Goal: Task Accomplishment & Management: Manage account settings

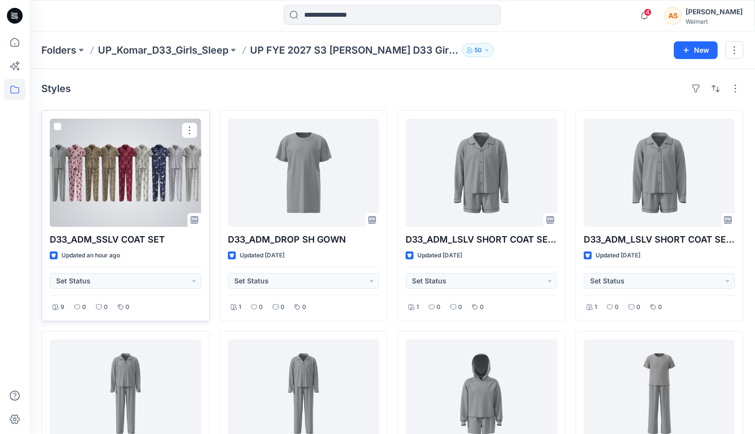
click at [83, 210] on div at bounding box center [126, 173] width 152 height 108
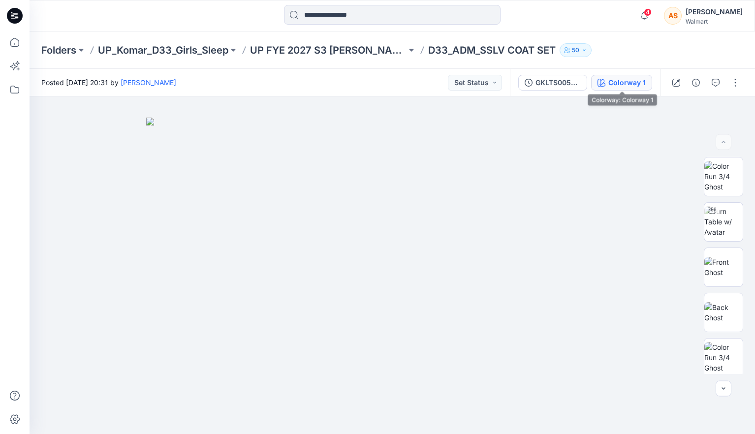
click at [617, 83] on div "Colorway 1" at bounding box center [627, 82] width 37 height 11
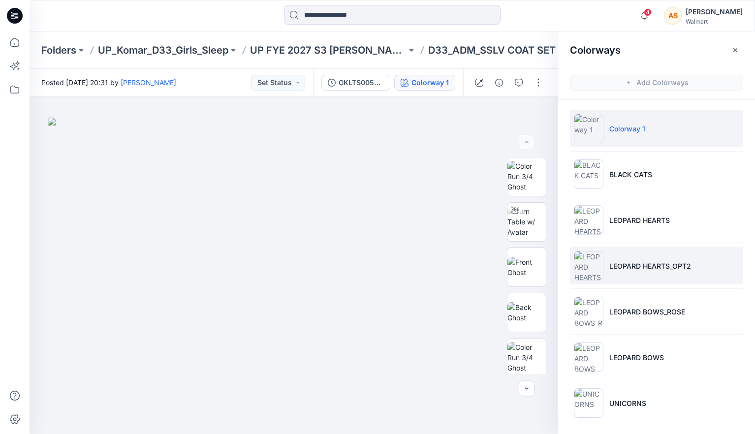
click at [650, 270] on p "LEOPARD HEARTS_OPT2" at bounding box center [650, 266] width 82 height 10
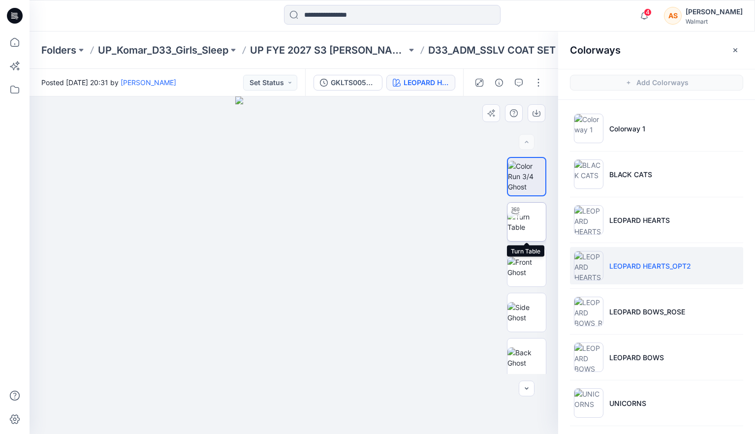
click at [530, 226] on img at bounding box center [527, 222] width 38 height 21
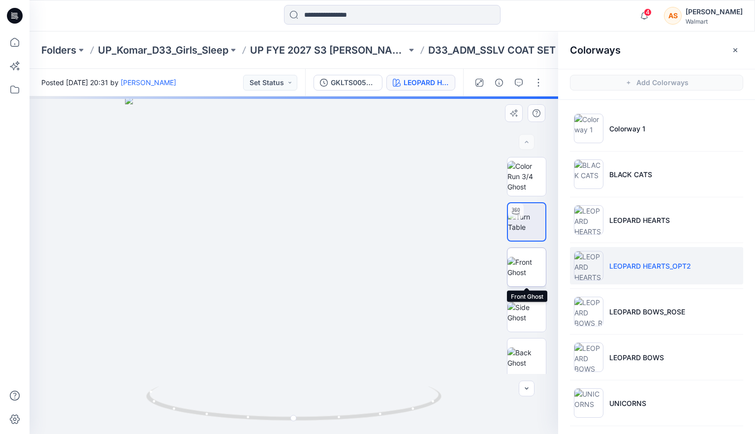
click at [529, 275] on img at bounding box center [527, 267] width 38 height 21
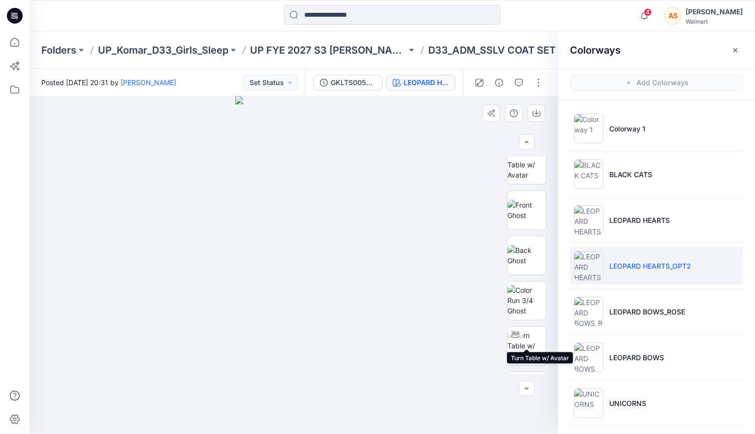
scroll to position [411, 0]
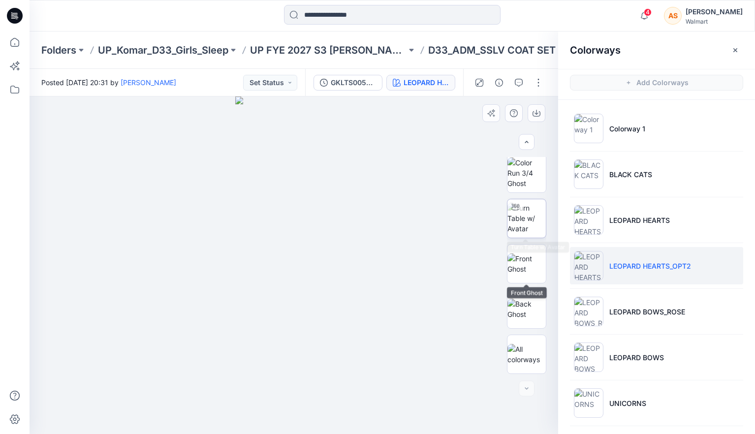
click at [531, 221] on img at bounding box center [527, 218] width 38 height 31
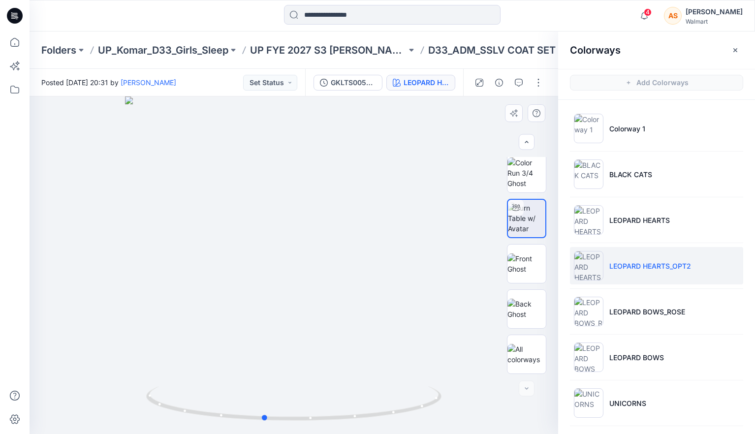
drag, startPoint x: 407, startPoint y: 391, endPoint x: 80, endPoint y: 353, distance: 329.1
click at [80, 353] on div at bounding box center [294, 265] width 529 height 338
drag, startPoint x: 272, startPoint y: 341, endPoint x: 319, endPoint y: 345, distance: 47.5
click at [319, 345] on div at bounding box center [294, 265] width 529 height 338
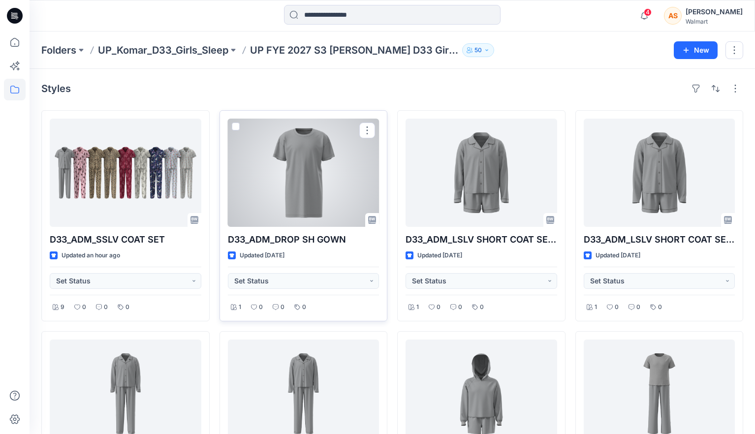
click at [316, 198] on div at bounding box center [304, 173] width 152 height 108
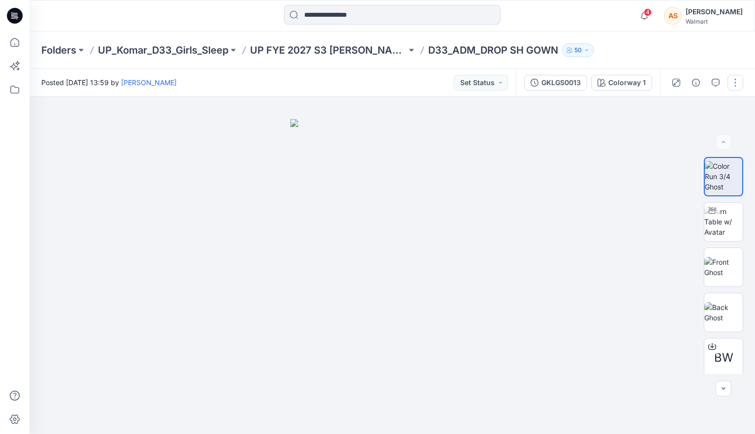
click at [735, 85] on button "button" at bounding box center [736, 83] width 16 height 16
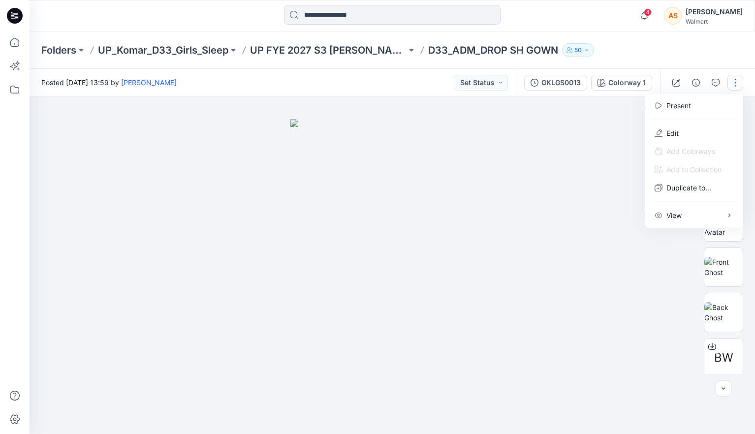
click at [729, 59] on div "Folders UP_Komar_D33_Girls_Sleep UP FYE 2027 S3 Komar D33 Girls Sleep D33_ADM_D…" at bounding box center [393, 50] width 726 height 37
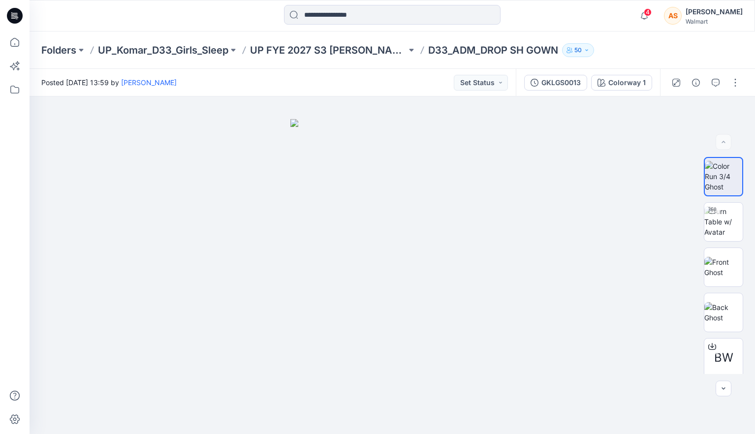
click at [570, 72] on div "GKLGS0013 Colorway 1" at bounding box center [588, 83] width 144 height 28
click at [546, 79] on div "GKLGS0013" at bounding box center [561, 82] width 39 height 11
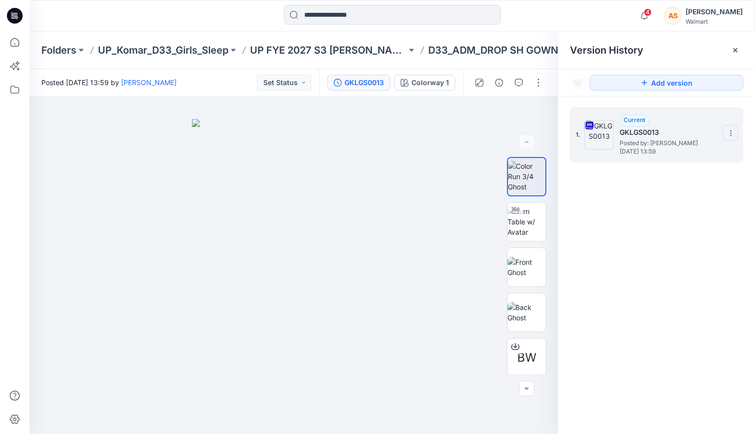
click at [731, 133] on icon at bounding box center [731, 133] width 0 height 0
click at [712, 174] on div "Duplicate Version" at bounding box center [678, 172] width 114 height 20
click at [737, 49] on icon at bounding box center [736, 50] width 8 height 8
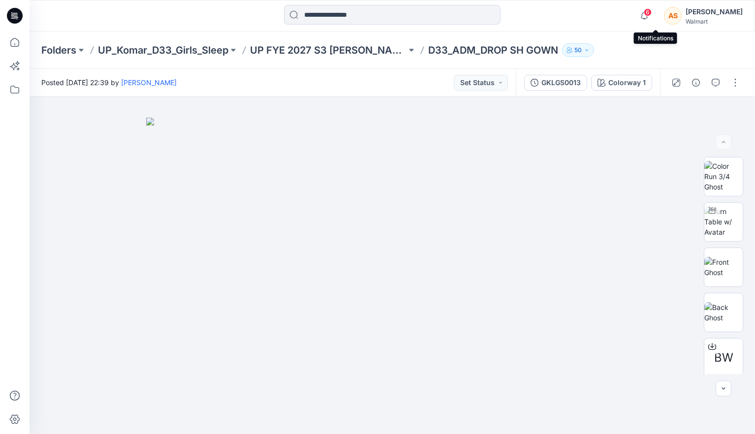
click at [652, 14] on span "6" at bounding box center [648, 12] width 8 height 8
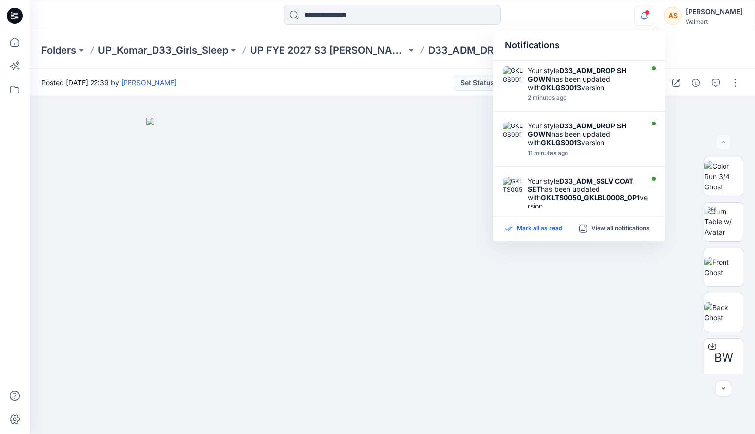
click at [525, 229] on p "Mark all as read" at bounding box center [539, 228] width 45 height 9
click at [614, 28] on div "Notifications Your style D33_ADM_DROP SH GOWN has been updated with GKLGS0013 v…" at bounding box center [393, 16] width 726 height 32
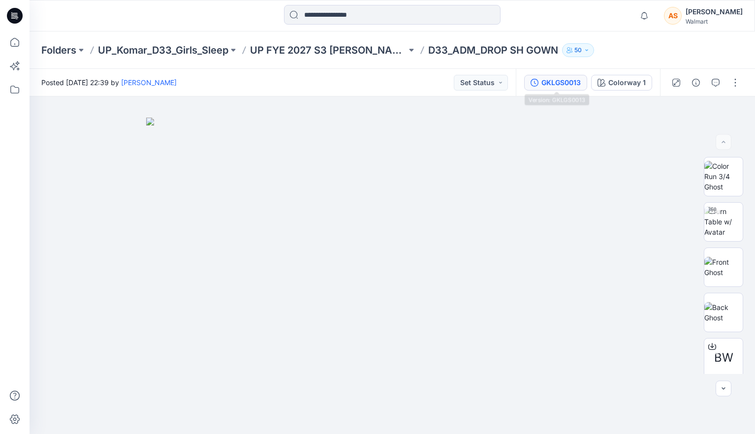
click at [549, 89] on button "GKLGS0013" at bounding box center [555, 83] width 63 height 16
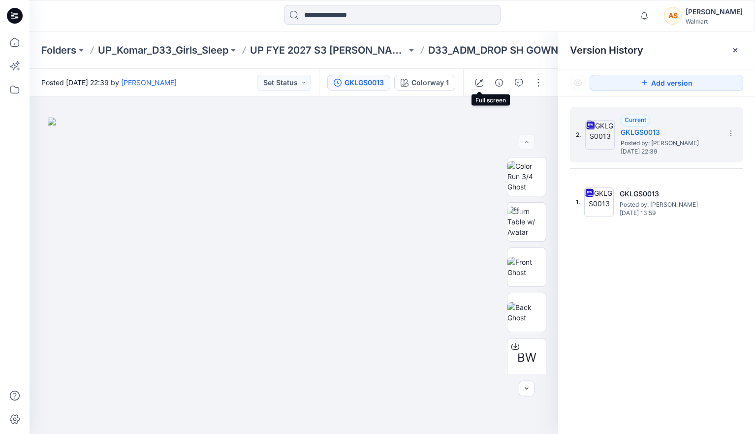
click at [445, 74] on div "GKLGS0013 Colorway 1" at bounding box center [391, 83] width 144 height 28
click at [440, 79] on div "Colorway 1" at bounding box center [430, 82] width 37 height 11
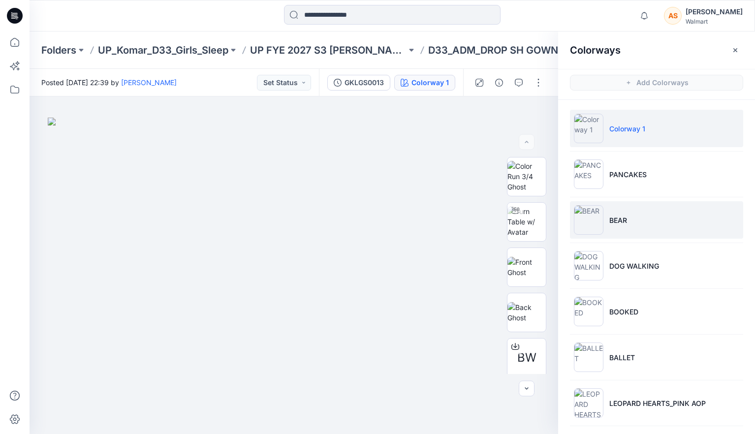
click at [671, 215] on li "BEAR" at bounding box center [656, 219] width 173 height 37
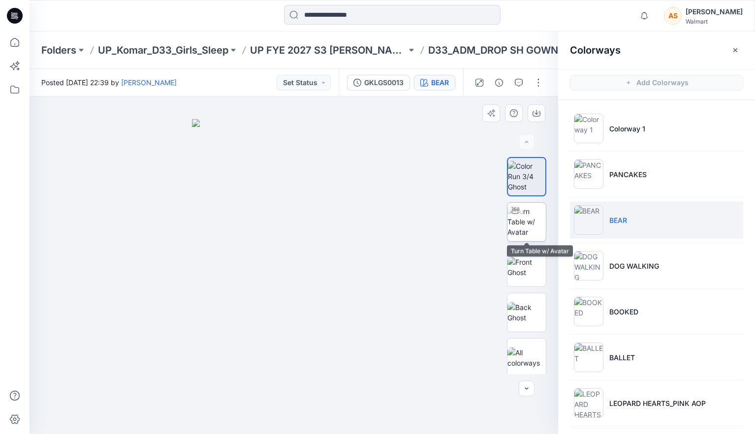
click at [527, 224] on img at bounding box center [527, 221] width 38 height 31
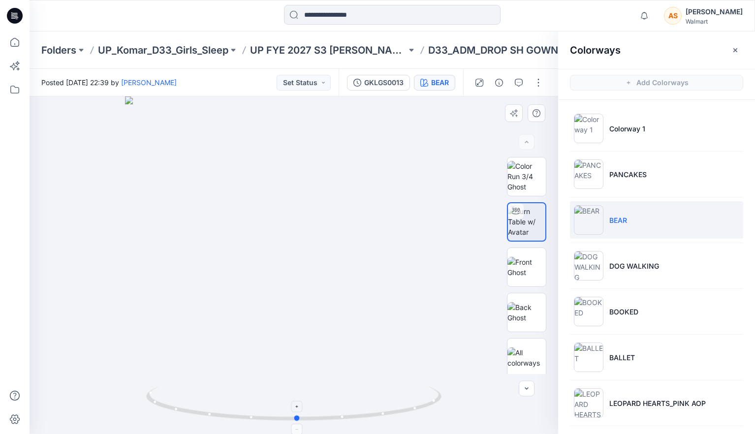
drag, startPoint x: 390, startPoint y: 380, endPoint x: 393, endPoint y: 404, distance: 24.9
click at [393, 404] on div at bounding box center [294, 265] width 529 height 338
drag, startPoint x: 328, startPoint y: 345, endPoint x: 337, endPoint y: 228, distance: 117.5
click at [337, 228] on img at bounding box center [296, 49] width 1023 height 770
drag, startPoint x: 422, startPoint y: 367, endPoint x: 380, endPoint y: 384, distance: 45.7
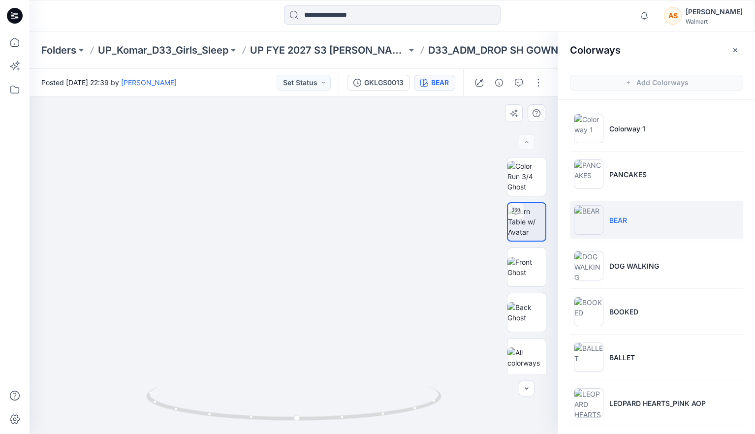
click at [380, 384] on img at bounding box center [259, 44] width 1023 height 779
drag, startPoint x: 411, startPoint y: 404, endPoint x: 347, endPoint y: 416, distance: 65.7
click at [347, 416] on icon at bounding box center [295, 404] width 298 height 37
drag, startPoint x: 325, startPoint y: 383, endPoint x: 347, endPoint y: 479, distance: 98.8
click at [347, 434] on html "Notifications Your style D33_ADM_DROP SH GOWN has been updated with GKLGS0013 v…" at bounding box center [377, 217] width 755 height 434
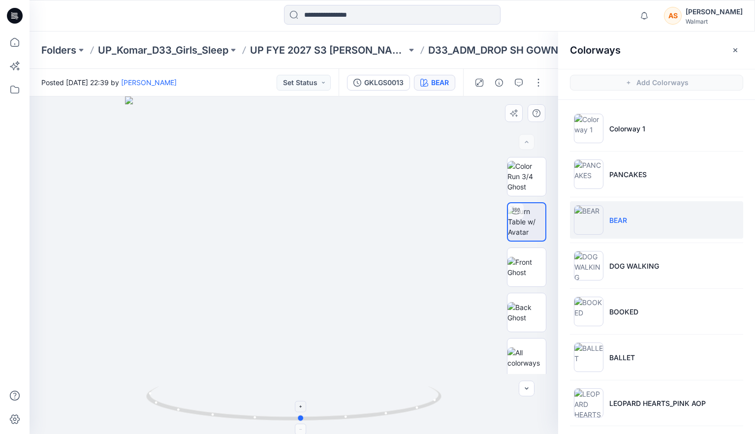
drag, startPoint x: 238, startPoint y: 390, endPoint x: 312, endPoint y: 392, distance: 73.9
click at [312, 392] on icon at bounding box center [295, 404] width 298 height 37
click at [737, 50] on icon "button" at bounding box center [736, 50] width 8 height 8
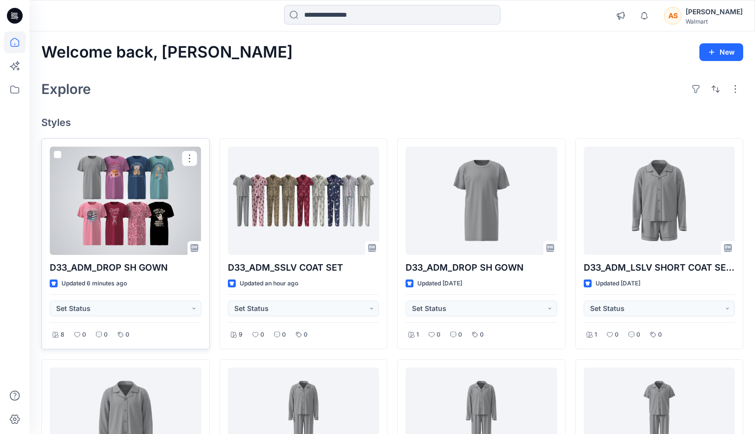
click at [147, 225] on div at bounding box center [126, 201] width 152 height 108
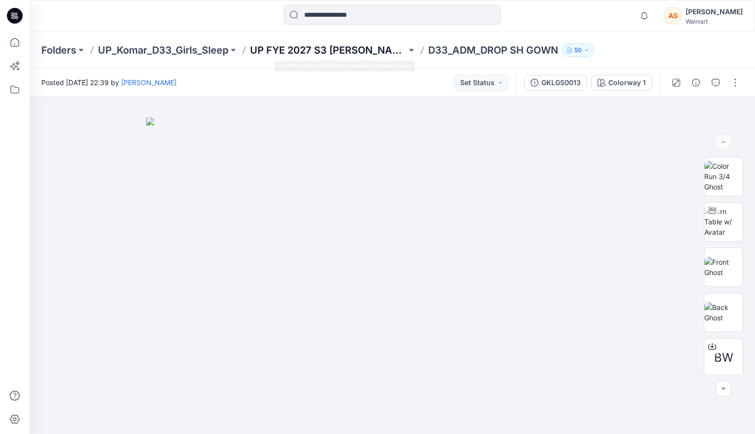
click at [303, 52] on p "UP FYE 2027 S3 [PERSON_NAME] D33 Girls Sleep" at bounding box center [328, 50] width 157 height 14
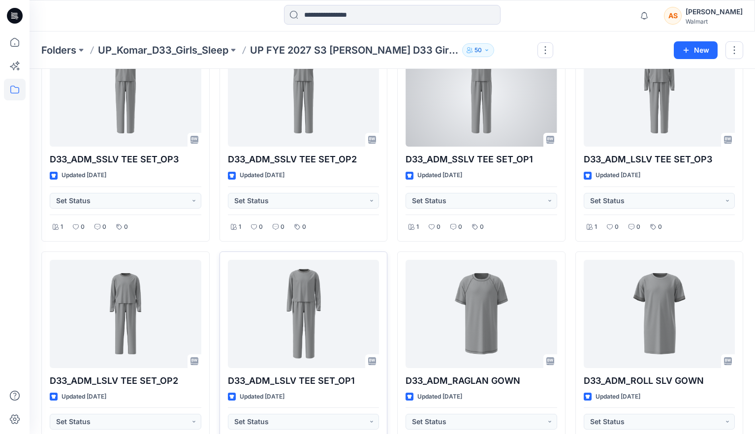
scroll to position [976, 0]
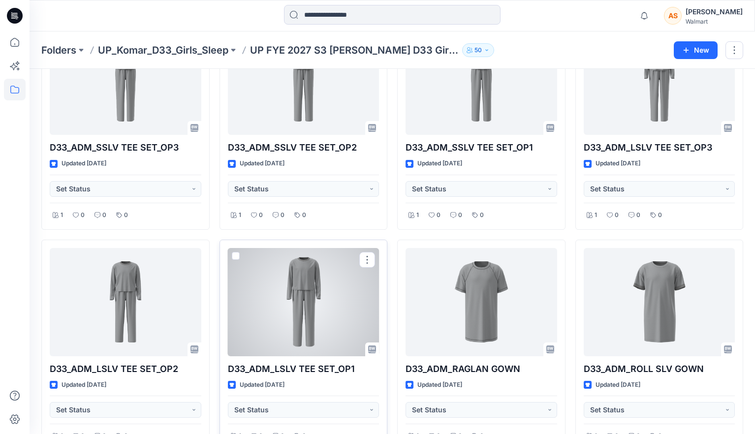
click at [309, 327] on div at bounding box center [304, 302] width 152 height 108
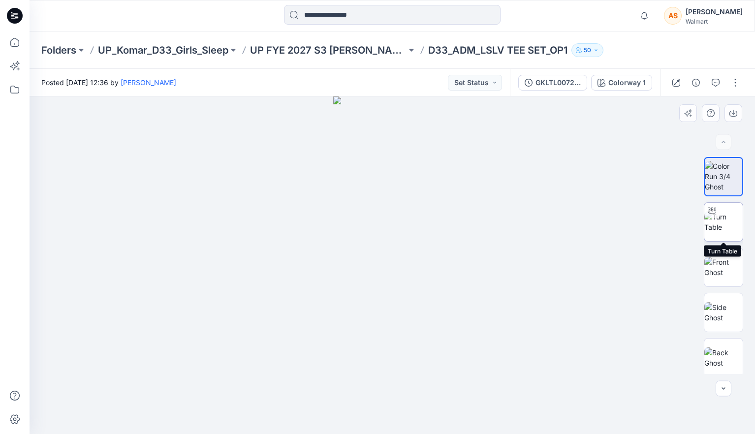
click at [731, 225] on img at bounding box center [724, 222] width 38 height 21
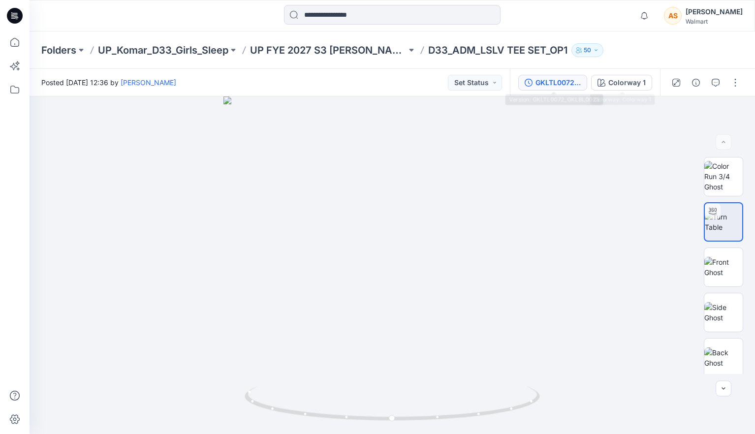
click at [562, 77] on div "GKLTL0072_GKLBL0025" at bounding box center [558, 82] width 45 height 11
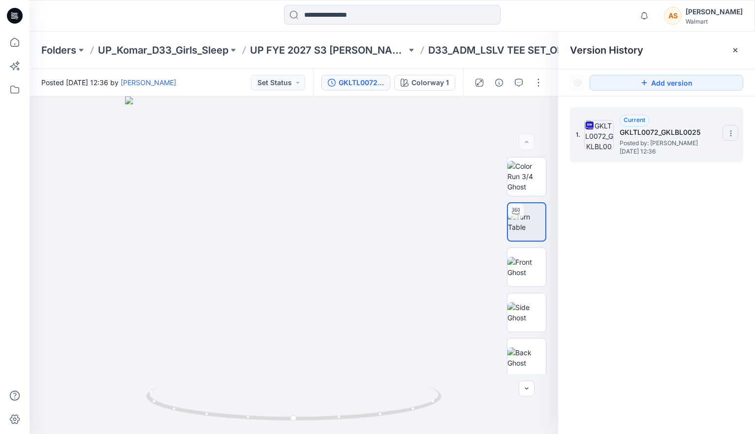
click at [730, 134] on icon at bounding box center [731, 133] width 8 height 8
click at [696, 170] on span "Duplicate Version" at bounding box center [668, 172] width 56 height 12
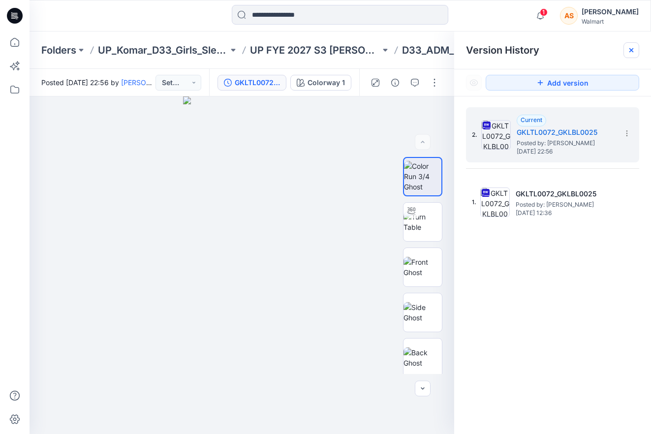
click at [635, 45] on div at bounding box center [632, 50] width 16 height 16
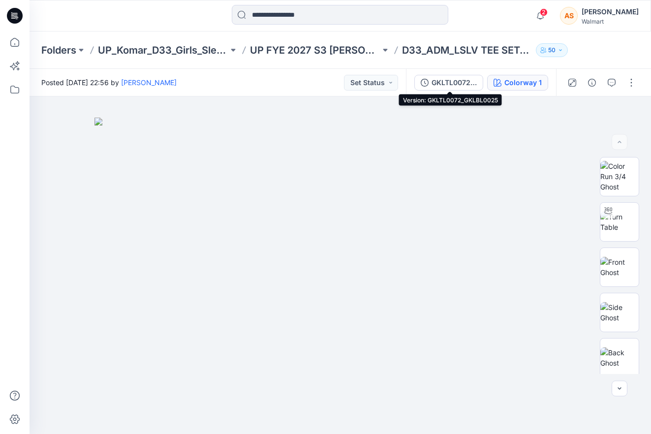
click at [509, 88] on button "Colorway 1" at bounding box center [517, 83] width 61 height 16
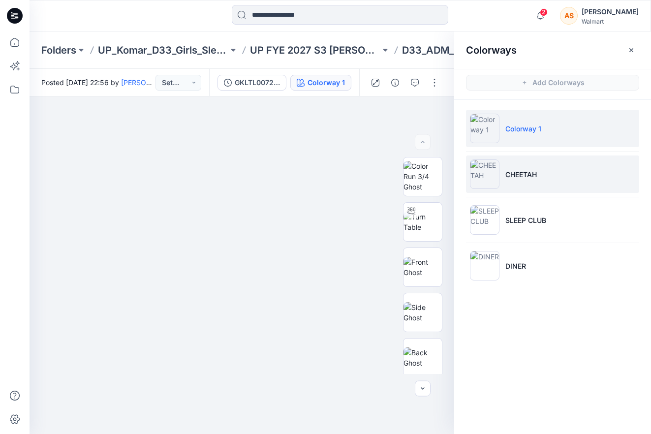
click at [550, 165] on li "CHEETAH" at bounding box center [552, 174] width 173 height 37
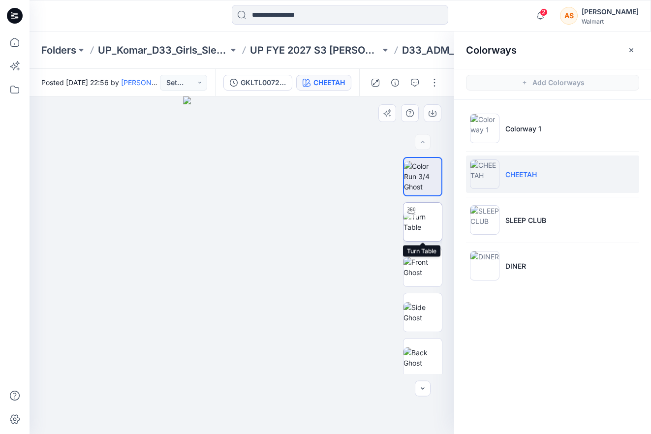
click at [431, 224] on img at bounding box center [423, 222] width 38 height 21
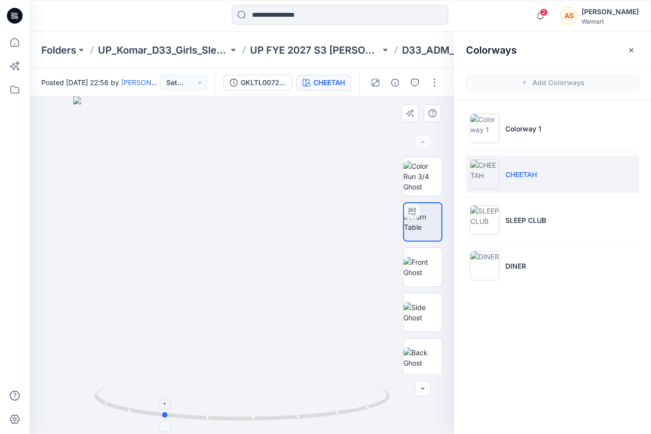
drag, startPoint x: 356, startPoint y: 394, endPoint x: 234, endPoint y: 406, distance: 123.2
click at [234, 406] on icon at bounding box center [244, 404] width 298 height 37
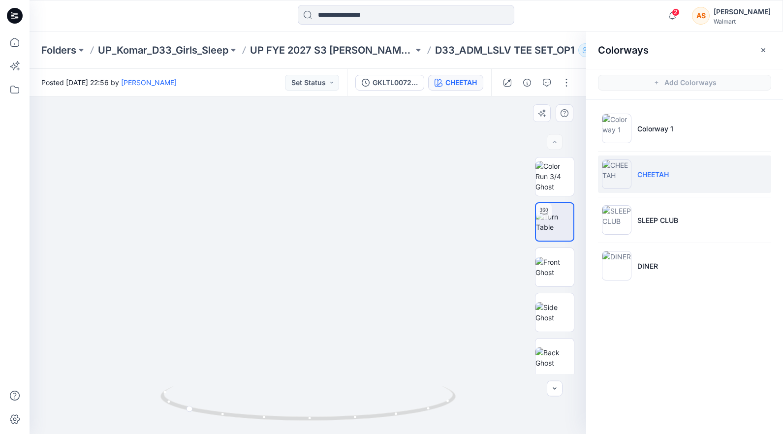
drag, startPoint x: 302, startPoint y: 283, endPoint x: 304, endPoint y: 128, distance: 154.1
click at [553, 267] on img at bounding box center [555, 267] width 38 height 21
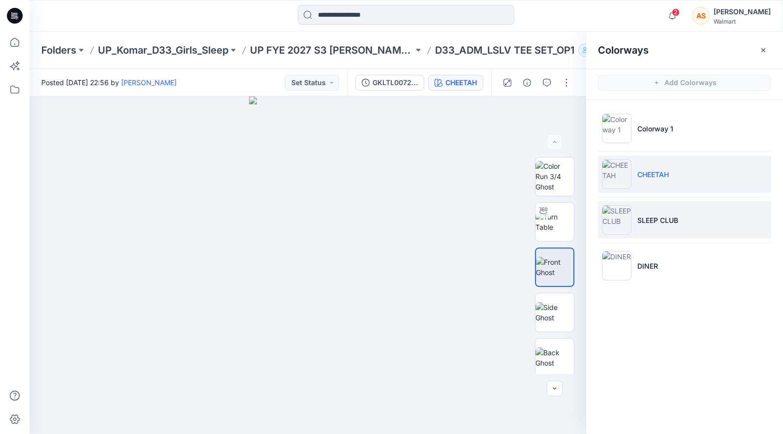
click at [651, 208] on li "SLEEP CLUB" at bounding box center [684, 219] width 173 height 37
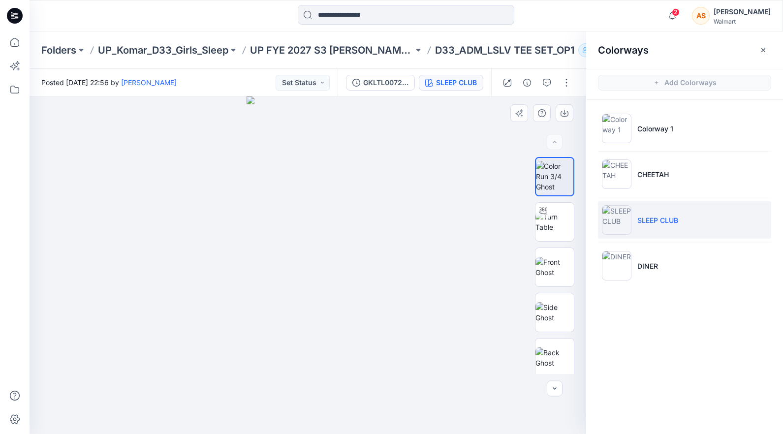
drag, startPoint x: 336, startPoint y: 113, endPoint x: 336, endPoint y: 175, distance: 62.0
click at [336, 175] on img at bounding box center [308, 265] width 123 height 338
click at [548, 220] on img at bounding box center [555, 222] width 38 height 21
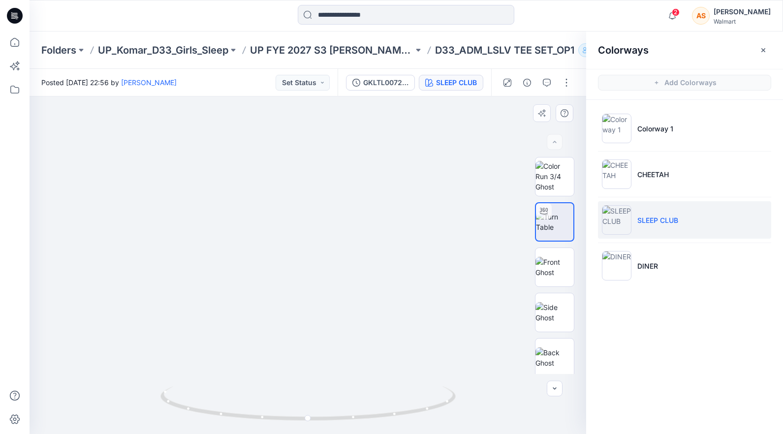
drag, startPoint x: 321, startPoint y: 279, endPoint x: 318, endPoint y: 231, distance: 47.8
click at [651, 49] on icon "button" at bounding box center [764, 50] width 8 height 8
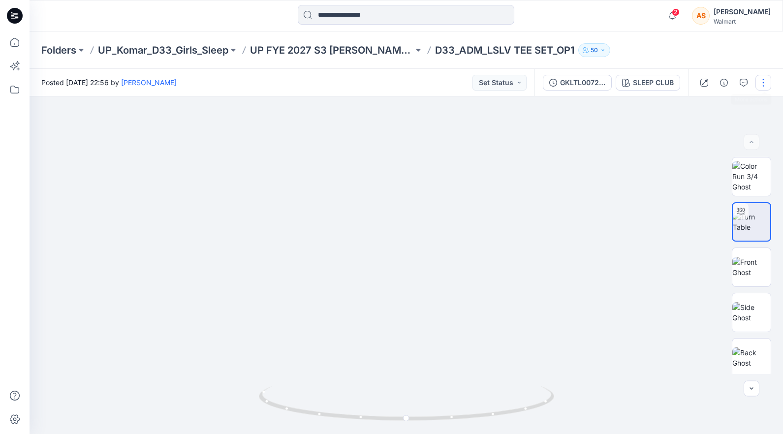
click at [651, 81] on button "button" at bounding box center [764, 83] width 16 height 16
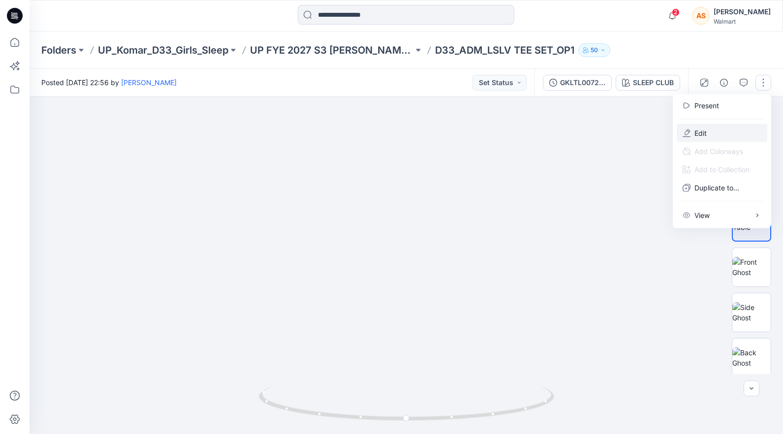
click at [651, 128] on button "Edit" at bounding box center [722, 133] width 91 height 18
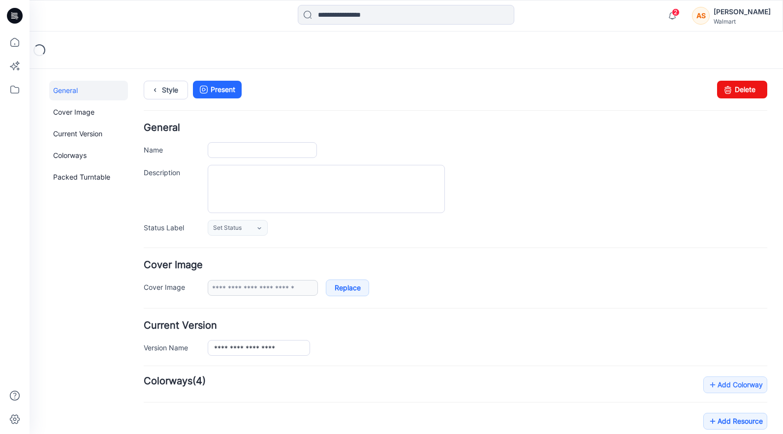
type input "**********"
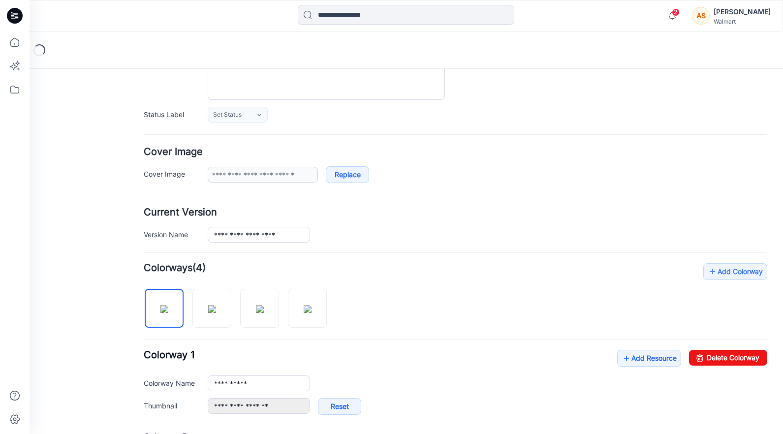
scroll to position [123, 0]
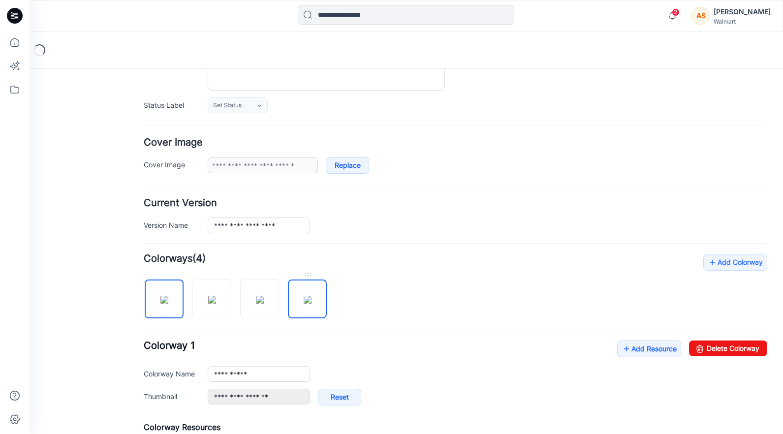
click at [312, 298] on img at bounding box center [308, 300] width 8 height 8
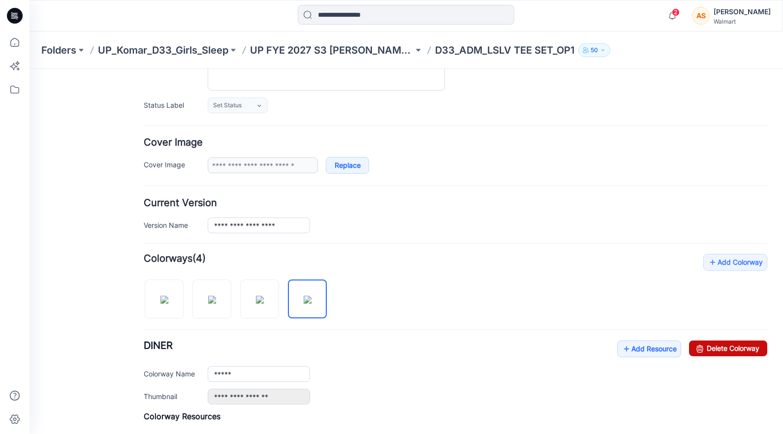
click at [732, 348] on link "Delete Colorway" at bounding box center [728, 349] width 78 height 16
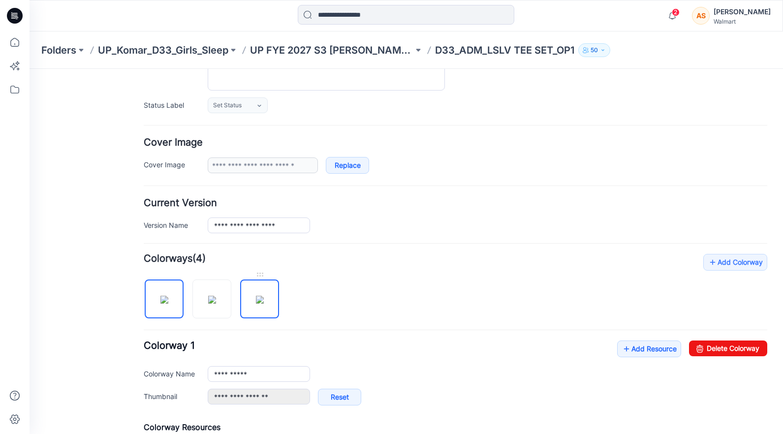
click at [257, 304] on img at bounding box center [260, 300] width 8 height 8
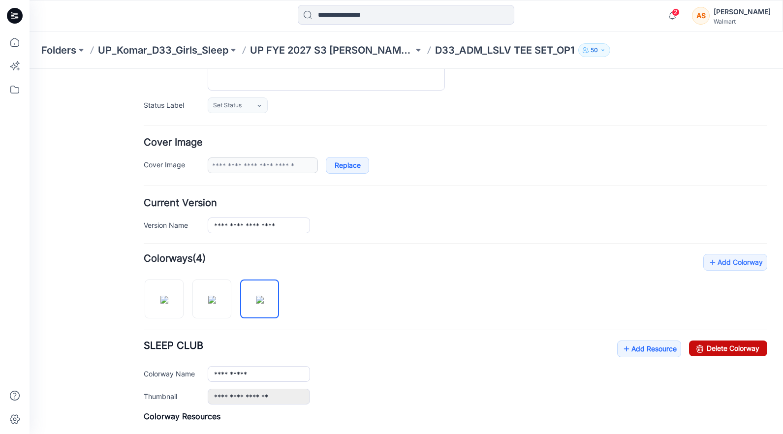
click at [732, 348] on link "Delete Colorway" at bounding box center [728, 349] width 78 height 16
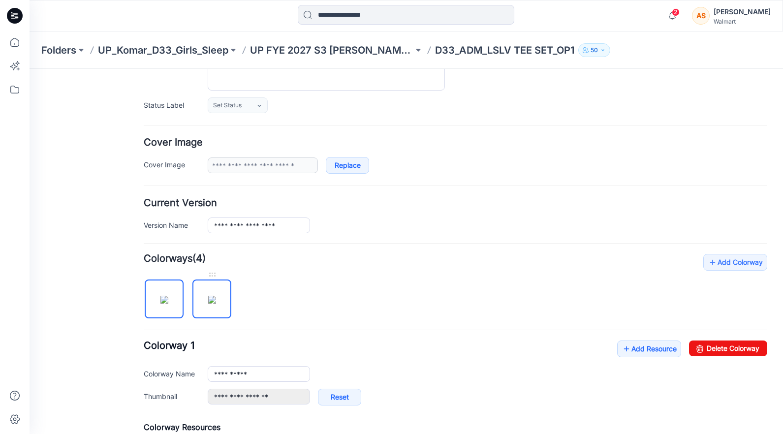
click at [216, 302] on img at bounding box center [212, 300] width 8 height 8
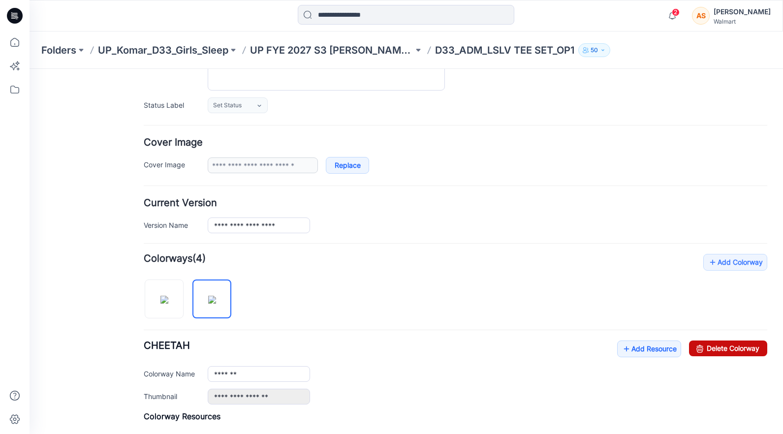
click at [762, 351] on link "Delete Colorway" at bounding box center [728, 349] width 78 height 16
type input "**********"
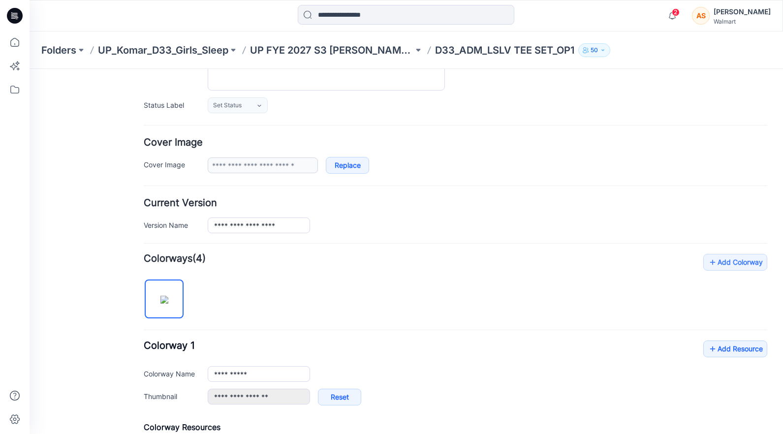
scroll to position [0, 0]
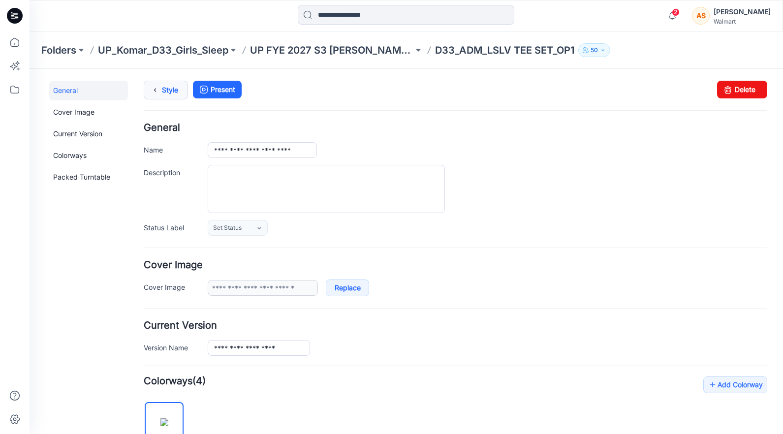
click at [168, 87] on link "Style" at bounding box center [166, 90] width 44 height 19
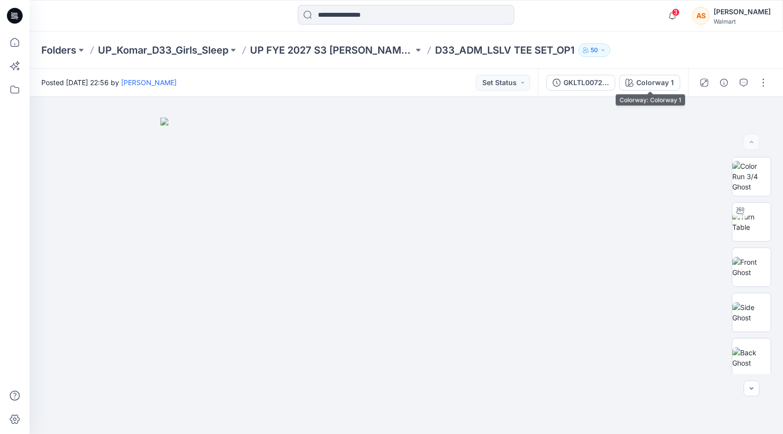
click at [641, 91] on div "GKLTL0072_GKLBL0025 Colorway 1" at bounding box center [613, 83] width 150 height 28
click at [653, 75] on button "Colorway 1" at bounding box center [649, 83] width 61 height 16
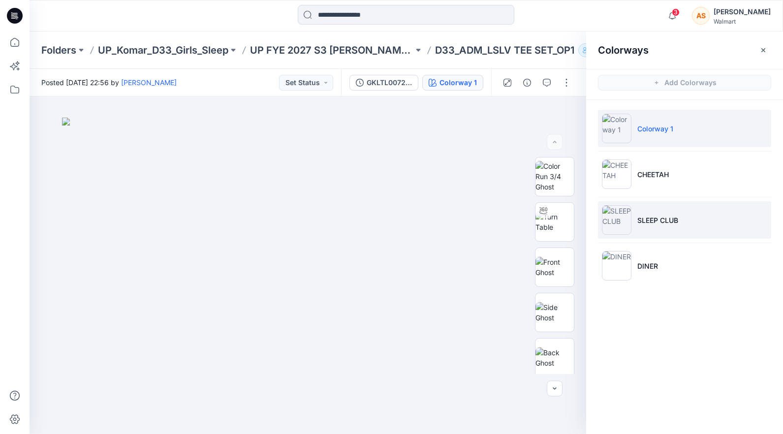
click at [675, 207] on li "SLEEP CLUB" at bounding box center [684, 219] width 173 height 37
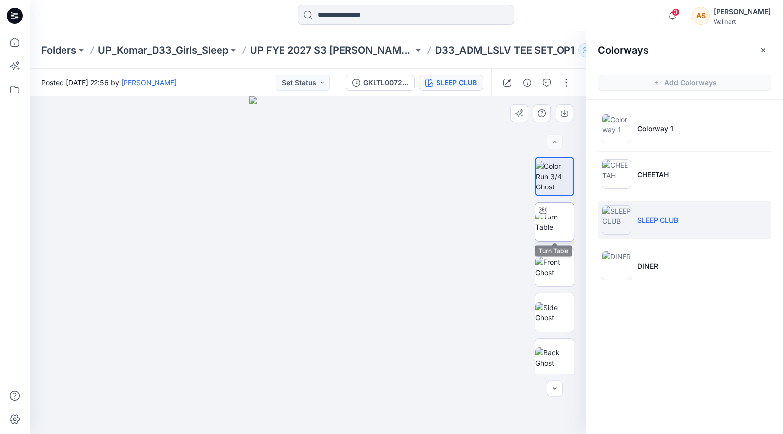
click at [542, 214] on icon at bounding box center [544, 211] width 8 height 8
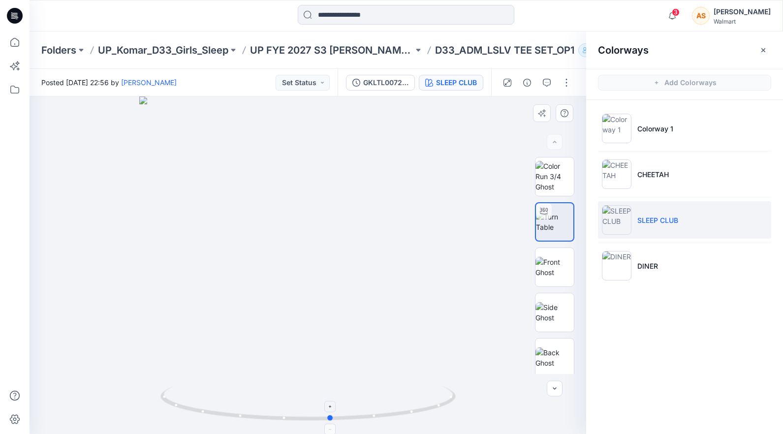
drag, startPoint x: 415, startPoint y: 385, endPoint x: 441, endPoint y: 401, distance: 30.7
click at [441, 401] on div at bounding box center [308, 265] width 557 height 338
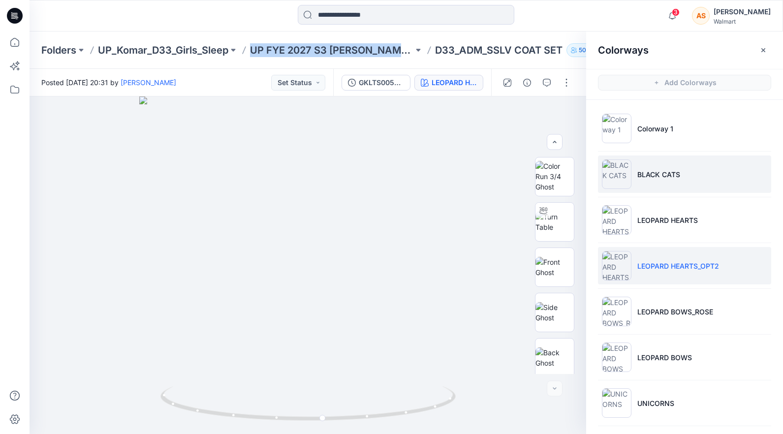
scroll to position [411, 0]
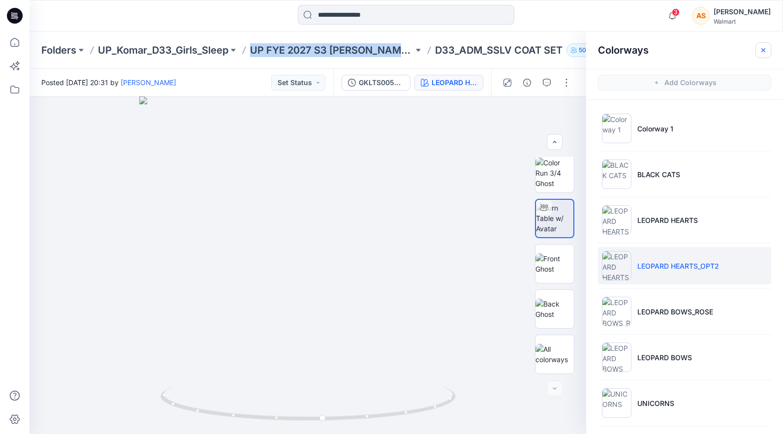
click at [764, 47] on icon "button" at bounding box center [764, 50] width 8 height 8
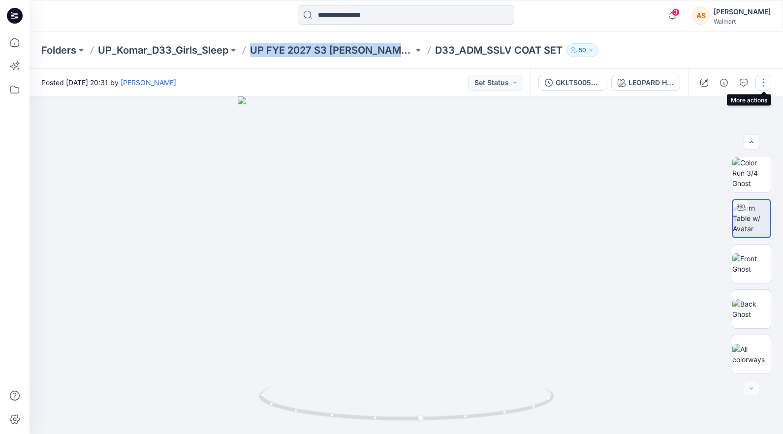
click at [765, 84] on button "button" at bounding box center [764, 83] width 16 height 16
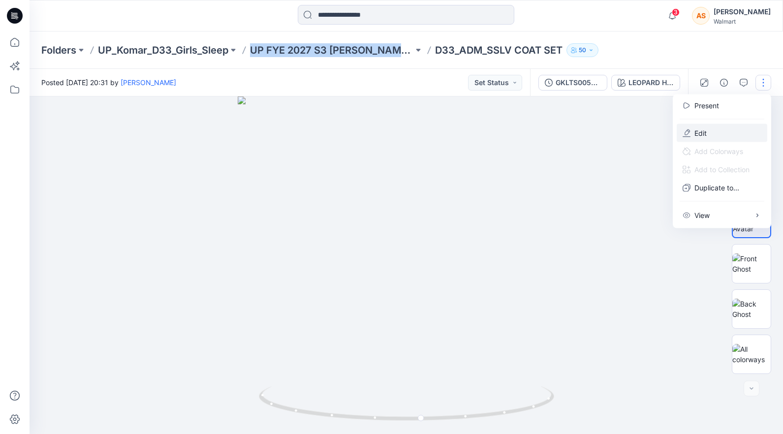
click at [713, 132] on button "Edit" at bounding box center [722, 133] width 91 height 18
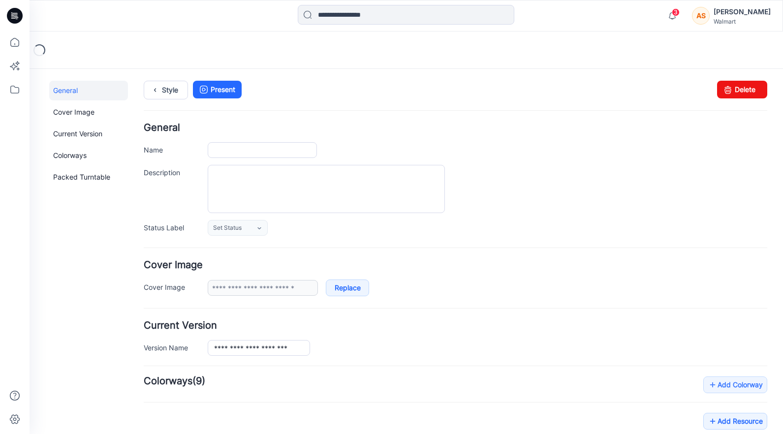
type input "**********"
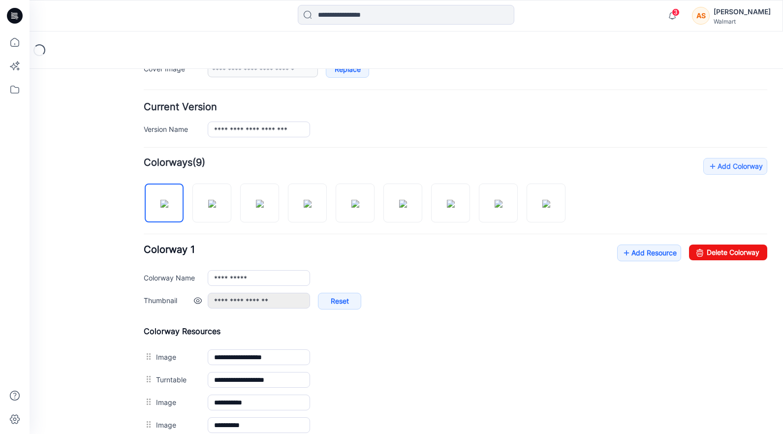
scroll to position [240, 0]
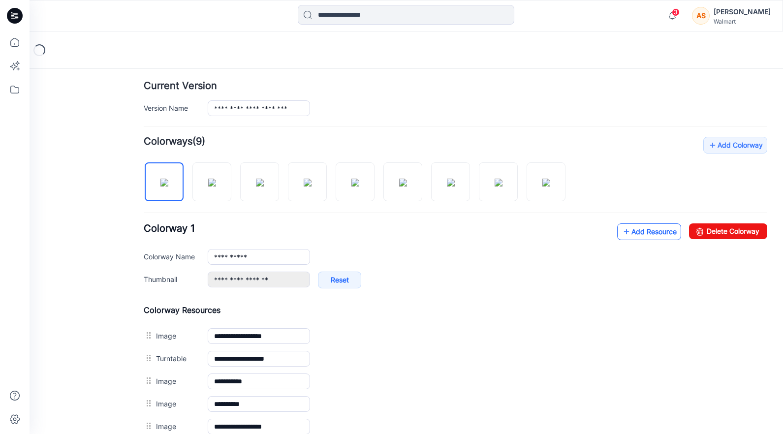
click at [634, 236] on link "Add Resource" at bounding box center [649, 232] width 64 height 17
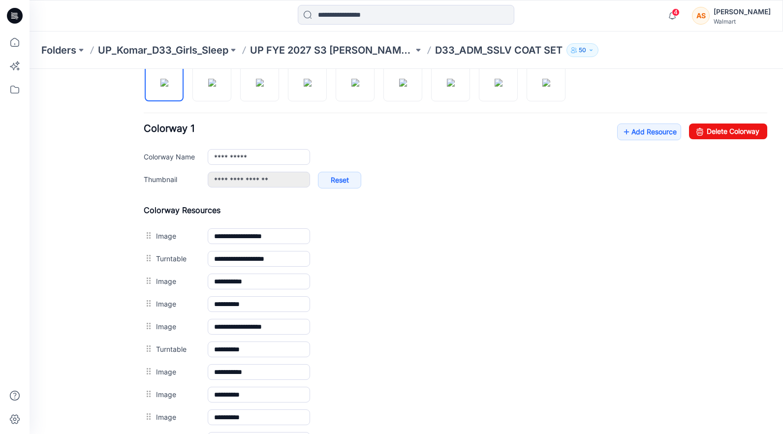
scroll to position [0, 0]
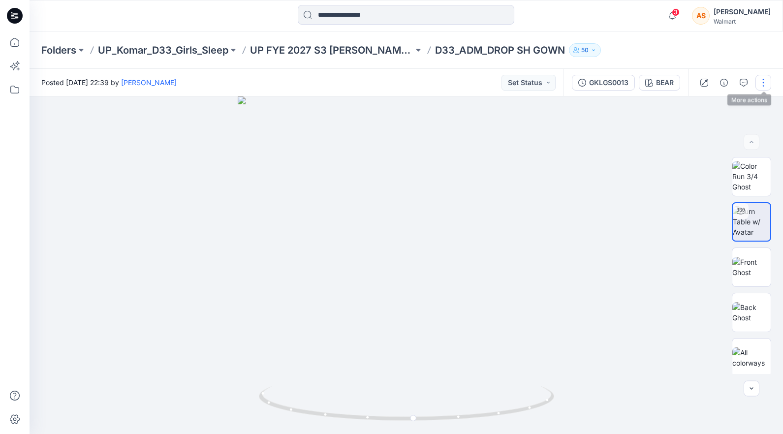
click at [767, 82] on button "button" at bounding box center [764, 83] width 16 height 16
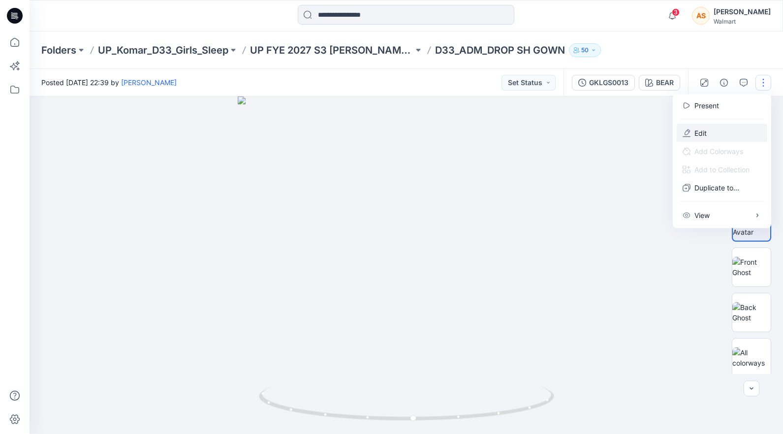
click at [735, 130] on button "Edit" at bounding box center [722, 133] width 91 height 18
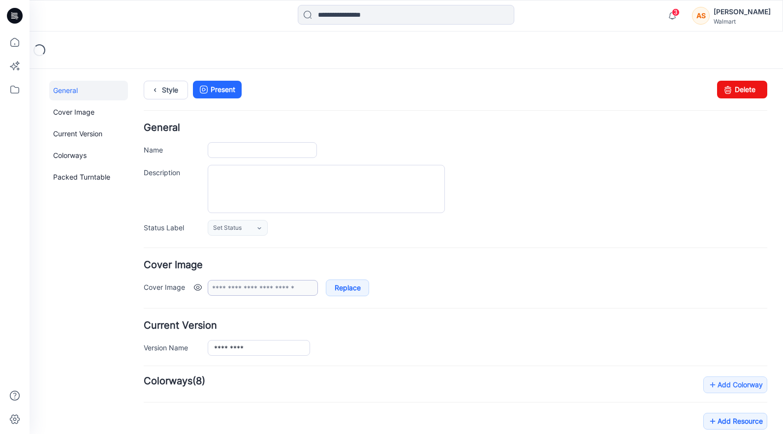
type input "**********"
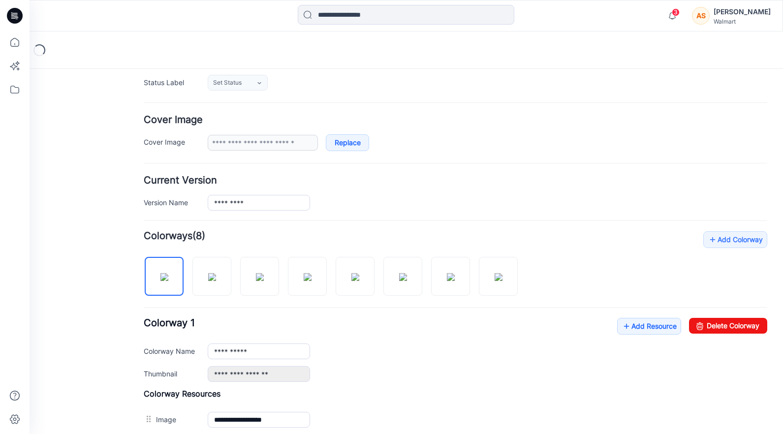
scroll to position [156, 0]
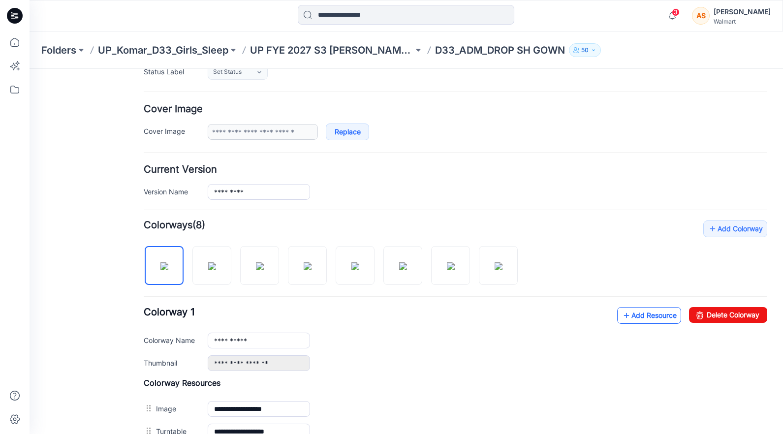
click at [648, 322] on link "Add Resource" at bounding box center [649, 315] width 64 height 17
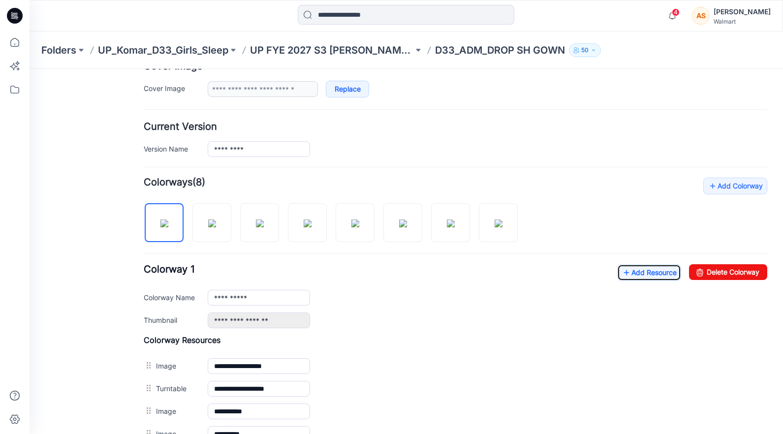
scroll to position [0, 0]
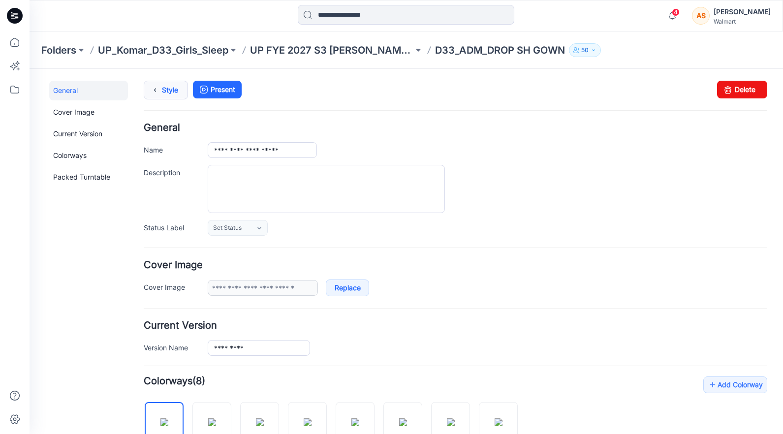
click at [165, 90] on link "Style" at bounding box center [166, 90] width 44 height 19
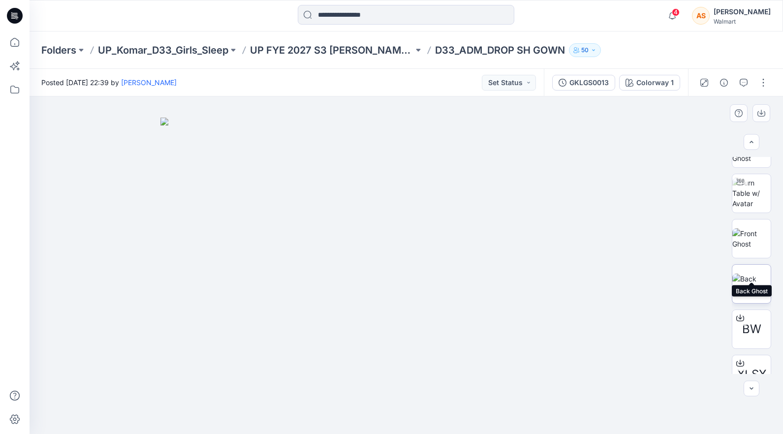
scroll to position [55, 0]
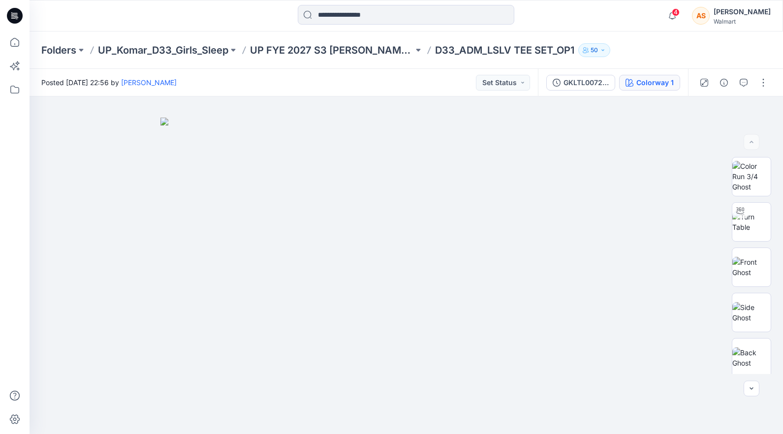
click at [643, 78] on div "Colorway 1" at bounding box center [655, 82] width 37 height 11
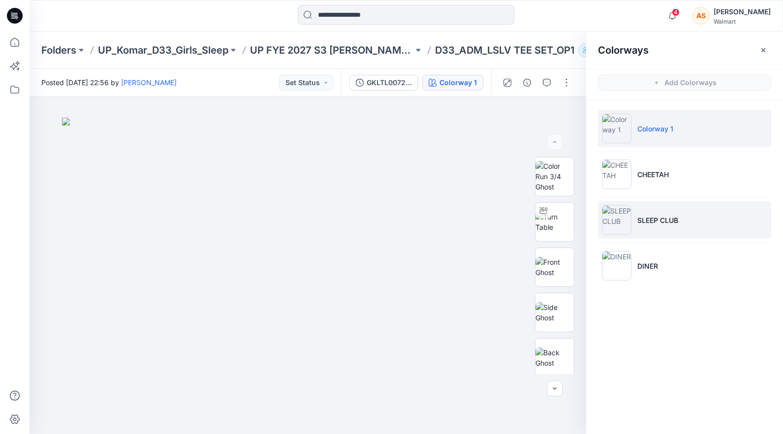
click at [692, 216] on li "SLEEP CLUB" at bounding box center [684, 219] width 173 height 37
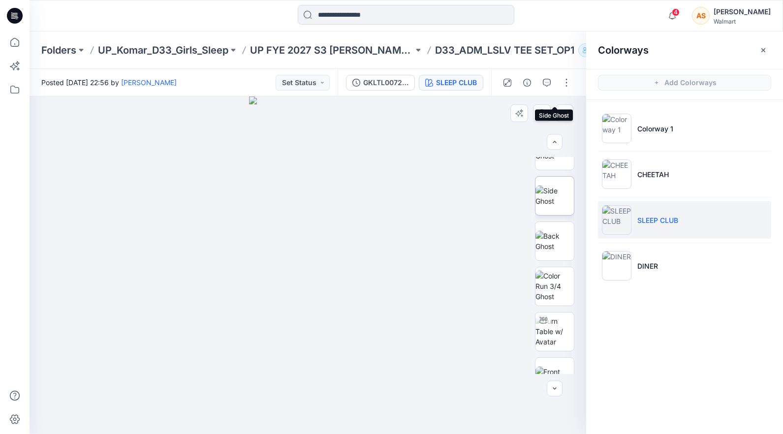
scroll to position [230, 0]
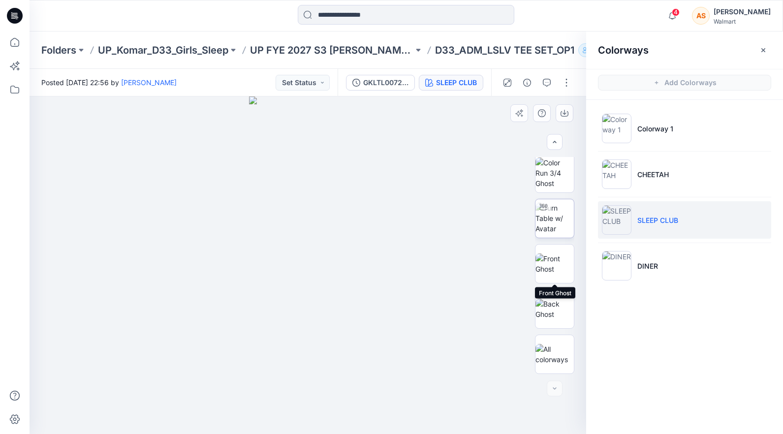
click at [561, 221] on img at bounding box center [555, 218] width 38 height 31
click at [556, 268] on img at bounding box center [555, 264] width 38 height 21
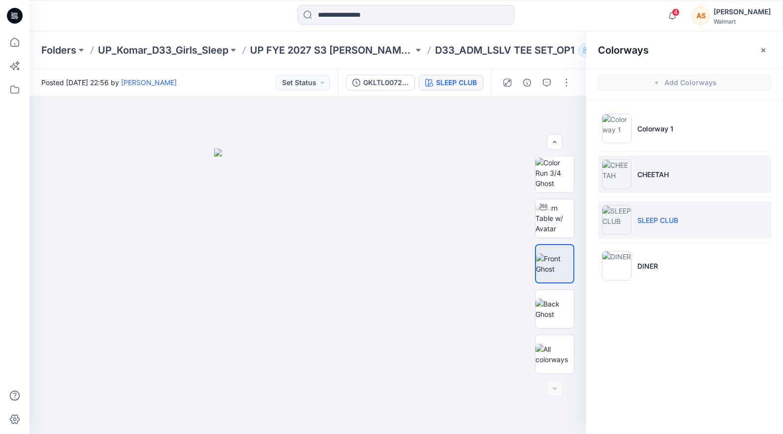
click at [693, 172] on li "CHEETAH" at bounding box center [684, 174] width 173 height 37
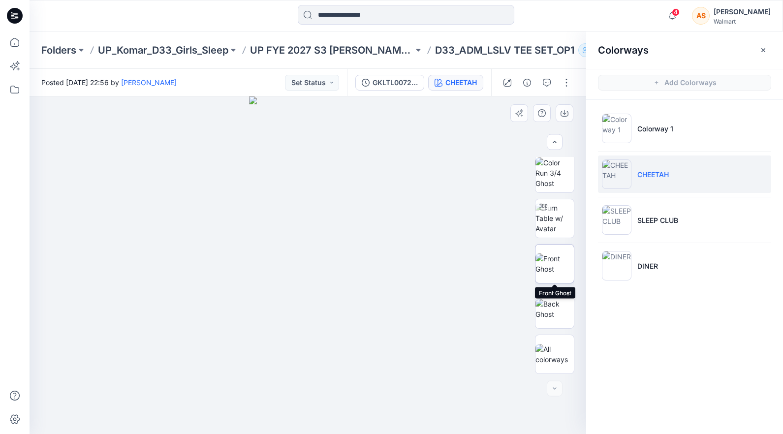
click at [563, 262] on img at bounding box center [555, 264] width 38 height 21
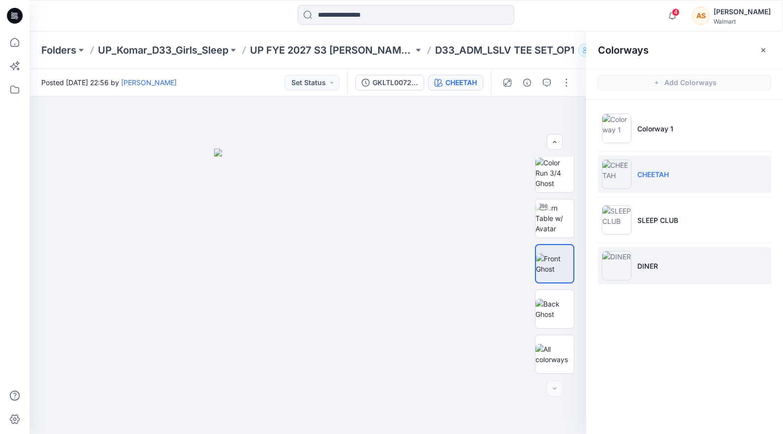
click at [664, 257] on li "DINER" at bounding box center [684, 265] width 173 height 37
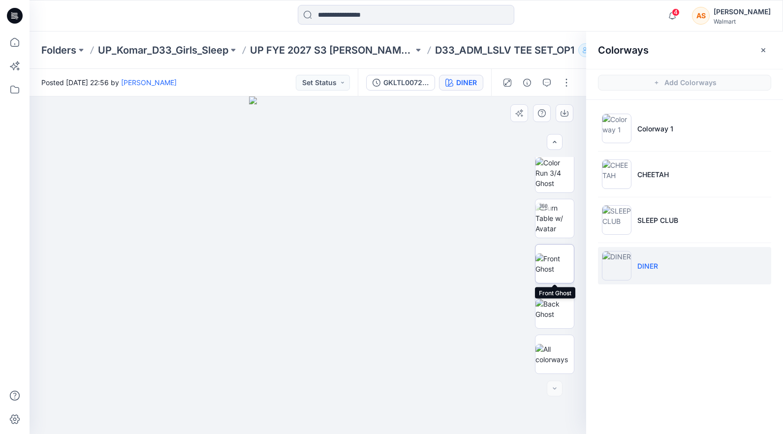
click at [568, 267] on img at bounding box center [555, 264] width 38 height 21
click at [765, 50] on icon "button" at bounding box center [764, 50] width 8 height 8
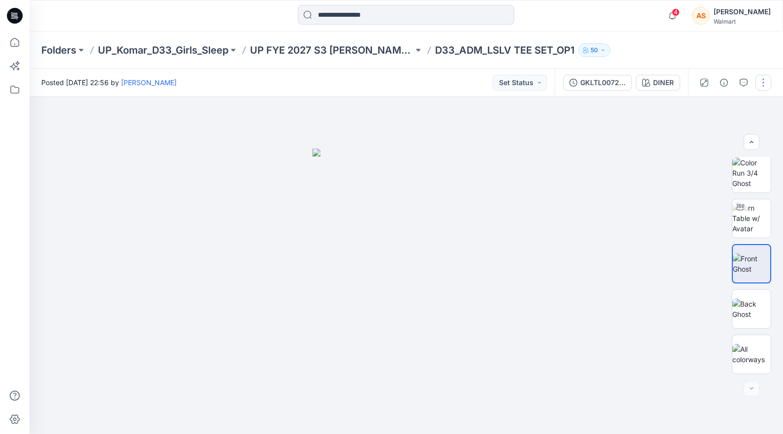
click at [764, 82] on button "button" at bounding box center [764, 83] width 16 height 16
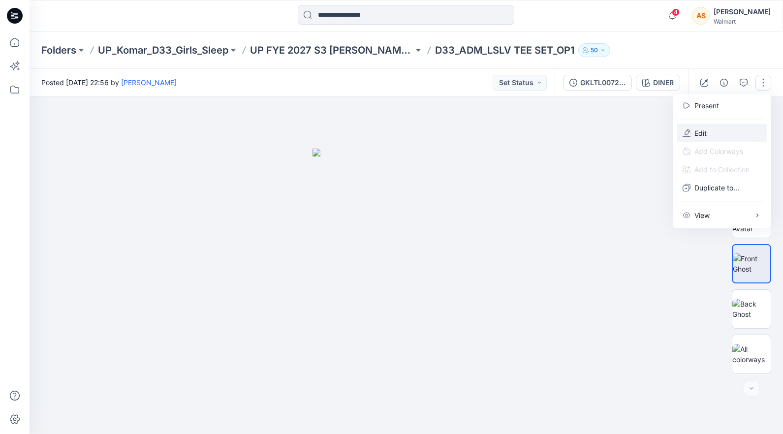
click at [717, 131] on button "Edit" at bounding box center [722, 133] width 91 height 18
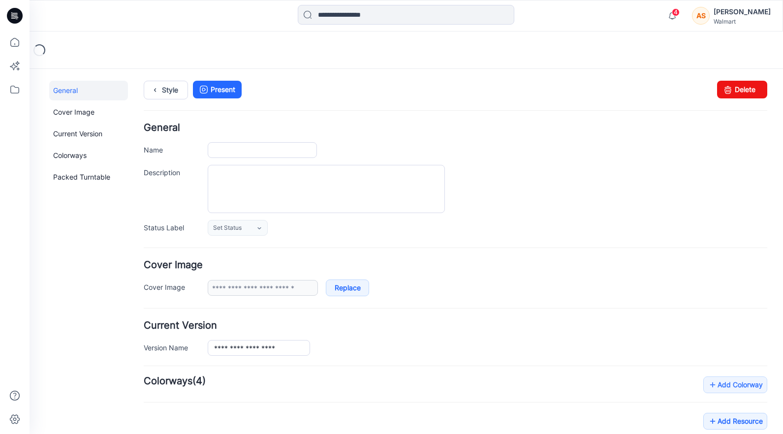
type input "**********"
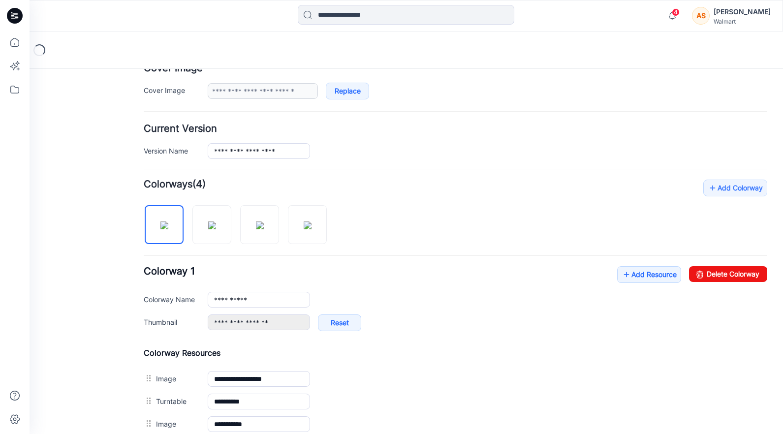
scroll to position [209, 0]
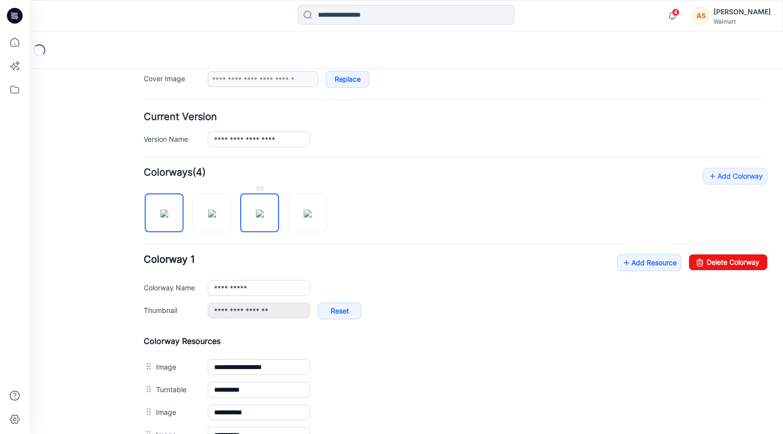
click at [264, 210] on img at bounding box center [260, 214] width 8 height 8
type input "**********"
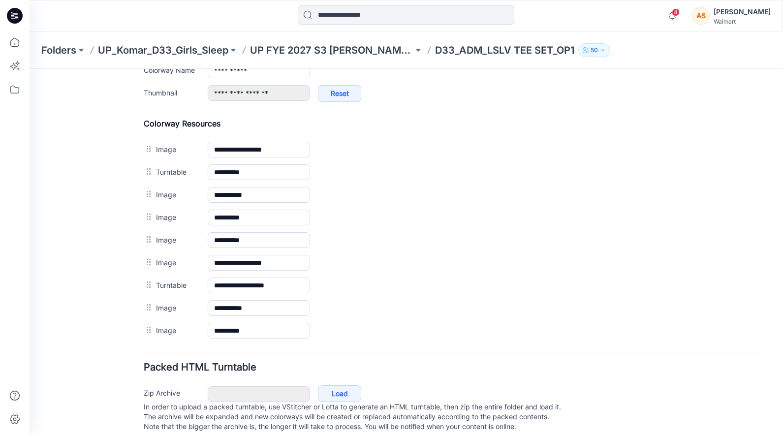
scroll to position [448, 0]
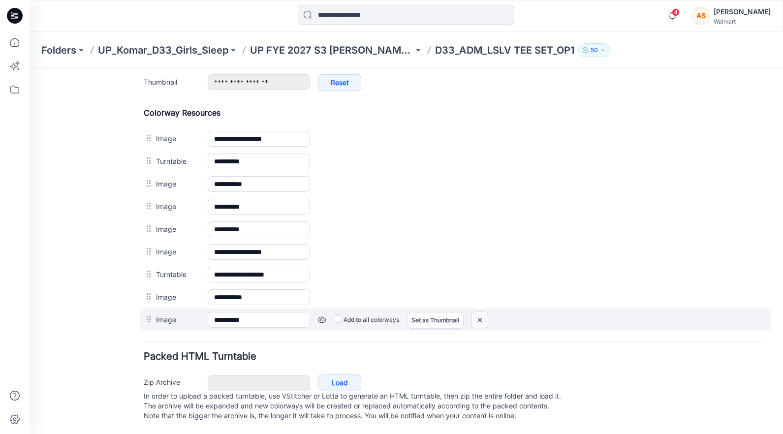
click at [322, 316] on link at bounding box center [322, 320] width 8 height 8
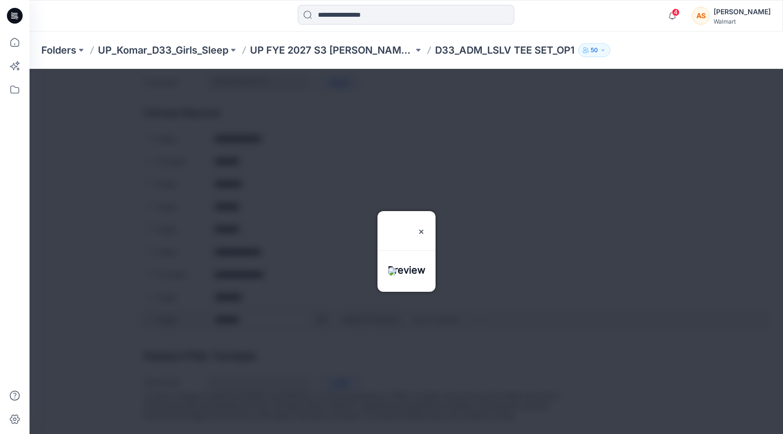
click at [322, 309] on div at bounding box center [407, 251] width 754 height 365
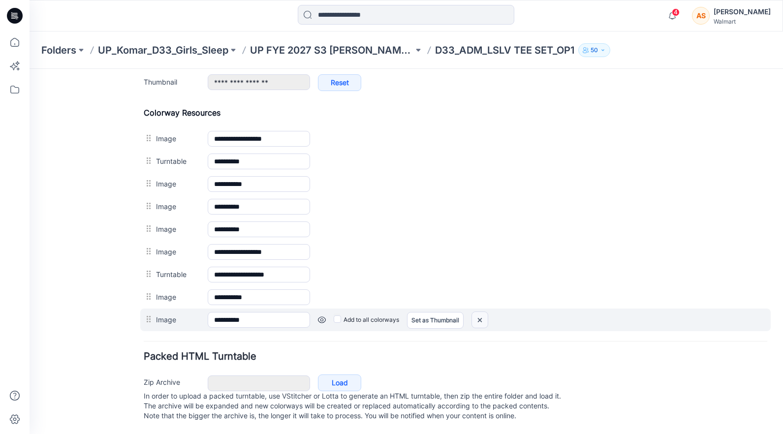
click at [482, 314] on img at bounding box center [480, 320] width 16 height 16
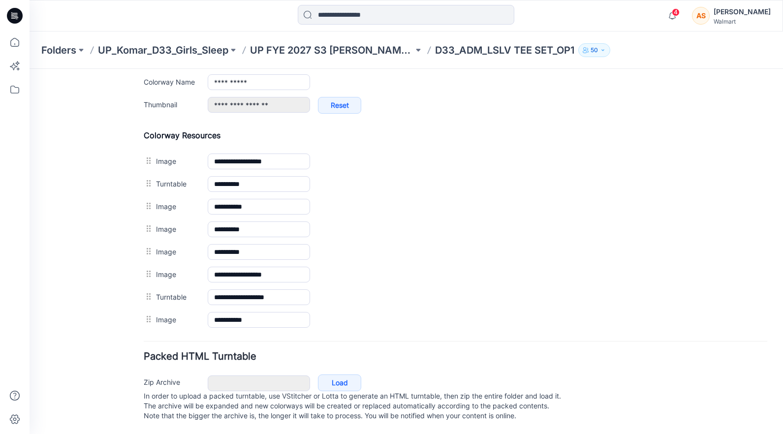
scroll to position [402, 0]
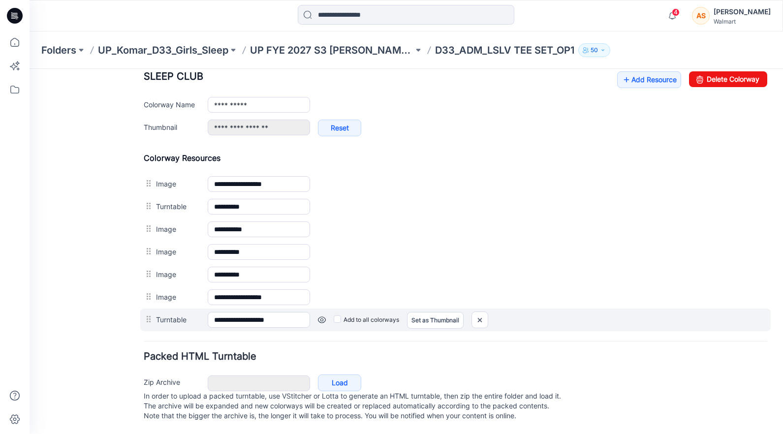
click at [322, 316] on link at bounding box center [322, 320] width 8 height 8
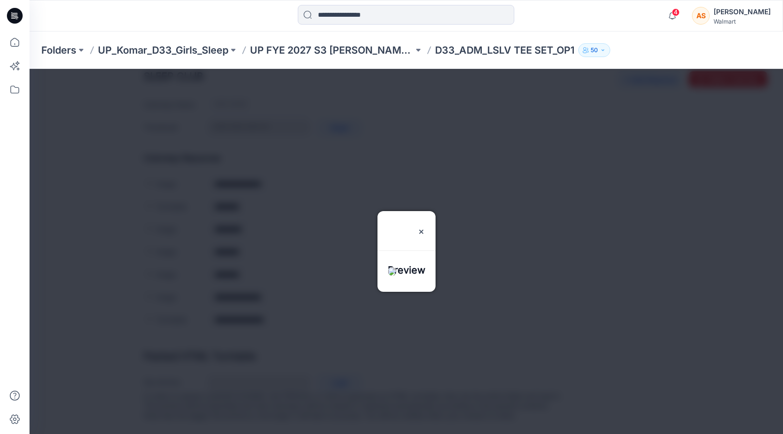
click at [348, 318] on div at bounding box center [407, 251] width 754 height 365
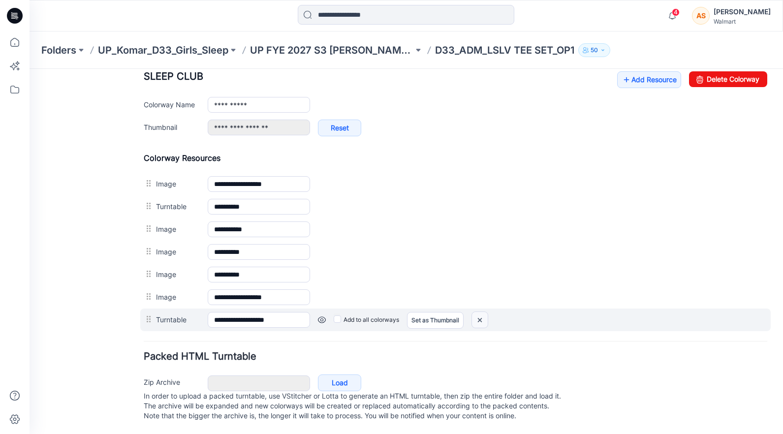
click at [482, 313] on img at bounding box center [480, 320] width 16 height 16
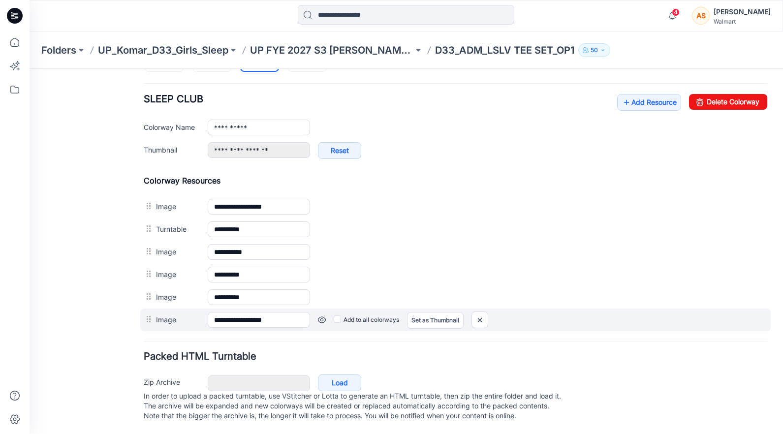
click at [324, 316] on link at bounding box center [322, 320] width 8 height 8
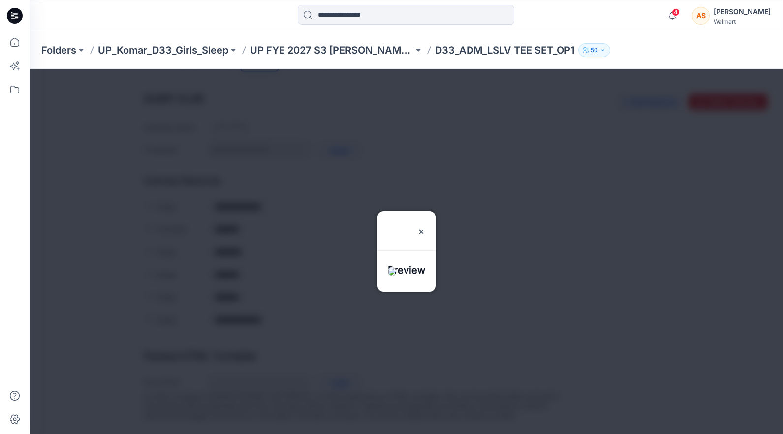
click at [324, 308] on div at bounding box center [407, 251] width 754 height 365
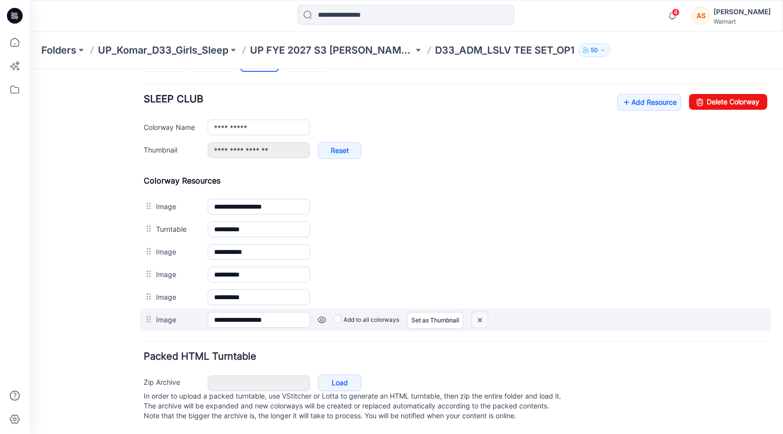
click at [484, 312] on img at bounding box center [480, 320] width 16 height 16
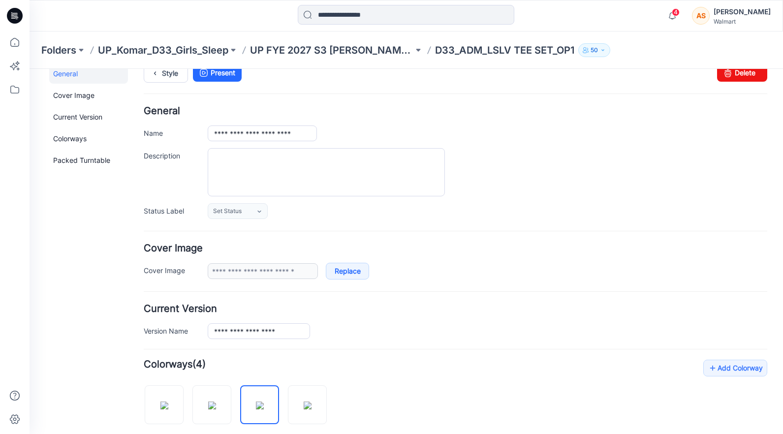
scroll to position [0, 0]
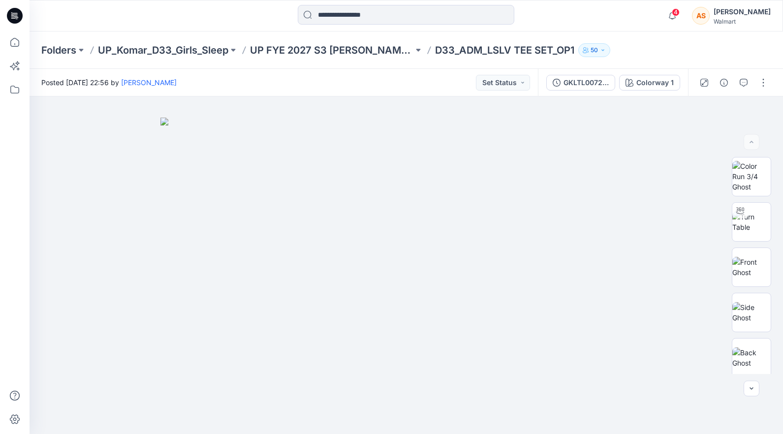
click at [634, 39] on div "Folders UP_Komar_D33_Girls_Sleep UP FYE 2027 S3 [PERSON_NAME] D33 Girls Sleep D…" at bounding box center [407, 50] width 754 height 37
click at [763, 86] on button "button" at bounding box center [764, 83] width 16 height 16
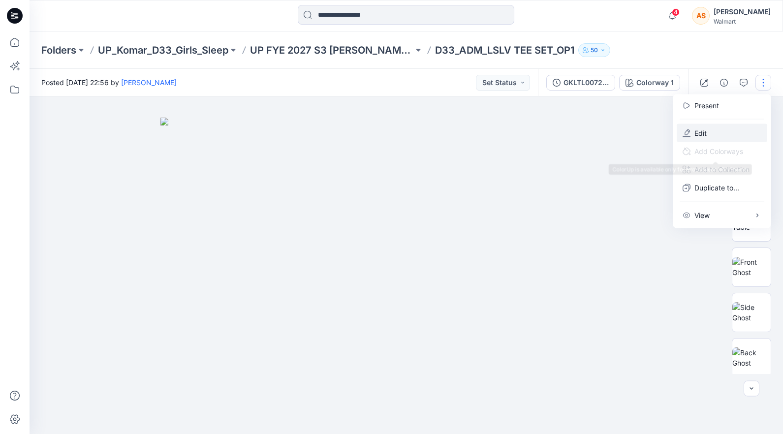
click at [726, 138] on button "Edit" at bounding box center [722, 133] width 91 height 18
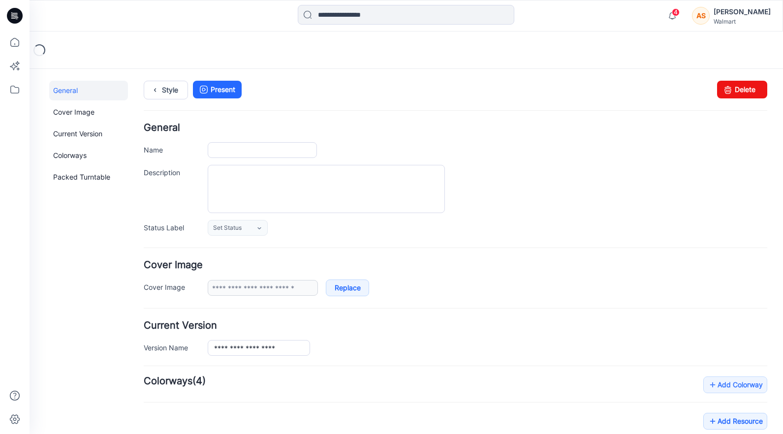
type input "**********"
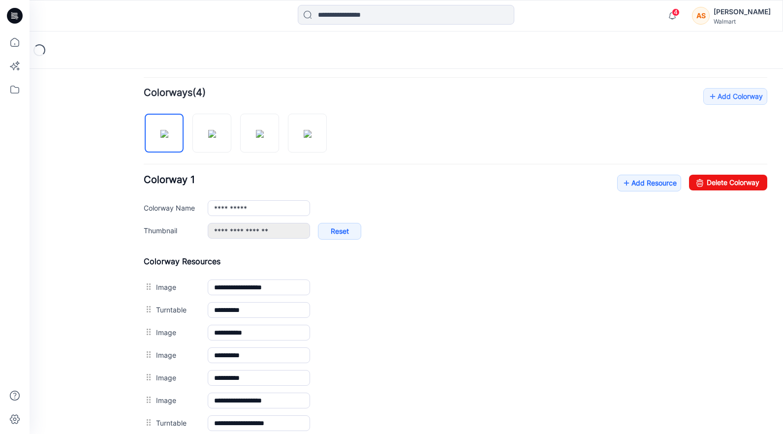
scroll to position [293, 0]
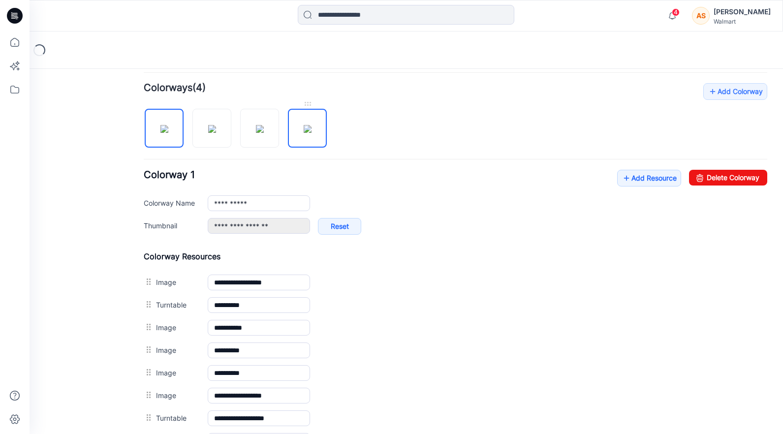
click at [304, 125] on img at bounding box center [308, 129] width 8 height 8
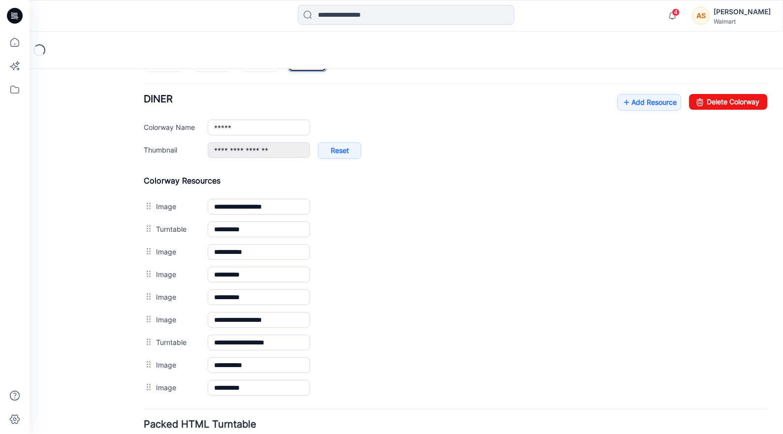
scroll to position [448, 0]
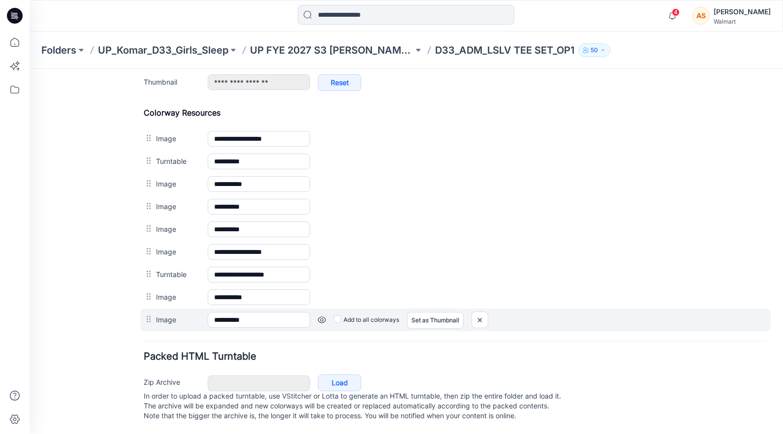
click at [318, 312] on div "Add to all colorways Set as Thumbnail Unset as Thumbnail" at bounding box center [538, 320] width 457 height 16
click at [319, 316] on link at bounding box center [322, 320] width 8 height 8
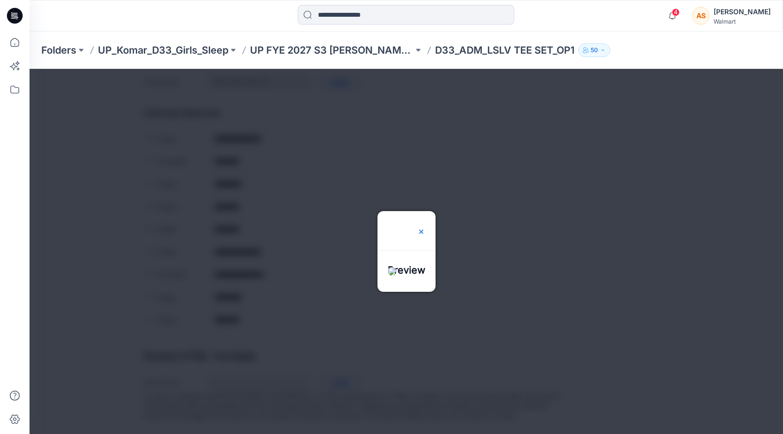
click at [425, 211] on div at bounding box center [421, 230] width 8 height 39
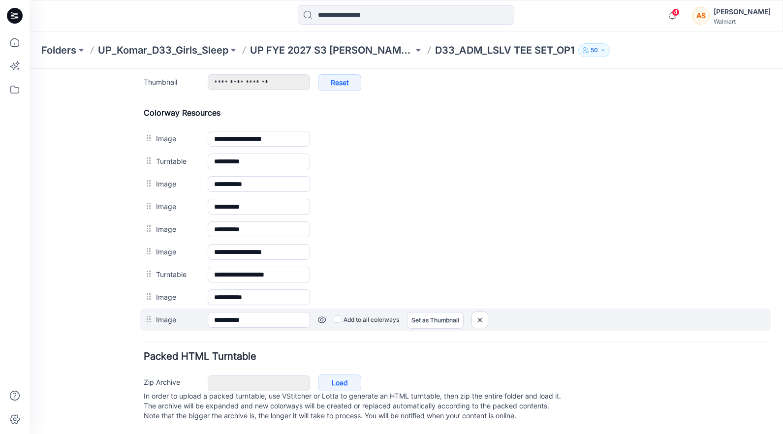
click at [488, 312] on div at bounding box center [480, 320] width 17 height 17
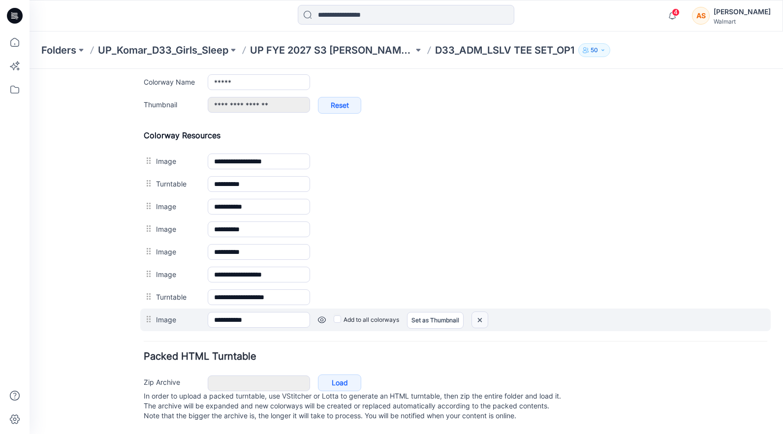
click at [488, 312] on img at bounding box center [480, 320] width 16 height 16
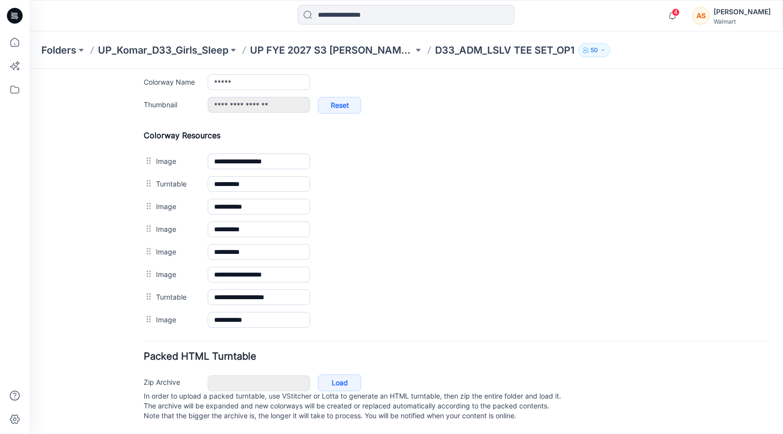
click at [30, 69] on img at bounding box center [30, 69] width 0 height 0
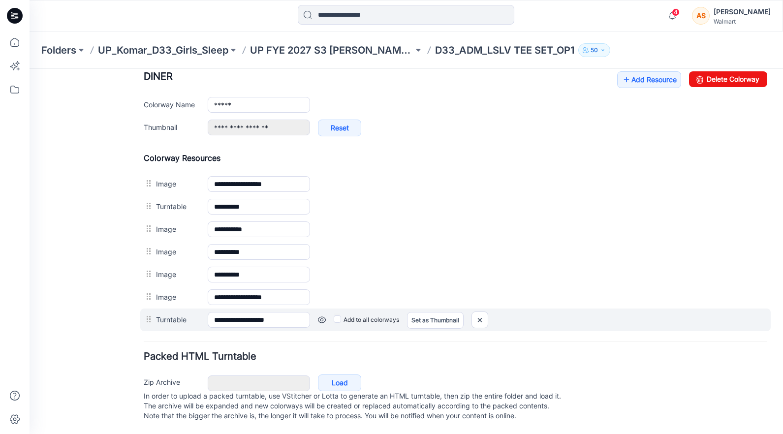
click at [317, 312] on div "Add to all colorways Set as Thumbnail Unset as Thumbnail" at bounding box center [538, 320] width 457 height 16
click at [325, 316] on link at bounding box center [322, 320] width 8 height 8
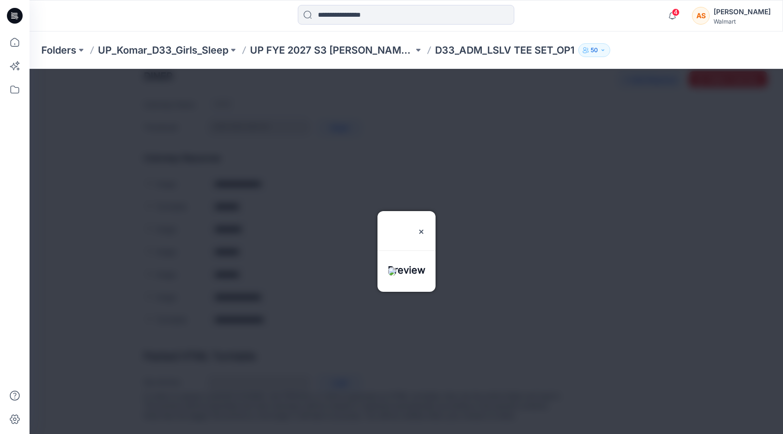
click at [320, 323] on div at bounding box center [407, 251] width 754 height 365
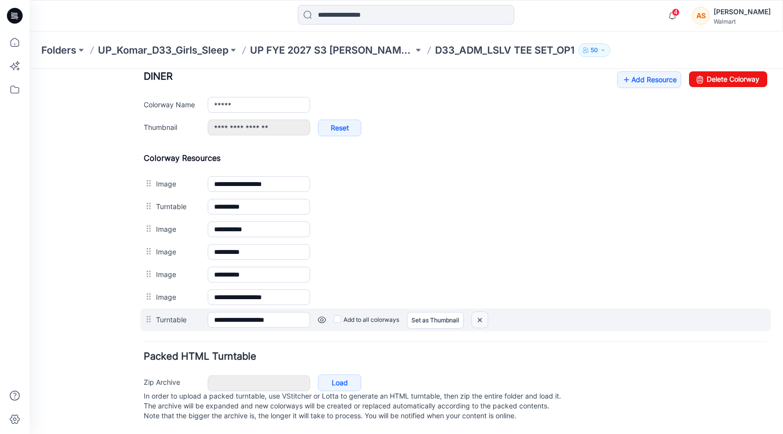
click at [475, 312] on img at bounding box center [480, 320] width 16 height 16
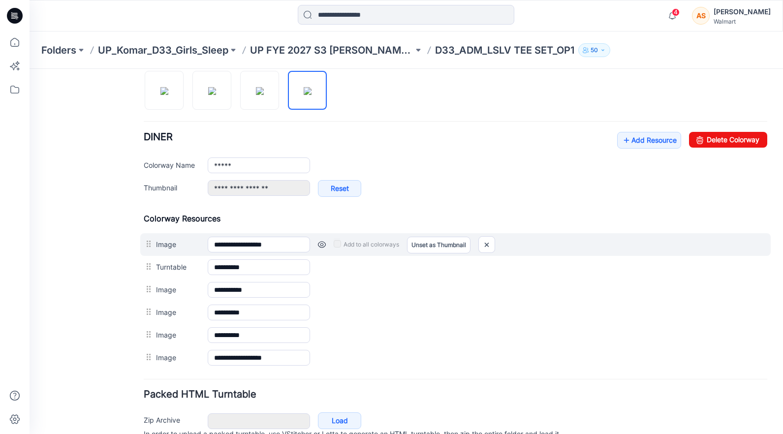
scroll to position [328, 0]
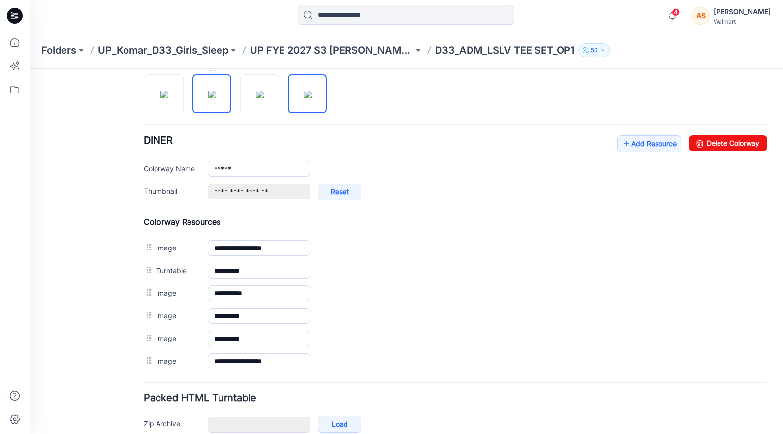
click at [216, 96] on img at bounding box center [212, 95] width 8 height 8
type input "*******"
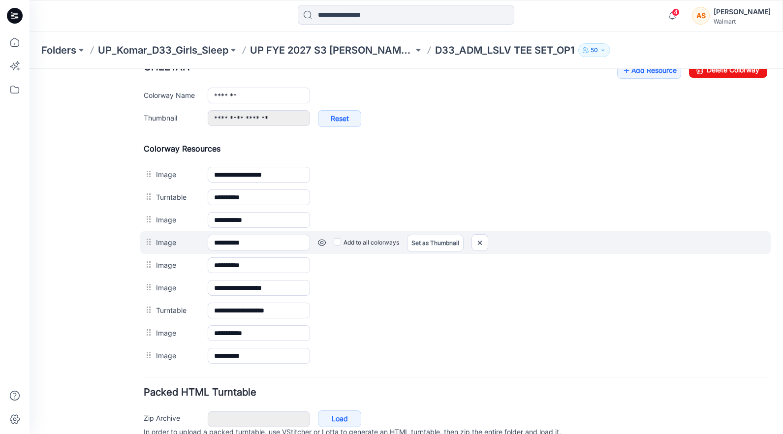
scroll to position [448, 0]
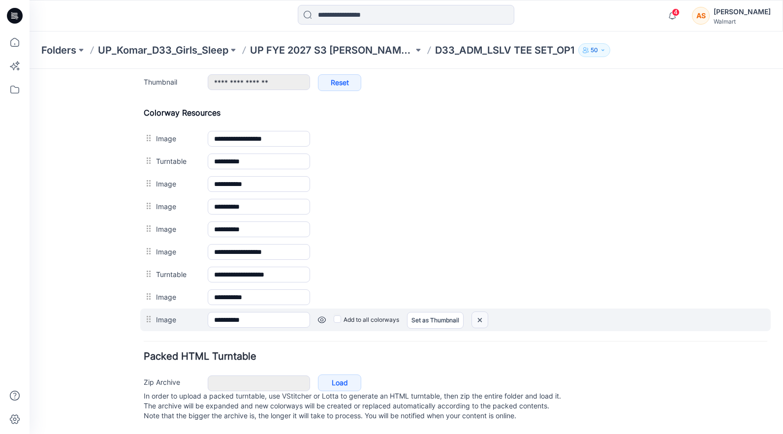
click at [486, 312] on img at bounding box center [480, 320] width 16 height 16
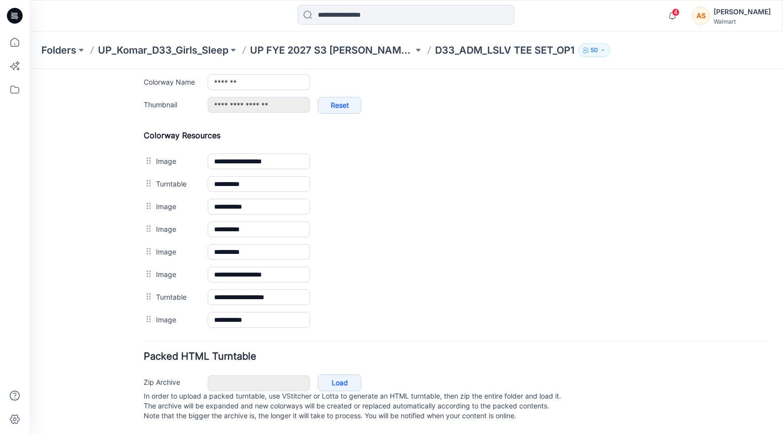
click at [30, 69] on img at bounding box center [30, 69] width 0 height 0
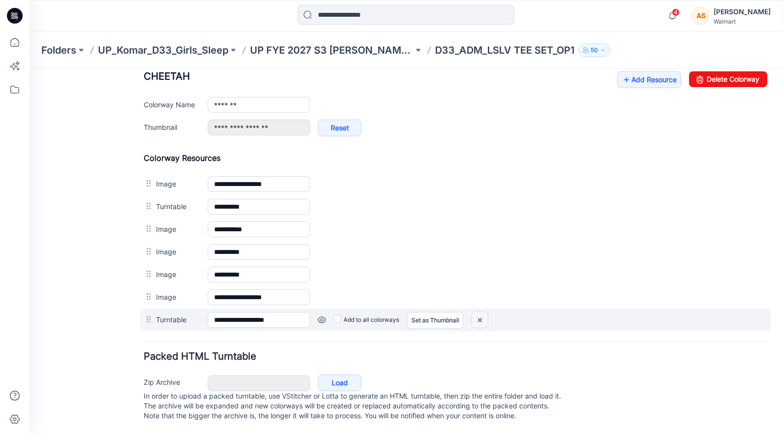
click at [481, 312] on img at bounding box center [480, 320] width 16 height 16
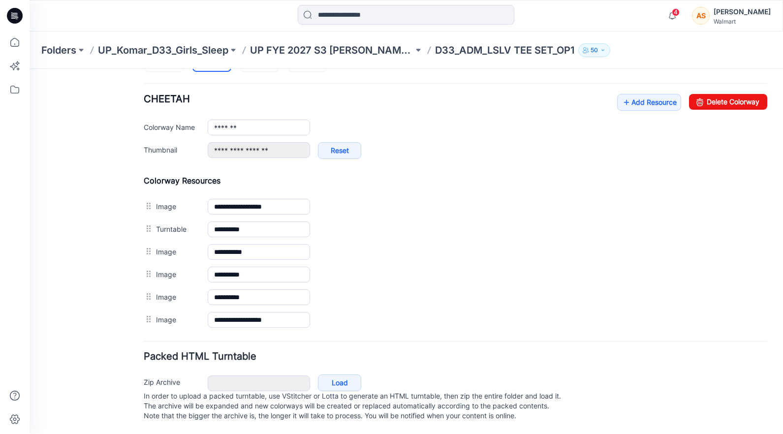
click at [30, 69] on img at bounding box center [30, 69] width 0 height 0
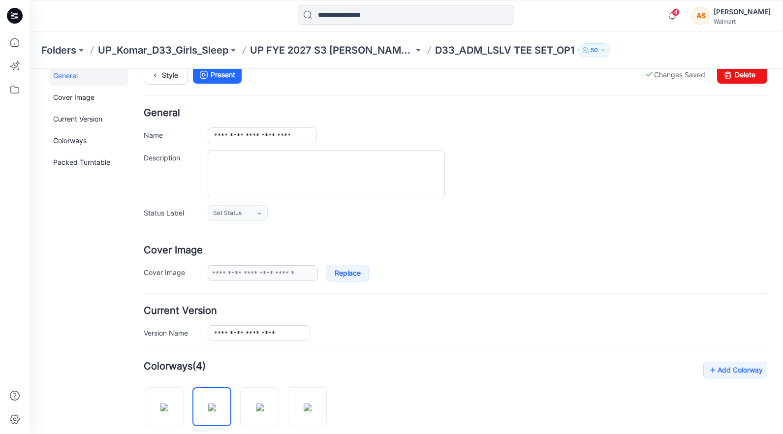
scroll to position [0, 0]
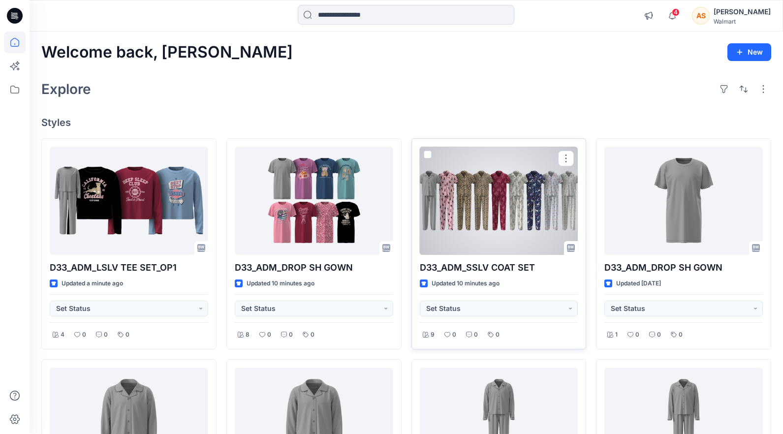
click at [481, 187] on div at bounding box center [499, 201] width 159 height 108
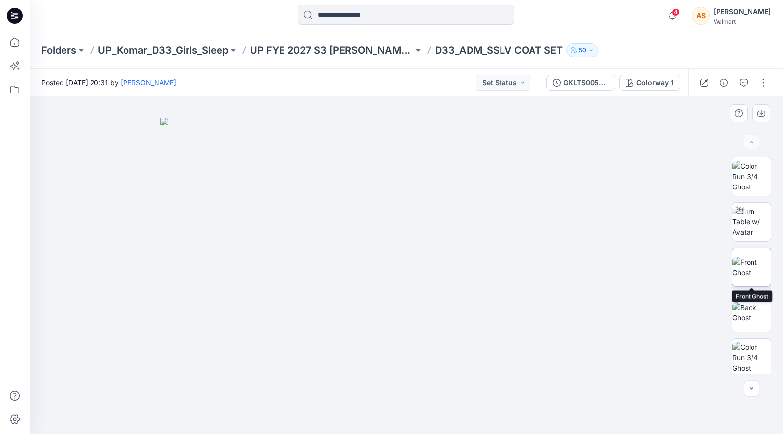
click at [742, 264] on img at bounding box center [752, 267] width 38 height 21
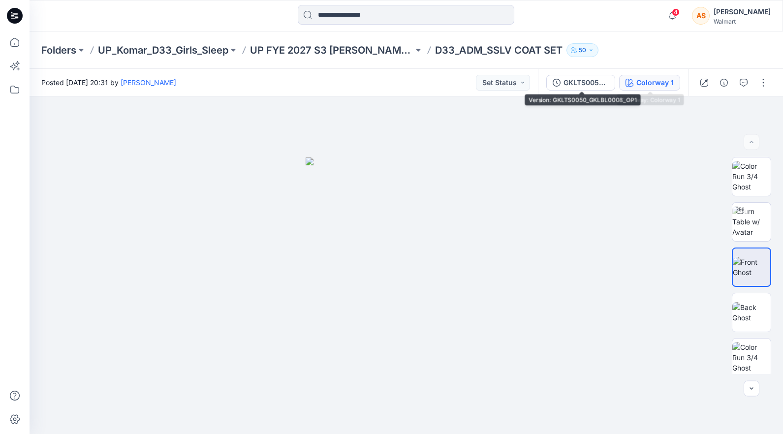
click at [646, 89] on button "Colorway 1" at bounding box center [649, 83] width 61 height 16
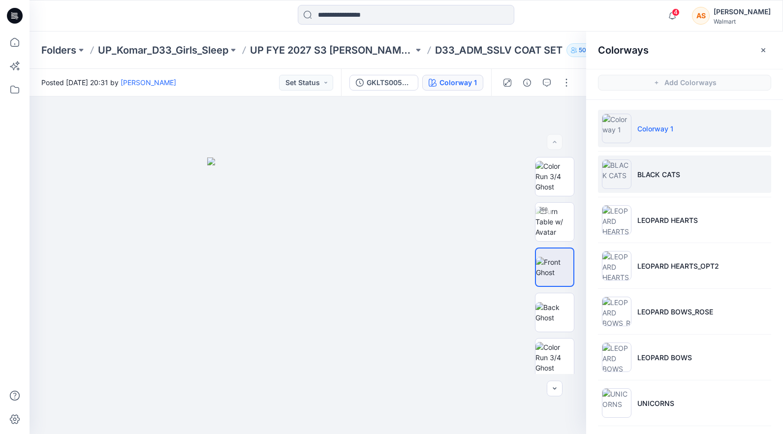
click at [663, 171] on p "BLACK CATS" at bounding box center [659, 174] width 43 height 10
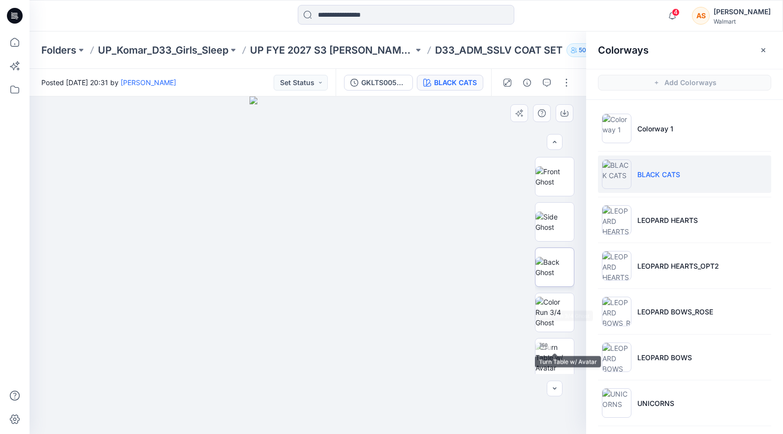
scroll to position [157, 0]
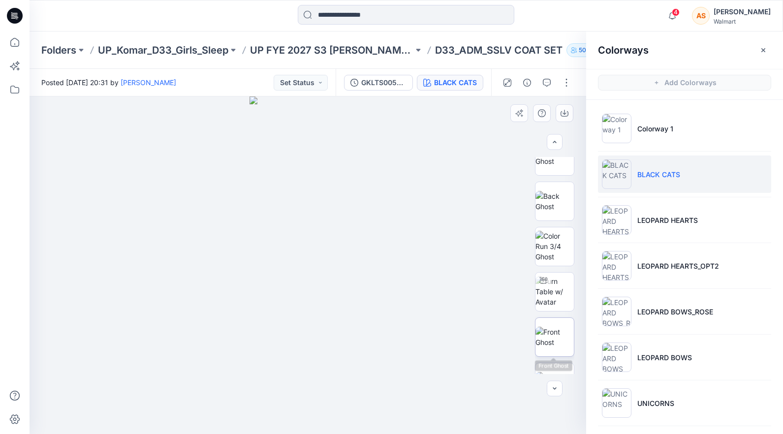
click at [559, 329] on img at bounding box center [555, 337] width 38 height 21
click at [564, 292] on img at bounding box center [555, 291] width 38 height 31
click at [765, 46] on icon "button" at bounding box center [764, 50] width 8 height 8
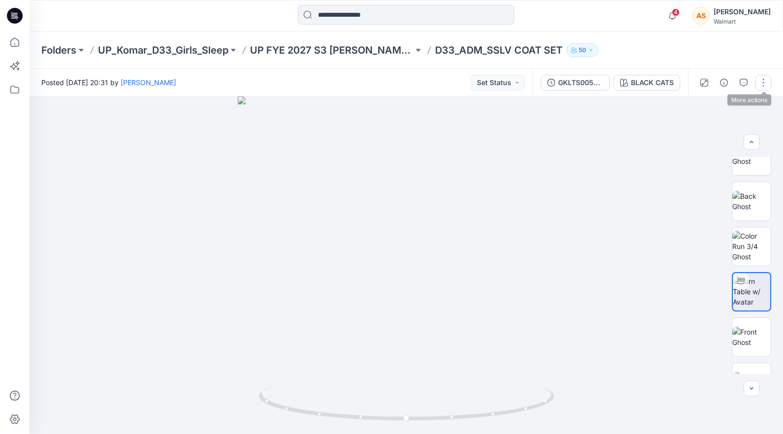
click at [766, 86] on button "button" at bounding box center [764, 83] width 16 height 16
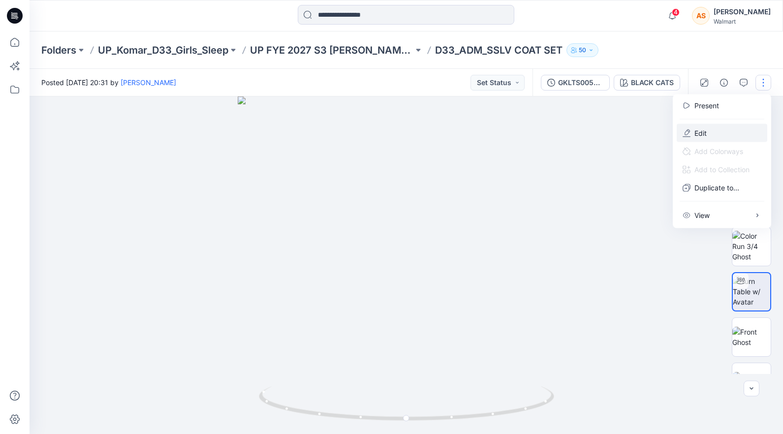
click at [734, 130] on button "Edit" at bounding box center [722, 133] width 91 height 18
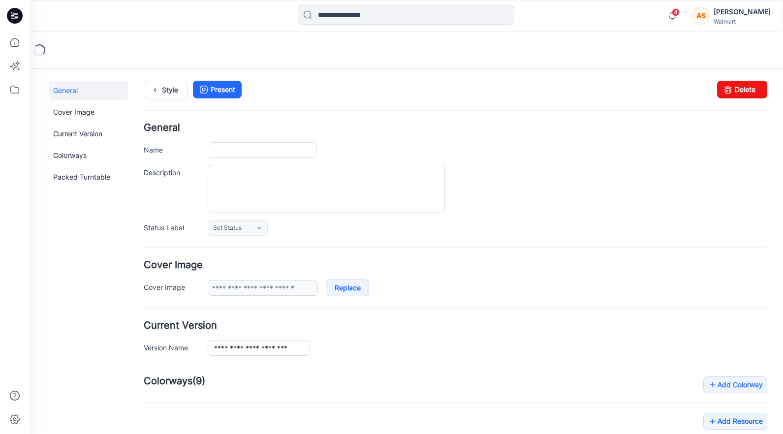
type input "**********"
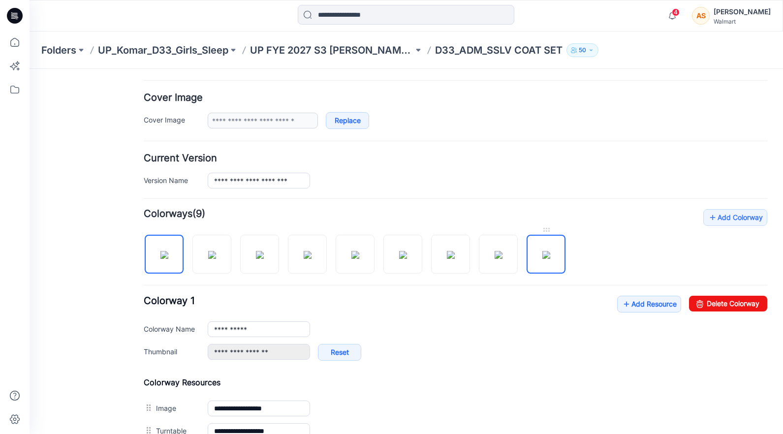
scroll to position [200, 0]
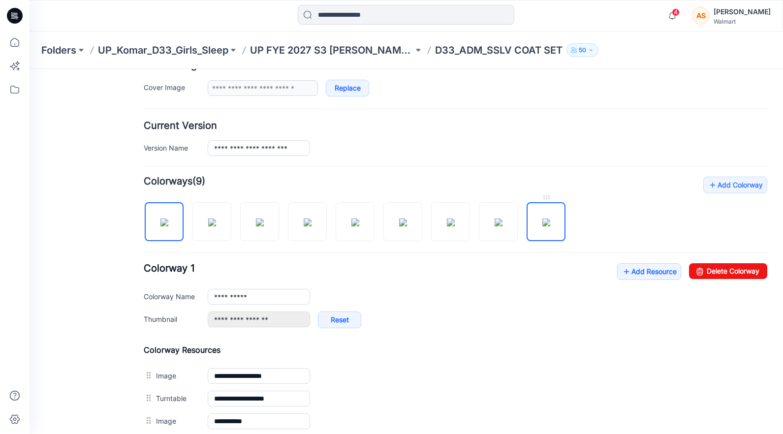
click at [550, 219] on img at bounding box center [547, 223] width 8 height 8
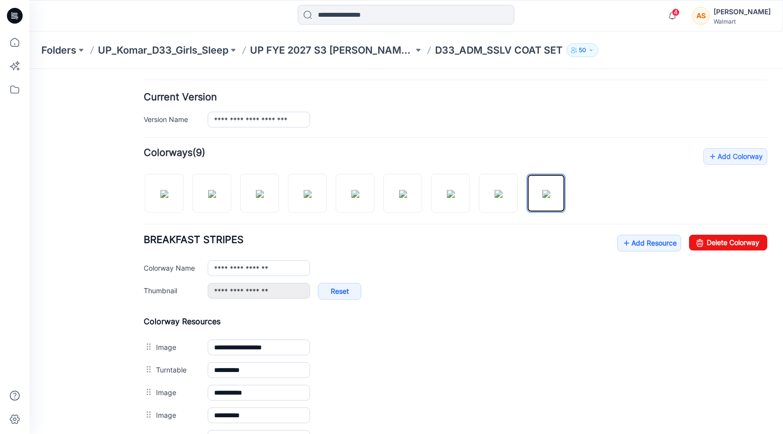
scroll to position [211, 0]
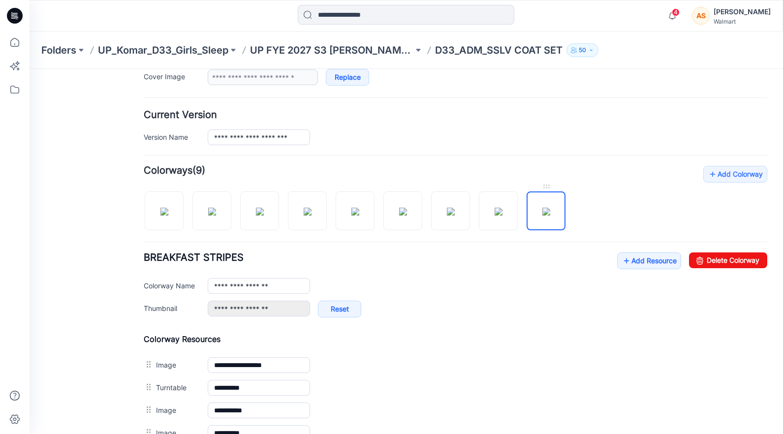
click at [543, 210] on img at bounding box center [547, 212] width 8 height 8
click at [495, 215] on img at bounding box center [499, 212] width 8 height 8
click at [543, 216] on img at bounding box center [547, 212] width 8 height 8
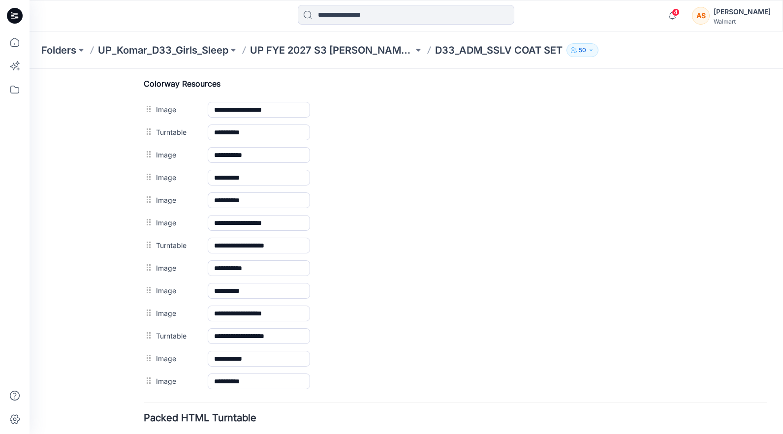
scroll to position [495, 0]
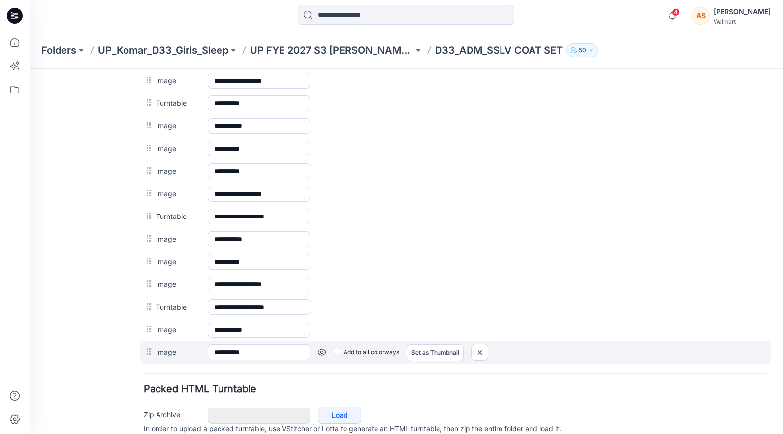
click at [322, 352] on link at bounding box center [322, 353] width 8 height 8
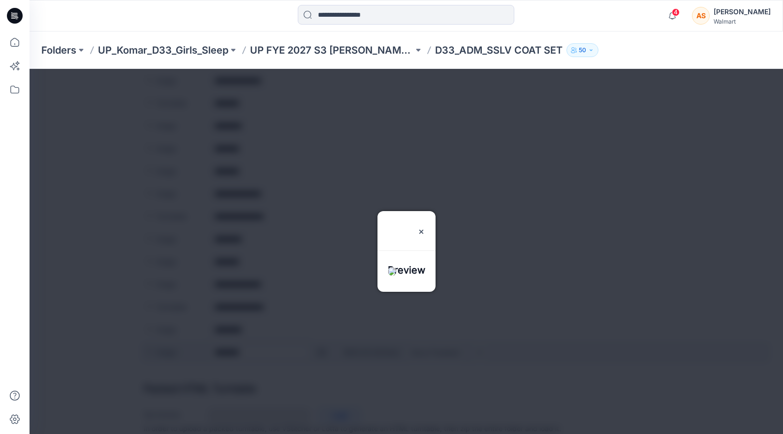
click at [322, 352] on div at bounding box center [407, 251] width 754 height 365
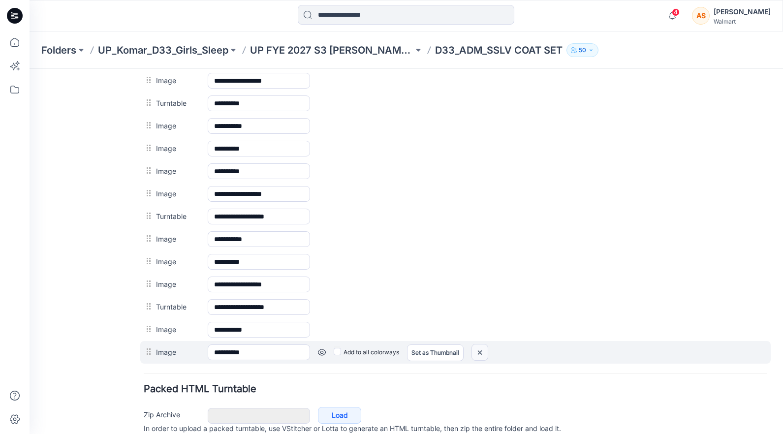
click at [480, 356] on img at bounding box center [480, 353] width 16 height 16
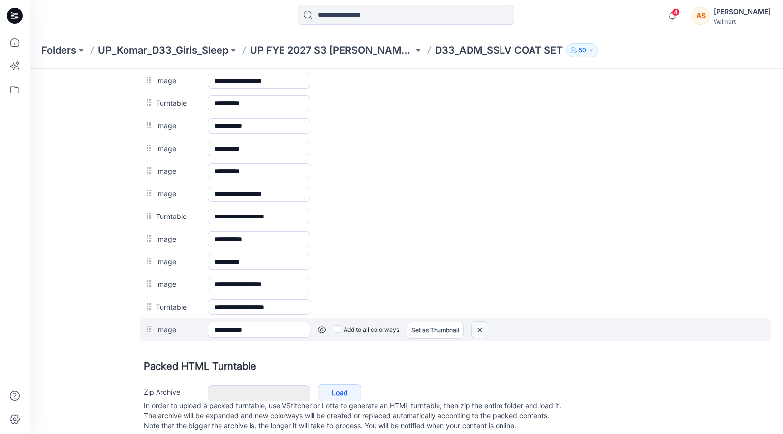
click at [480, 329] on img at bounding box center [480, 330] width 16 height 16
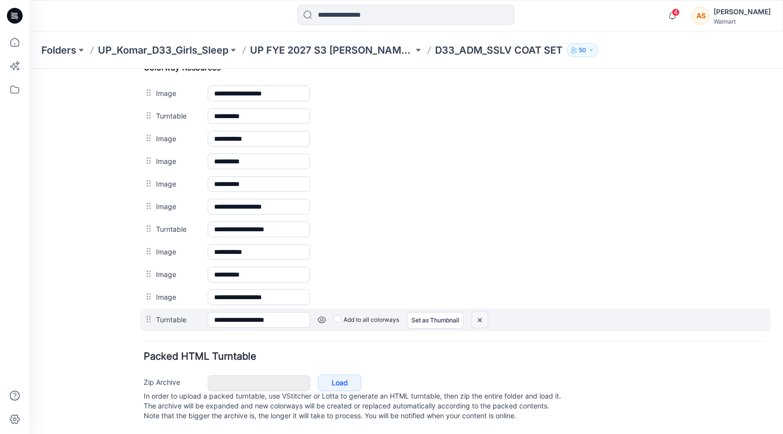
click at [479, 313] on img at bounding box center [480, 320] width 16 height 16
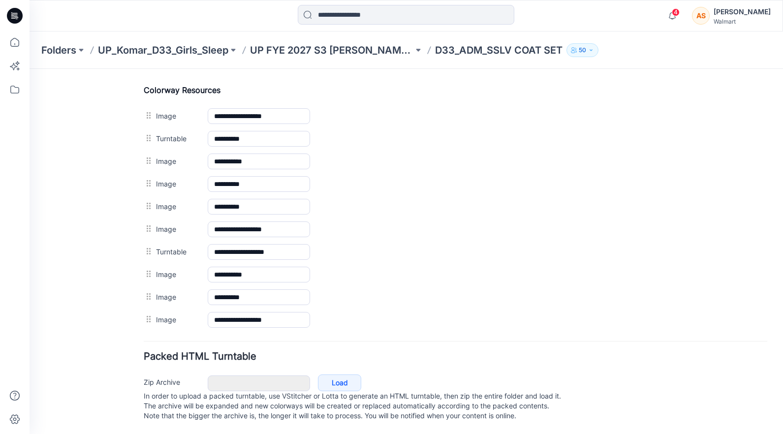
scroll to position [470, 0]
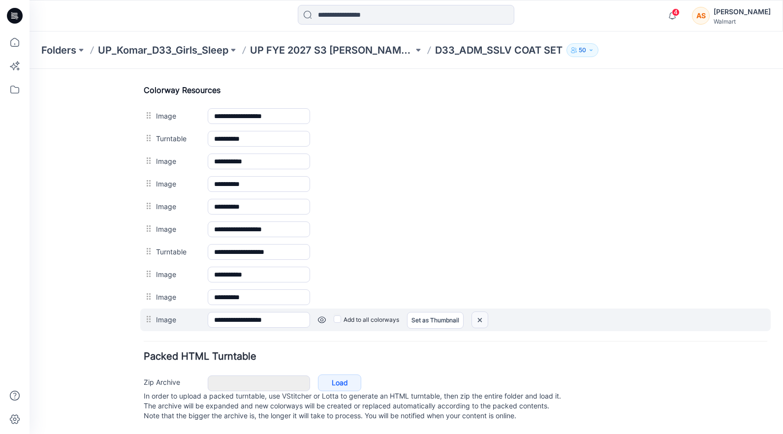
click at [482, 315] on img at bounding box center [480, 320] width 16 height 16
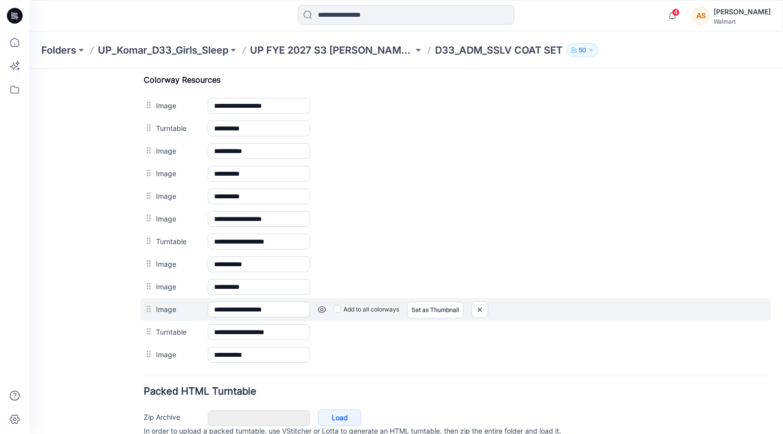
click at [322, 311] on link at bounding box center [322, 310] width 8 height 8
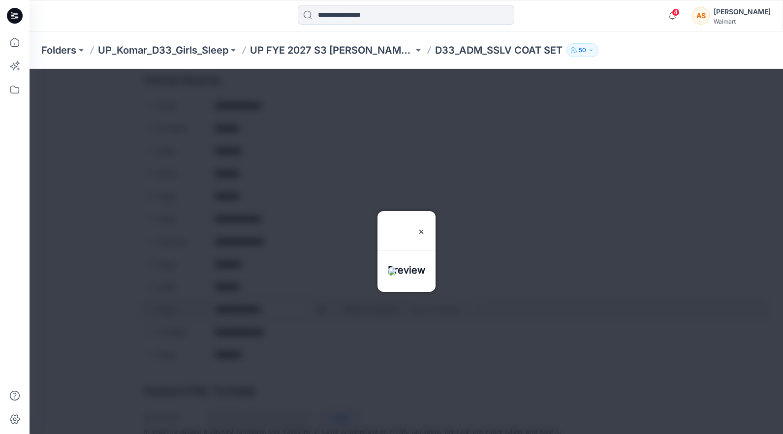
click at [322, 311] on div at bounding box center [407, 251] width 754 height 365
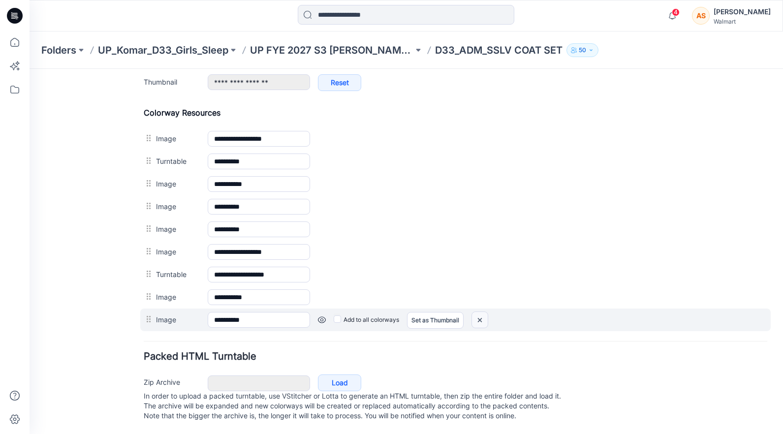
click at [481, 312] on img at bounding box center [480, 320] width 16 height 16
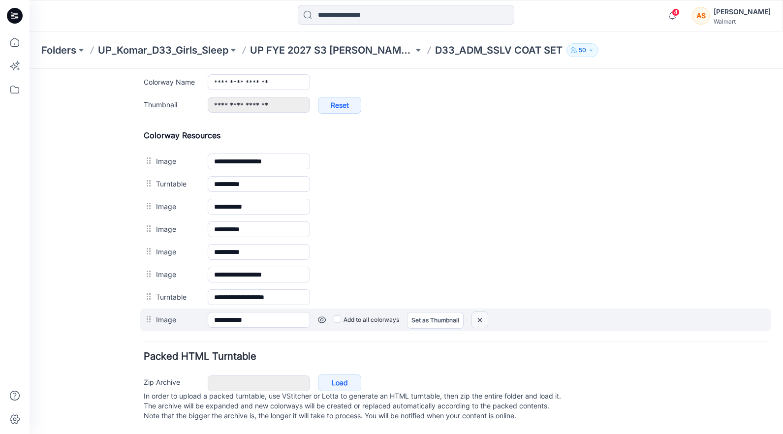
click at [484, 312] on img at bounding box center [480, 320] width 16 height 16
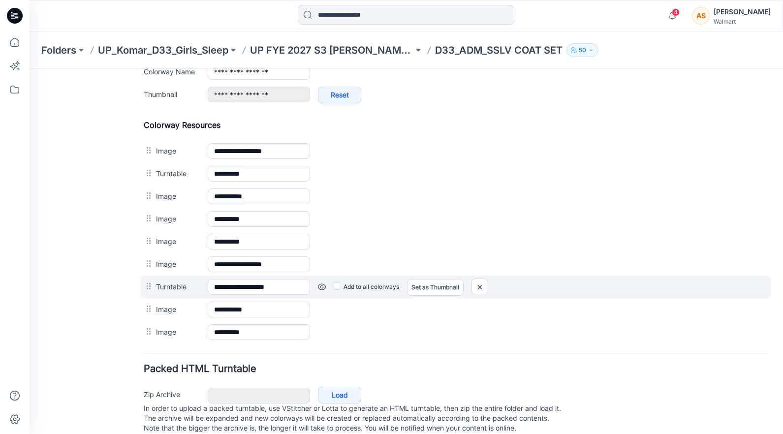
click at [323, 288] on link at bounding box center [322, 287] width 8 height 8
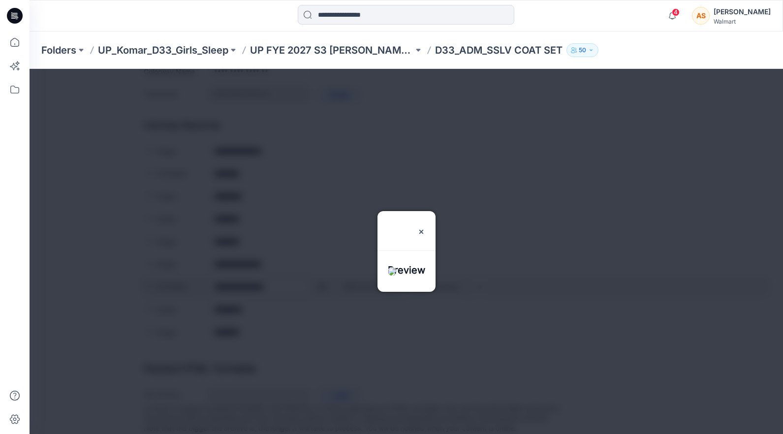
click at [323, 288] on div at bounding box center [407, 251] width 754 height 365
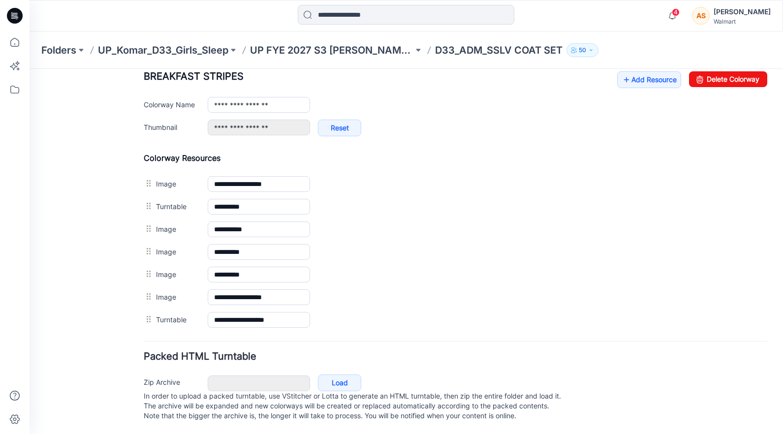
click at [30, 69] on img at bounding box center [30, 69] width 0 height 0
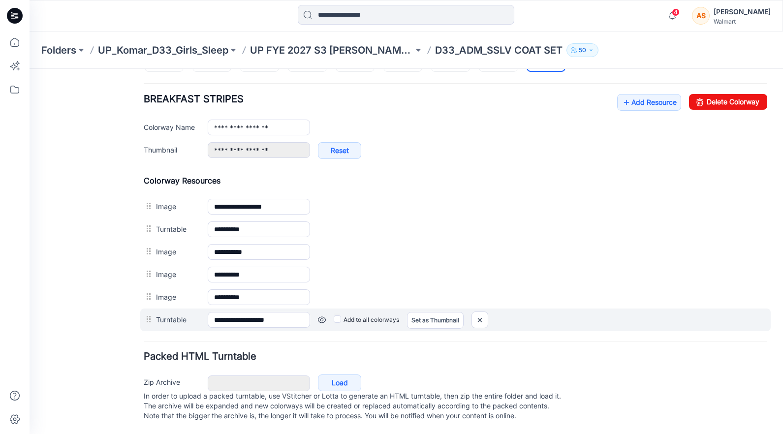
click at [323, 316] on link at bounding box center [322, 320] width 8 height 8
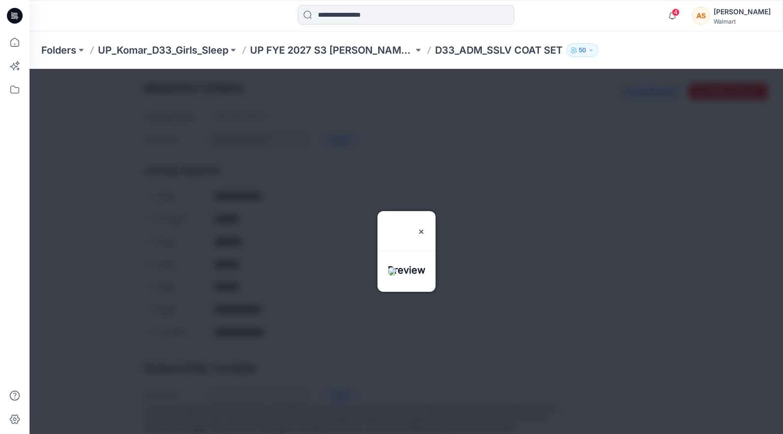
click at [323, 309] on div at bounding box center [407, 251] width 754 height 365
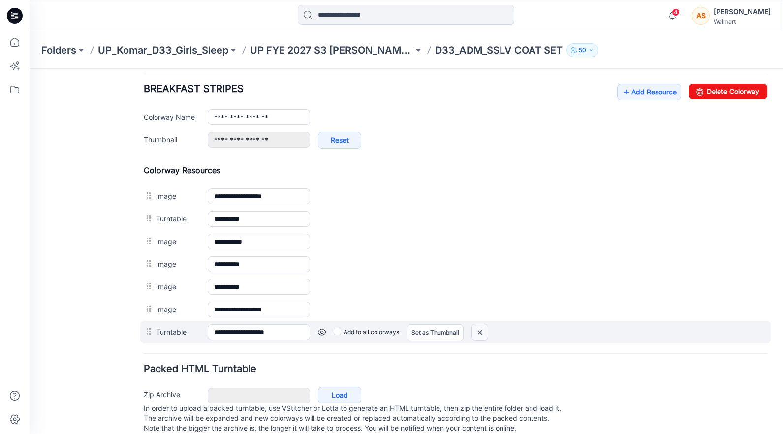
click at [486, 336] on img at bounding box center [480, 332] width 16 height 16
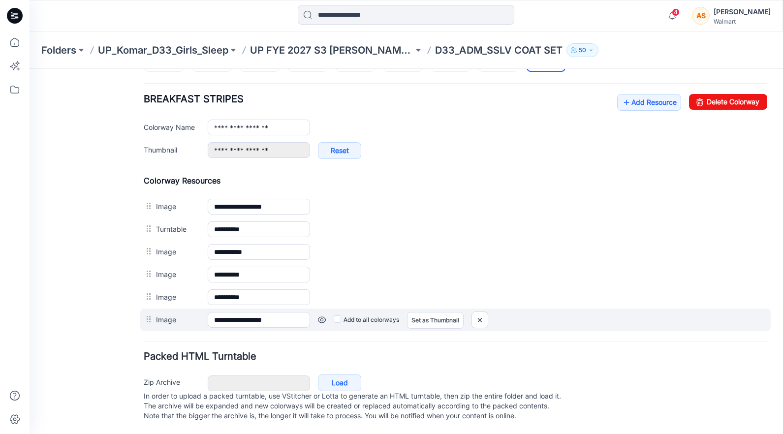
click at [322, 316] on link at bounding box center [322, 320] width 8 height 8
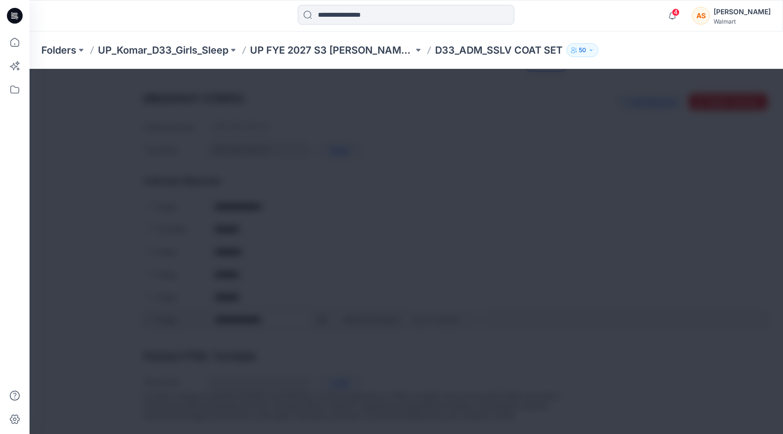
scroll to position [369, 0]
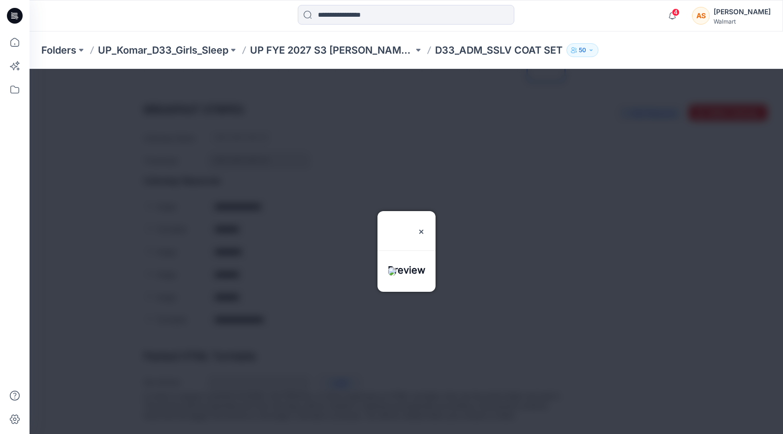
click at [388, 276] on img at bounding box center [392, 271] width 9 height 9
click at [425, 228] on img at bounding box center [421, 232] width 8 height 8
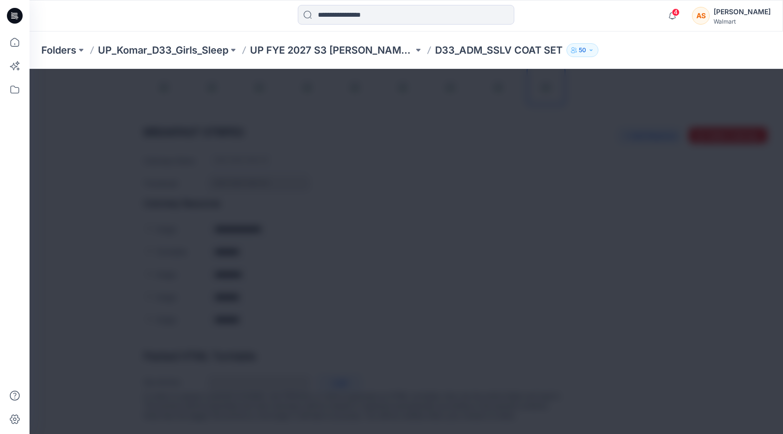
scroll to position [346, 0]
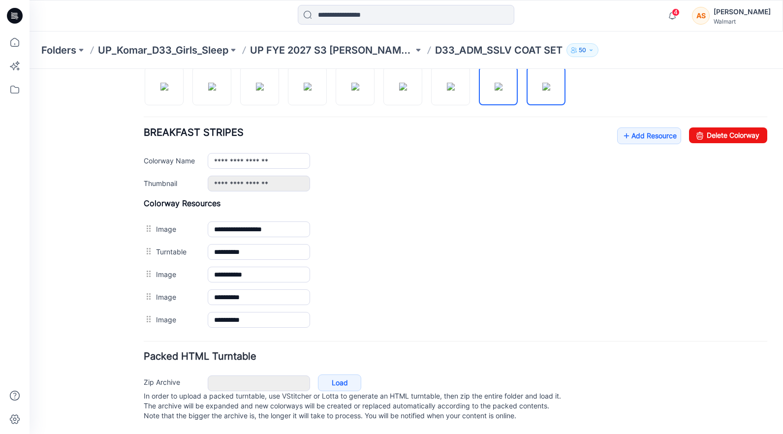
click at [496, 91] on img at bounding box center [499, 87] width 8 height 8
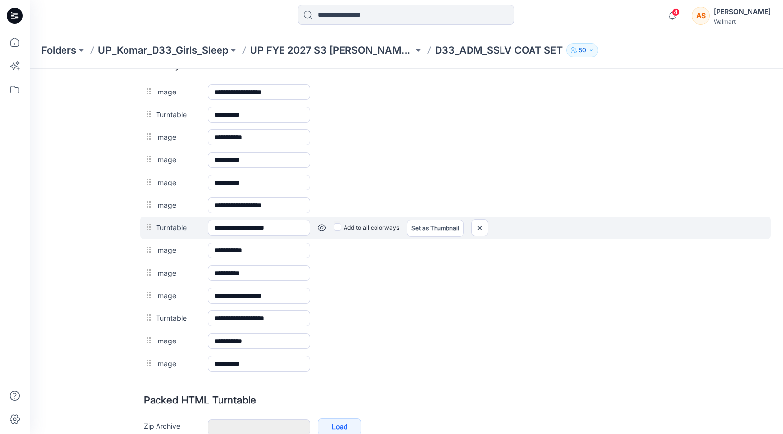
scroll to position [538, 0]
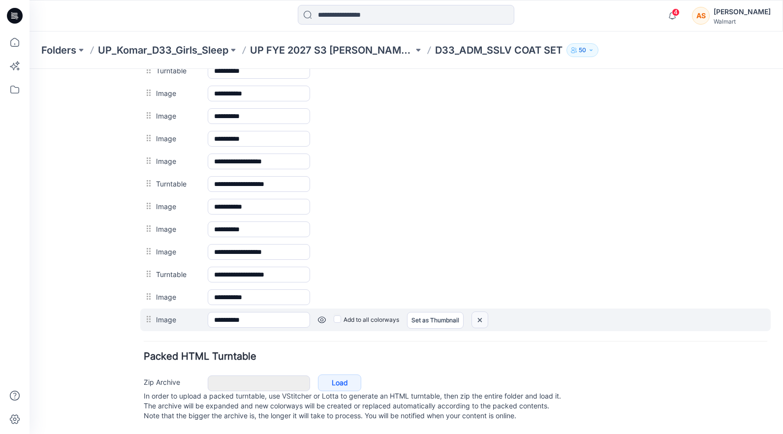
click at [483, 312] on img at bounding box center [480, 320] width 16 height 16
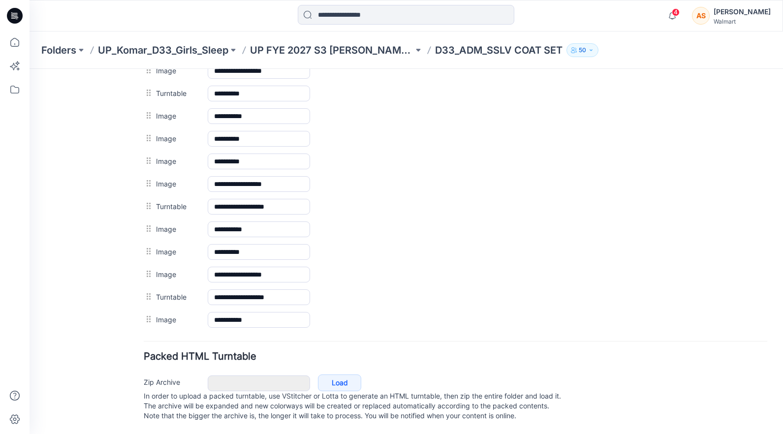
click at [30, 69] on img at bounding box center [30, 69] width 0 height 0
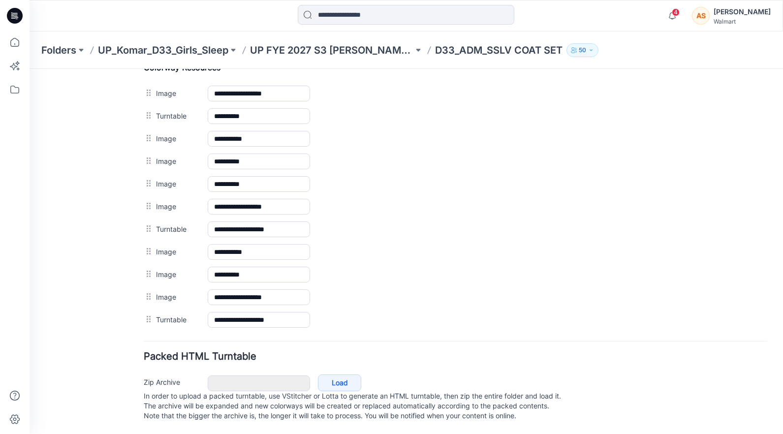
click at [30, 69] on img at bounding box center [30, 69] width 0 height 0
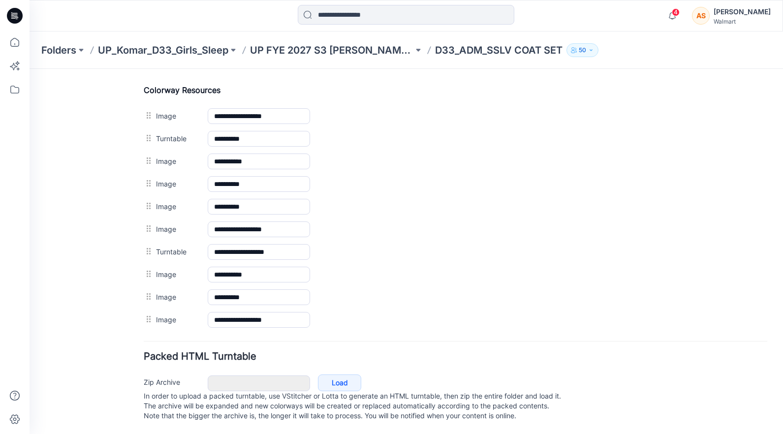
click at [30, 69] on img at bounding box center [30, 69] width 0 height 0
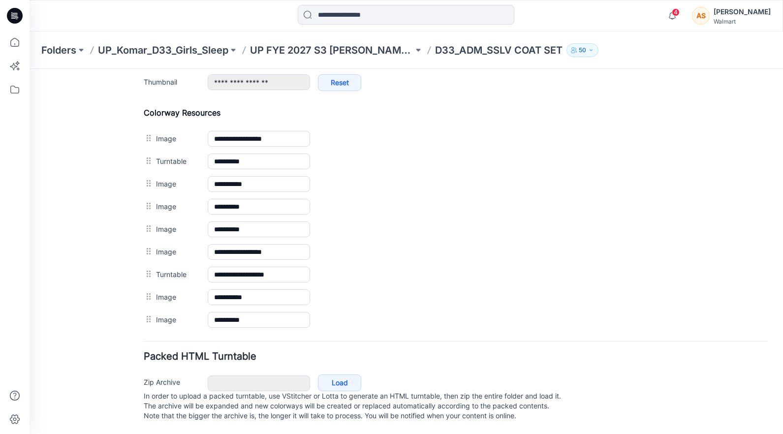
click at [30, 69] on img at bounding box center [30, 69] width 0 height 0
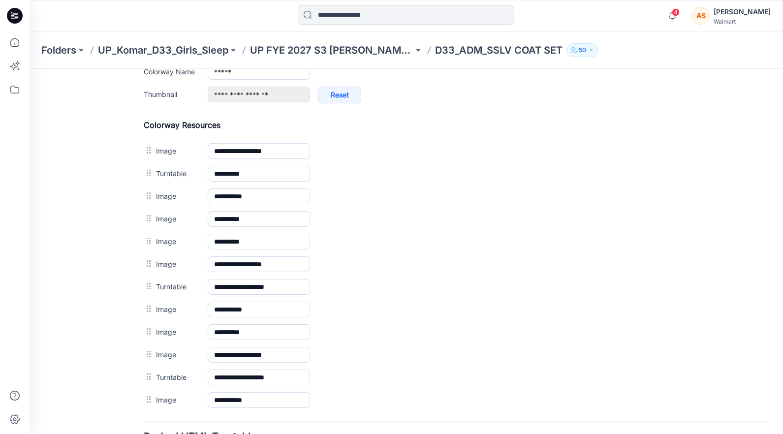
scroll to position [448, 0]
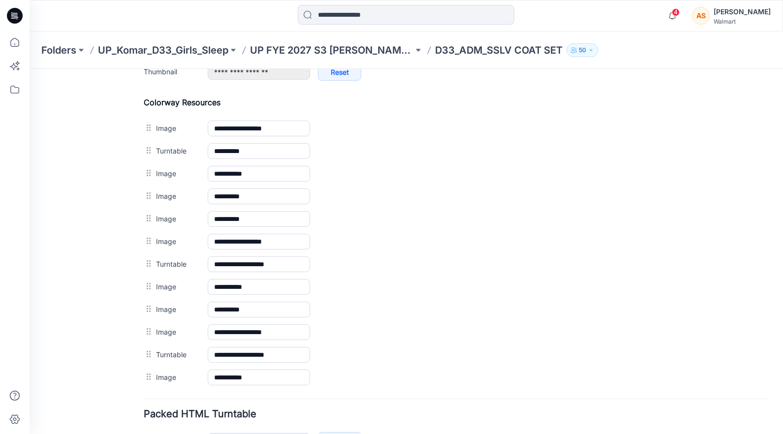
click at [30, 69] on img at bounding box center [30, 69] width 0 height 0
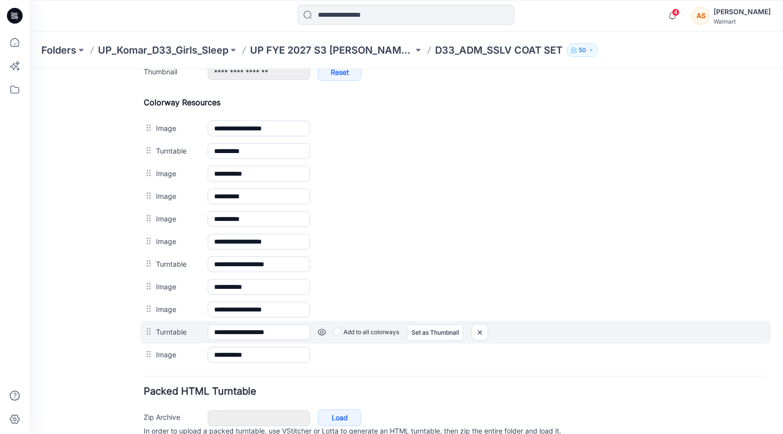
scroll to position [425, 0]
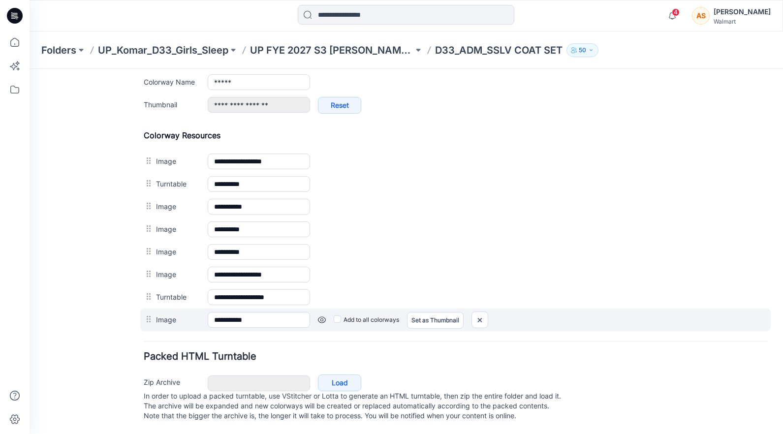
click at [322, 316] on link at bounding box center [322, 320] width 8 height 8
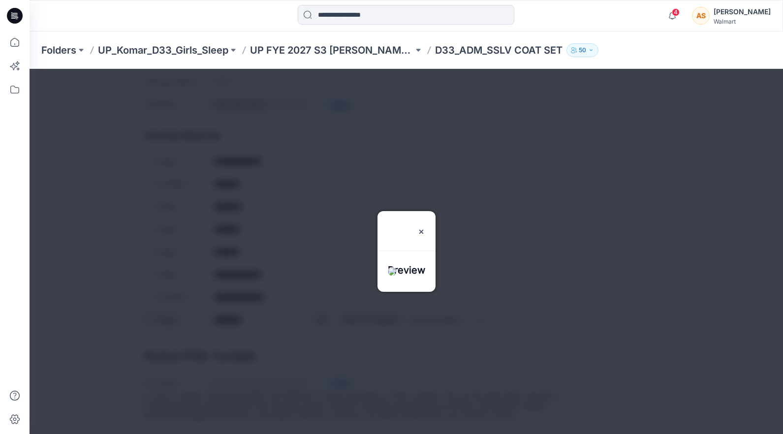
click at [322, 308] on div at bounding box center [407, 251] width 754 height 365
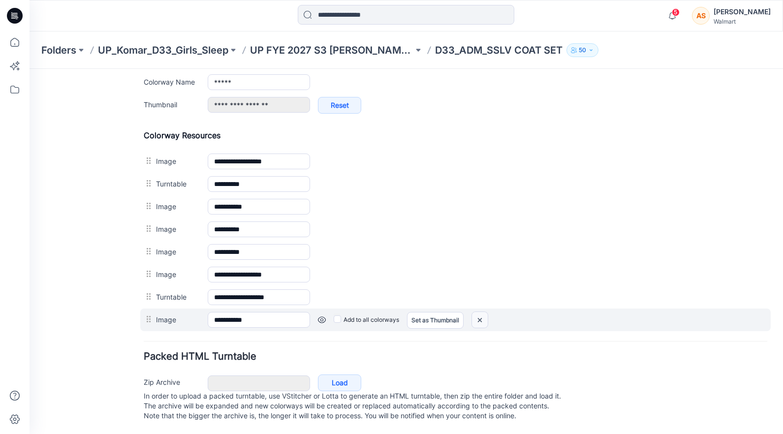
click at [478, 312] on img at bounding box center [480, 320] width 16 height 16
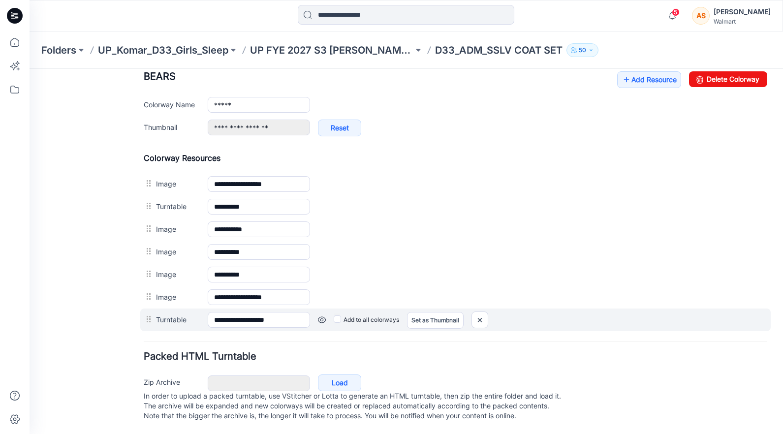
scroll to position [402, 0]
click at [324, 316] on link at bounding box center [322, 320] width 8 height 8
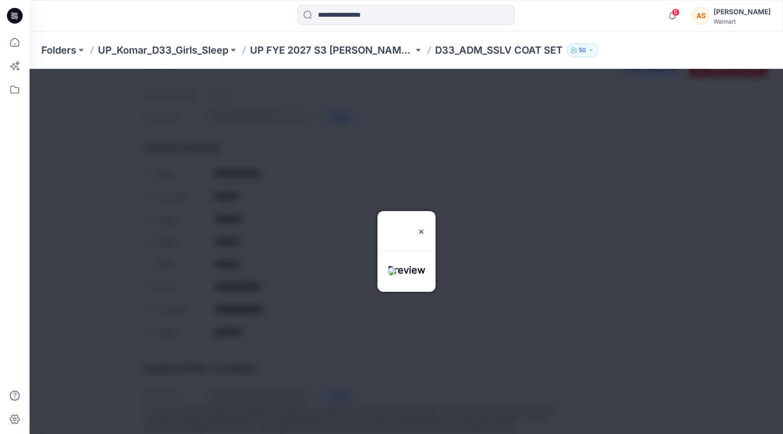
click at [324, 308] on div at bounding box center [407, 251] width 754 height 365
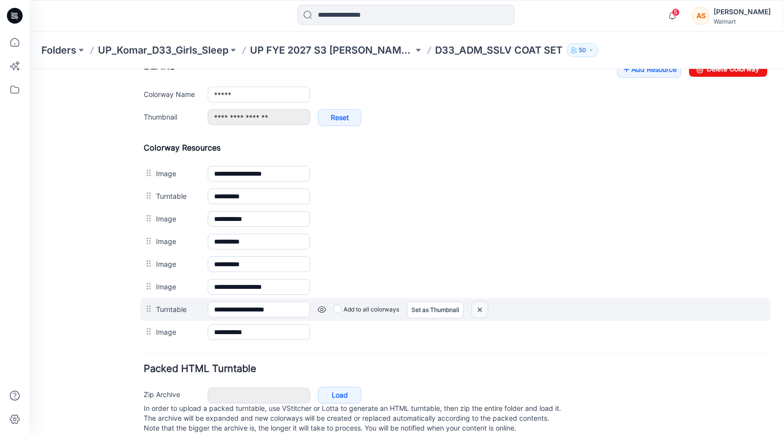
click at [485, 311] on img at bounding box center [480, 310] width 16 height 16
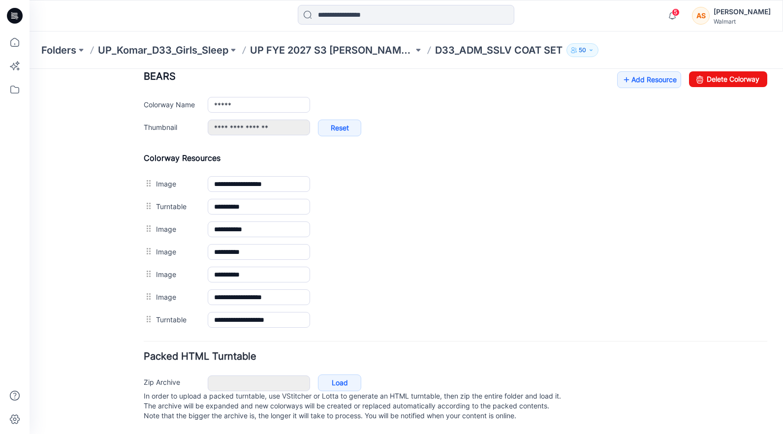
scroll to position [380, 0]
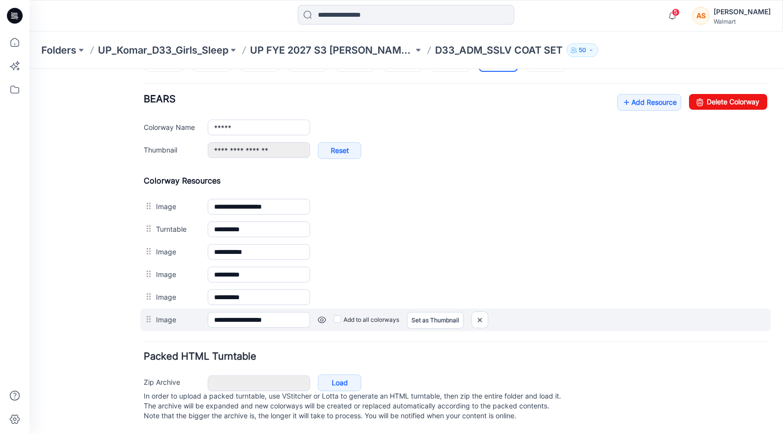
click at [322, 316] on link at bounding box center [322, 320] width 8 height 8
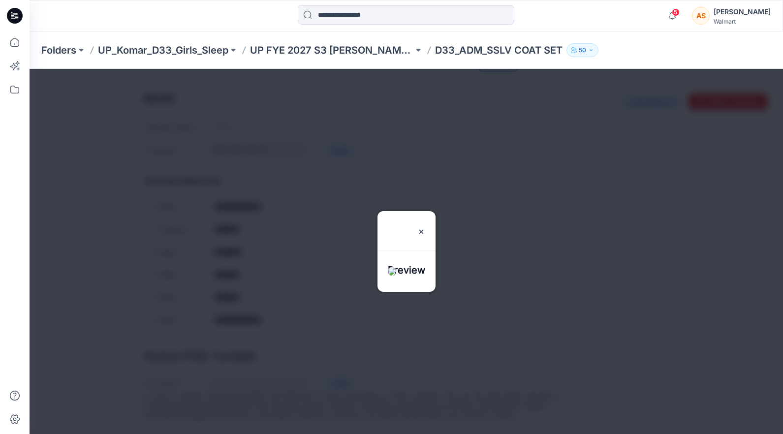
click at [322, 312] on div at bounding box center [407, 251] width 754 height 365
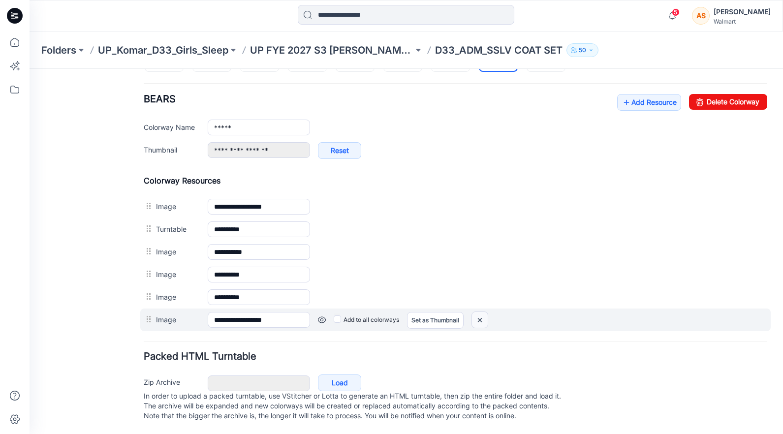
click at [486, 312] on img at bounding box center [480, 320] width 16 height 16
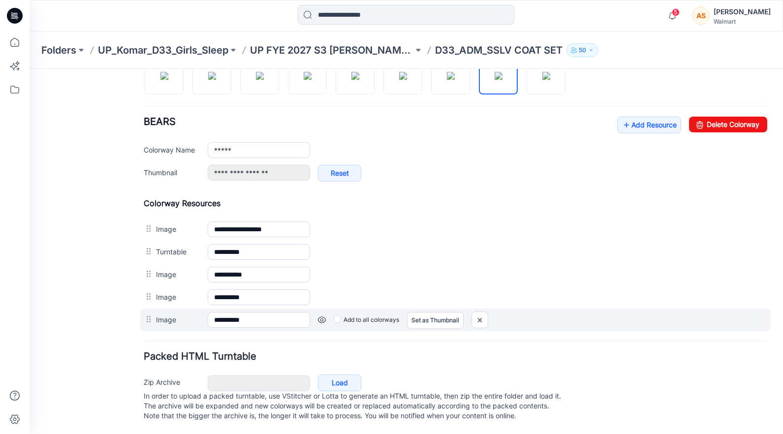
scroll to position [357, 0]
click at [321, 316] on link at bounding box center [322, 320] width 8 height 8
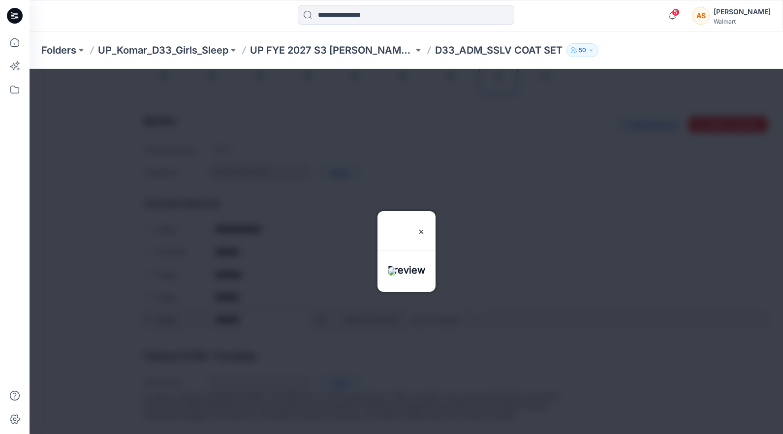
click at [321, 311] on div at bounding box center [407, 251] width 754 height 365
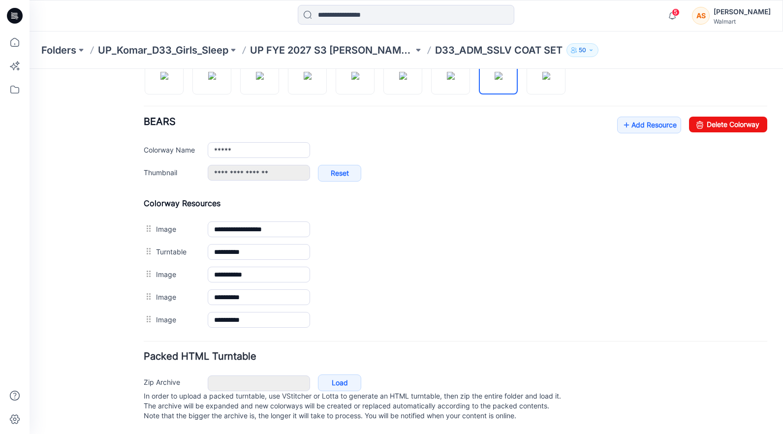
scroll to position [356, 0]
click at [452, 73] on img at bounding box center [451, 76] width 8 height 8
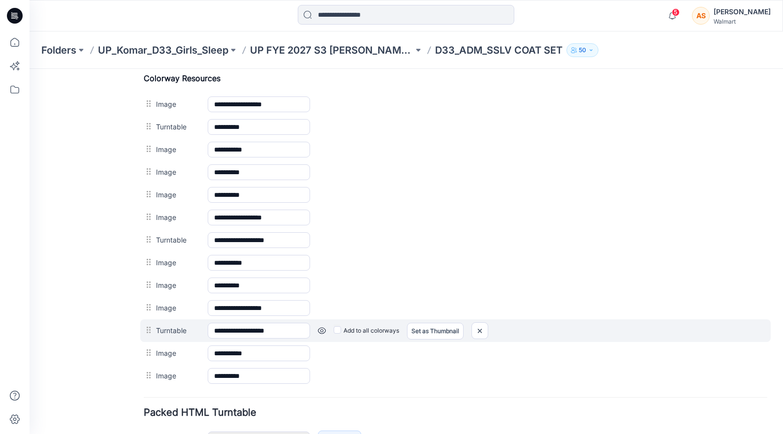
scroll to position [483, 0]
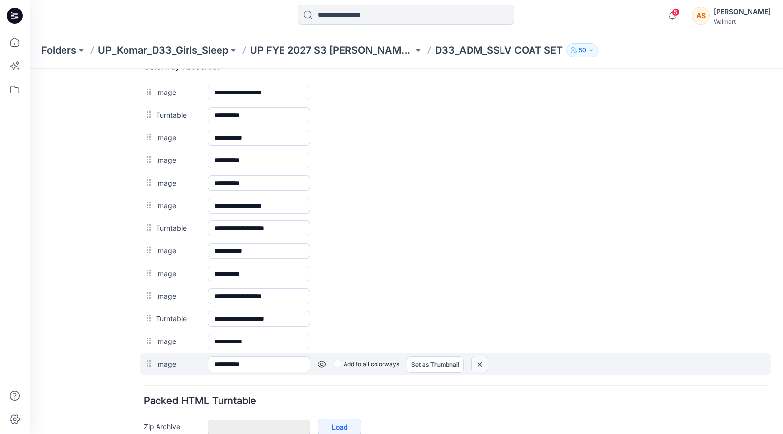
click at [486, 368] on img at bounding box center [480, 364] width 16 height 16
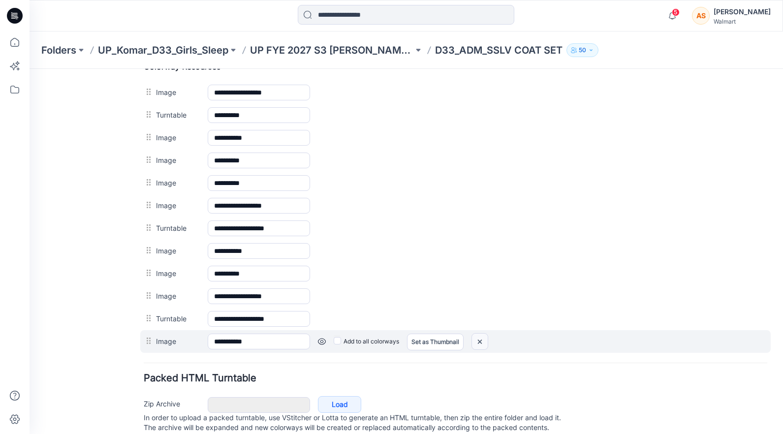
click at [484, 341] on img at bounding box center [480, 342] width 16 height 16
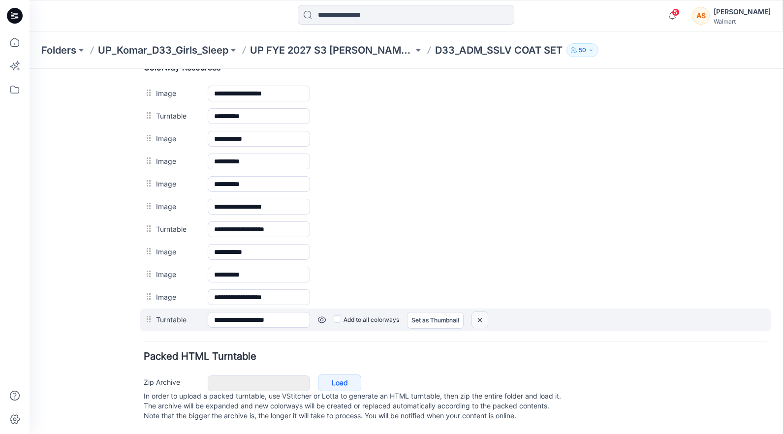
click at [487, 322] on img at bounding box center [480, 320] width 16 height 16
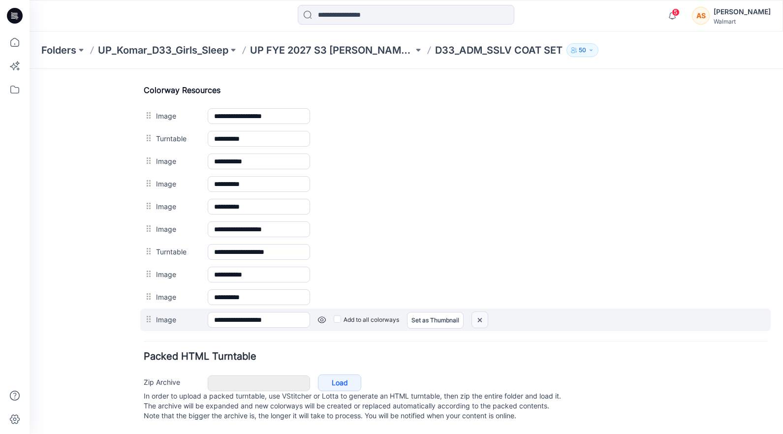
click at [481, 312] on img at bounding box center [480, 320] width 16 height 16
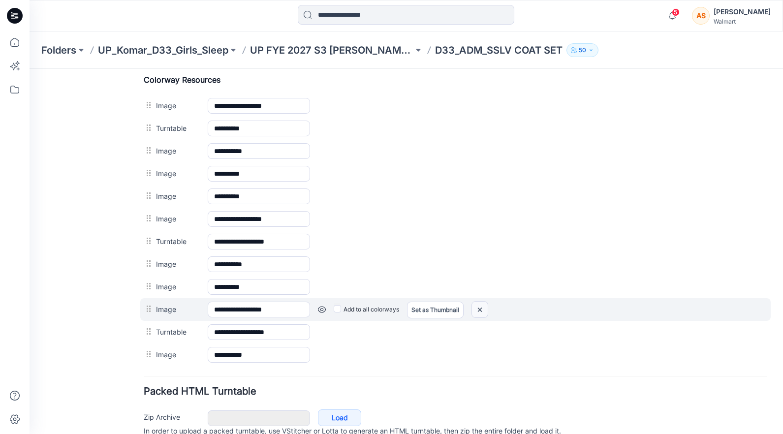
click at [482, 308] on img at bounding box center [480, 310] width 16 height 16
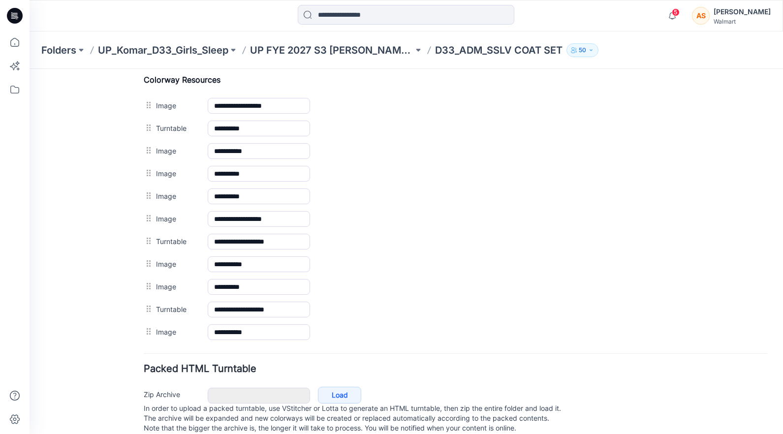
click at [30, 69] on img at bounding box center [30, 69] width 0 height 0
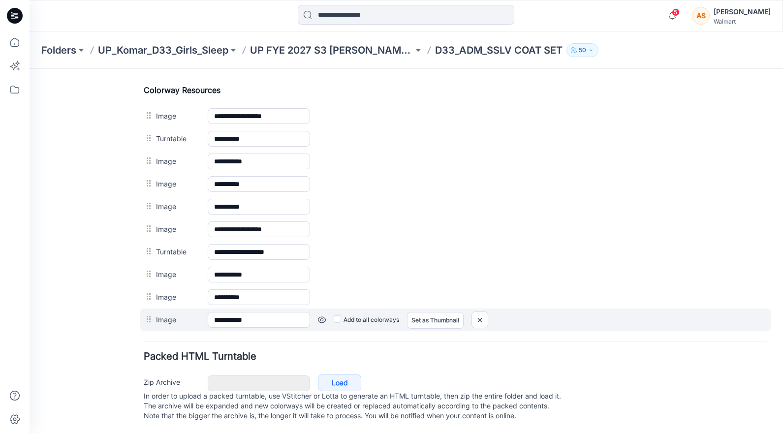
click at [485, 309] on div "**********" at bounding box center [455, 320] width 631 height 23
click at [481, 312] on img at bounding box center [480, 320] width 16 height 16
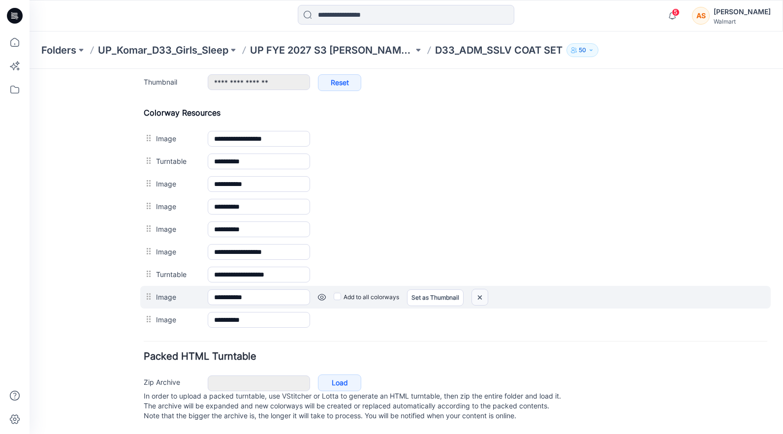
click at [481, 291] on img at bounding box center [480, 297] width 16 height 16
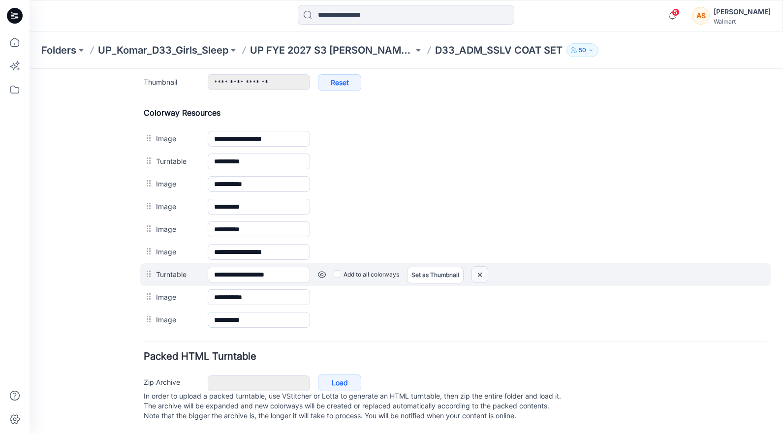
click at [483, 267] on img at bounding box center [480, 275] width 16 height 16
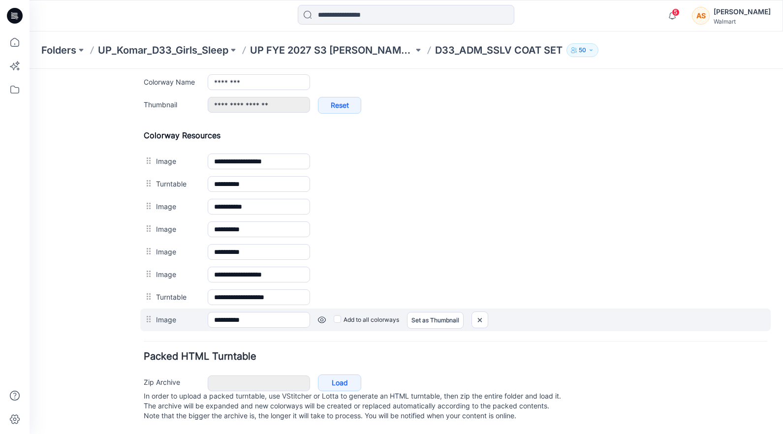
scroll to position [402, 0]
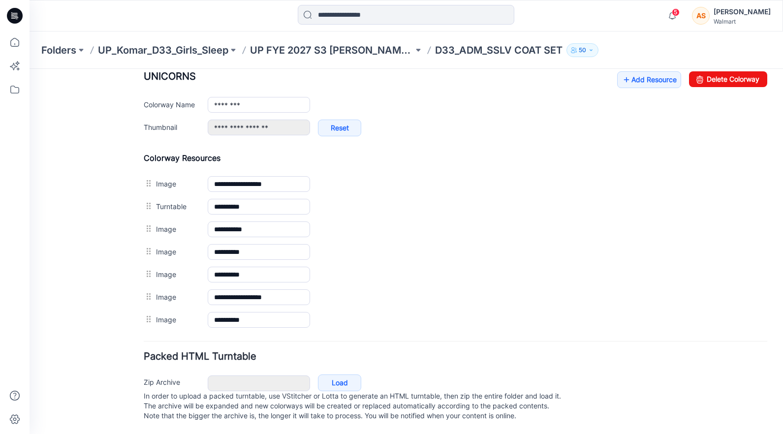
click at [30, 69] on link at bounding box center [30, 69] width 0 height 0
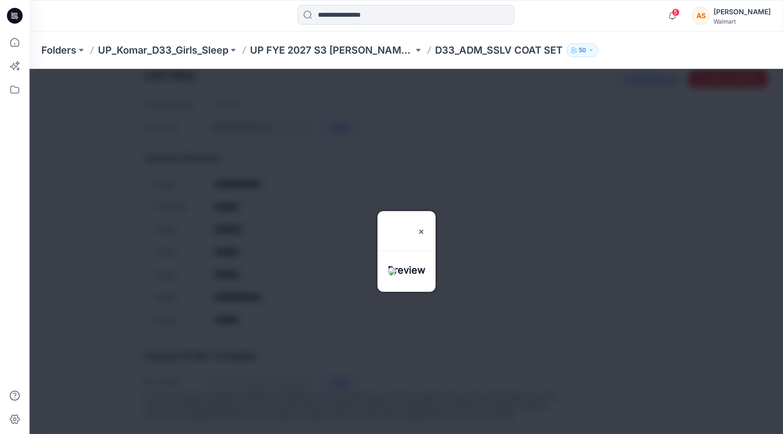
click at [323, 311] on div at bounding box center [407, 251] width 754 height 365
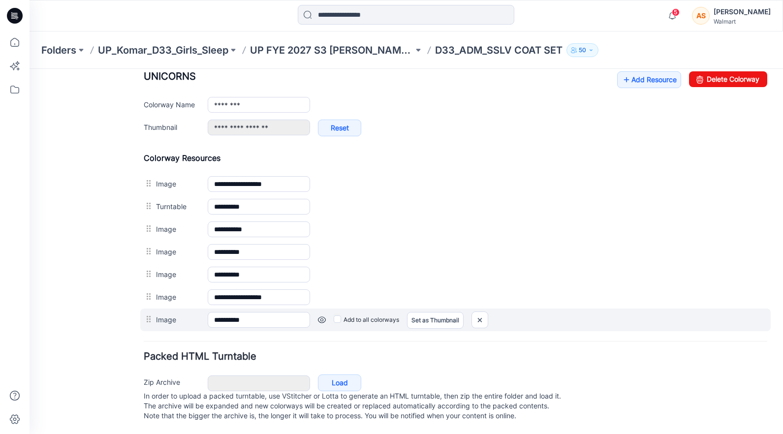
click at [317, 312] on div "Add to all colorways Set as Thumbnail Unset as Thumbnail" at bounding box center [538, 320] width 457 height 16
click at [319, 316] on link at bounding box center [322, 320] width 8 height 8
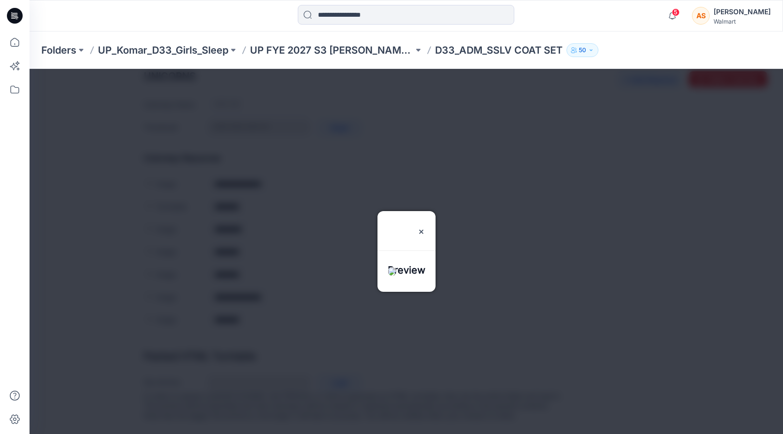
click at [323, 312] on div at bounding box center [407, 251] width 754 height 365
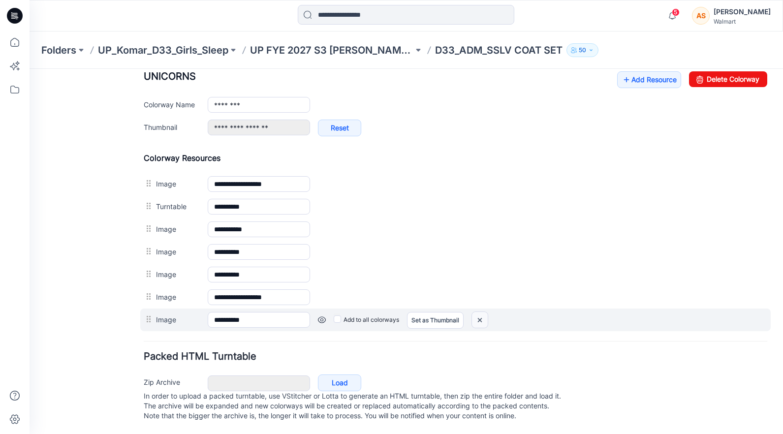
click at [481, 313] on img at bounding box center [480, 320] width 16 height 16
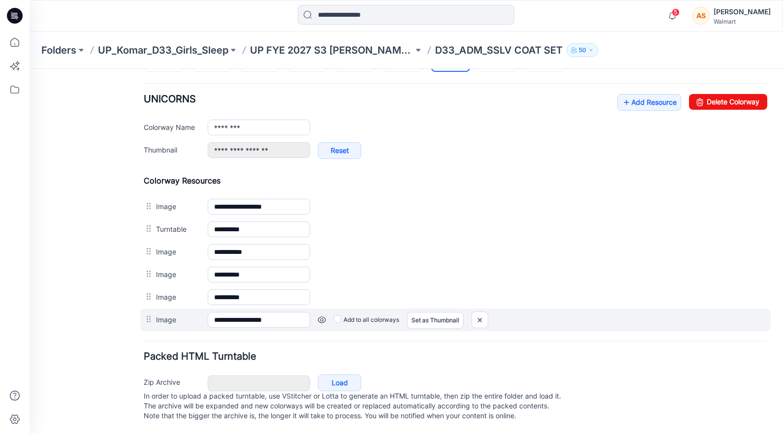
click at [321, 316] on link at bounding box center [322, 320] width 8 height 8
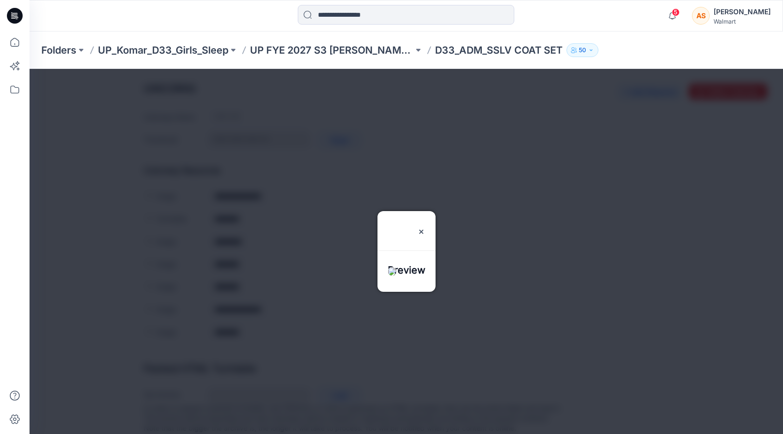
click at [321, 312] on div at bounding box center [407, 251] width 754 height 365
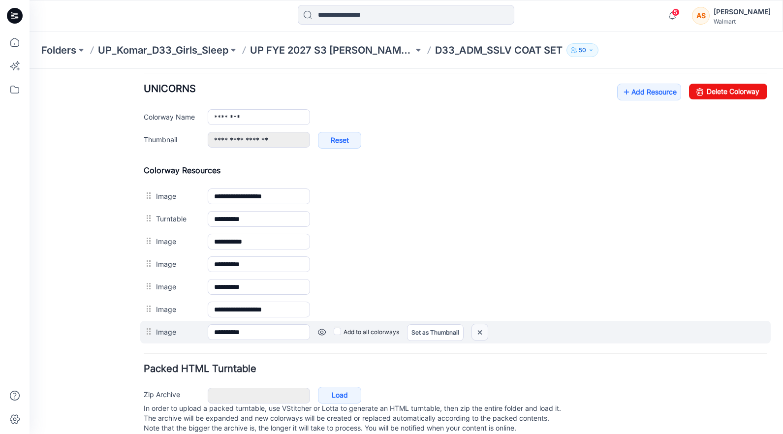
click at [482, 335] on img at bounding box center [480, 332] width 16 height 16
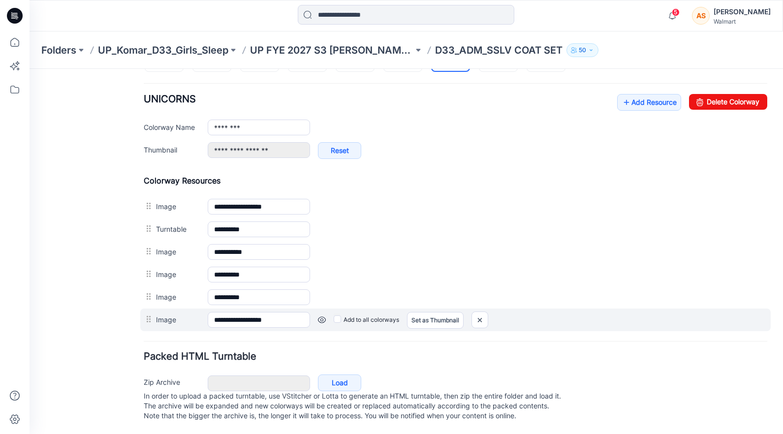
click at [321, 314] on div "Add to all colorways Set as Thumbnail Unset as Thumbnail" at bounding box center [538, 320] width 457 height 16
click at [321, 316] on link at bounding box center [322, 320] width 8 height 8
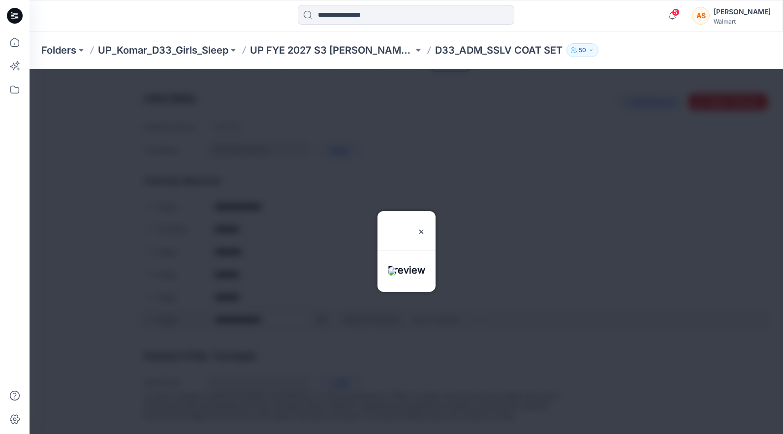
click at [321, 307] on div at bounding box center [407, 251] width 754 height 365
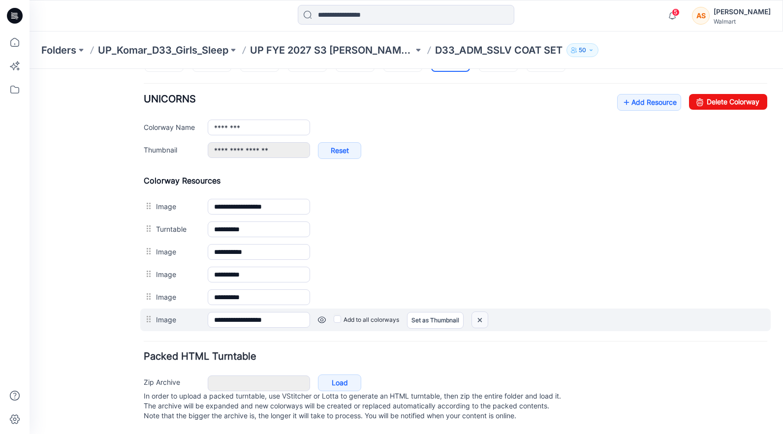
click at [484, 313] on img at bounding box center [480, 320] width 16 height 16
click at [321, 316] on link at bounding box center [322, 320] width 8 height 8
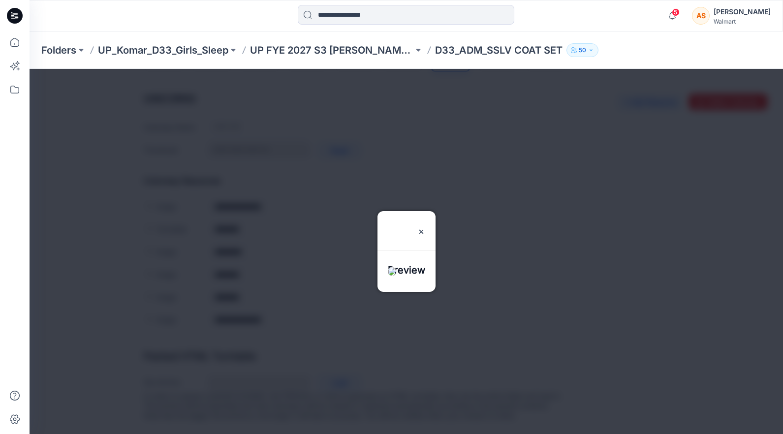
click at [319, 322] on div at bounding box center [407, 251] width 754 height 365
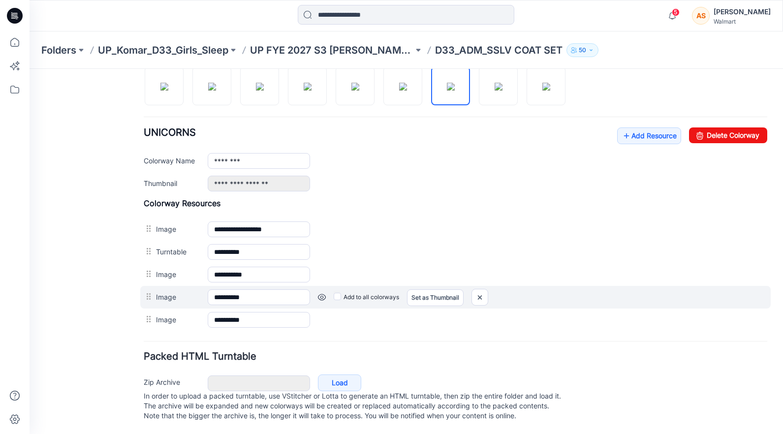
scroll to position [346, 0]
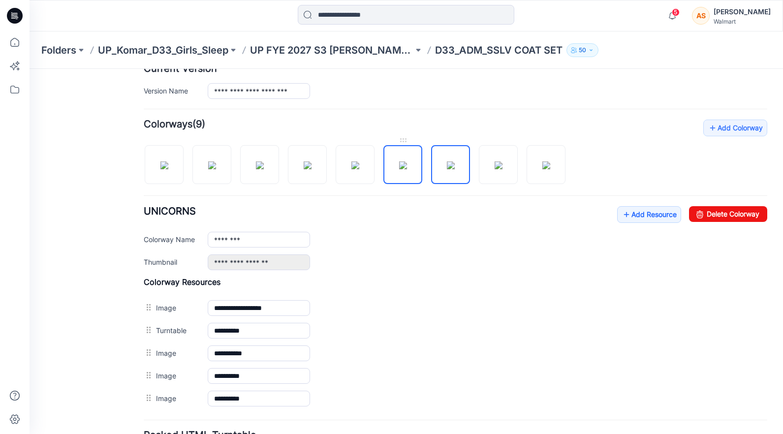
click at [399, 164] on img at bounding box center [403, 165] width 8 height 8
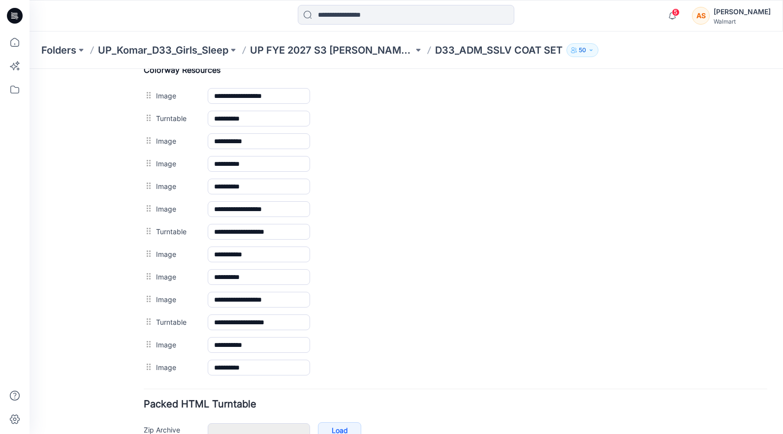
scroll to position [496, 0]
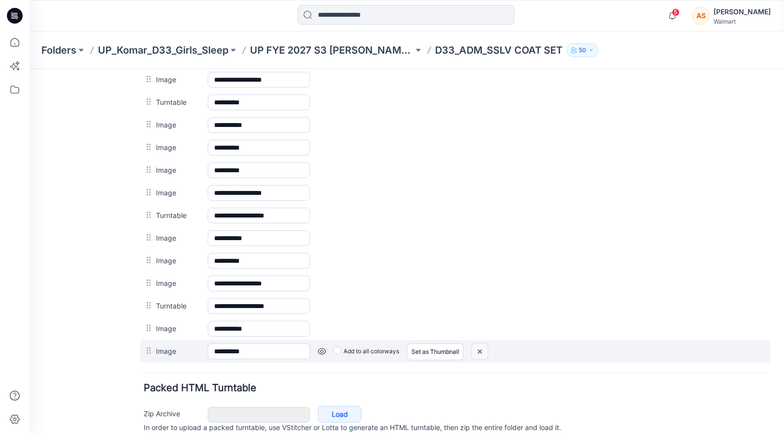
click at [481, 348] on img at bounding box center [480, 352] width 16 height 16
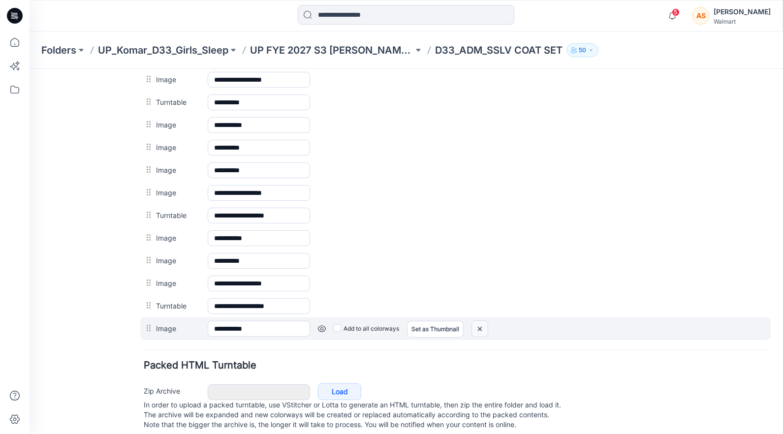
click at [481, 328] on img at bounding box center [480, 329] width 16 height 16
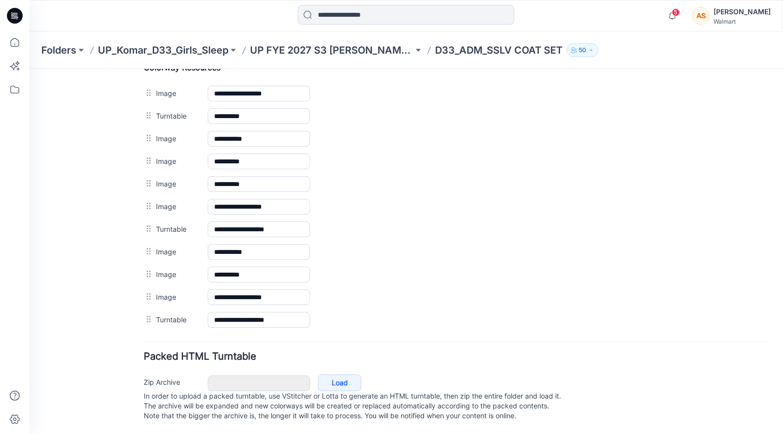
scroll to position [493, 0]
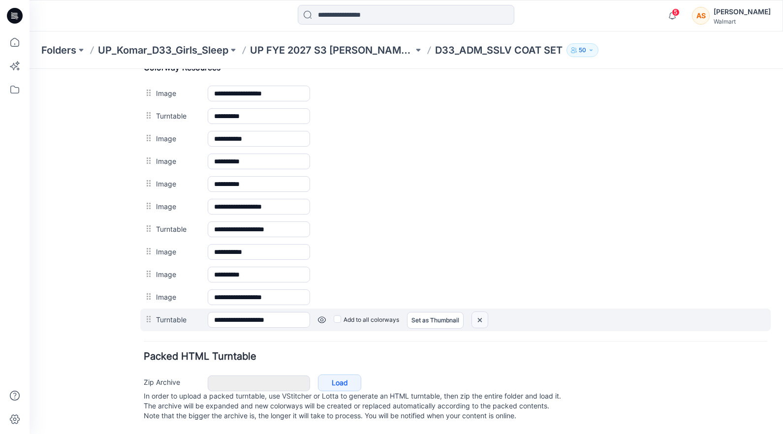
click at [483, 312] on img at bounding box center [480, 320] width 16 height 16
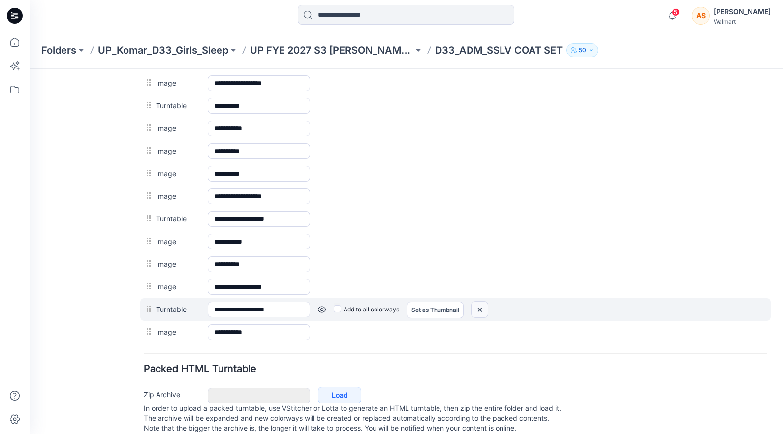
click at [477, 306] on img at bounding box center [480, 310] width 16 height 16
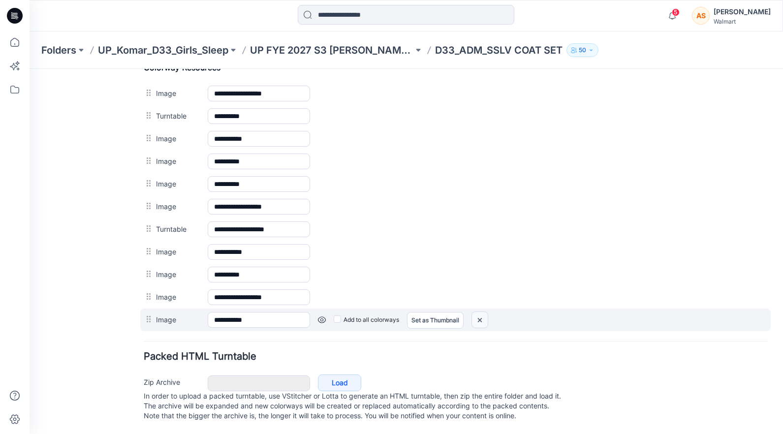
click at [482, 312] on img at bounding box center [480, 320] width 16 height 16
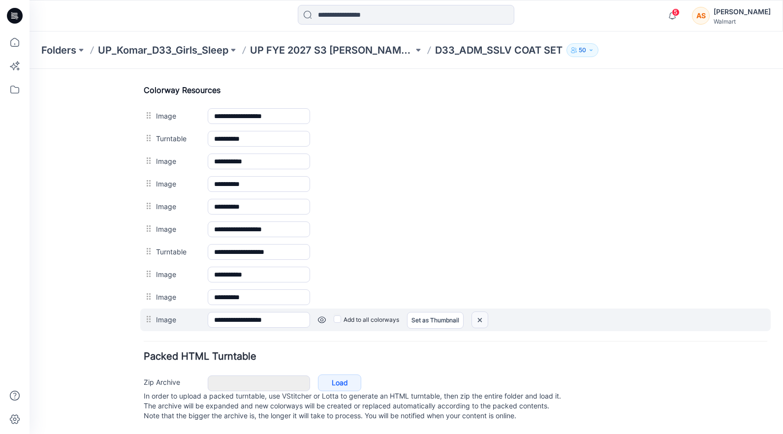
click at [482, 312] on img at bounding box center [480, 320] width 16 height 16
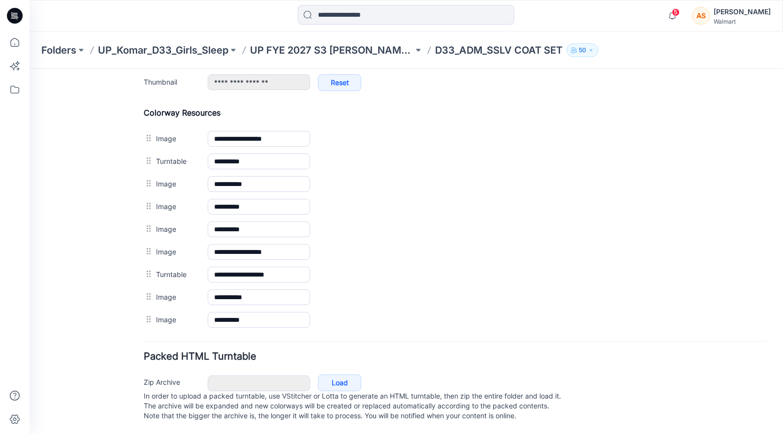
click at [30, 69] on img at bounding box center [30, 69] width 0 height 0
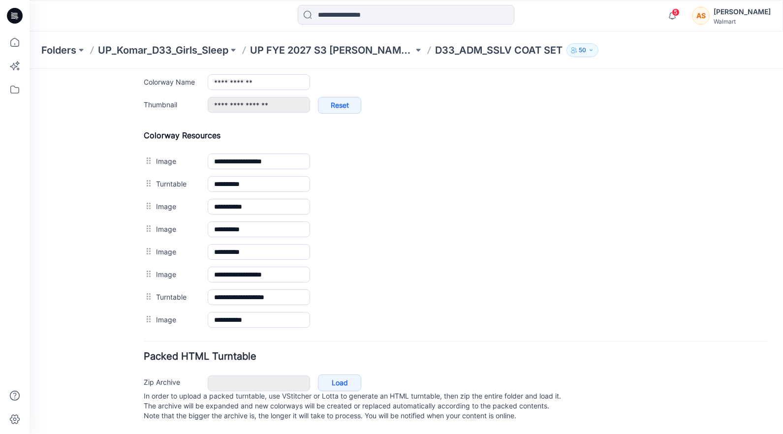
scroll to position [448, 0]
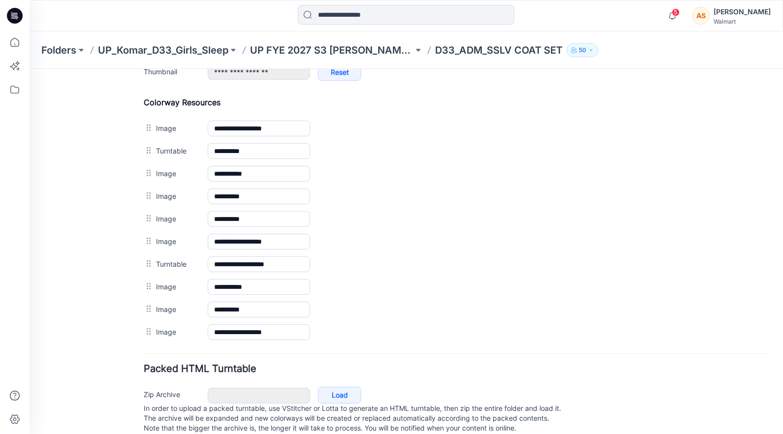
click at [30, 69] on img at bounding box center [30, 69] width 0 height 0
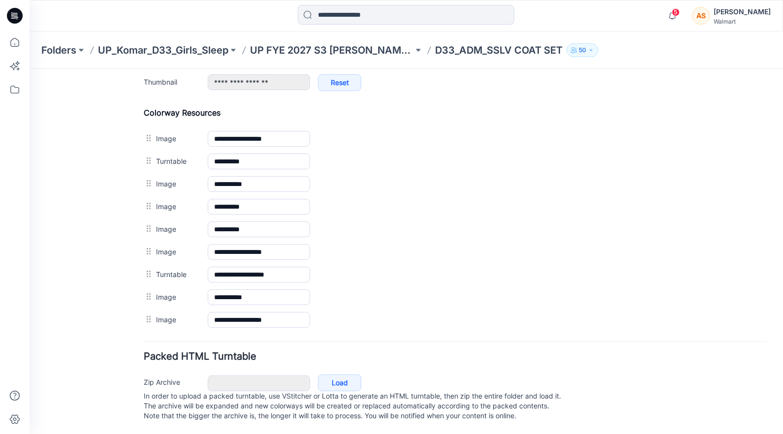
click at [30, 69] on img at bounding box center [30, 69] width 0 height 0
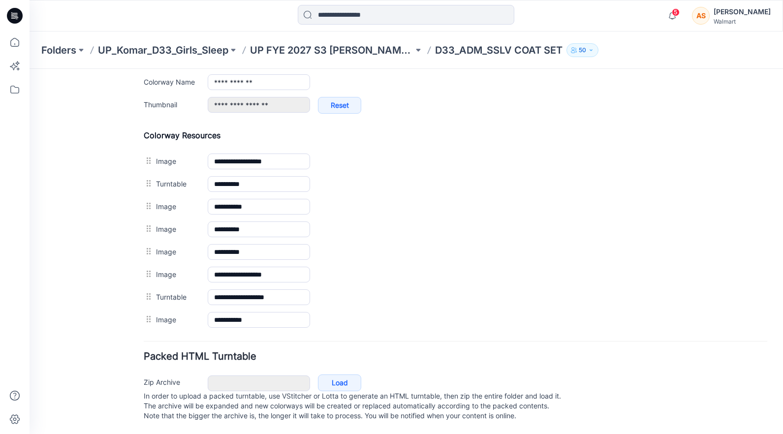
scroll to position [425, 0]
click at [30, 69] on img at bounding box center [30, 69] width 0 height 0
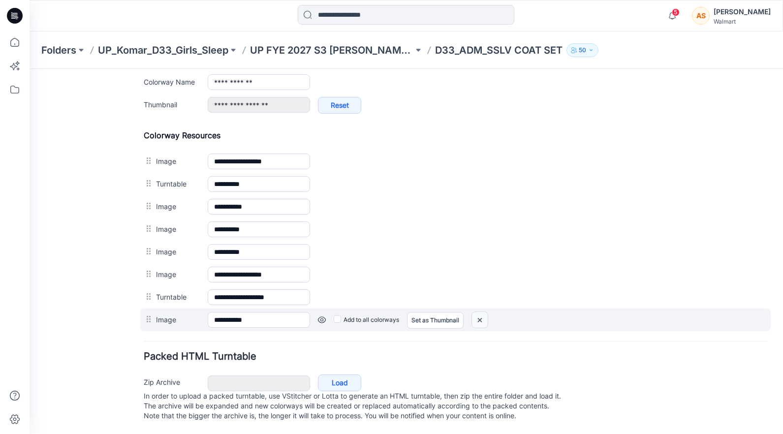
click at [481, 312] on img at bounding box center [480, 320] width 16 height 16
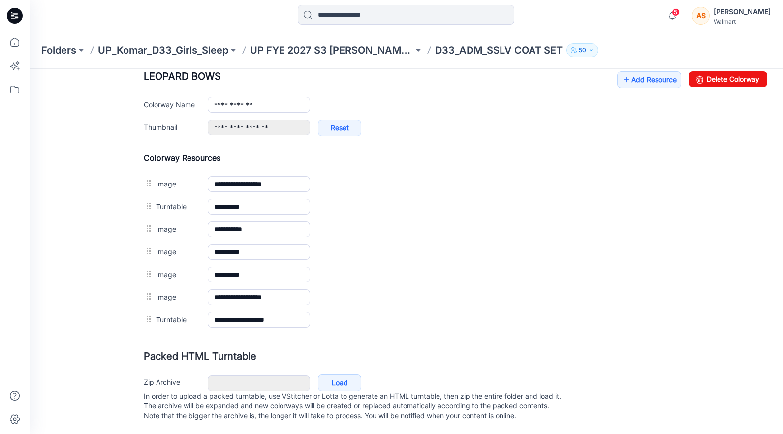
click at [30, 69] on img at bounding box center [30, 69] width 0 height 0
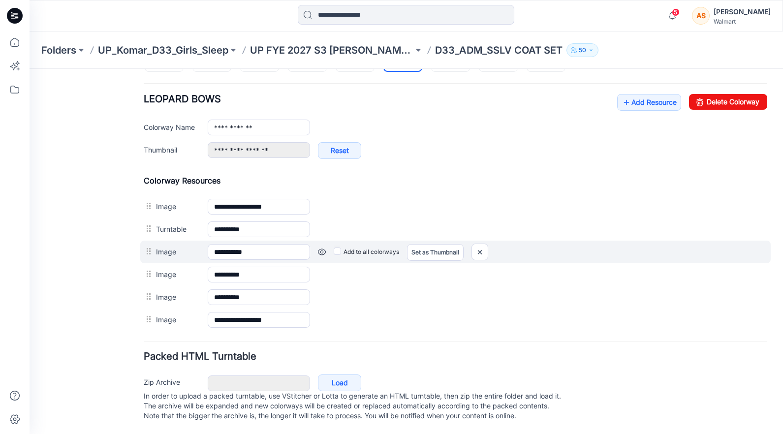
click at [319, 248] on link at bounding box center [322, 252] width 8 height 8
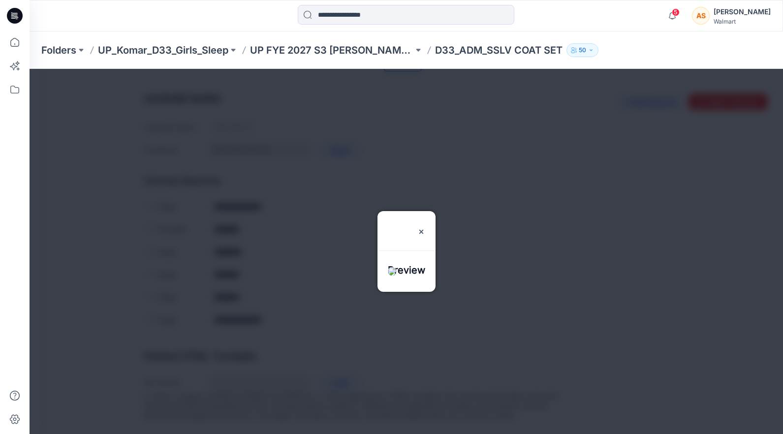
click at [319, 245] on div at bounding box center [407, 251] width 754 height 365
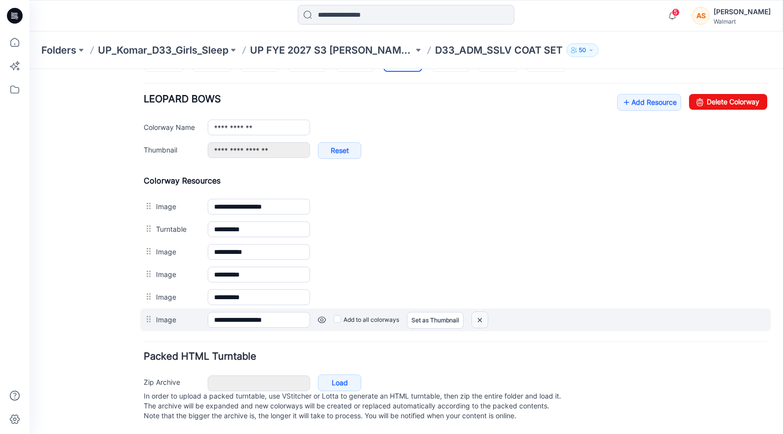
click at [483, 312] on img at bounding box center [480, 320] width 16 height 16
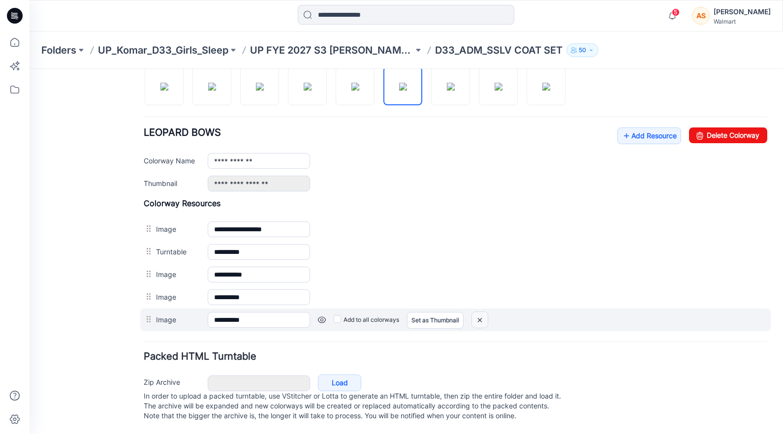
scroll to position [346, 0]
click at [480, 312] on img at bounding box center [480, 320] width 16 height 16
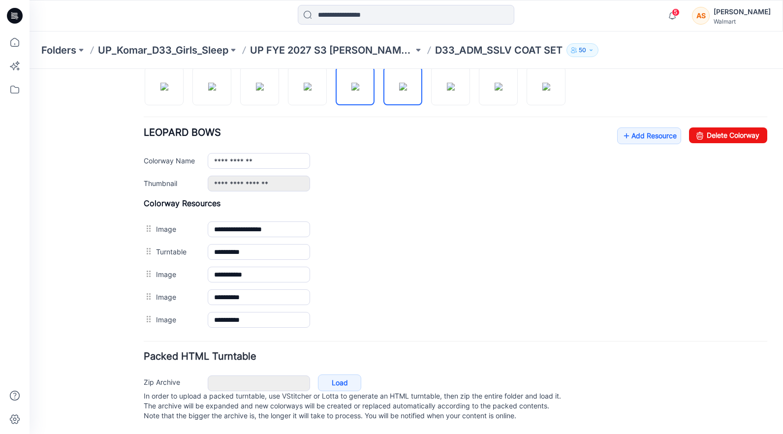
click at [352, 88] on img at bounding box center [356, 87] width 8 height 8
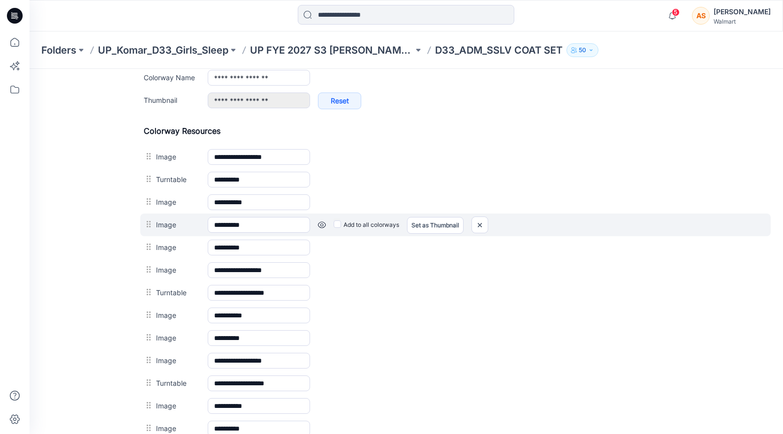
scroll to position [512, 0]
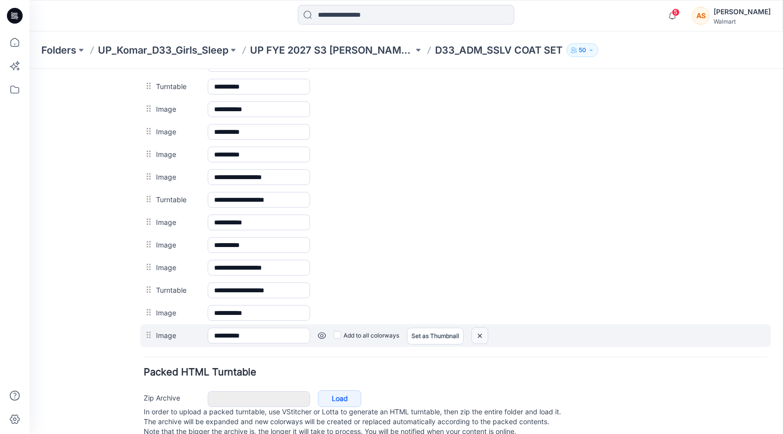
click at [480, 341] on img at bounding box center [480, 336] width 16 height 16
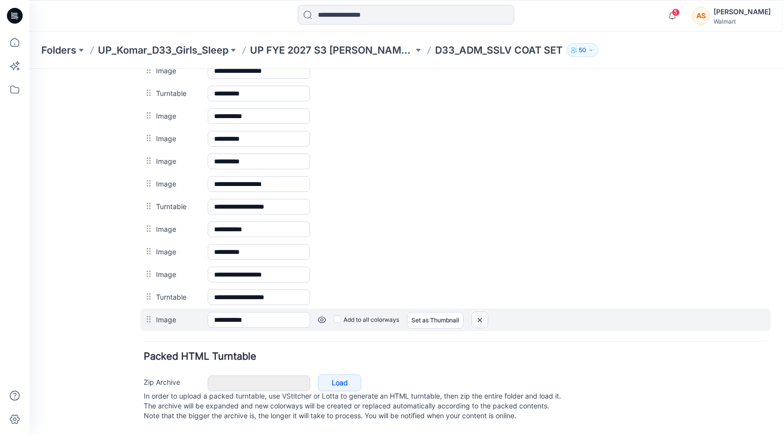
click at [479, 312] on img at bounding box center [480, 320] width 16 height 16
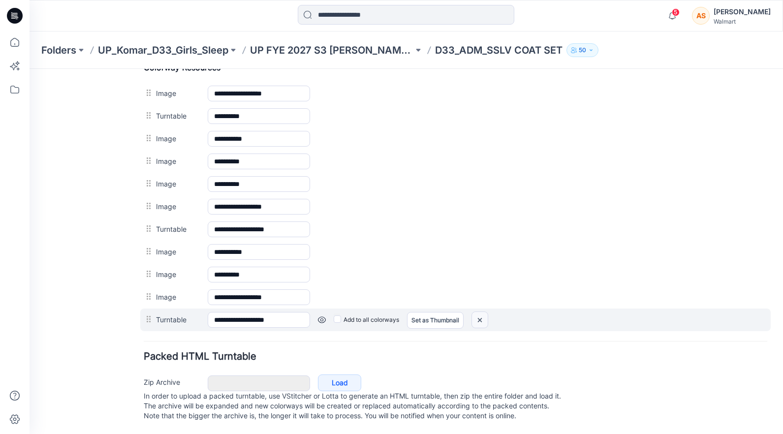
click at [484, 312] on img at bounding box center [480, 320] width 16 height 16
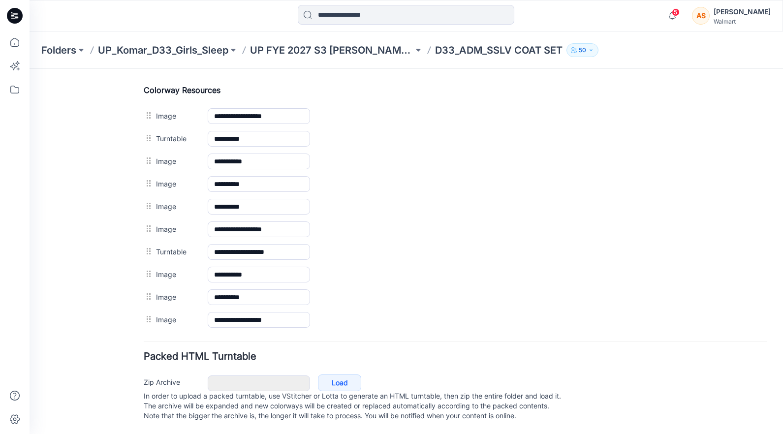
click at [30, 69] on img at bounding box center [30, 69] width 0 height 0
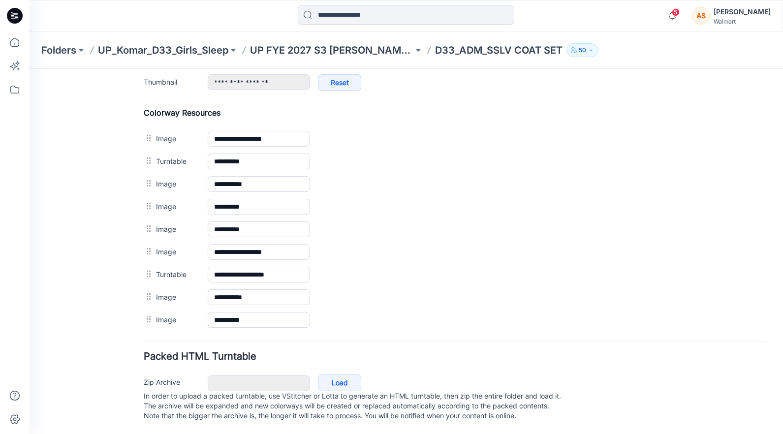
click at [30, 69] on img at bounding box center [30, 69] width 0 height 0
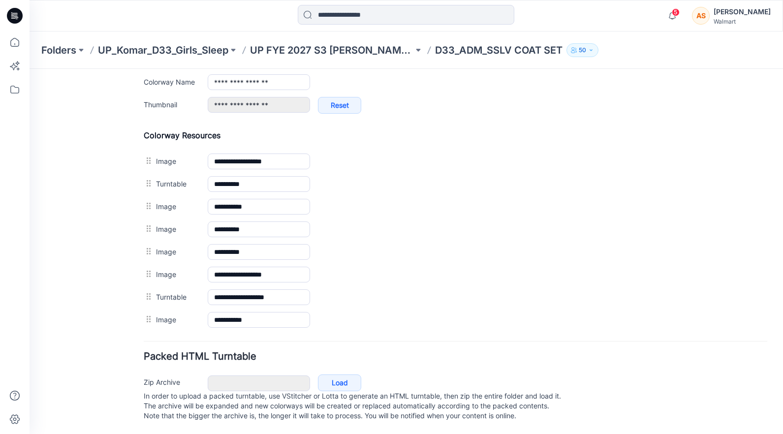
click at [30, 69] on img at bounding box center [30, 69] width 0 height 0
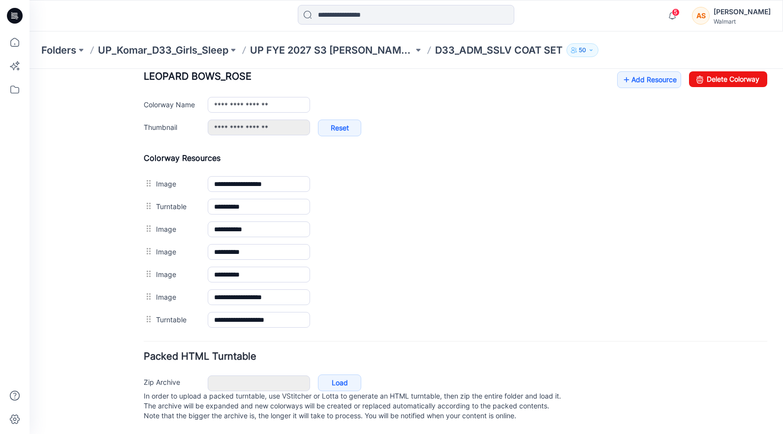
click at [30, 69] on img at bounding box center [30, 69] width 0 height 0
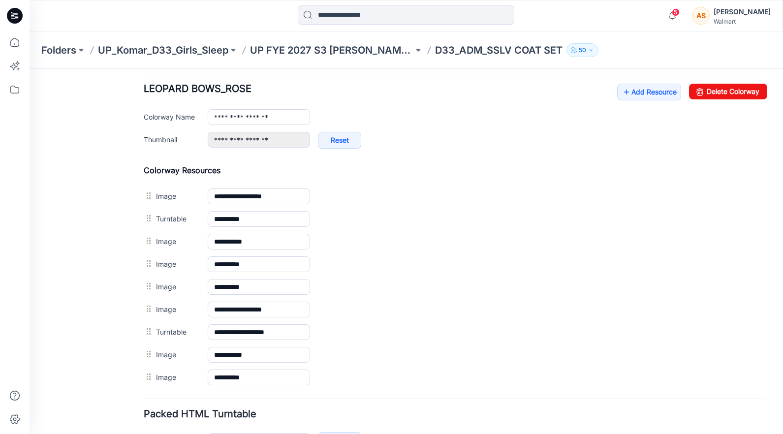
scroll to position [402, 0]
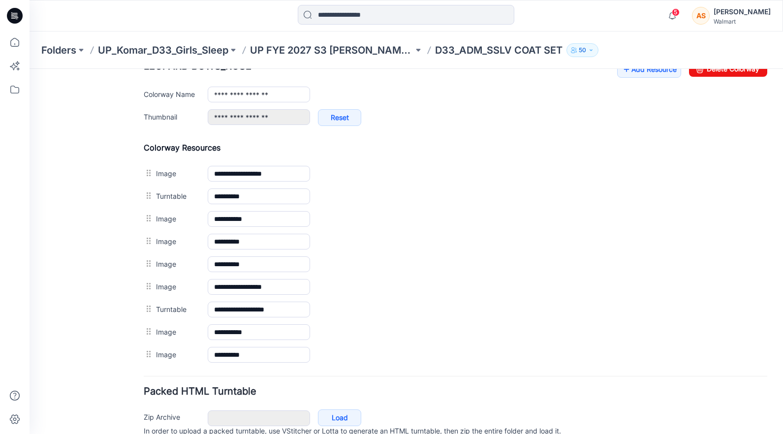
click at [30, 69] on img at bounding box center [30, 69] width 0 height 0
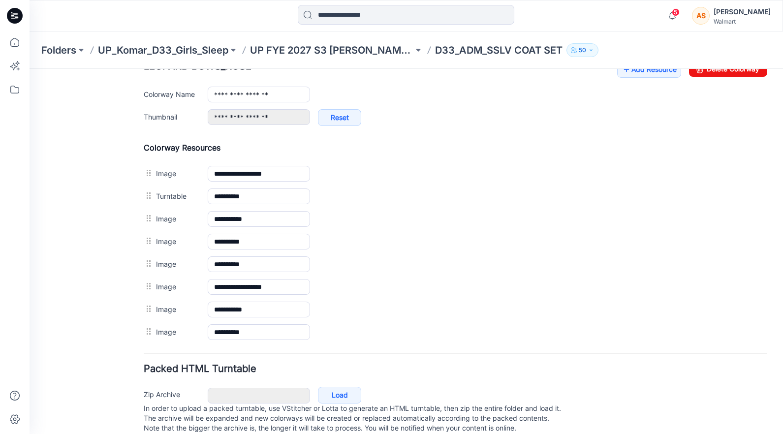
scroll to position [380, 0]
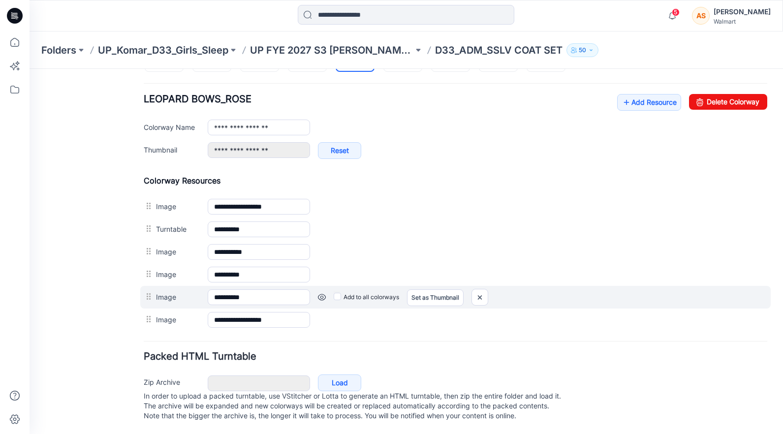
click at [321, 293] on link at bounding box center [322, 297] width 8 height 8
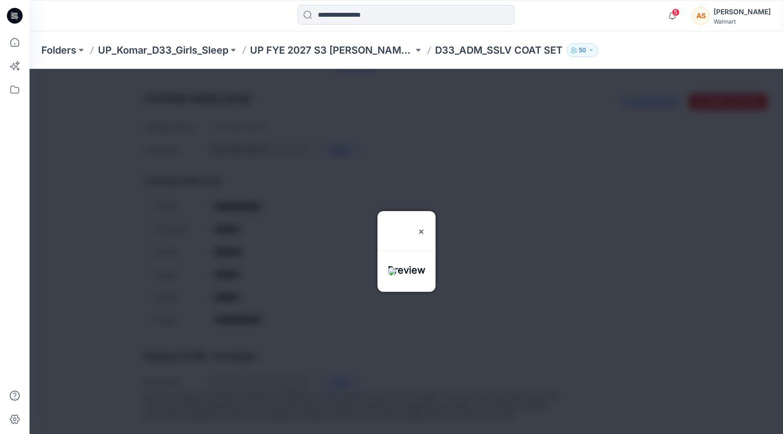
click at [321, 289] on div at bounding box center [407, 251] width 754 height 365
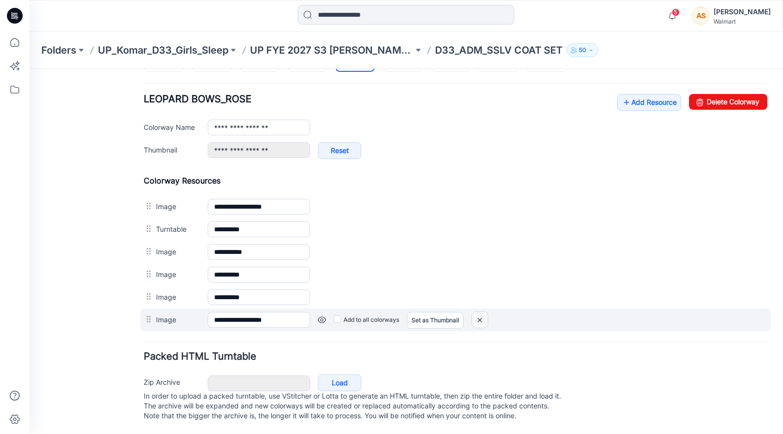
click at [482, 312] on img at bounding box center [480, 320] width 16 height 16
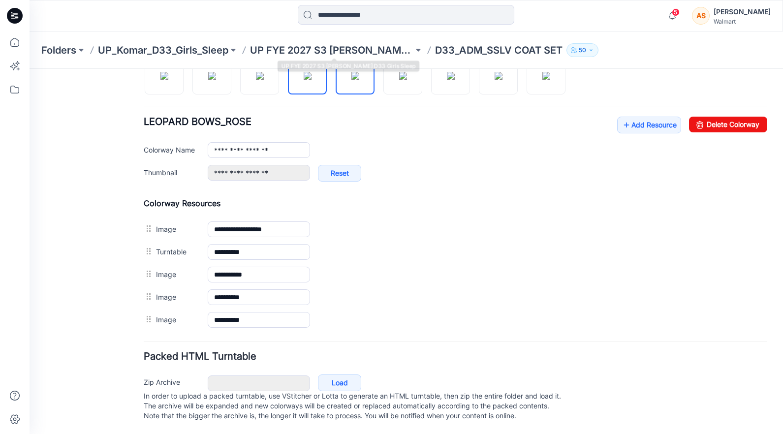
click at [304, 78] on img at bounding box center [308, 76] width 8 height 8
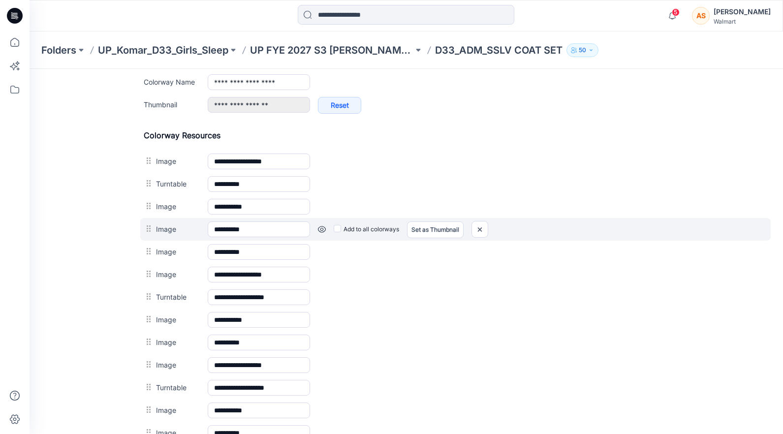
scroll to position [495, 0]
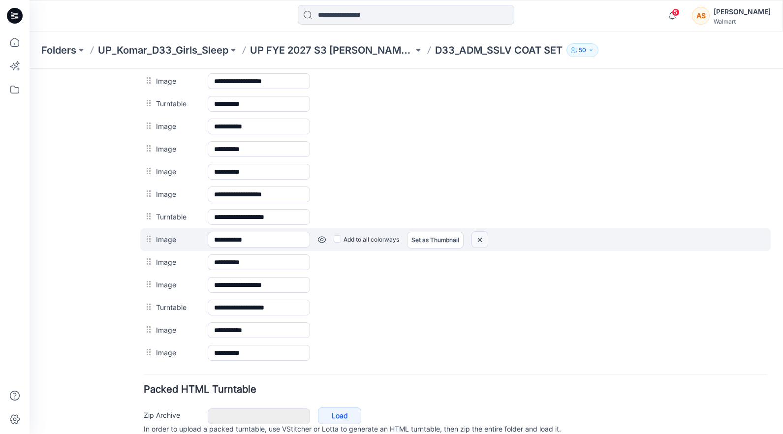
click at [481, 240] on img at bounding box center [480, 240] width 16 height 16
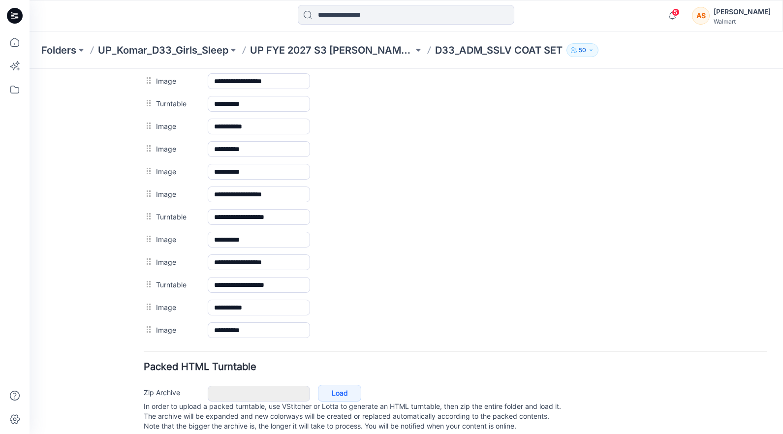
click at [30, 69] on img at bounding box center [30, 69] width 0 height 0
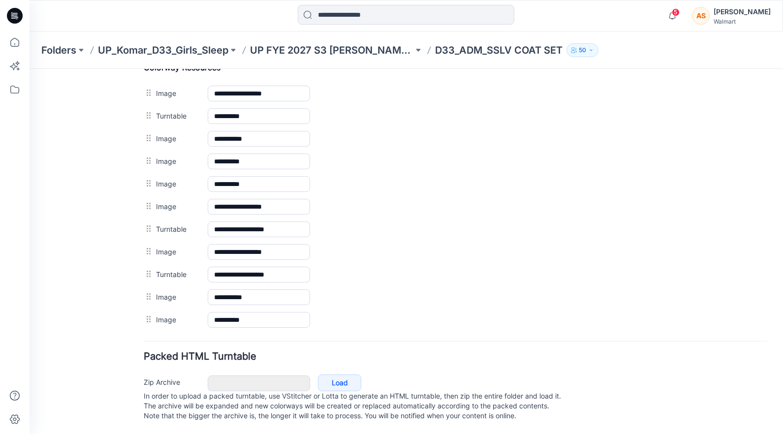
click at [30, 69] on img at bounding box center [30, 69] width 0 height 0
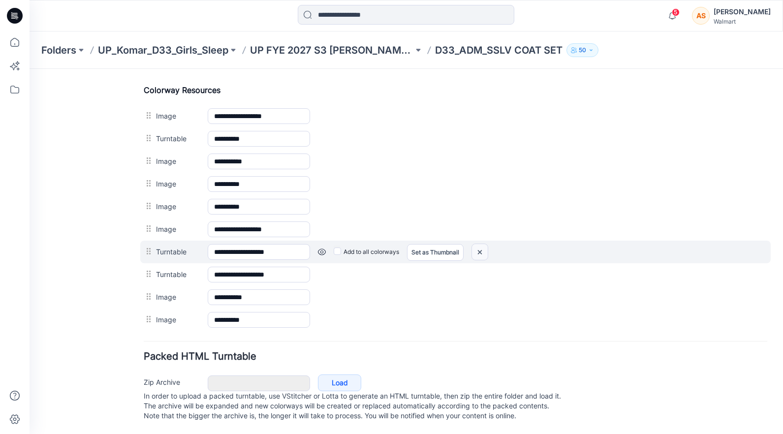
click at [481, 244] on img at bounding box center [480, 252] width 16 height 16
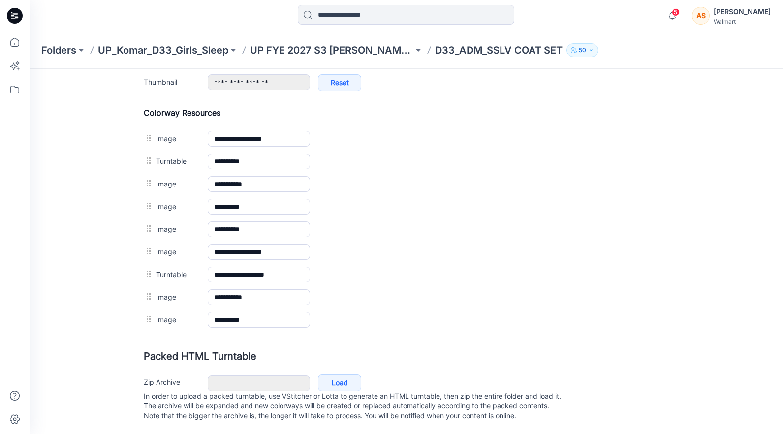
click at [30, 69] on img at bounding box center [30, 69] width 0 height 0
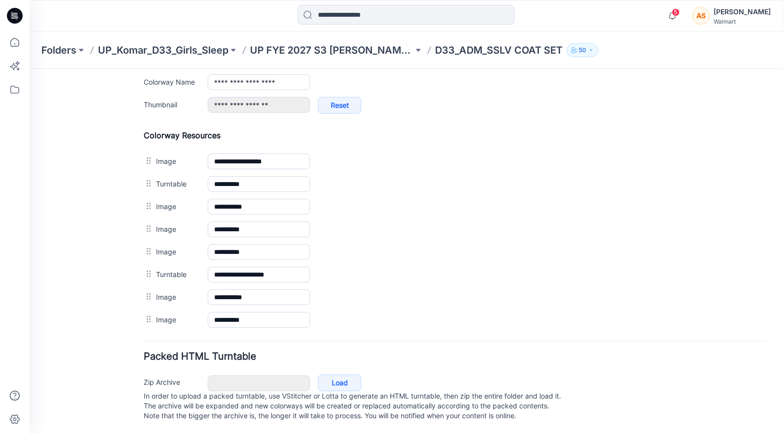
scroll to position [425, 0]
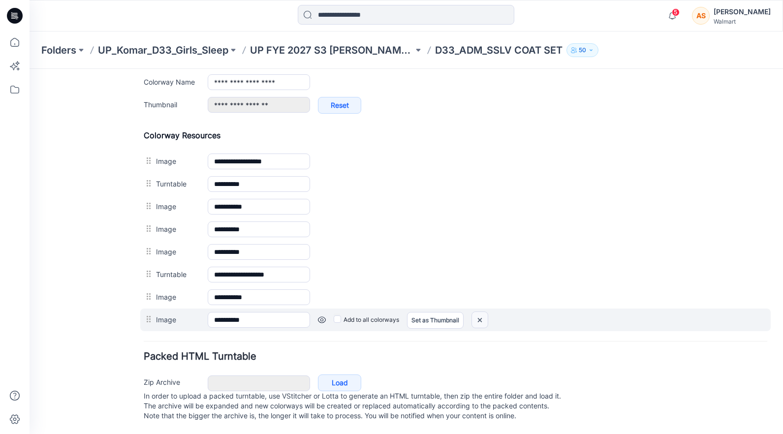
click at [482, 314] on img at bounding box center [480, 320] width 16 height 16
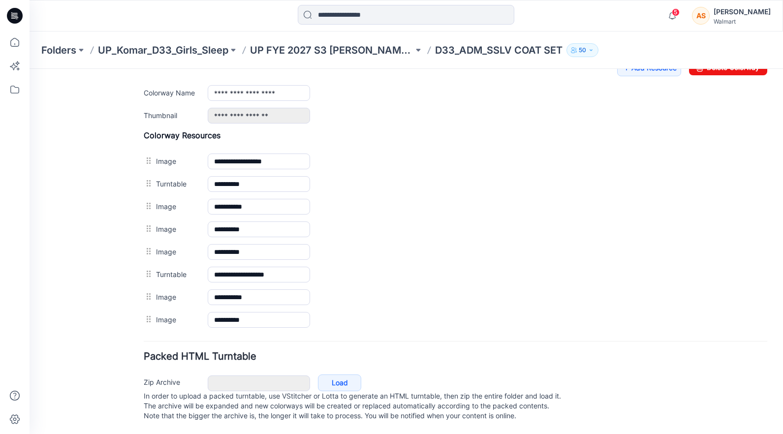
scroll to position [414, 0]
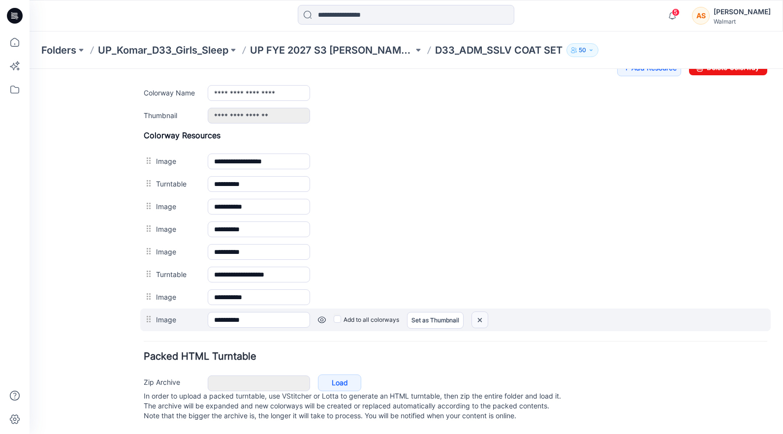
click at [484, 312] on img at bounding box center [480, 320] width 16 height 16
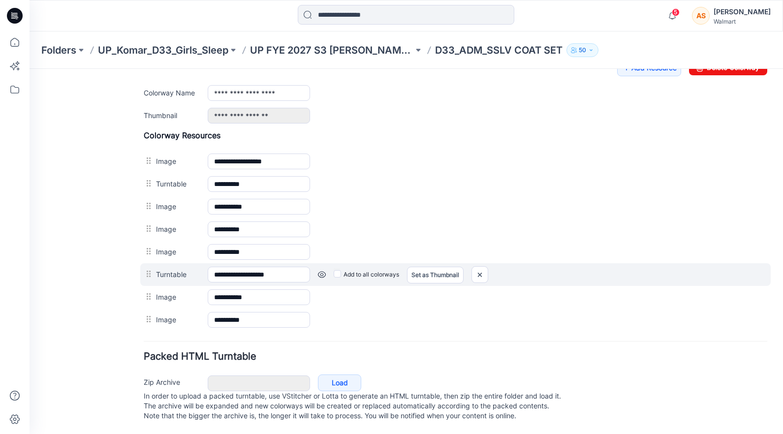
click at [322, 271] on link at bounding box center [322, 275] width 8 height 8
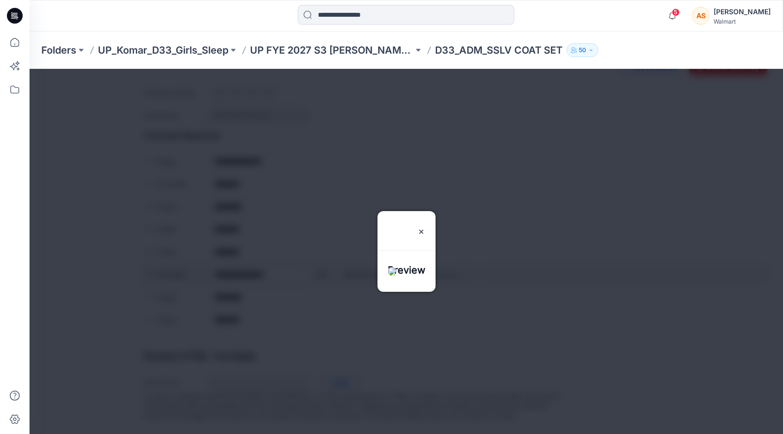
scroll to position [391, 0]
click at [322, 265] on div at bounding box center [407, 251] width 754 height 365
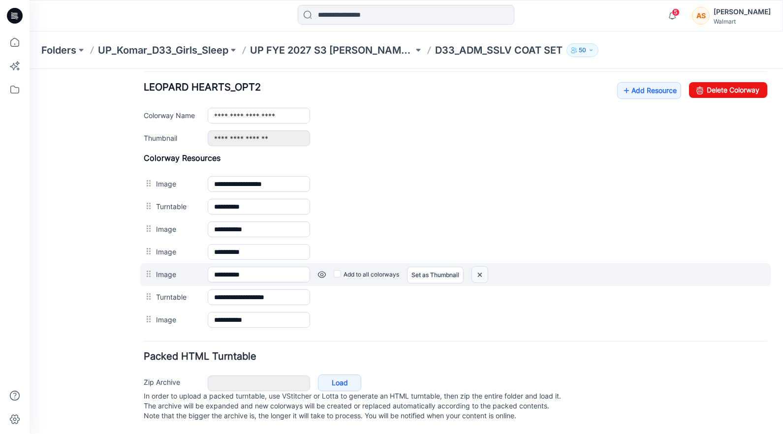
click at [480, 267] on img at bounding box center [480, 275] width 16 height 16
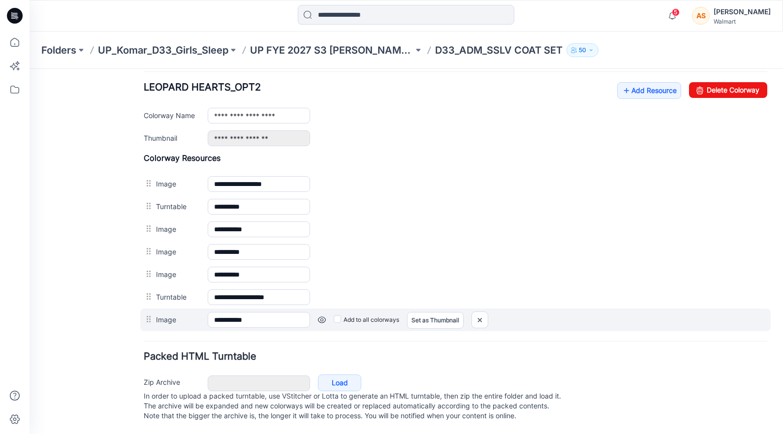
click at [321, 316] on link at bounding box center [322, 320] width 8 height 8
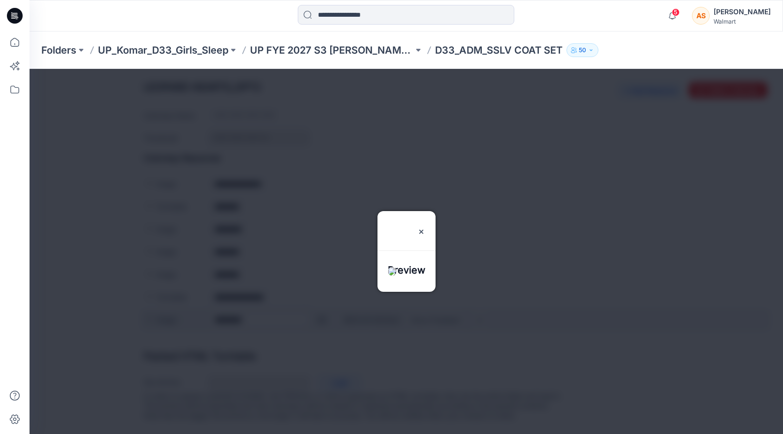
click at [321, 308] on div at bounding box center [407, 251] width 754 height 365
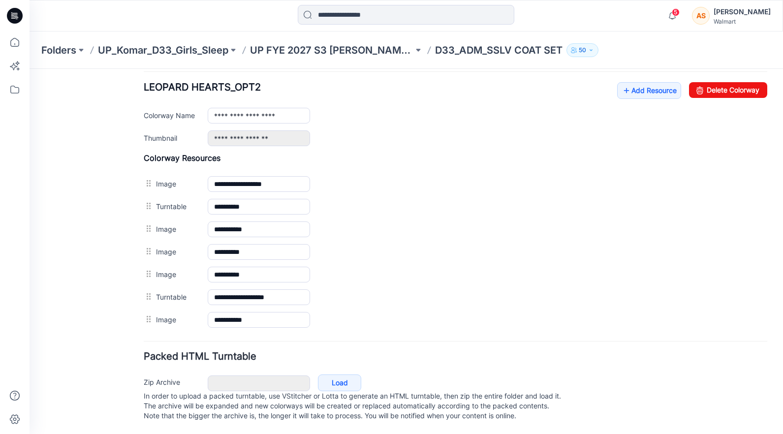
click at [480, 309] on div "**********" at bounding box center [456, 320] width 624 height 23
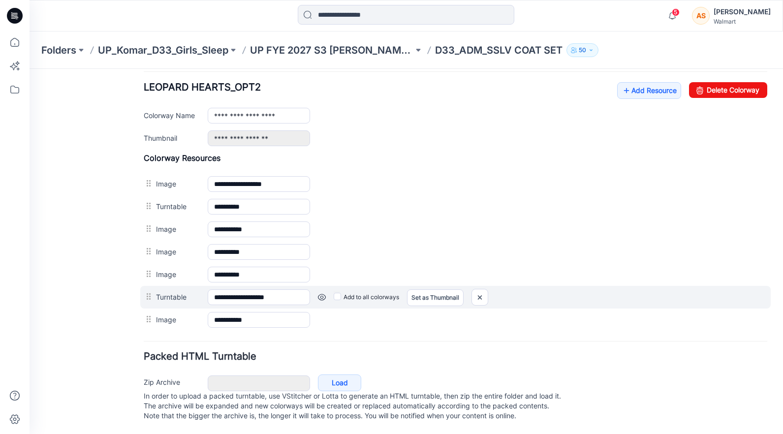
click at [320, 293] on link at bounding box center [322, 297] width 8 height 8
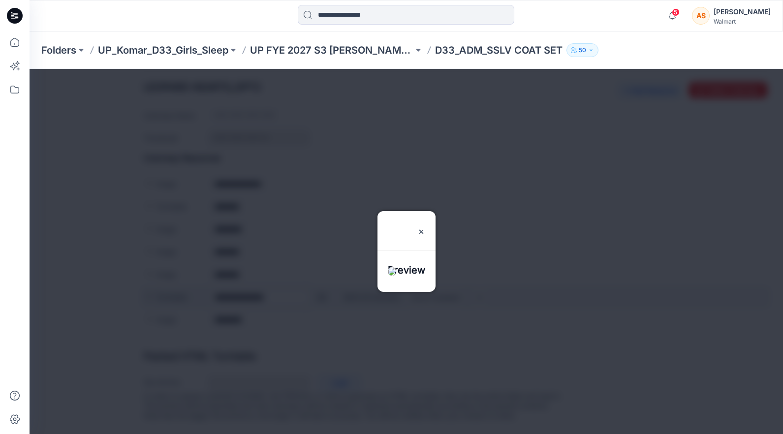
click at [320, 288] on div at bounding box center [407, 251] width 754 height 365
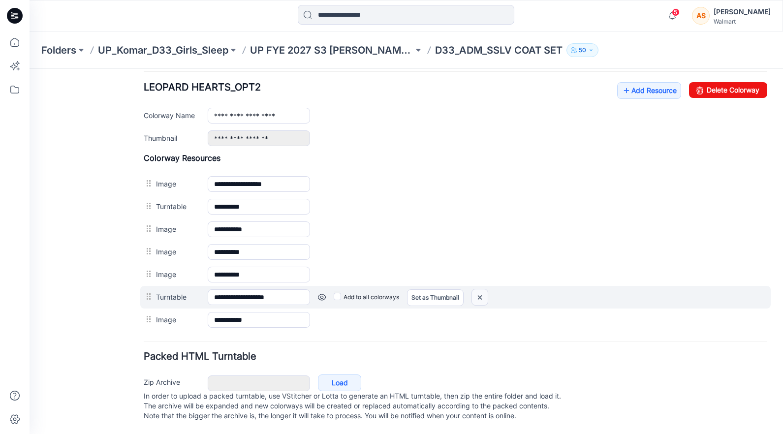
click at [482, 289] on img at bounding box center [480, 297] width 16 height 16
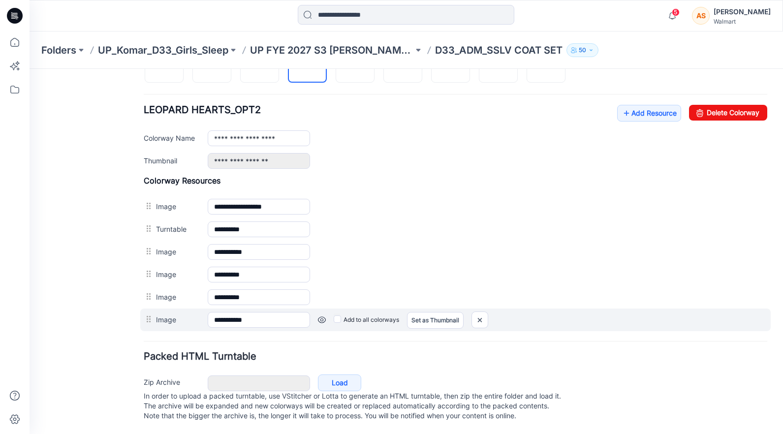
click at [322, 316] on link at bounding box center [322, 320] width 8 height 8
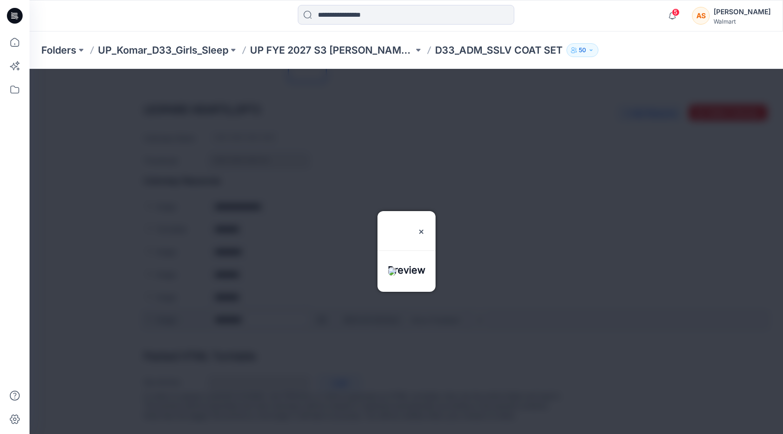
click at [322, 310] on div at bounding box center [407, 251] width 754 height 365
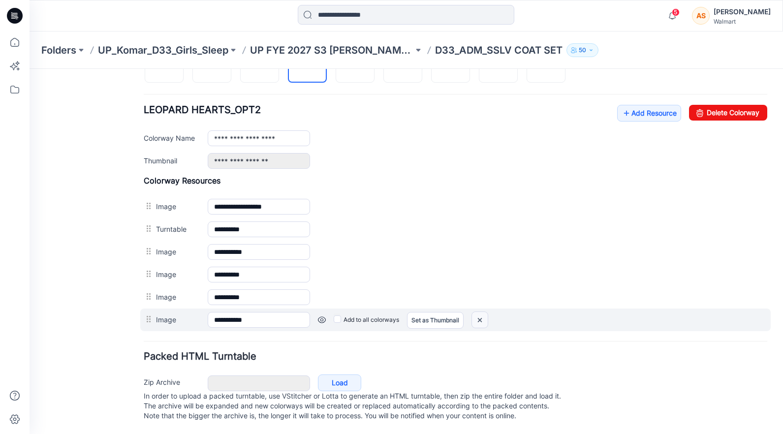
click at [478, 314] on img at bounding box center [480, 320] width 16 height 16
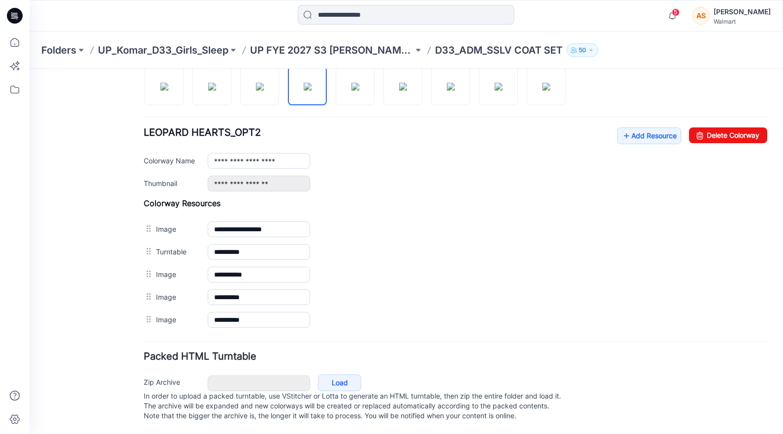
scroll to position [346, 0]
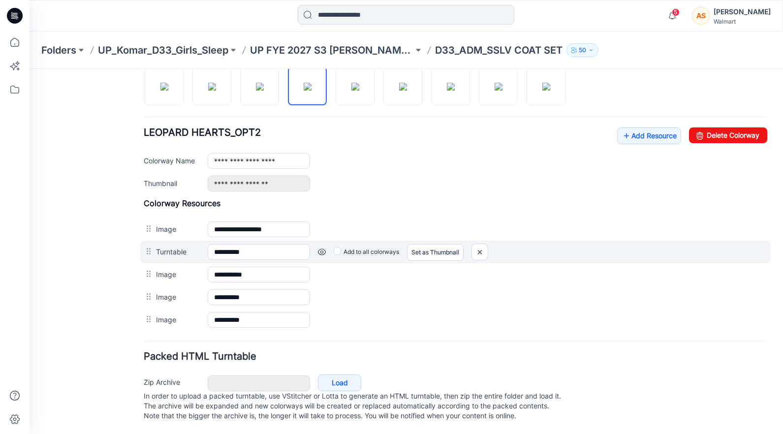
click at [320, 248] on link at bounding box center [322, 252] width 8 height 8
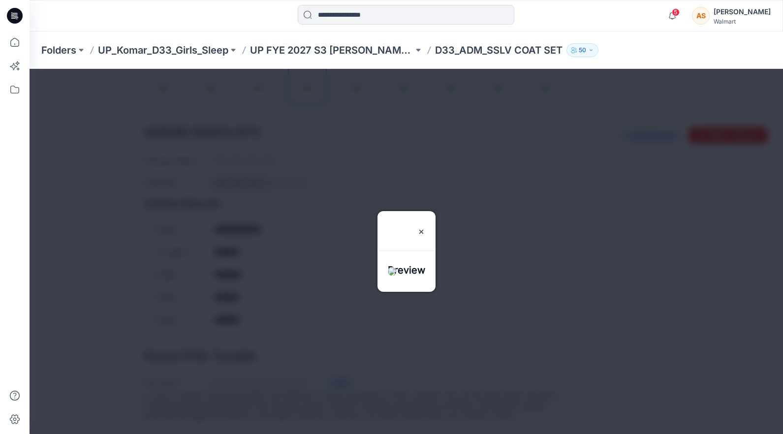
click at [314, 260] on div at bounding box center [407, 251] width 754 height 365
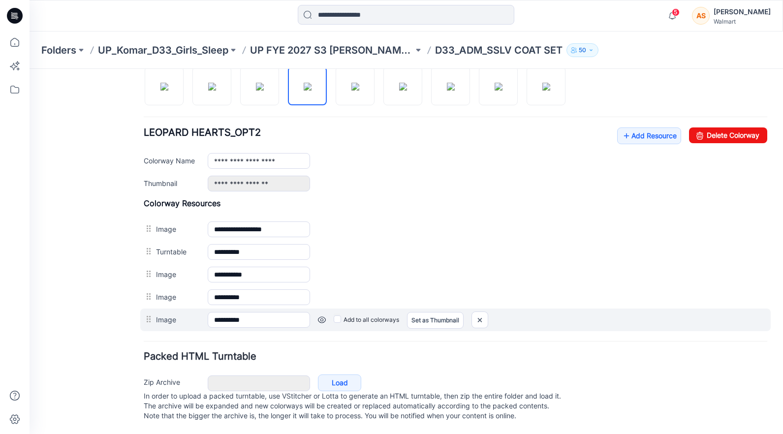
click at [319, 316] on link at bounding box center [322, 320] width 8 height 8
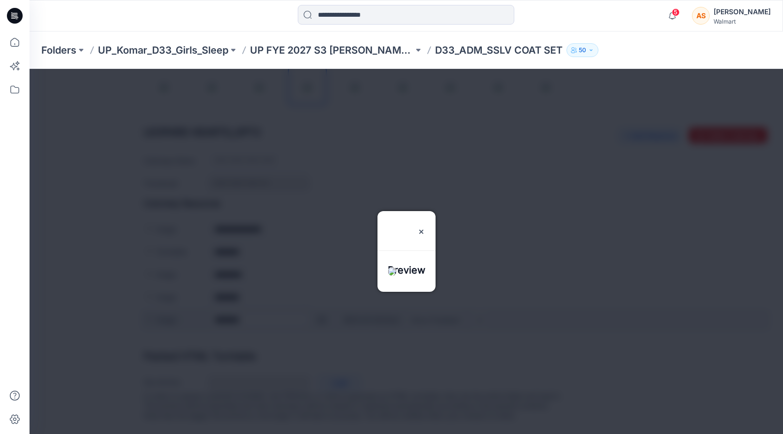
click at [319, 312] on div at bounding box center [407, 251] width 754 height 365
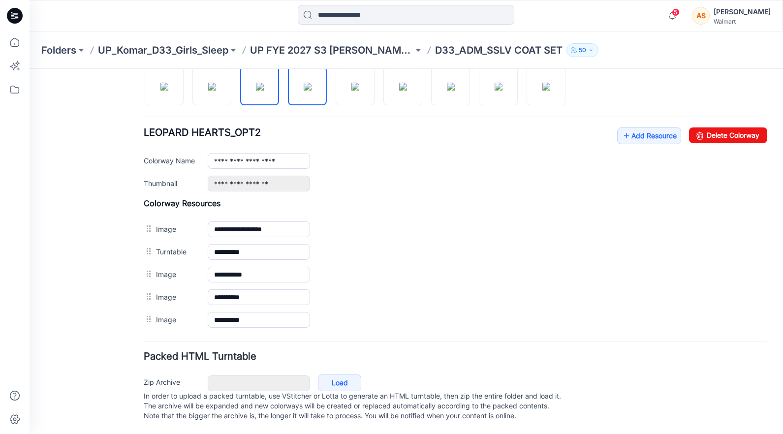
click at [264, 86] on img at bounding box center [260, 87] width 8 height 8
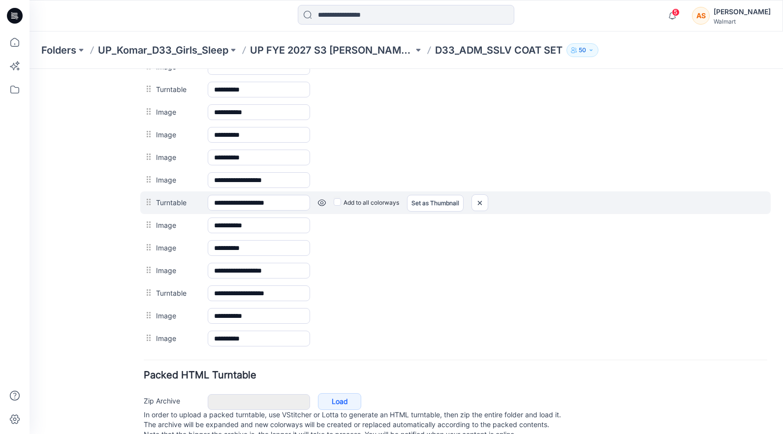
scroll to position [538, 0]
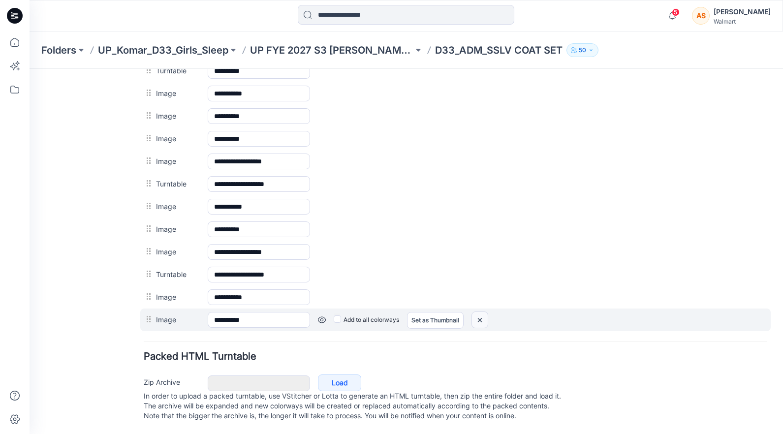
click at [481, 312] on img at bounding box center [480, 320] width 16 height 16
click at [485, 312] on img at bounding box center [480, 320] width 16 height 16
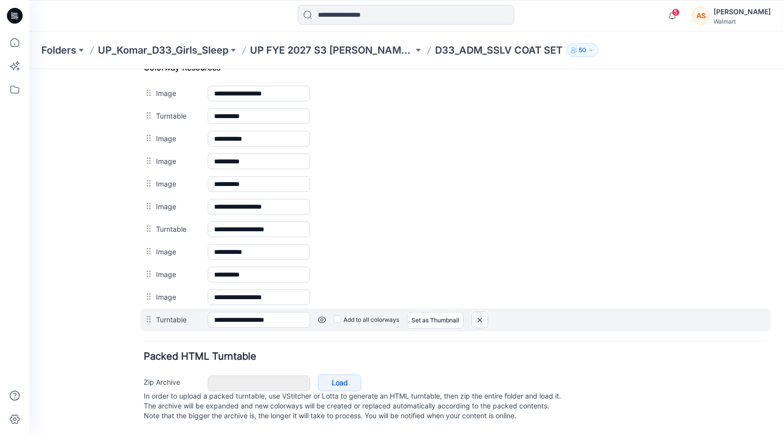
click at [481, 313] on img at bounding box center [480, 320] width 16 height 16
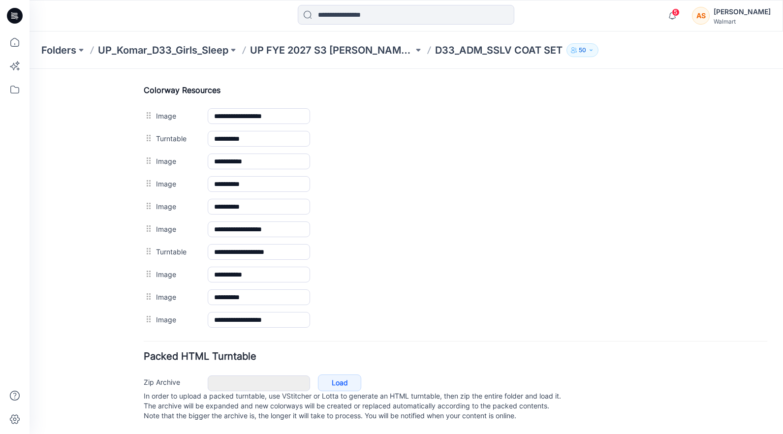
scroll to position [470, 0]
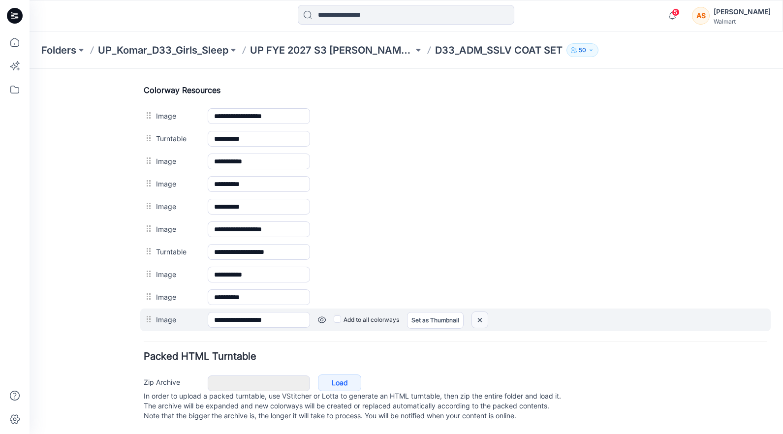
click at [485, 312] on img at bounding box center [480, 320] width 16 height 16
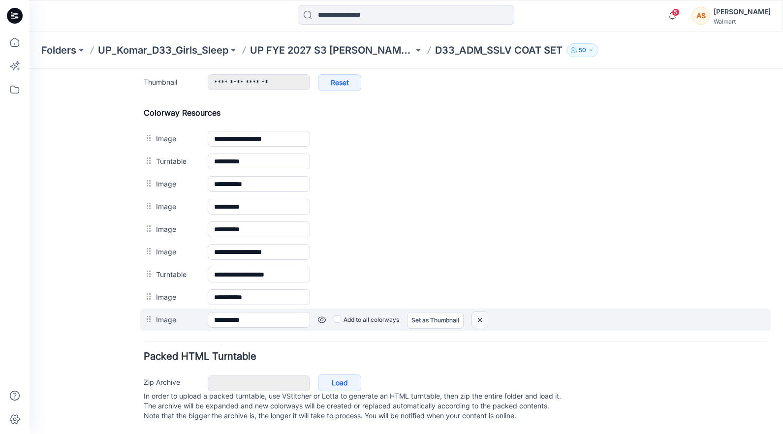
click at [482, 312] on img at bounding box center [480, 320] width 16 height 16
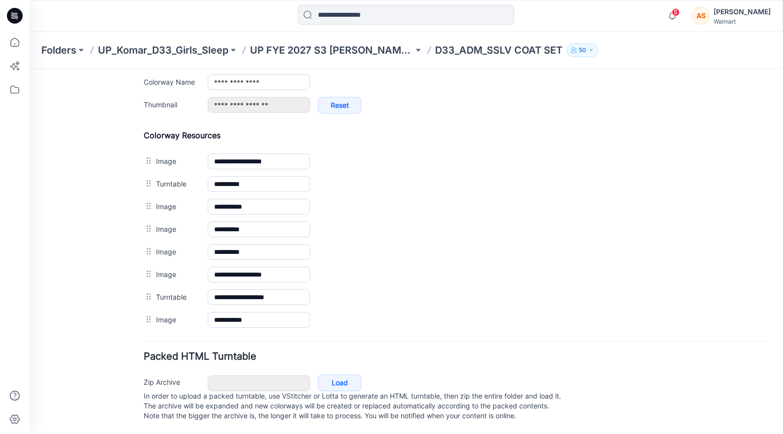
click at [30, 69] on img at bounding box center [30, 69] width 0 height 0
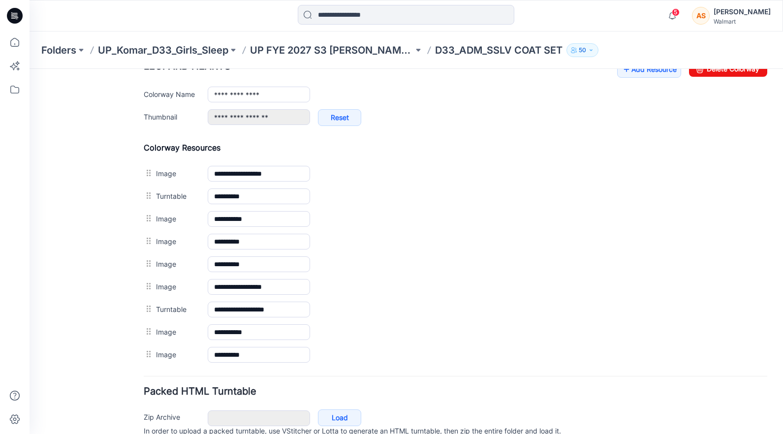
scroll to position [425, 0]
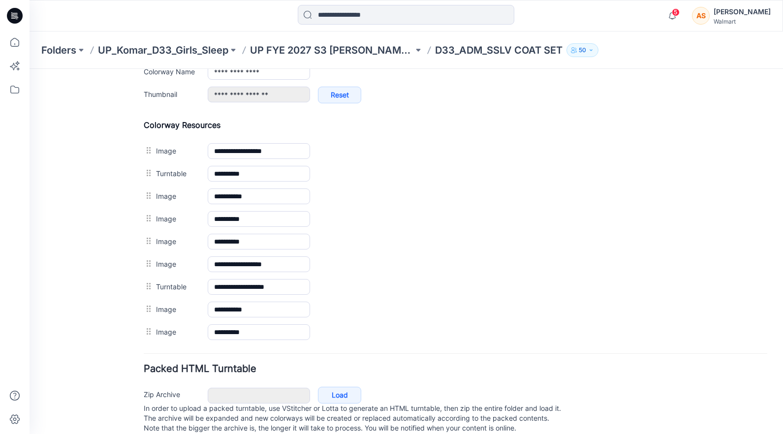
click at [30, 69] on img at bounding box center [30, 69] width 0 height 0
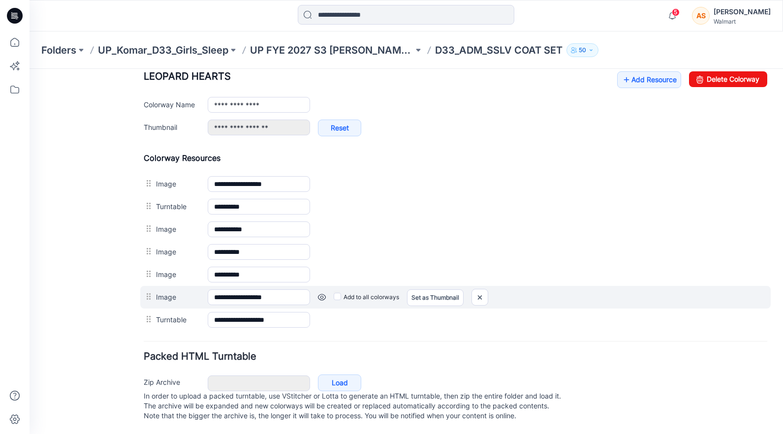
scroll to position [402, 0]
click at [321, 293] on link at bounding box center [322, 297] width 8 height 8
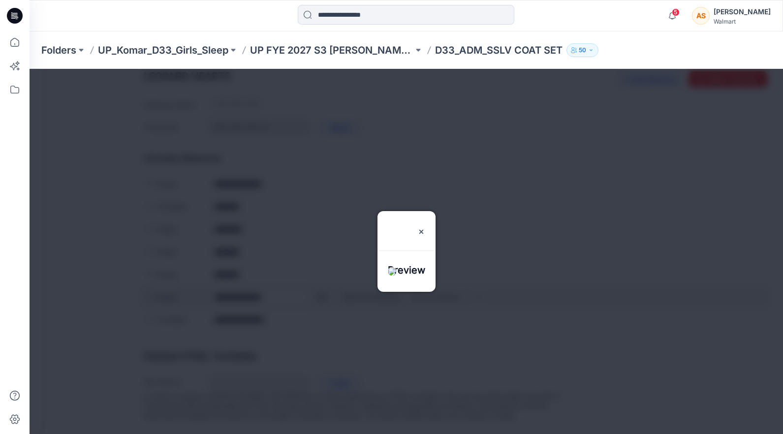
click at [321, 289] on div at bounding box center [407, 251] width 754 height 365
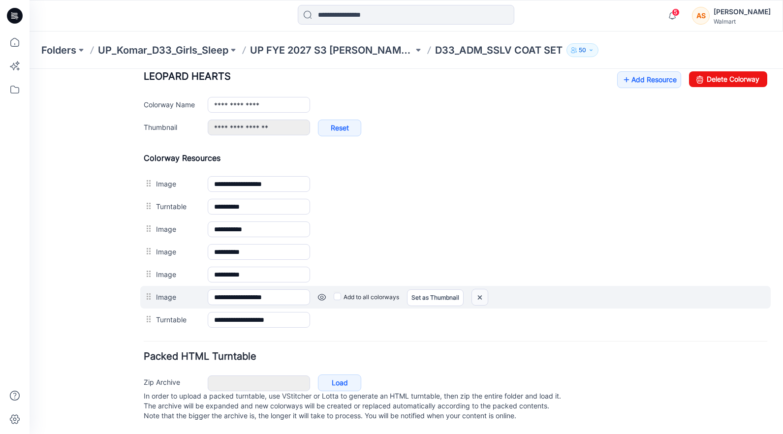
click at [481, 289] on img at bounding box center [480, 297] width 16 height 16
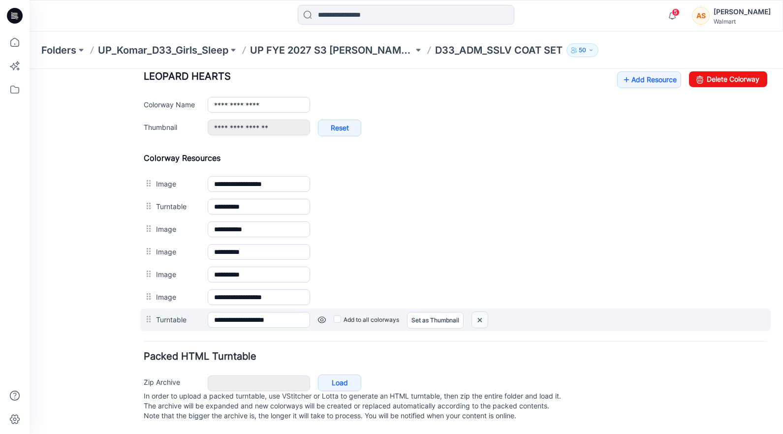
click at [481, 313] on img at bounding box center [480, 320] width 16 height 16
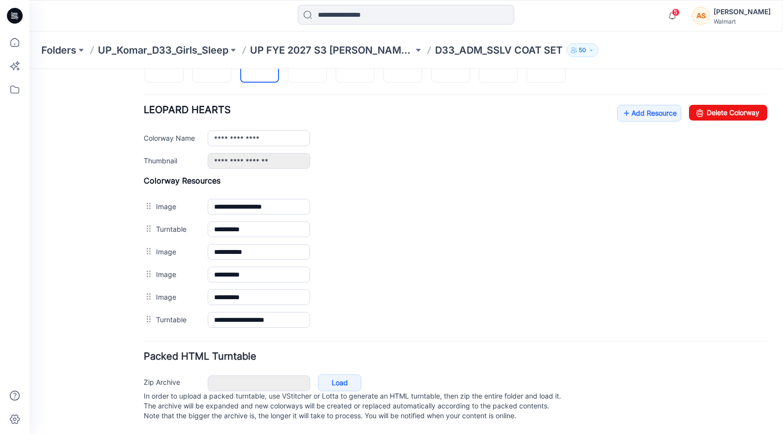
scroll to position [346, 0]
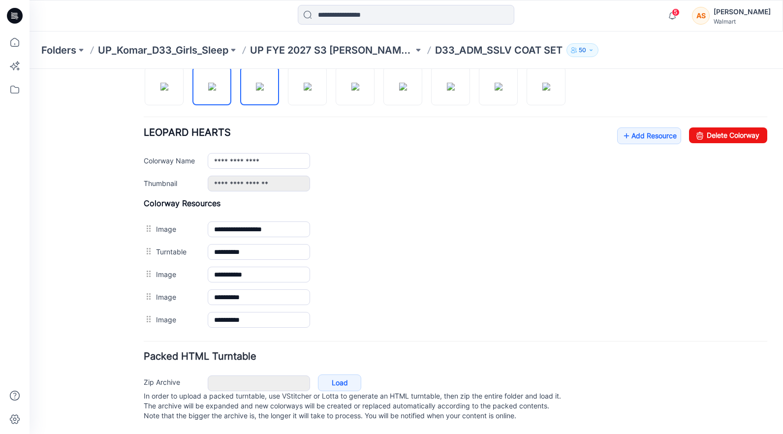
click at [208, 83] on img at bounding box center [212, 87] width 8 height 8
type input "**********"
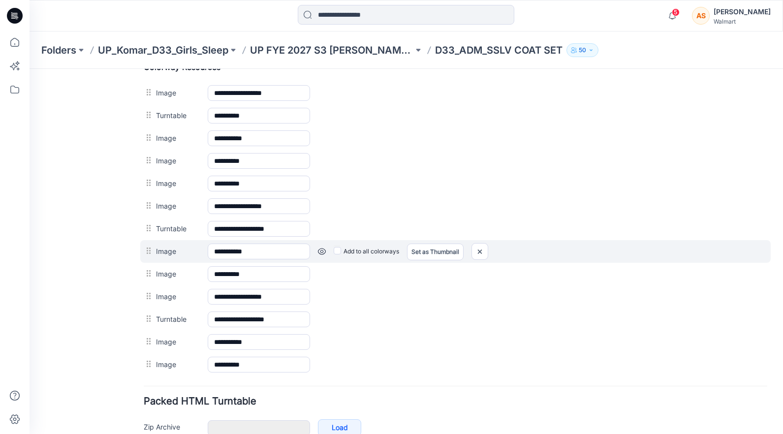
scroll to position [538, 0]
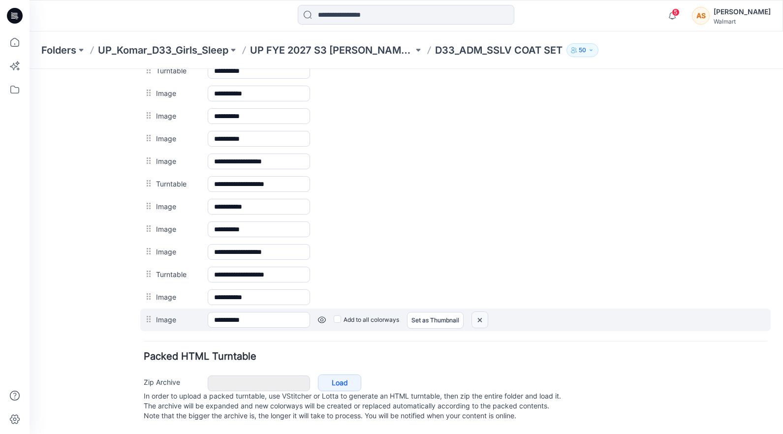
click at [483, 312] on img at bounding box center [480, 320] width 16 height 16
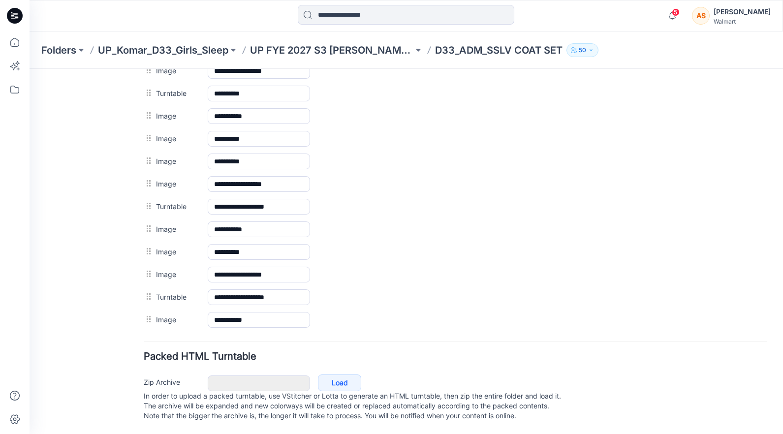
click at [30, 69] on img at bounding box center [30, 69] width 0 height 0
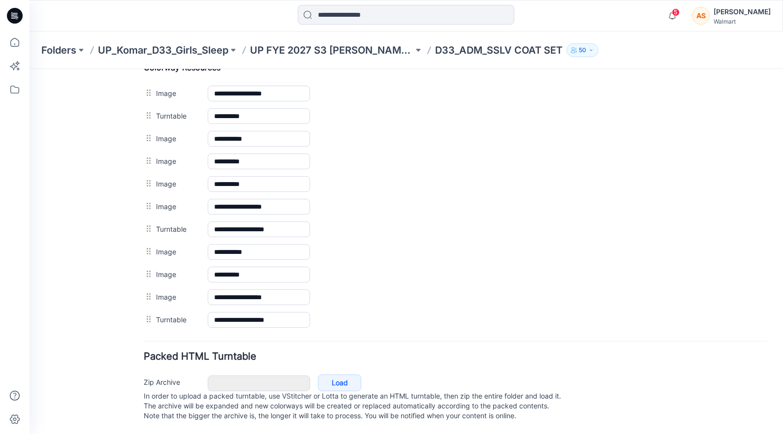
click at [30, 69] on img at bounding box center [30, 69] width 0 height 0
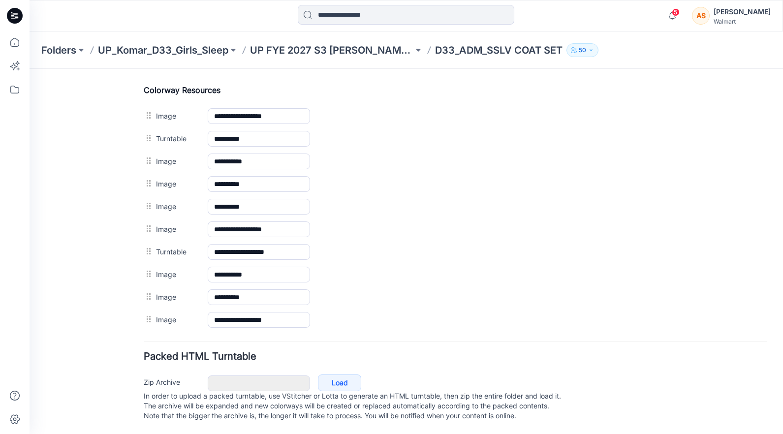
click at [30, 69] on img at bounding box center [30, 69] width 0 height 0
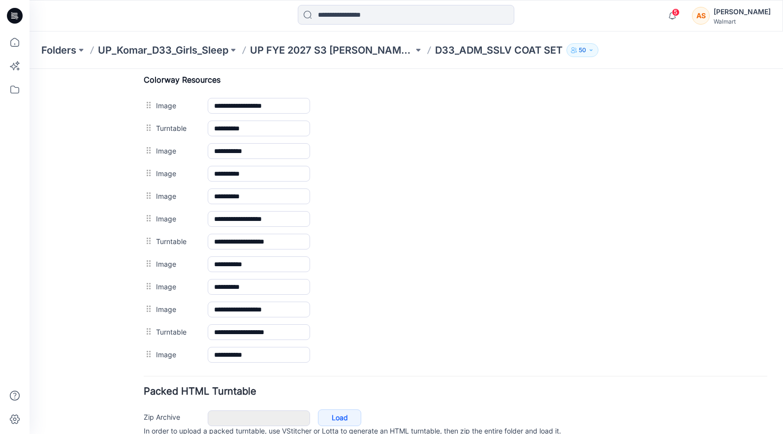
click at [30, 69] on img at bounding box center [30, 69] width 0 height 0
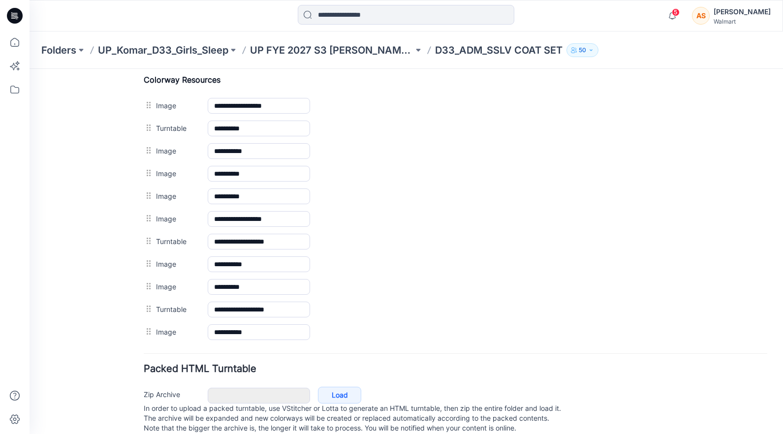
click at [30, 69] on img at bounding box center [30, 69] width 0 height 0
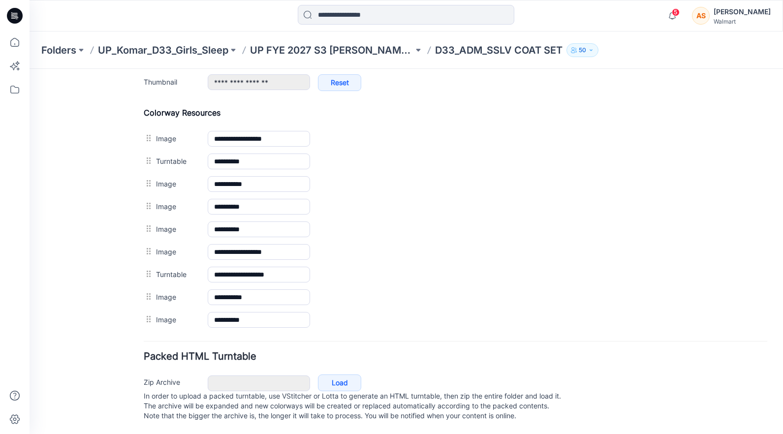
click at [30, 69] on img at bounding box center [30, 69] width 0 height 0
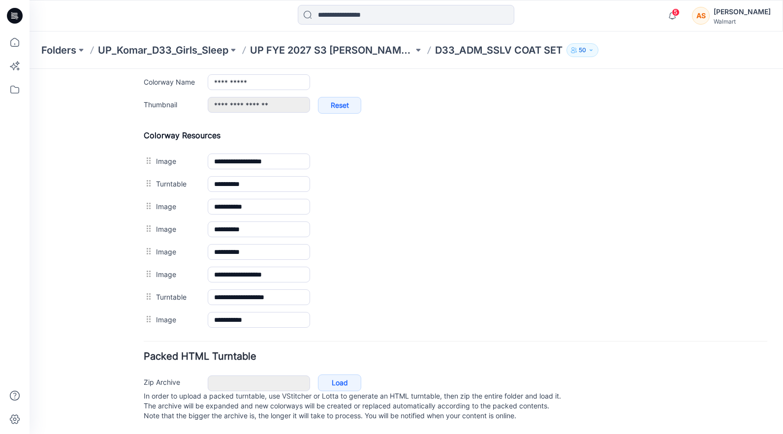
scroll to position [425, 0]
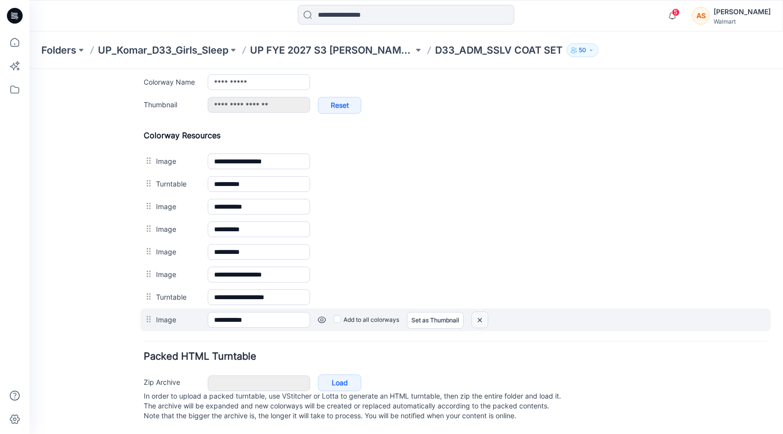
click at [483, 312] on img at bounding box center [480, 320] width 16 height 16
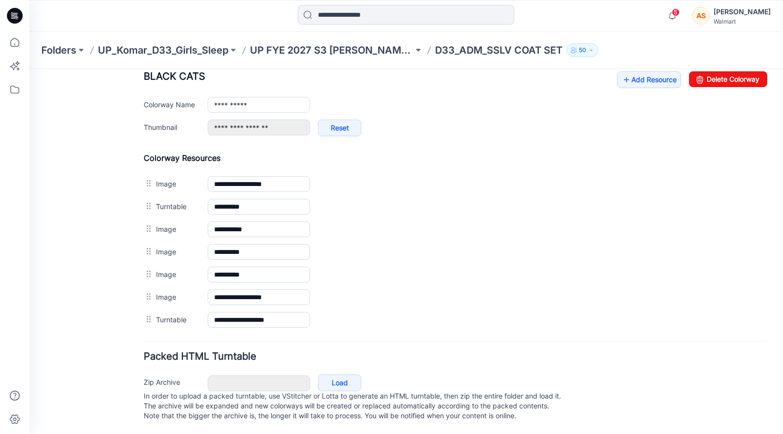
scroll to position [402, 0]
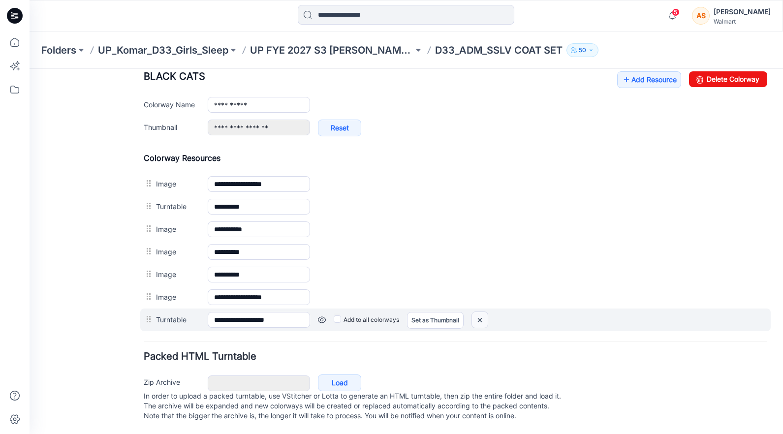
click at [481, 312] on img at bounding box center [480, 320] width 16 height 16
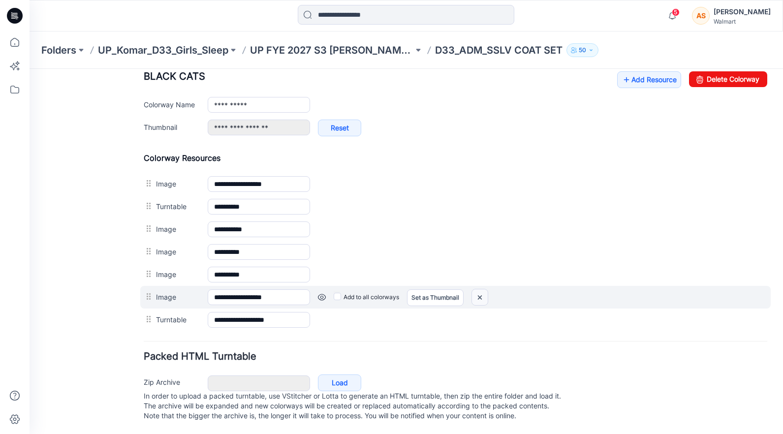
scroll to position [380, 0]
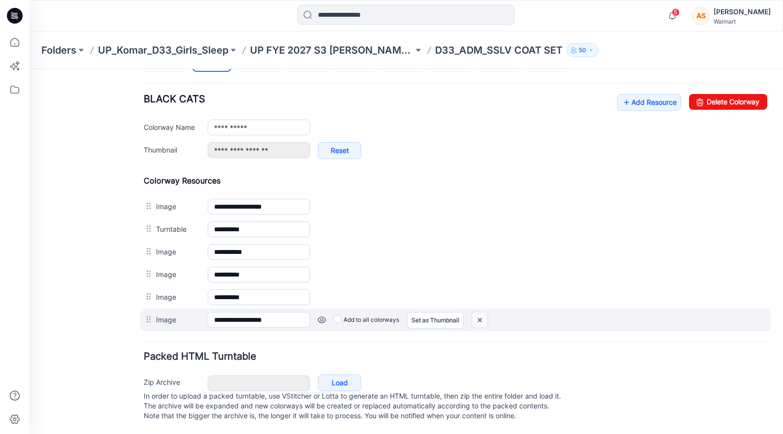
click at [482, 312] on img at bounding box center [480, 320] width 16 height 16
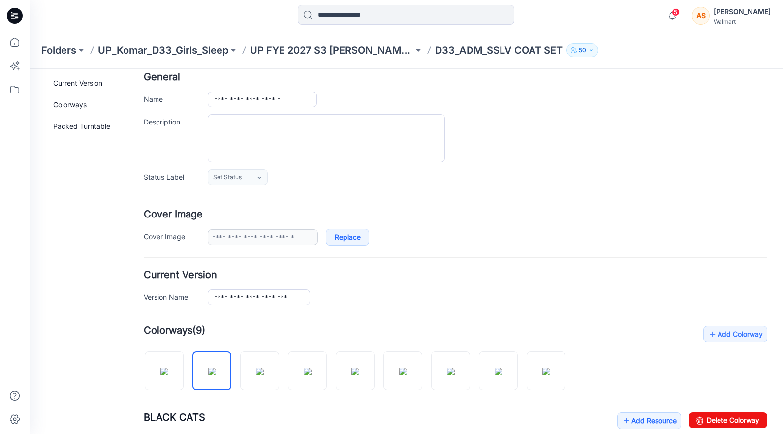
scroll to position [0, 0]
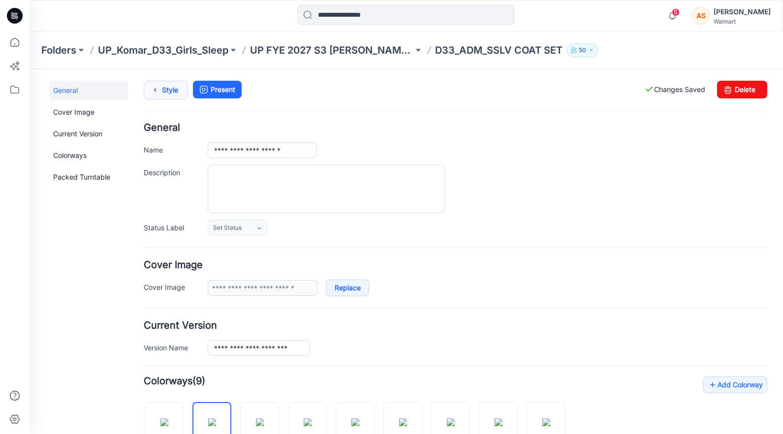
click at [163, 92] on link "Style" at bounding box center [166, 90] width 44 height 19
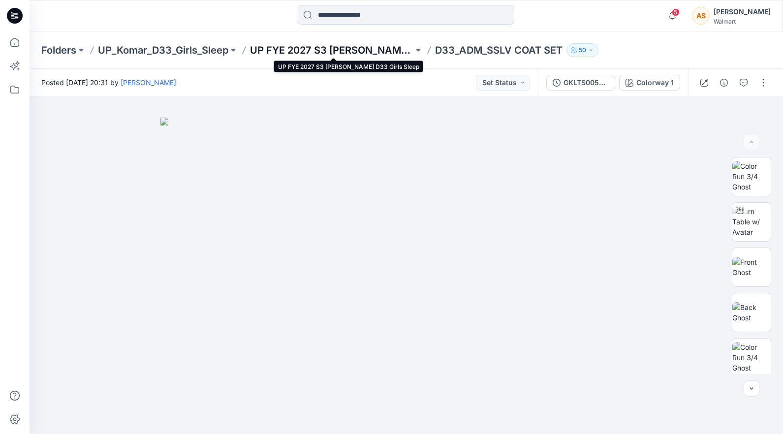
click at [389, 51] on p "UP FYE 2027 S3 [PERSON_NAME] D33 Girls Sleep" at bounding box center [331, 50] width 163 height 14
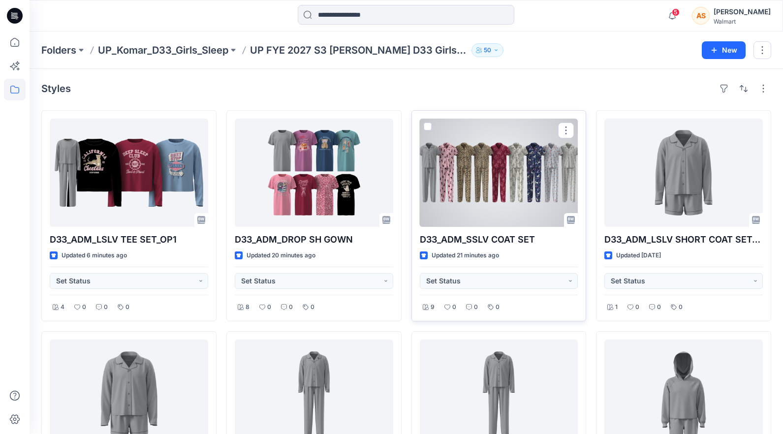
click at [468, 196] on div at bounding box center [499, 173] width 159 height 108
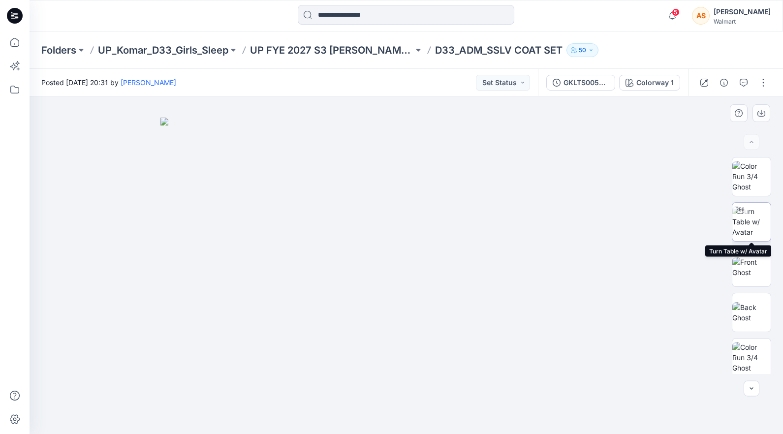
click at [749, 227] on img at bounding box center [752, 221] width 38 height 31
drag, startPoint x: 419, startPoint y: 187, endPoint x: 417, endPoint y: 272, distance: 85.2
click at [417, 272] on img at bounding box center [404, -1] width 1571 height 869
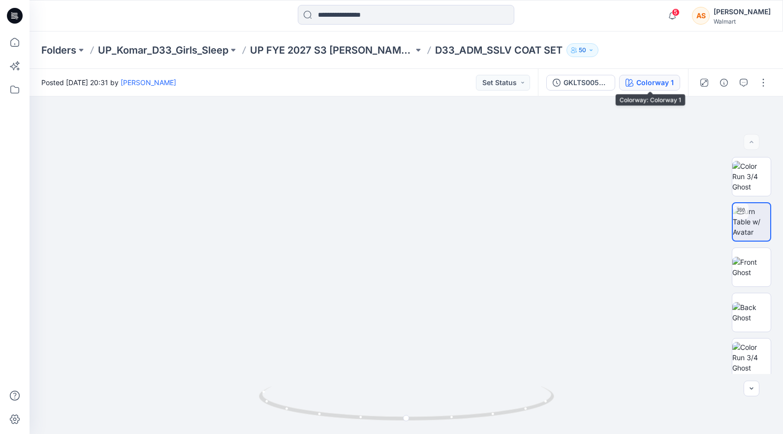
click at [641, 79] on div "Colorway 1" at bounding box center [655, 82] width 37 height 11
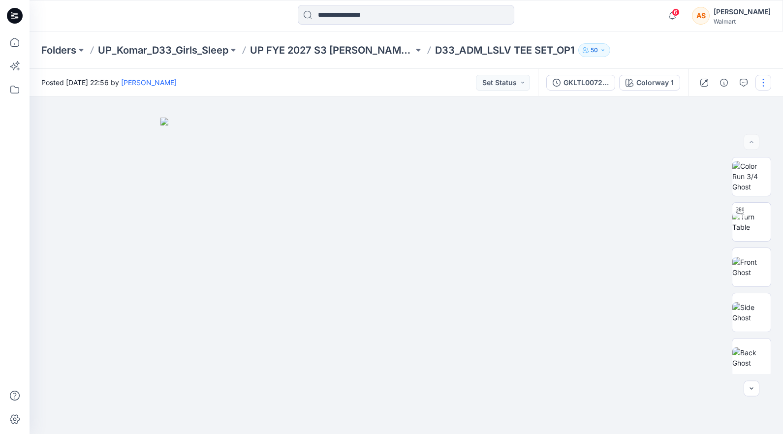
click at [761, 83] on button "button" at bounding box center [764, 83] width 16 height 16
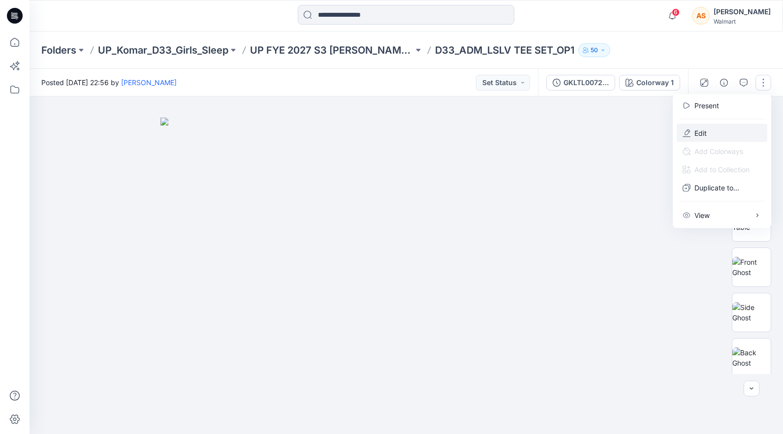
click at [723, 131] on button "Edit" at bounding box center [722, 133] width 91 height 18
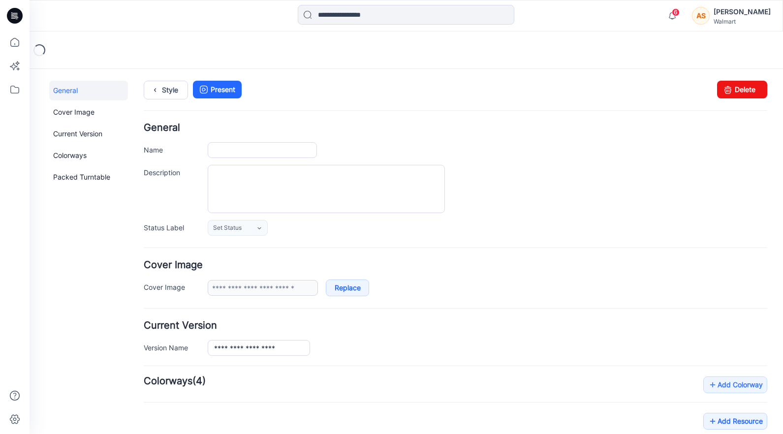
type input "**********"
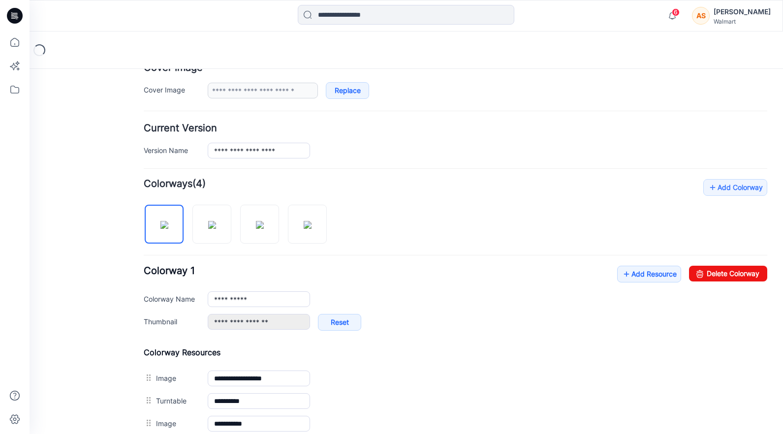
scroll to position [280, 0]
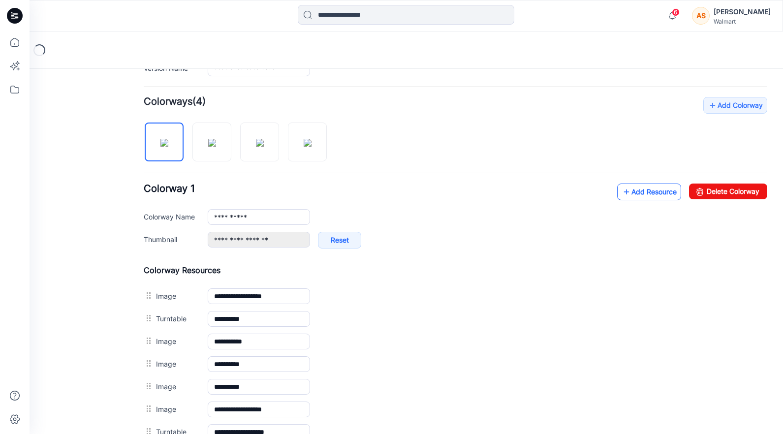
click at [635, 194] on link "Add Resource" at bounding box center [649, 192] width 64 height 17
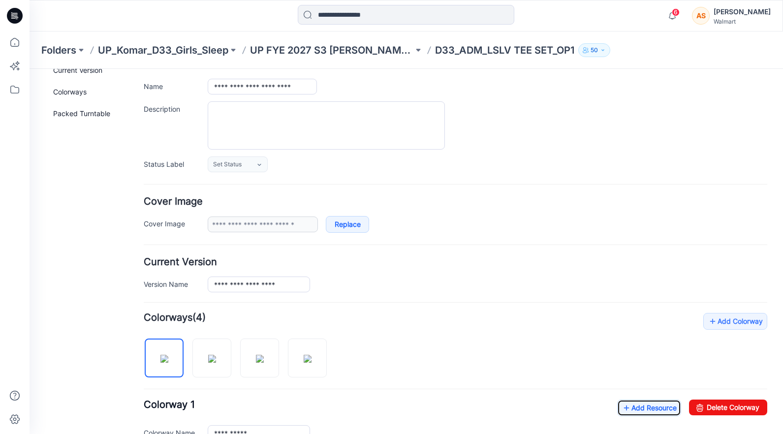
scroll to position [83, 0]
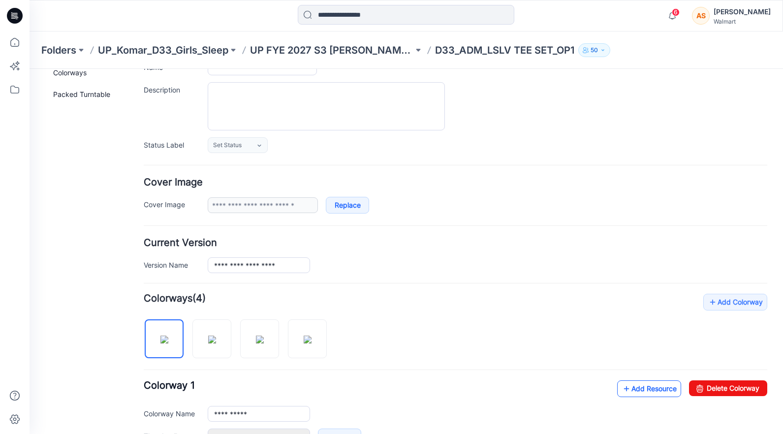
click at [636, 392] on link "Add Resource" at bounding box center [649, 389] width 64 height 17
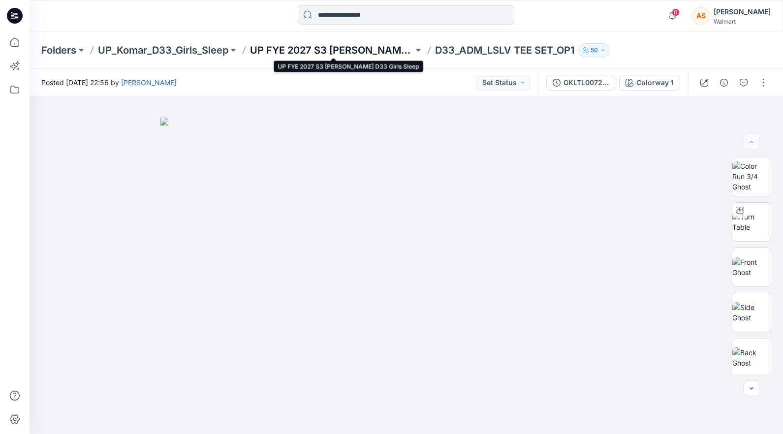
click at [285, 47] on p "UP FYE 2027 S3 [PERSON_NAME] D33 Girls Sleep" at bounding box center [331, 50] width 163 height 14
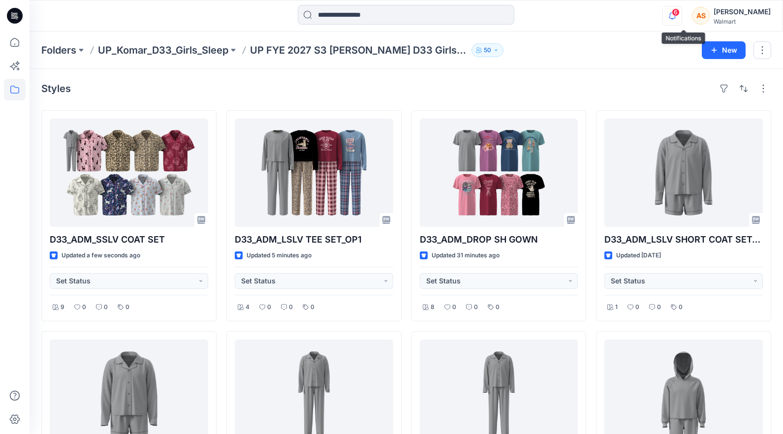
click at [676, 16] on icon "button" at bounding box center [672, 15] width 7 height 6
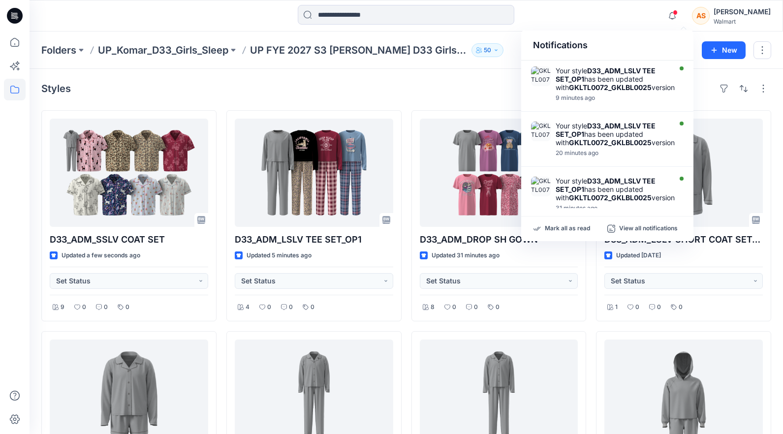
click at [578, 223] on div "Mark all as read View all notifications" at bounding box center [607, 229] width 172 height 25
click at [574, 228] on p "Mark all as read" at bounding box center [567, 228] width 45 height 9
click at [585, 15] on div at bounding box center [406, 16] width 377 height 22
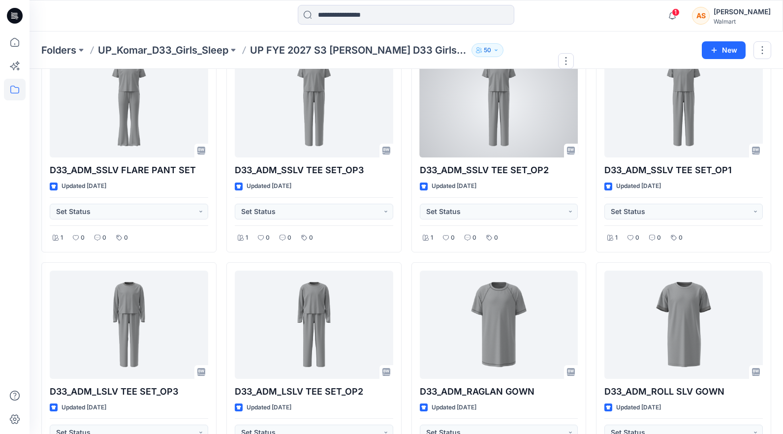
scroll to position [956, 0]
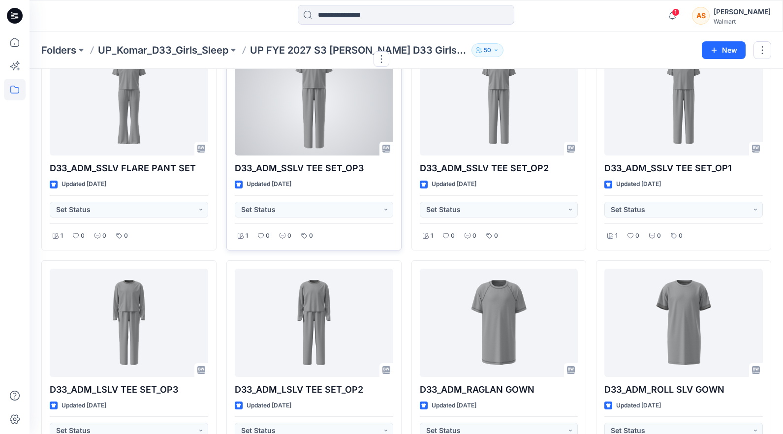
click at [348, 105] on div at bounding box center [314, 101] width 159 height 108
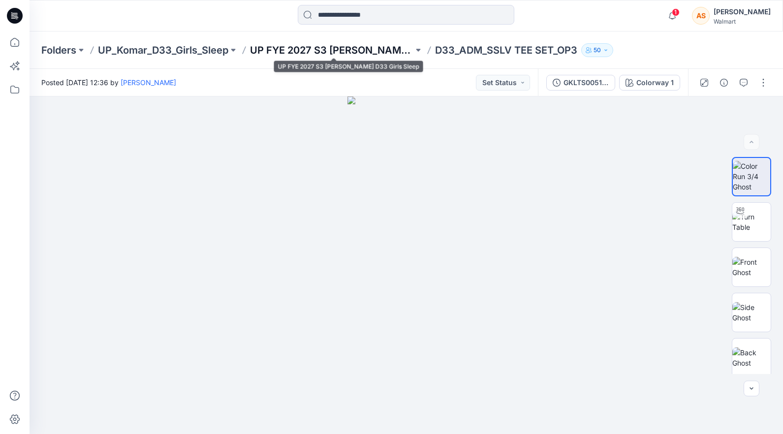
click at [320, 52] on p "UP FYE 2027 S3 [PERSON_NAME] D33 Girls Sleep" at bounding box center [331, 50] width 163 height 14
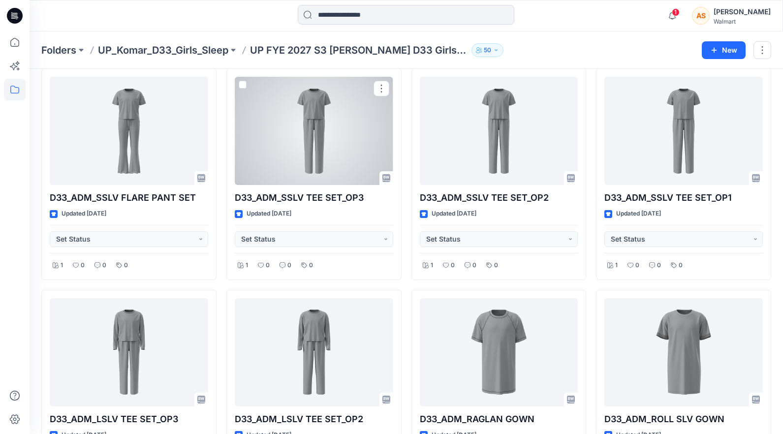
scroll to position [927, 0]
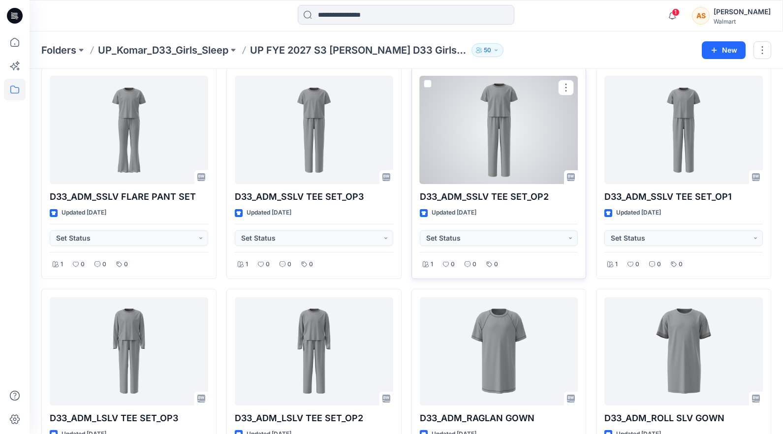
click at [486, 168] on div at bounding box center [499, 130] width 159 height 108
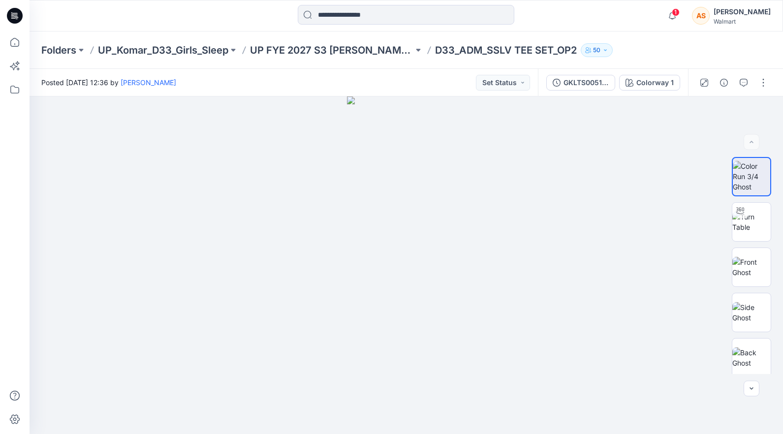
click at [375, 42] on div "Folders UP_Komar_D33_Girls_Sleep UP FYE 2027 S3 Komar D33 Girls Sleep D33_ADM_S…" at bounding box center [407, 50] width 754 height 37
click at [367, 51] on p "UP FYE 2027 S3 [PERSON_NAME] D33 Girls Sleep" at bounding box center [331, 50] width 163 height 14
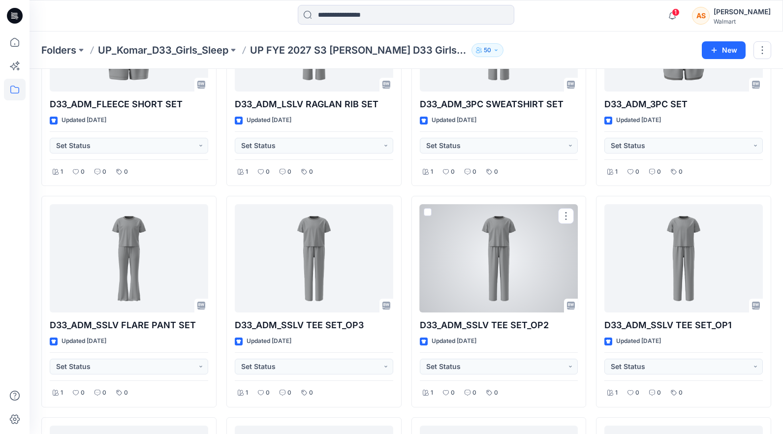
scroll to position [802, 0]
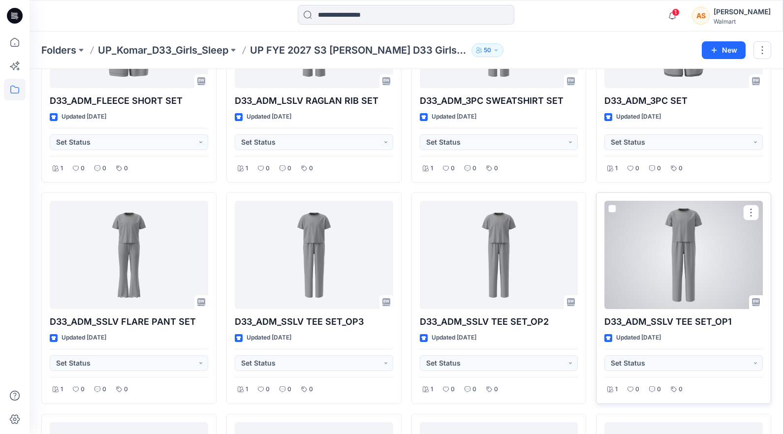
click at [645, 264] on div at bounding box center [684, 255] width 159 height 108
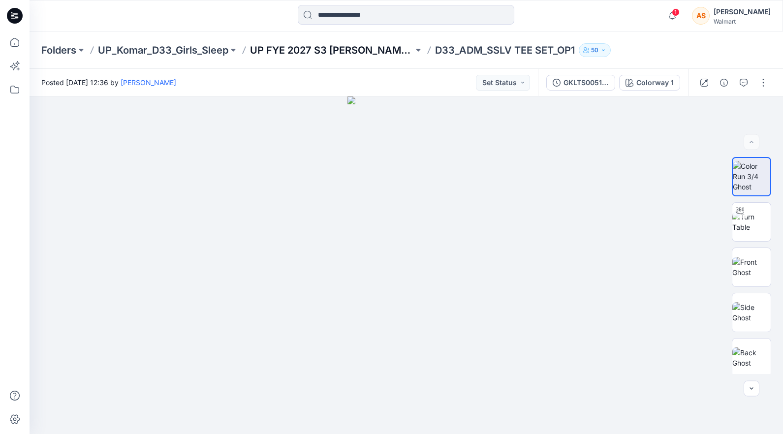
click at [381, 50] on p "UP FYE 2027 S3 [PERSON_NAME] D33 Girls Sleep" at bounding box center [331, 50] width 163 height 14
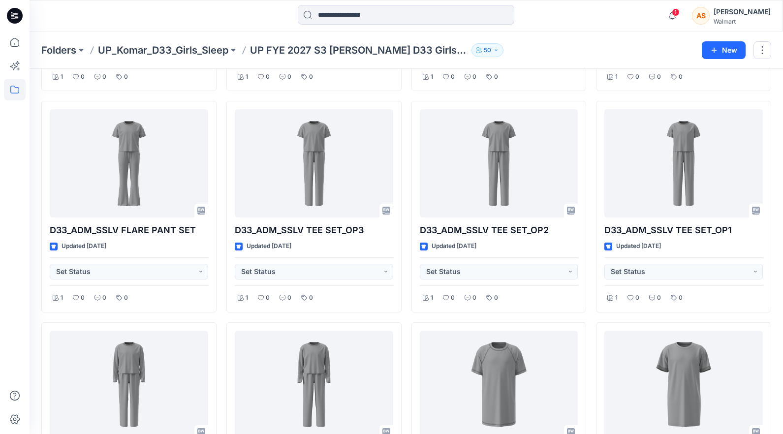
scroll to position [893, 0]
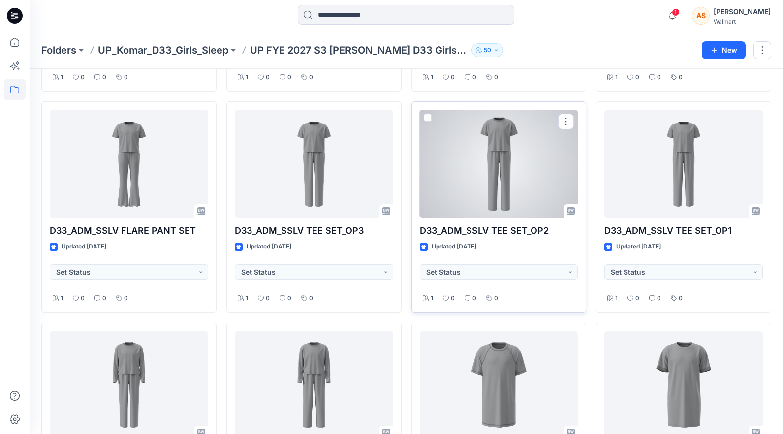
click at [523, 166] on div at bounding box center [499, 164] width 159 height 108
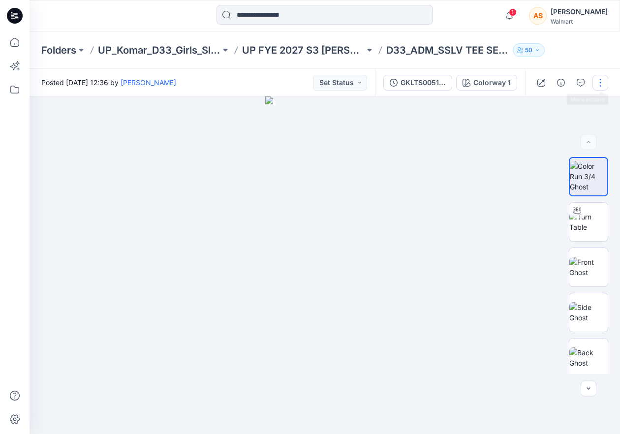
click at [602, 81] on button "button" at bounding box center [601, 83] width 16 height 16
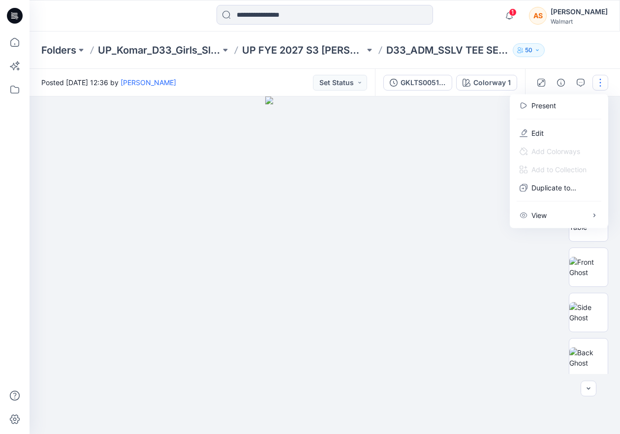
click at [602, 81] on button "button" at bounding box center [601, 83] width 16 height 16
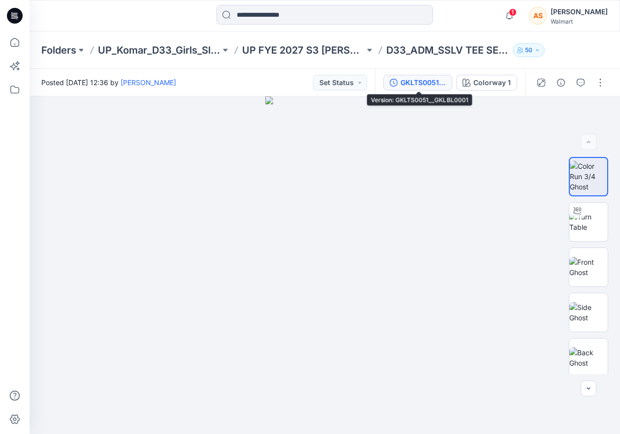
click at [417, 87] on div "GKLTS0051__GKLBL0001" at bounding box center [423, 82] width 45 height 11
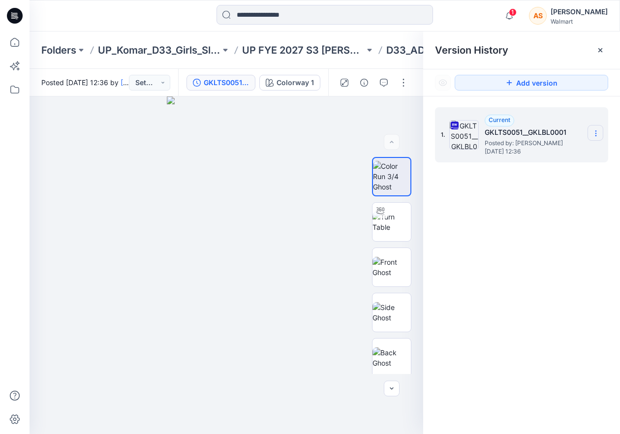
click at [601, 134] on section at bounding box center [596, 133] width 16 height 16
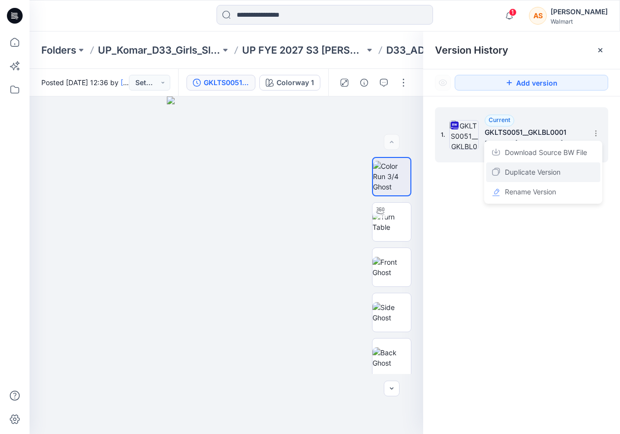
click at [569, 172] on div "Duplicate Version" at bounding box center [543, 172] width 114 height 20
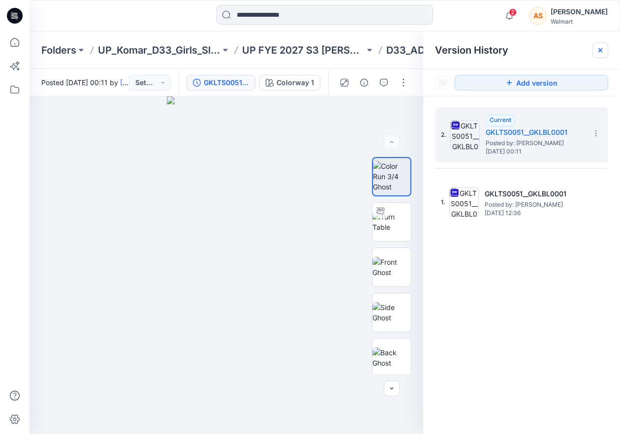
click at [601, 50] on icon at bounding box center [601, 50] width 8 height 8
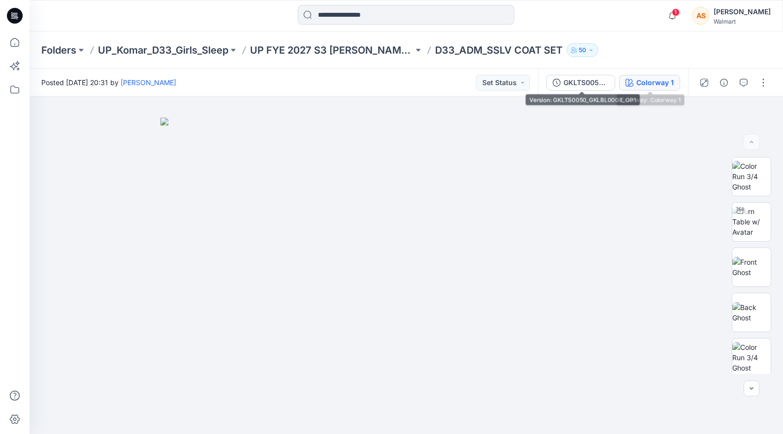
click at [635, 85] on button "Colorway 1" at bounding box center [649, 83] width 61 height 16
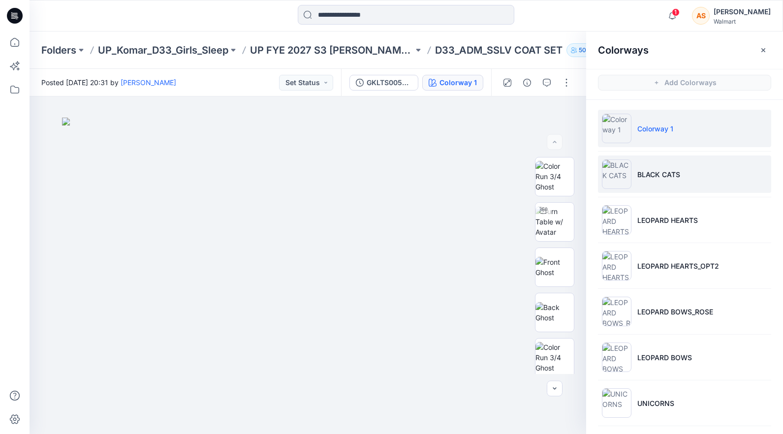
click at [701, 169] on li "BLACK CATS" at bounding box center [684, 174] width 173 height 37
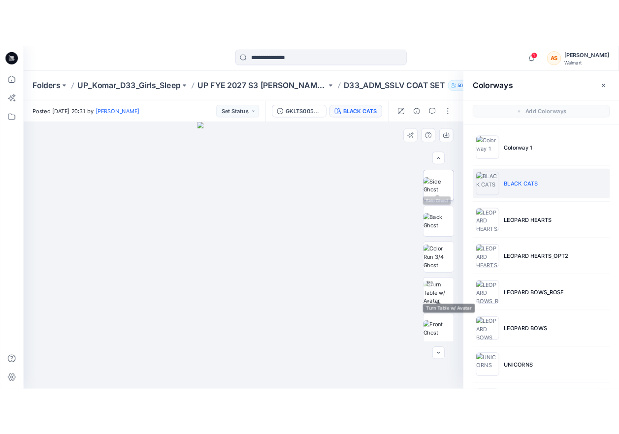
scroll to position [164, 0]
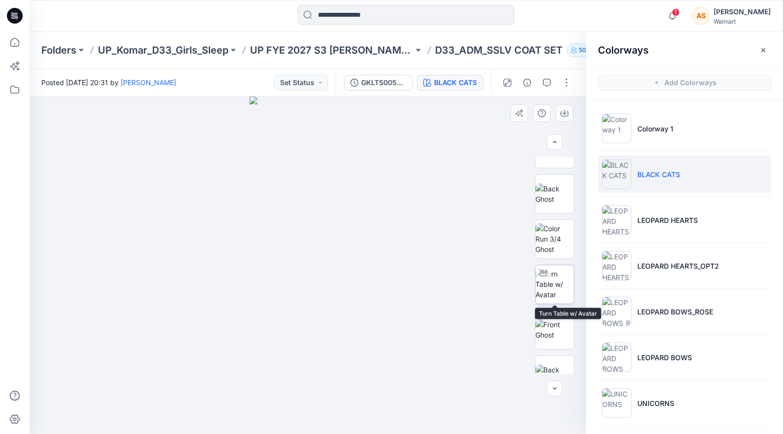
click at [557, 284] on img at bounding box center [555, 284] width 38 height 31
drag, startPoint x: 304, startPoint y: 205, endPoint x: 304, endPoint y: 215, distance: 9.4
drag, startPoint x: 420, startPoint y: 372, endPoint x: 354, endPoint y: 379, distance: 66.3
click at [354, 379] on img at bounding box center [307, 235] width 475 height 398
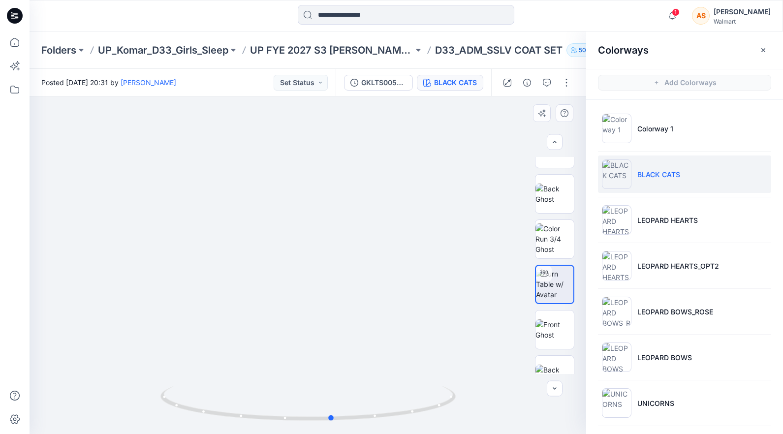
drag, startPoint x: 446, startPoint y: 396, endPoint x: 475, endPoint y: 391, distance: 28.9
click at [475, 391] on div at bounding box center [308, 265] width 557 height 338
click at [763, 49] on icon "button" at bounding box center [764, 50] width 4 height 4
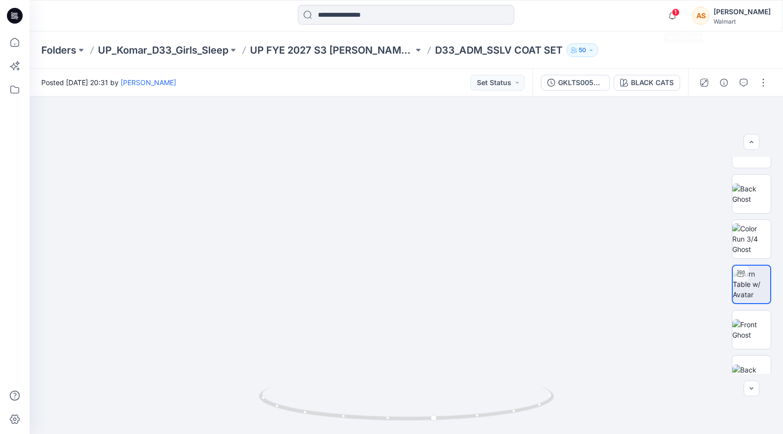
click at [694, 18] on div "1 Notifications Your style D33_ADM_SSLV COAT SET has been updated with GKLTS005…" at bounding box center [717, 16] width 108 height 22
click at [528, 22] on div at bounding box center [406, 16] width 377 height 22
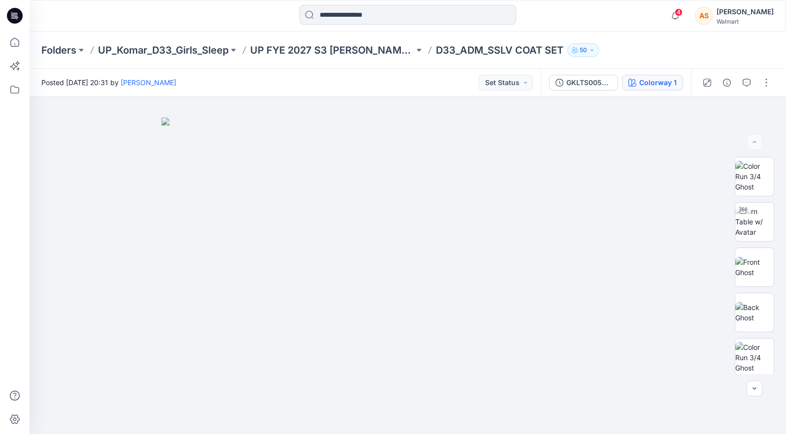
click at [618, 85] on icon "button" at bounding box center [632, 83] width 8 height 8
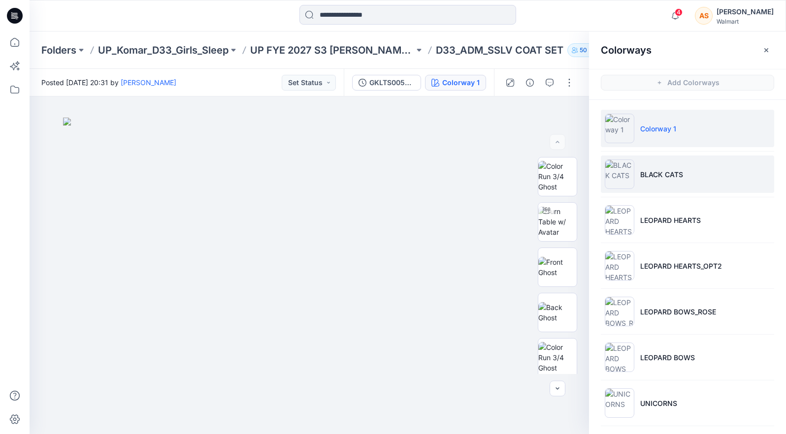
click at [618, 181] on li "BLACK CATS" at bounding box center [687, 174] width 173 height 37
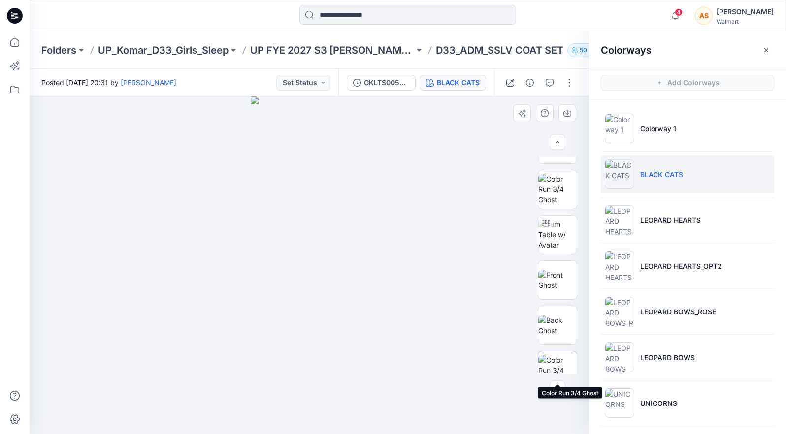
scroll to position [285, 0]
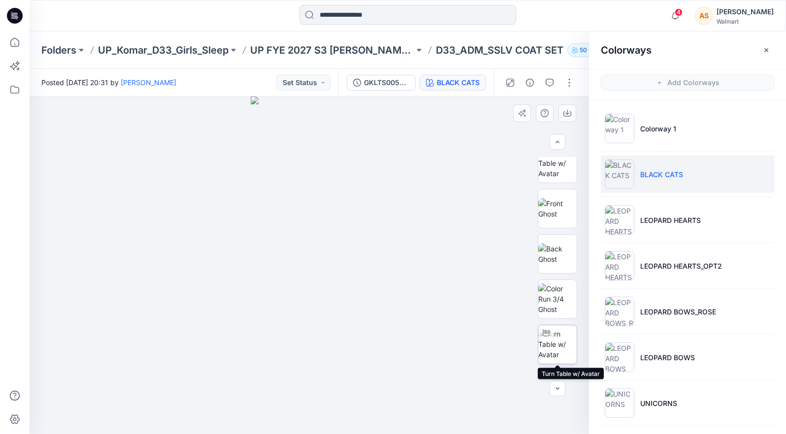
click at [559, 350] on img at bounding box center [557, 344] width 38 height 31
click at [618, 47] on icon "button" at bounding box center [766, 50] width 8 height 8
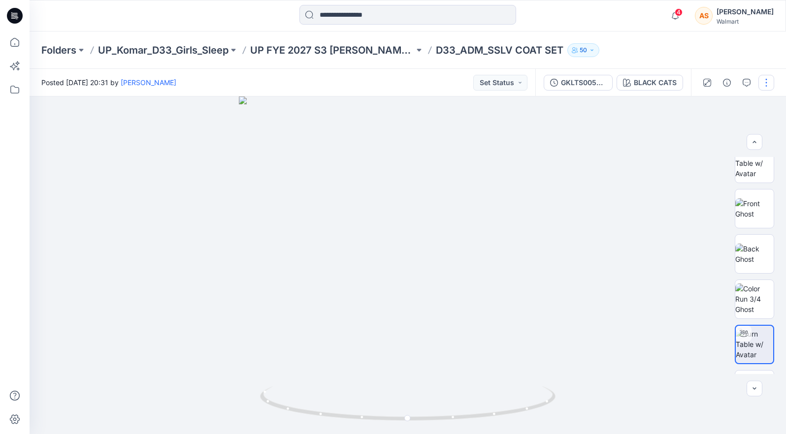
click at [618, 79] on button "button" at bounding box center [766, 83] width 16 height 16
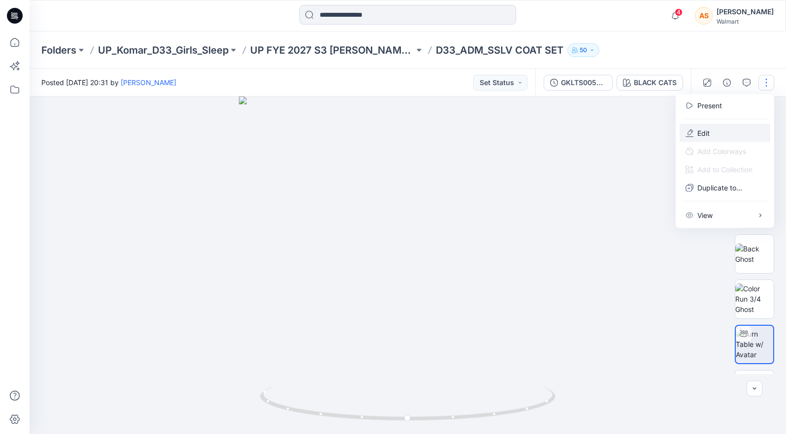
click at [618, 132] on button "Edit" at bounding box center [724, 133] width 91 height 18
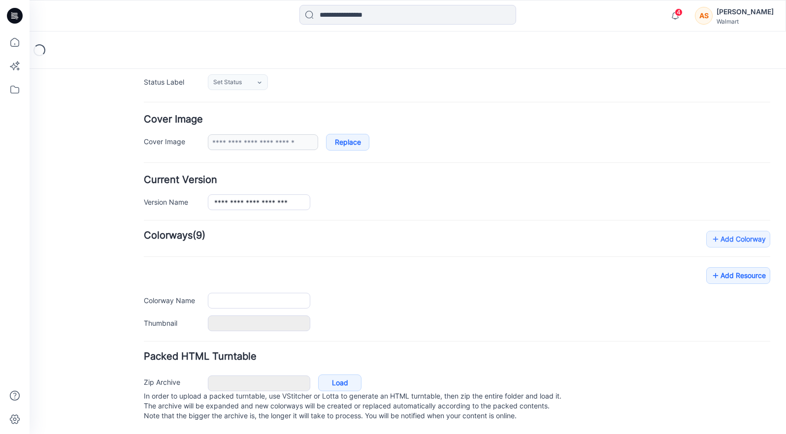
type input "**********"
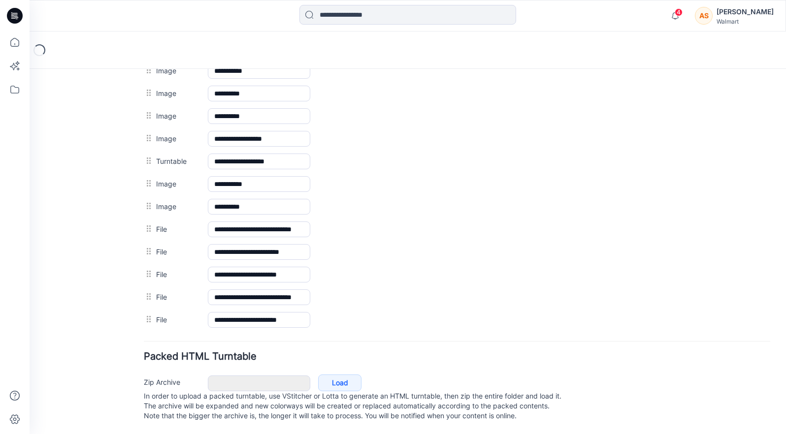
scroll to position [651, 0]
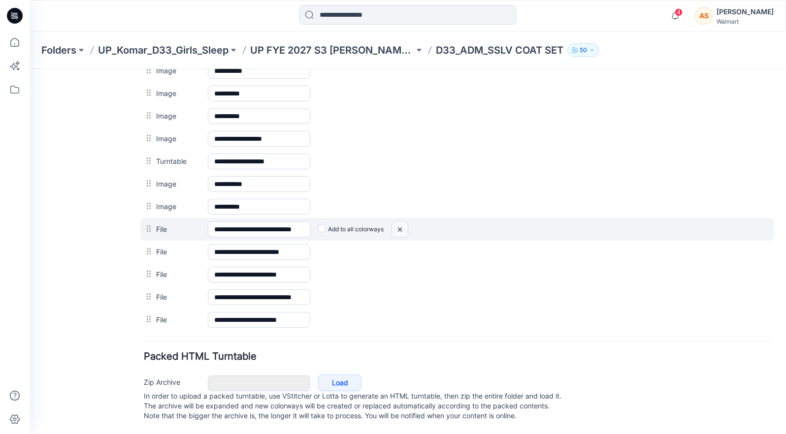
click at [399, 222] on img at bounding box center [400, 230] width 16 height 16
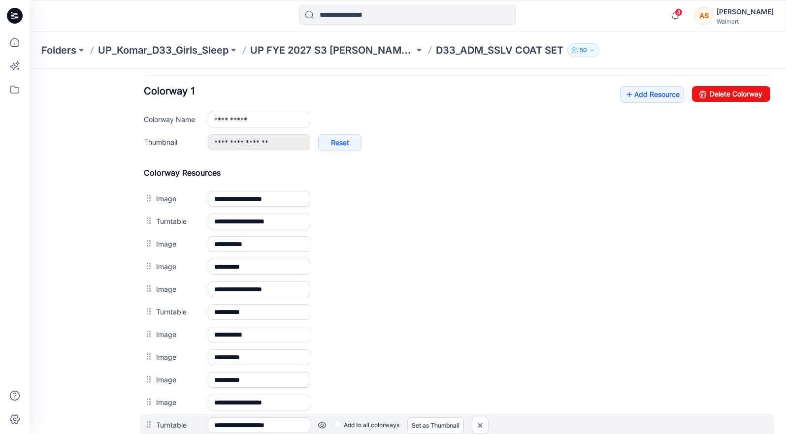
scroll to position [277, 0]
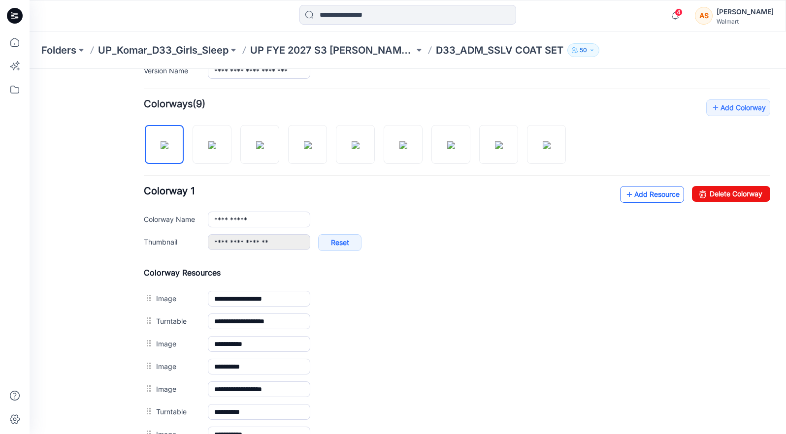
click at [646, 188] on link "Add Resource" at bounding box center [652, 194] width 64 height 17
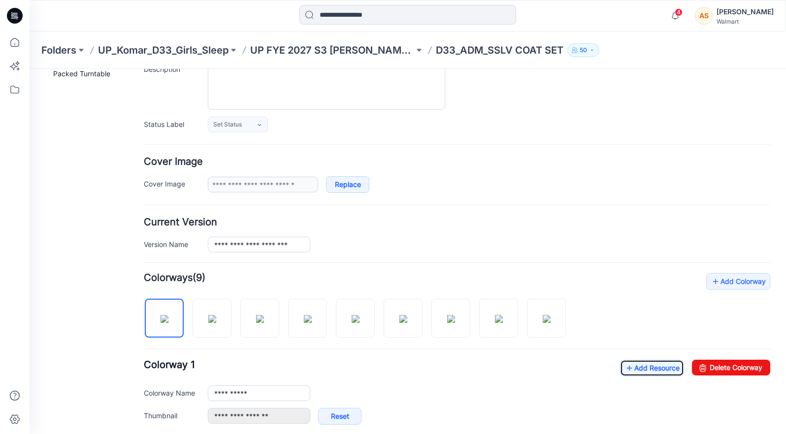
scroll to position [0, 0]
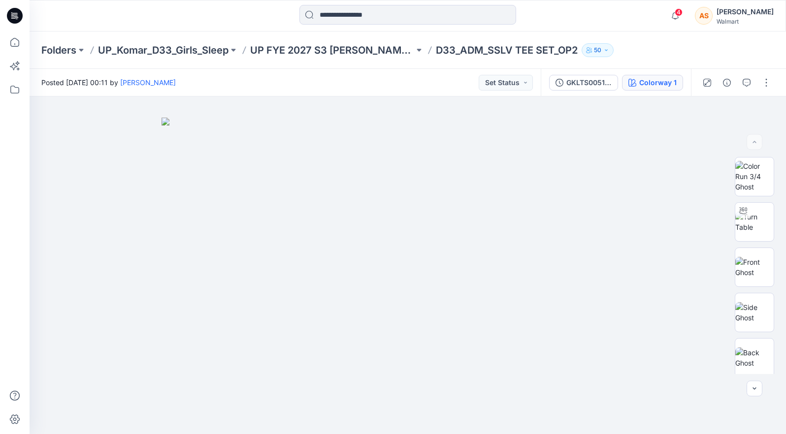
click at [655, 90] on button "Colorway 1" at bounding box center [652, 83] width 61 height 16
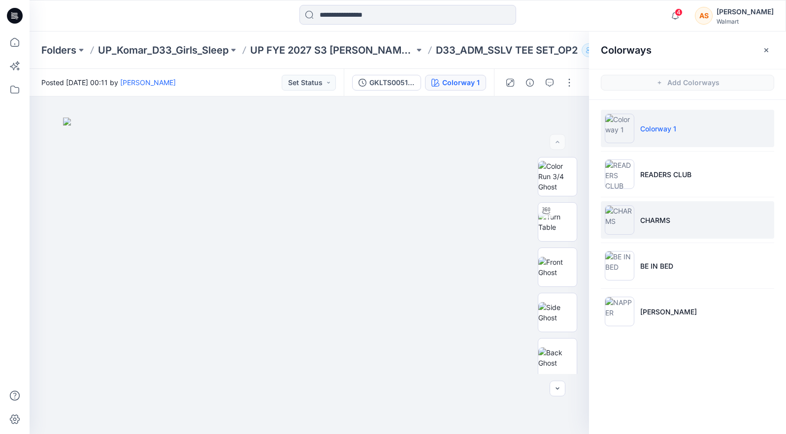
click at [710, 220] on li "CHARMS" at bounding box center [687, 219] width 173 height 37
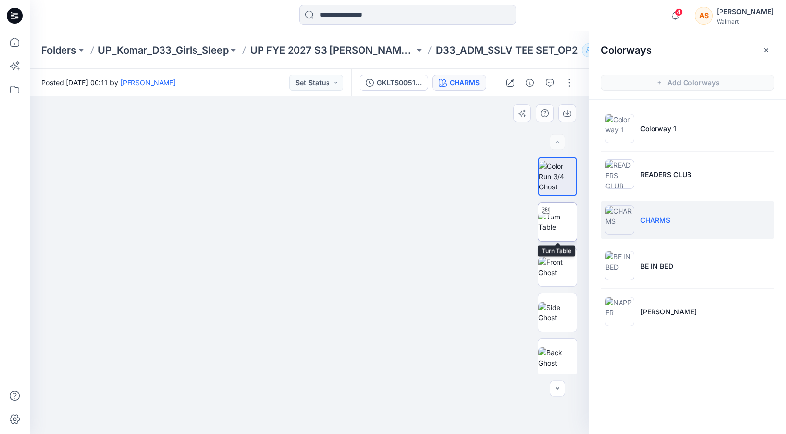
click at [575, 230] on img at bounding box center [557, 222] width 38 height 21
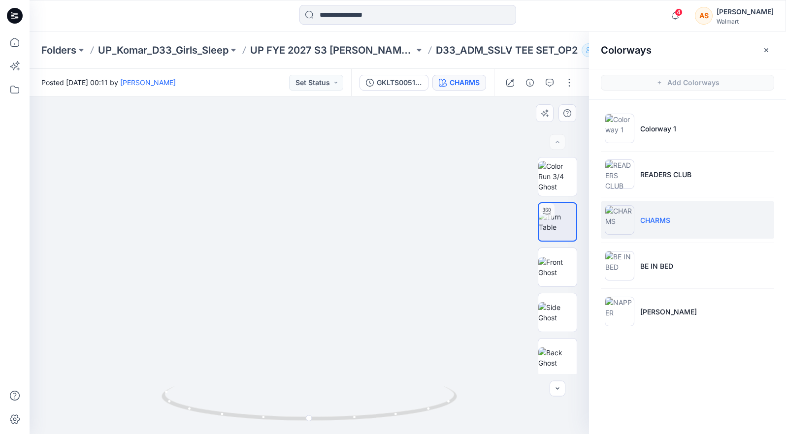
drag, startPoint x: 336, startPoint y: 342, endPoint x: 341, endPoint y: 204, distance: 138.4
click at [766, 52] on icon "button" at bounding box center [766, 50] width 8 height 8
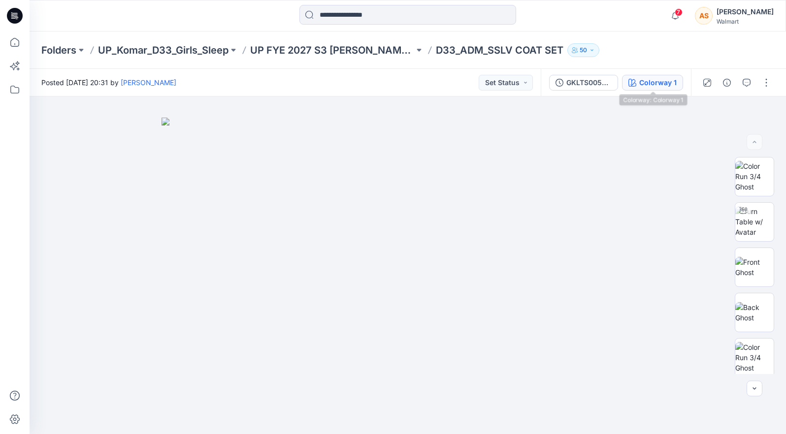
click at [648, 77] on div "Colorway 1" at bounding box center [657, 82] width 37 height 11
click at [765, 86] on button "button" at bounding box center [766, 83] width 16 height 16
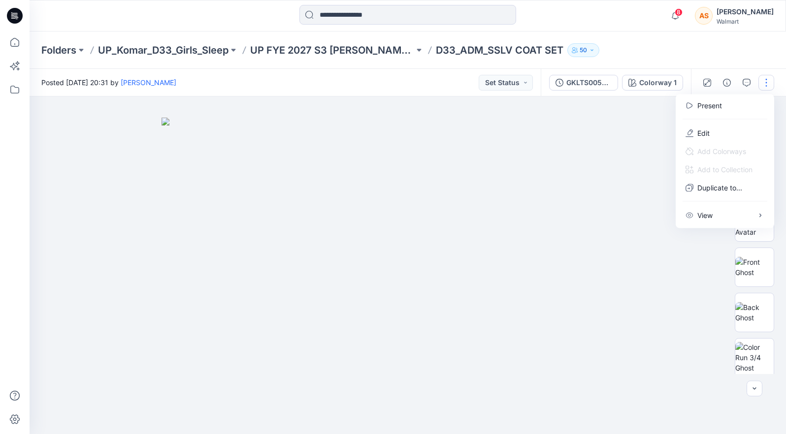
click at [765, 85] on button "button" at bounding box center [766, 83] width 16 height 16
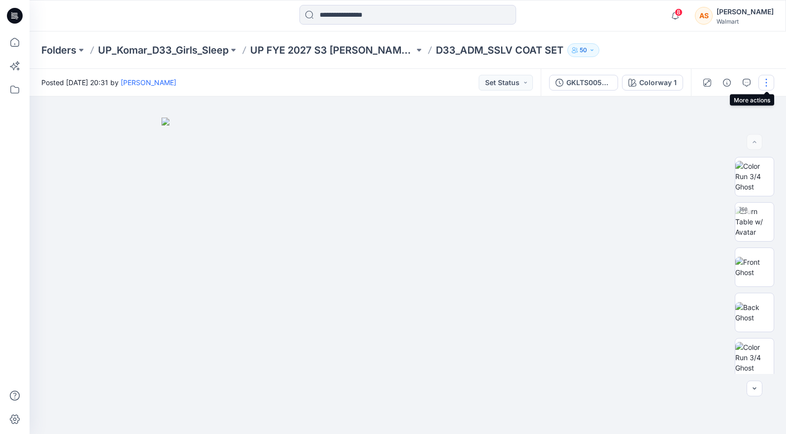
click at [765, 85] on button "button" at bounding box center [766, 83] width 16 height 16
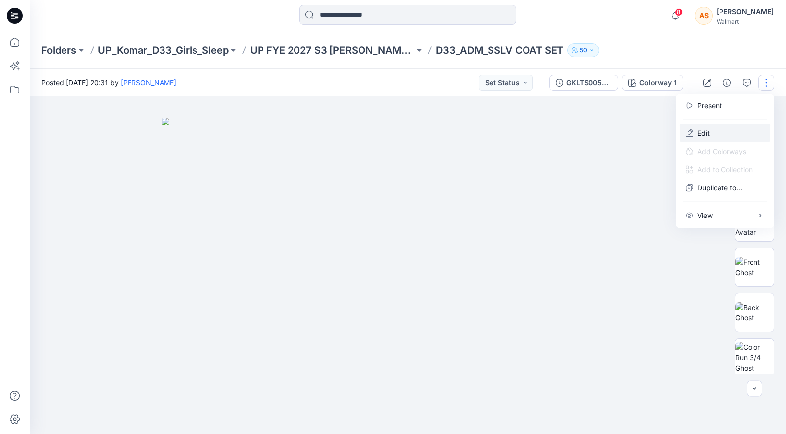
click at [722, 135] on button "Edit" at bounding box center [724, 133] width 91 height 18
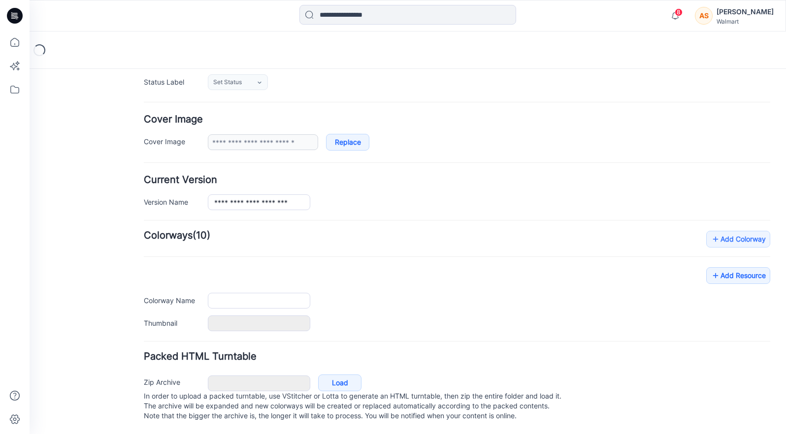
type input "**********"
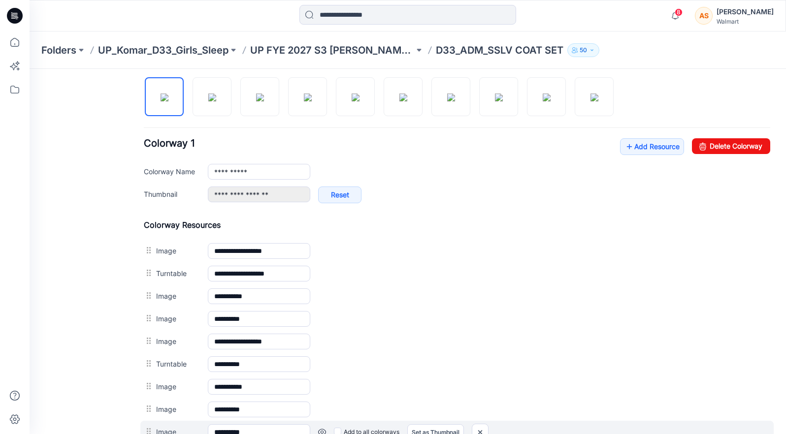
scroll to position [259, 0]
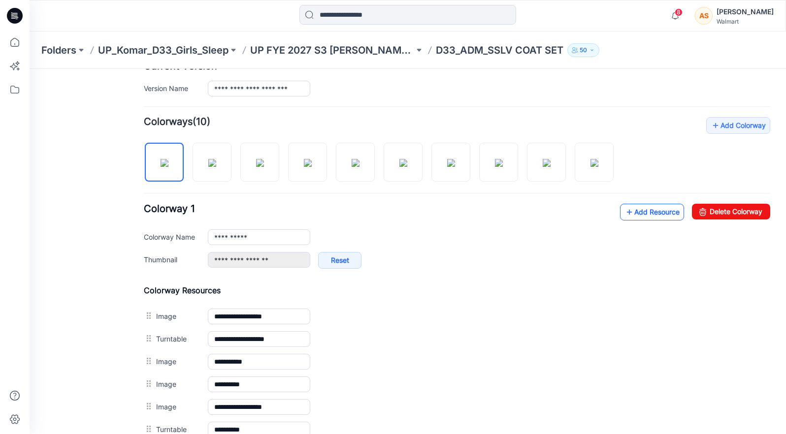
click at [645, 208] on link "Add Resource" at bounding box center [652, 212] width 64 height 17
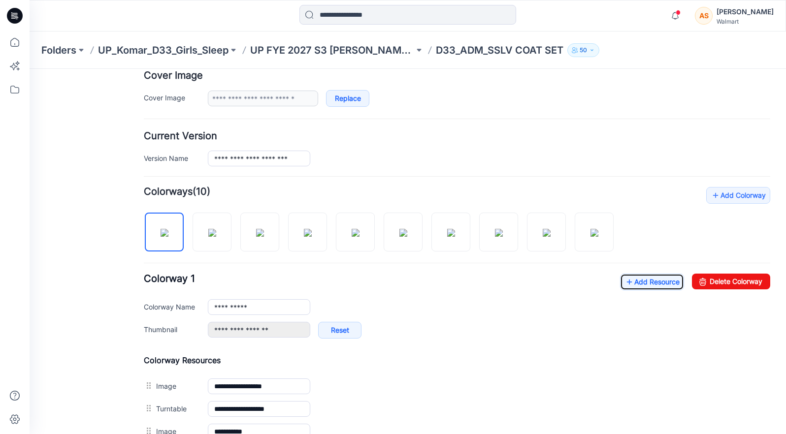
scroll to position [0, 0]
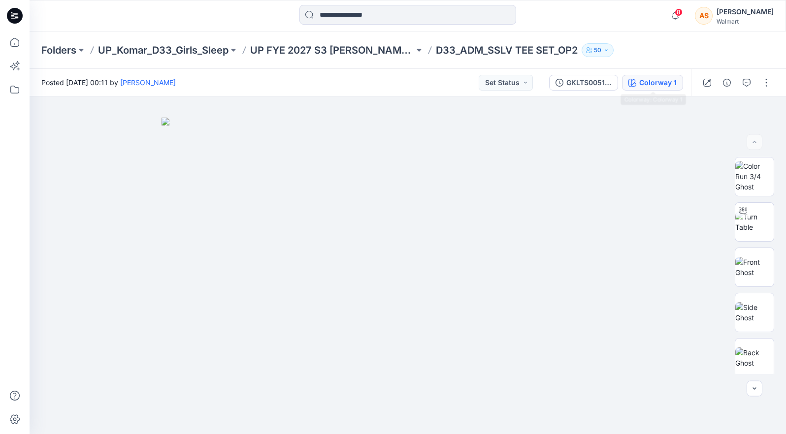
click at [643, 86] on div "Colorway 1" at bounding box center [657, 82] width 37 height 11
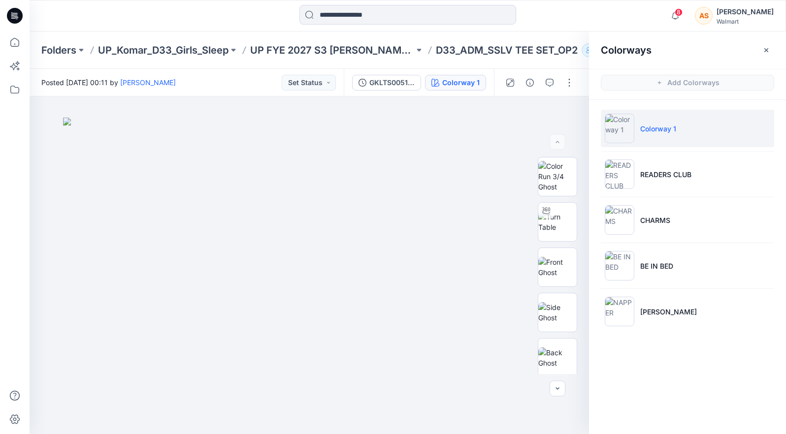
click at [679, 242] on ul "Colorway 1 READERS CLUB CHARMS BE IN BED [PERSON_NAME]" at bounding box center [687, 220] width 197 height 240
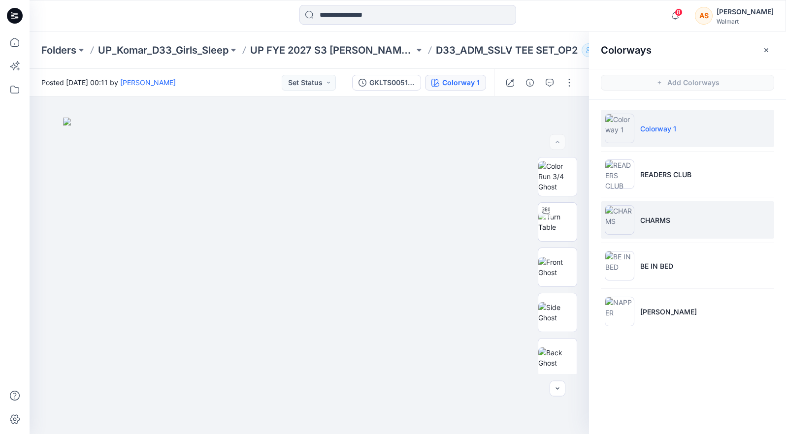
click at [683, 224] on li "CHARMS" at bounding box center [687, 219] width 173 height 37
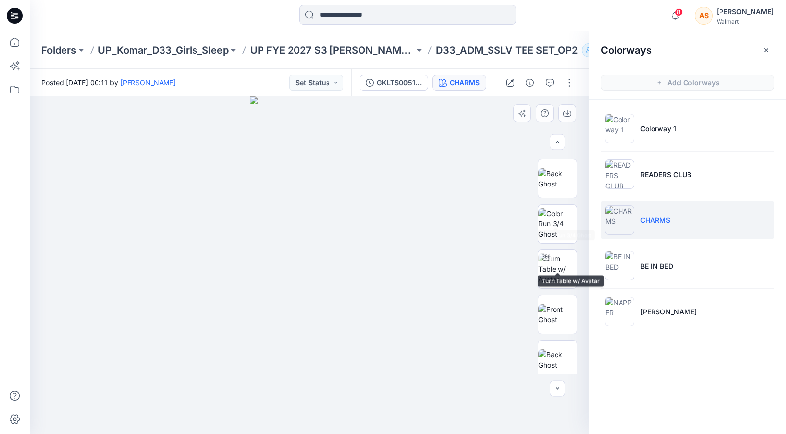
scroll to position [204, 0]
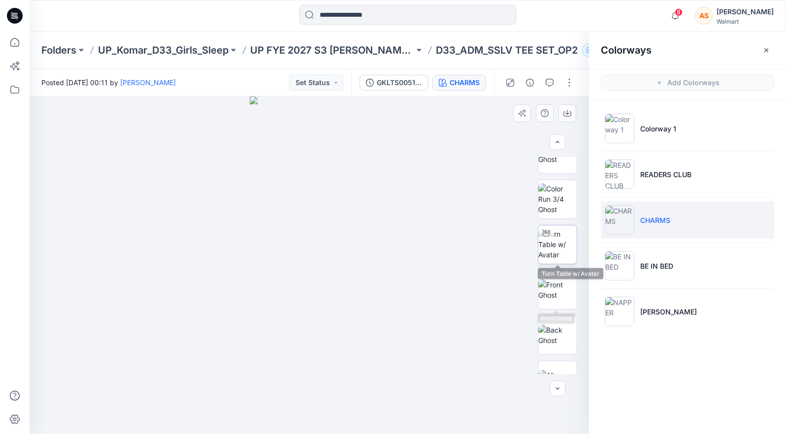
click at [560, 241] on img at bounding box center [557, 244] width 38 height 31
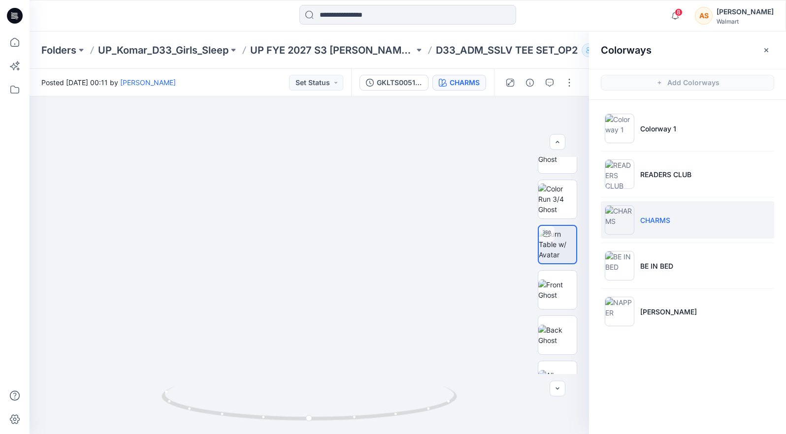
click at [465, 50] on p "D33_ADM_SSLV TEE SET_OP2" at bounding box center [507, 50] width 142 height 14
click at [757, 49] on div "Colorways" at bounding box center [687, 50] width 197 height 37
click at [769, 44] on button "button" at bounding box center [766, 50] width 16 height 16
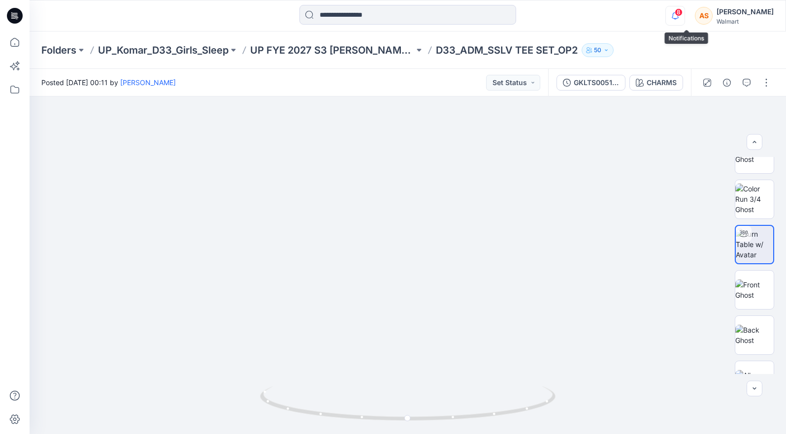
click at [682, 19] on icon "button" at bounding box center [675, 16] width 19 height 20
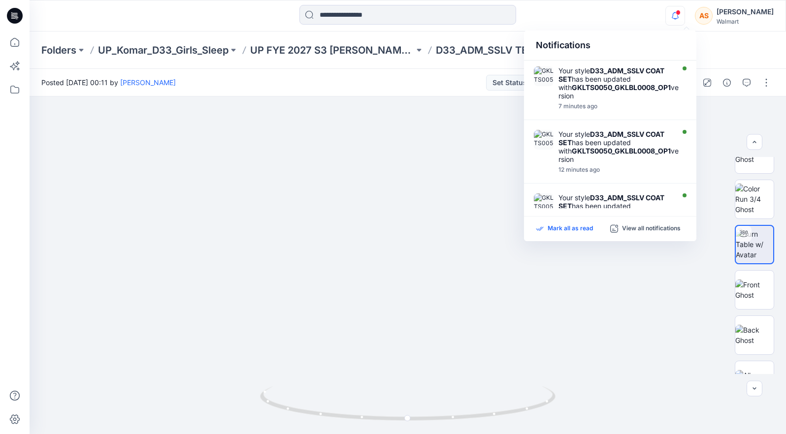
click at [577, 231] on p "Mark all as read" at bounding box center [569, 228] width 45 height 9
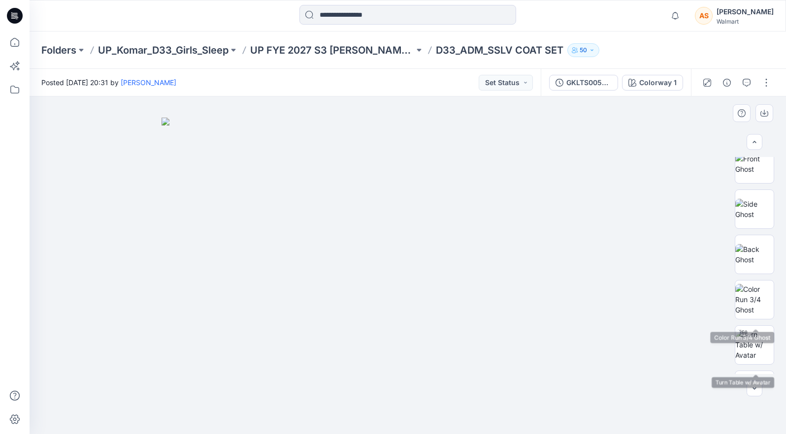
scroll to position [122, 0]
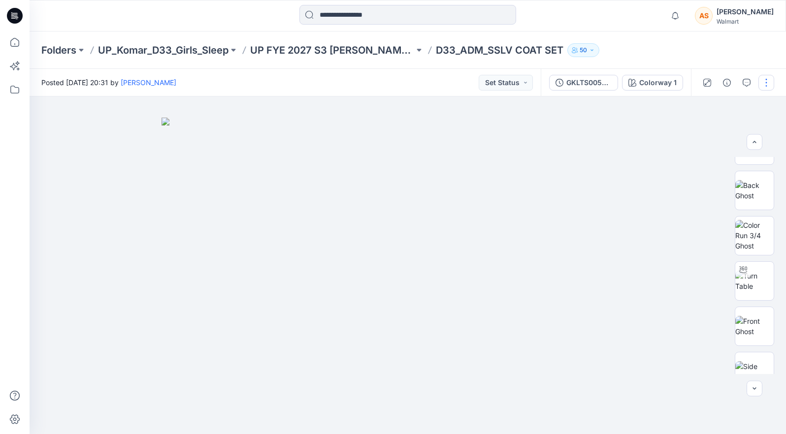
click at [764, 77] on button "button" at bounding box center [766, 83] width 16 height 16
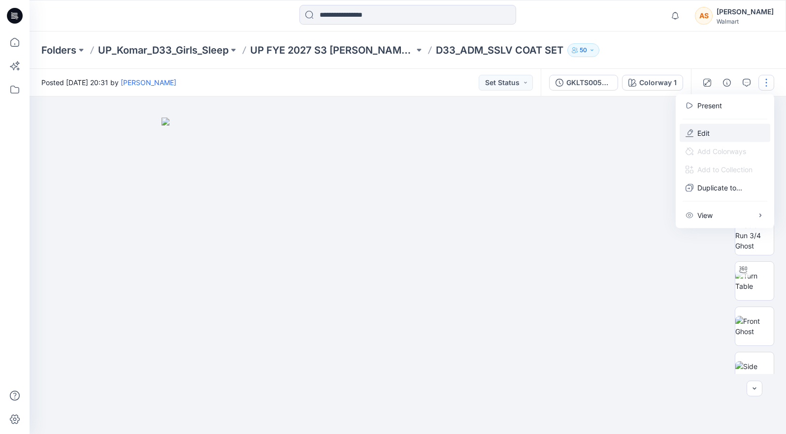
click at [740, 128] on button "Edit" at bounding box center [724, 133] width 91 height 18
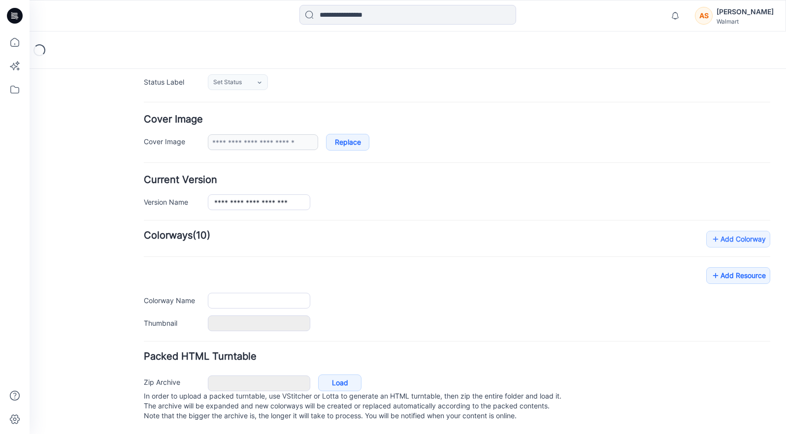
type input "**********"
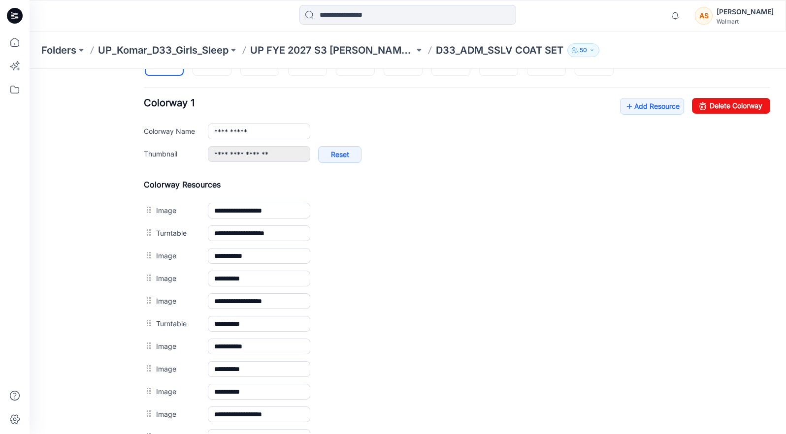
scroll to position [359, 0]
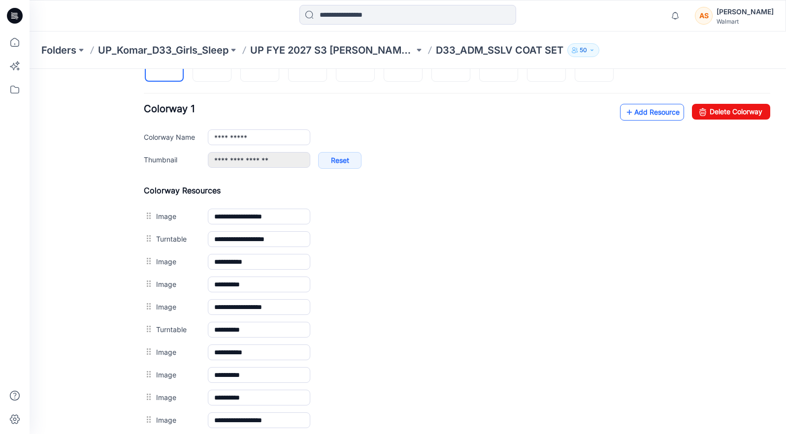
click at [649, 105] on link "Add Resource" at bounding box center [652, 112] width 64 height 17
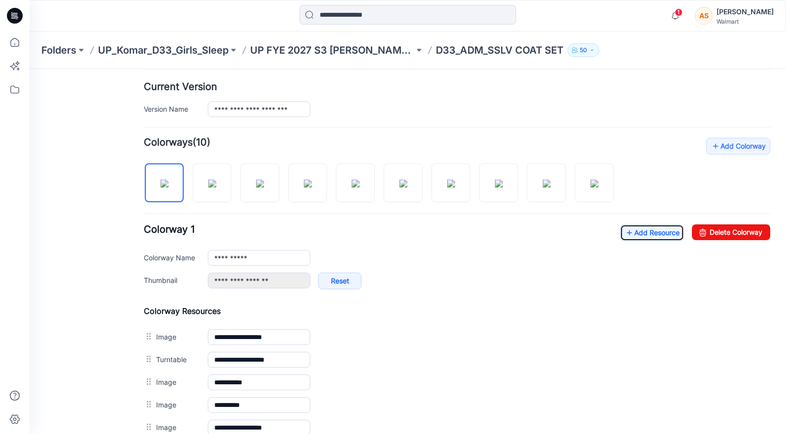
scroll to position [0, 0]
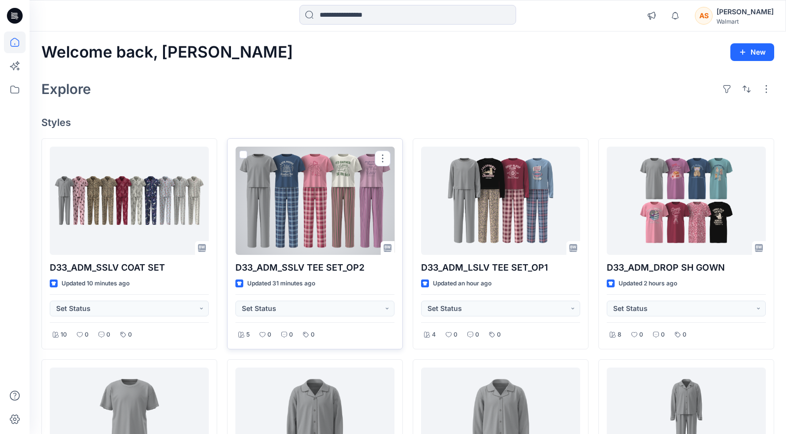
click at [322, 186] on div at bounding box center [314, 201] width 159 height 108
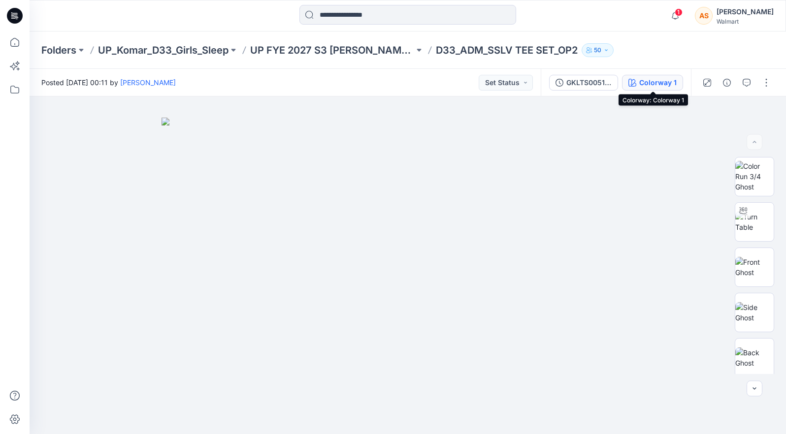
click at [640, 81] on div "Colorway 1" at bounding box center [657, 82] width 37 height 11
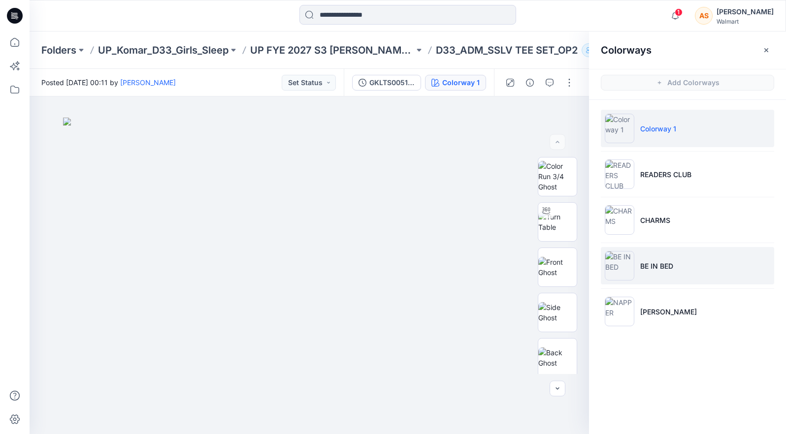
click at [693, 253] on li "BE IN BED" at bounding box center [687, 265] width 173 height 37
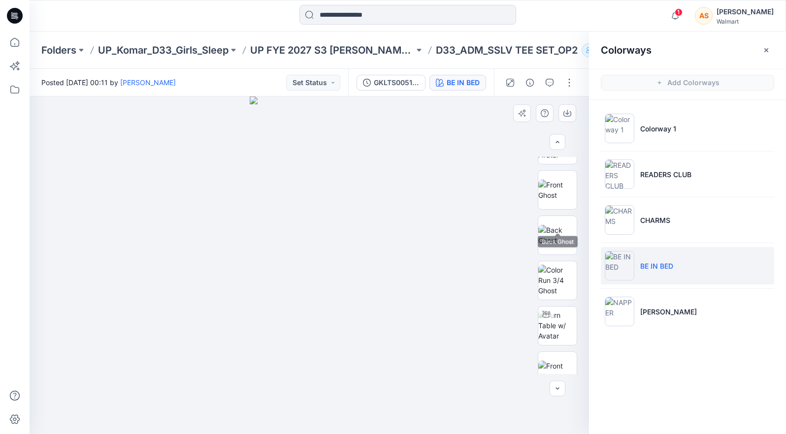
scroll to position [411, 0]
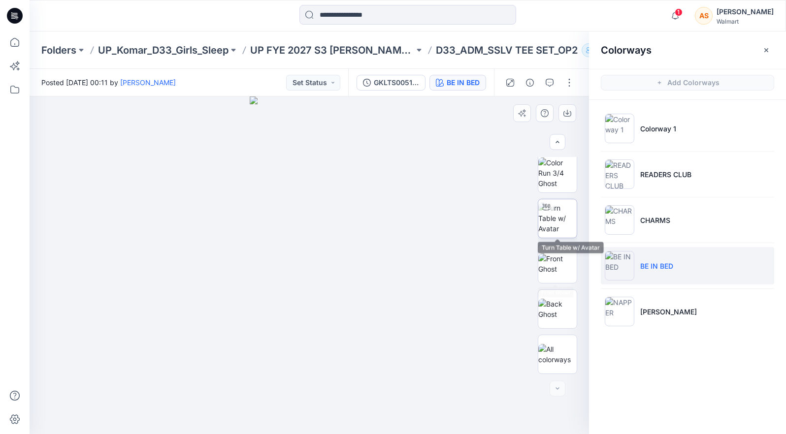
click at [559, 228] on img at bounding box center [557, 218] width 38 height 31
drag, startPoint x: 430, startPoint y: 393, endPoint x: 433, endPoint y: 399, distance: 7.0
click at [433, 399] on icon at bounding box center [310, 404] width 298 height 37
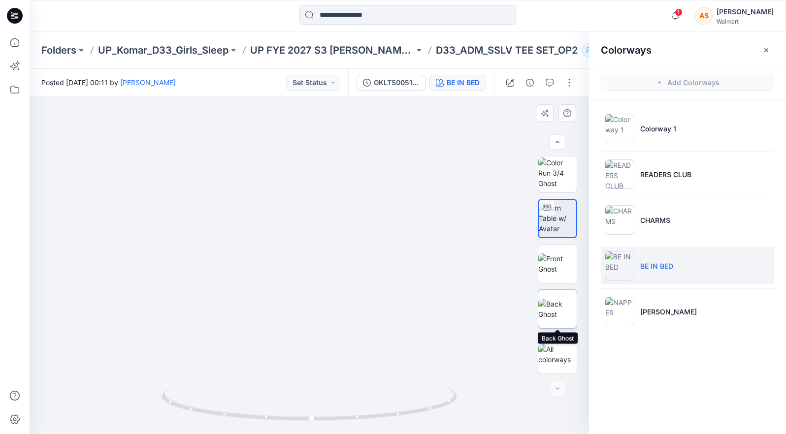
click at [558, 311] on img at bounding box center [557, 309] width 38 height 21
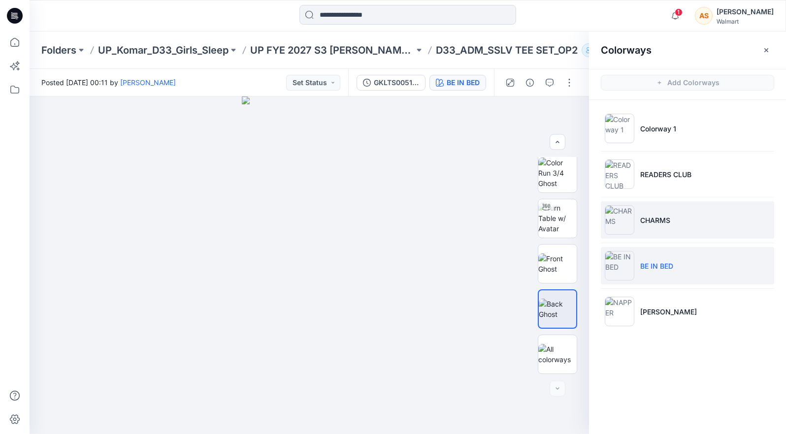
click at [673, 217] on li "CHARMS" at bounding box center [687, 219] width 173 height 37
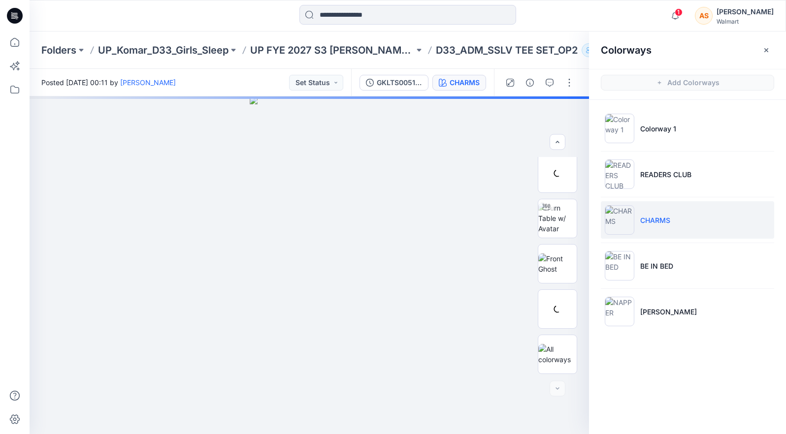
click at [701, 232] on li "CHARMS" at bounding box center [687, 219] width 173 height 37
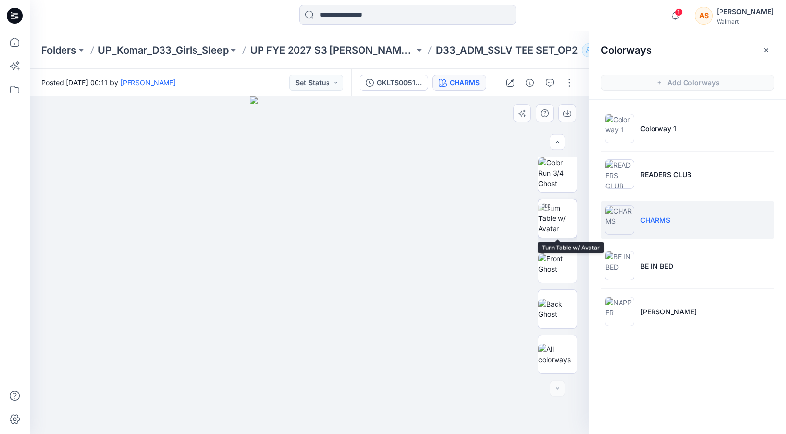
click at [567, 220] on img at bounding box center [557, 218] width 38 height 31
drag, startPoint x: 417, startPoint y: 177, endPoint x: 385, endPoint y: 277, distance: 104.3
drag, startPoint x: 451, startPoint y: 394, endPoint x: 469, endPoint y: 394, distance: 17.7
click at [469, 394] on div at bounding box center [309, 265] width 559 height 338
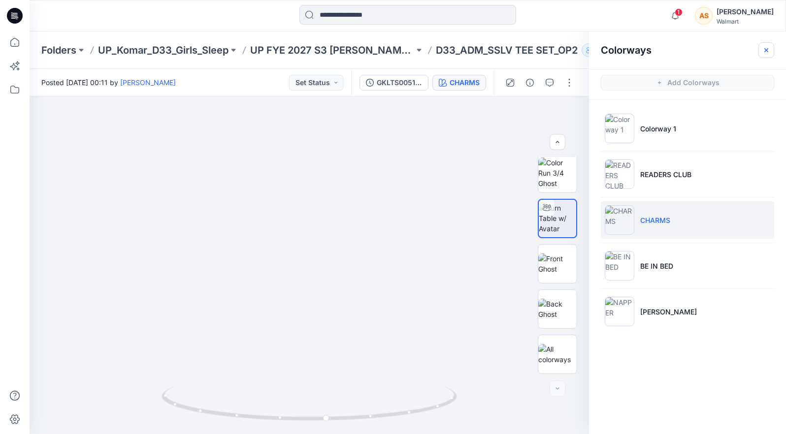
click at [767, 53] on icon "button" at bounding box center [766, 50] width 8 height 8
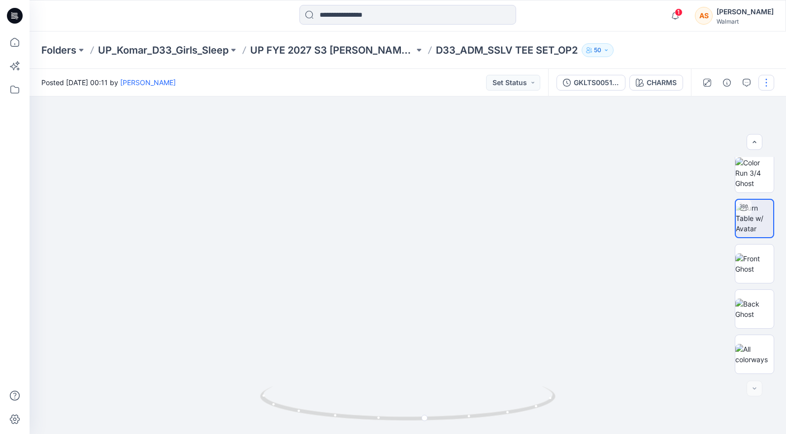
click at [762, 80] on button "button" at bounding box center [766, 83] width 16 height 16
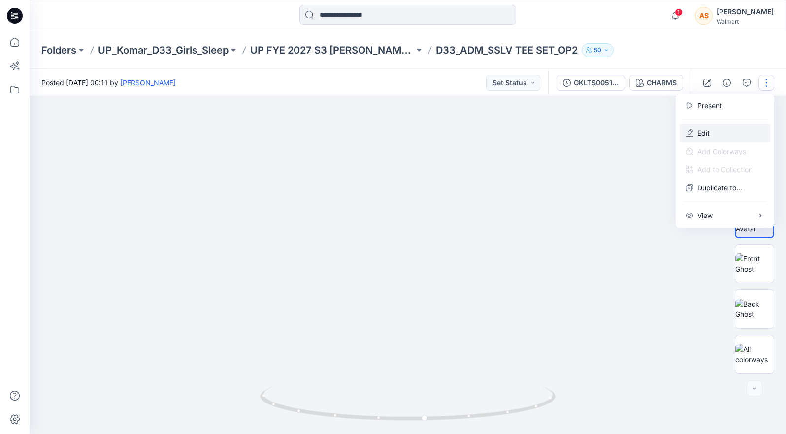
click at [704, 134] on p "Edit" at bounding box center [703, 133] width 12 height 10
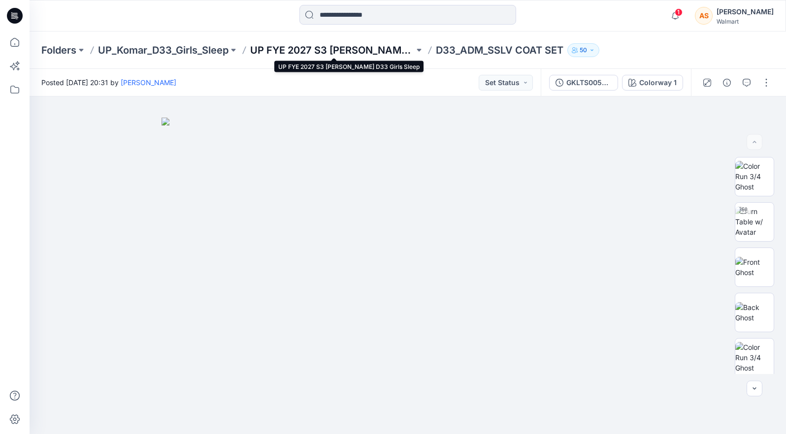
click at [348, 56] on p "UP FYE 2027 S3 [PERSON_NAME] D33 Girls Sleep" at bounding box center [332, 50] width 164 height 14
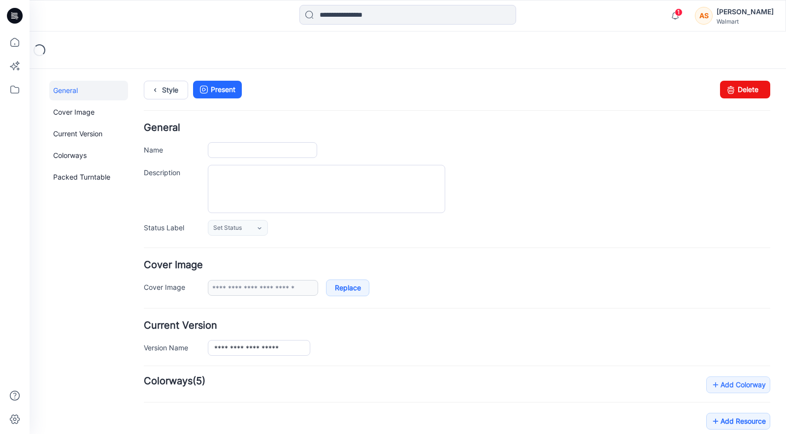
type input "**********"
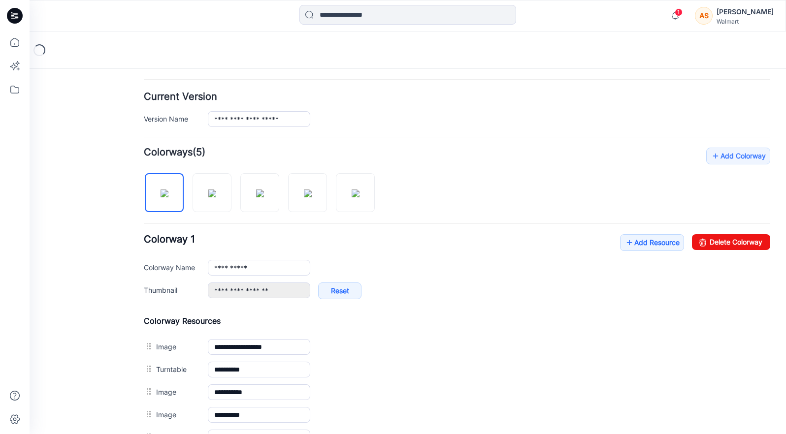
scroll to position [287, 0]
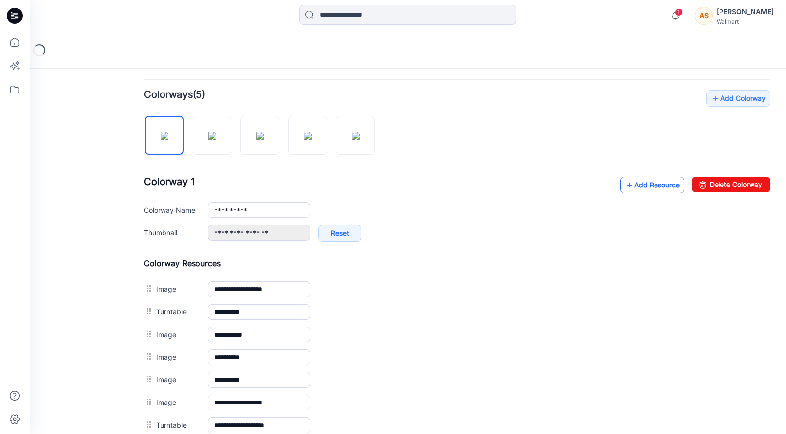
click at [650, 191] on link "Add Resource" at bounding box center [652, 185] width 64 height 17
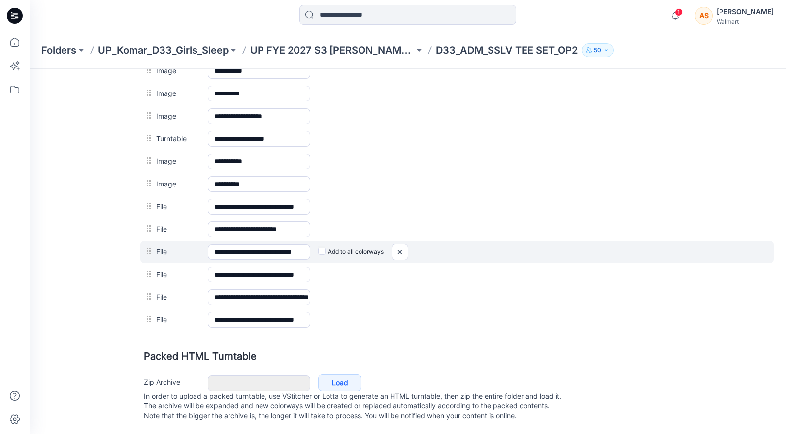
scroll to position [0, 0]
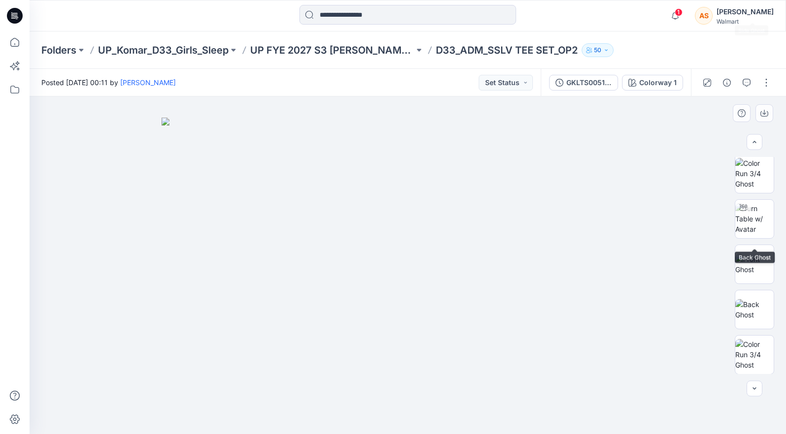
scroll to position [683, 0]
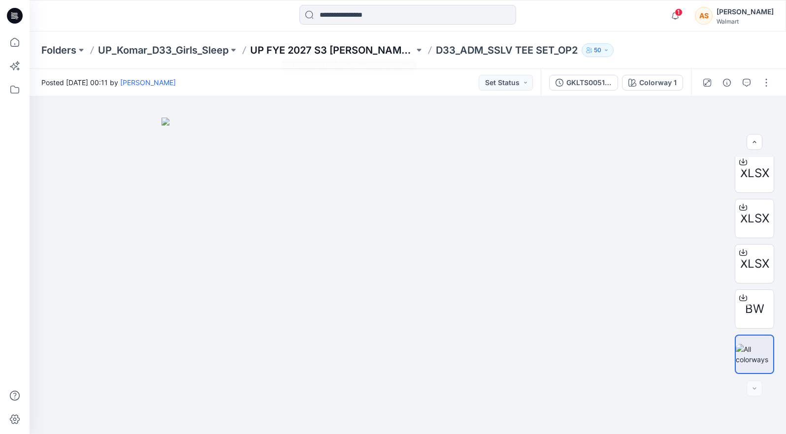
click at [306, 53] on p "UP FYE 2027 S3 [PERSON_NAME] D33 Girls Sleep" at bounding box center [332, 50] width 164 height 14
